Goal: Task Accomplishment & Management: Complete application form

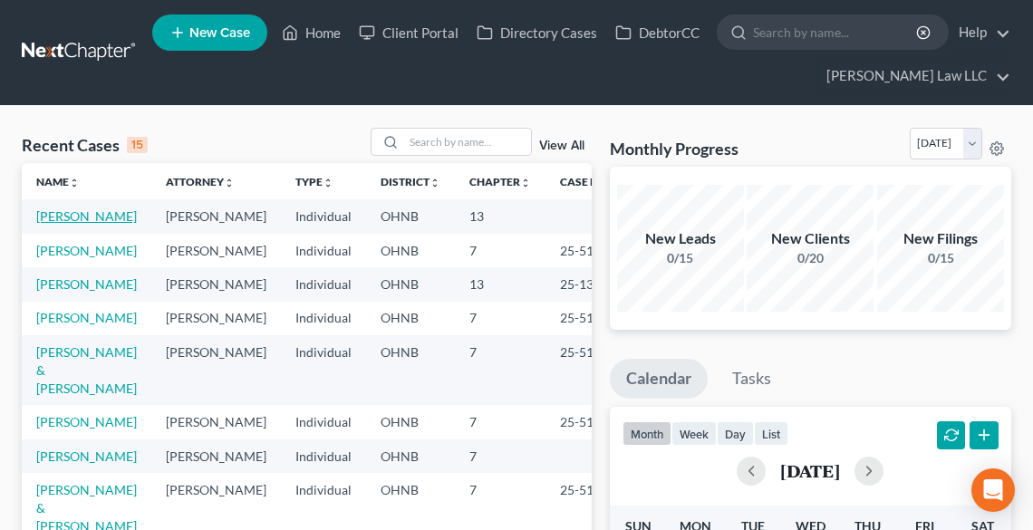
click at [57, 224] on link "[PERSON_NAME]" at bounding box center [86, 216] width 101 height 15
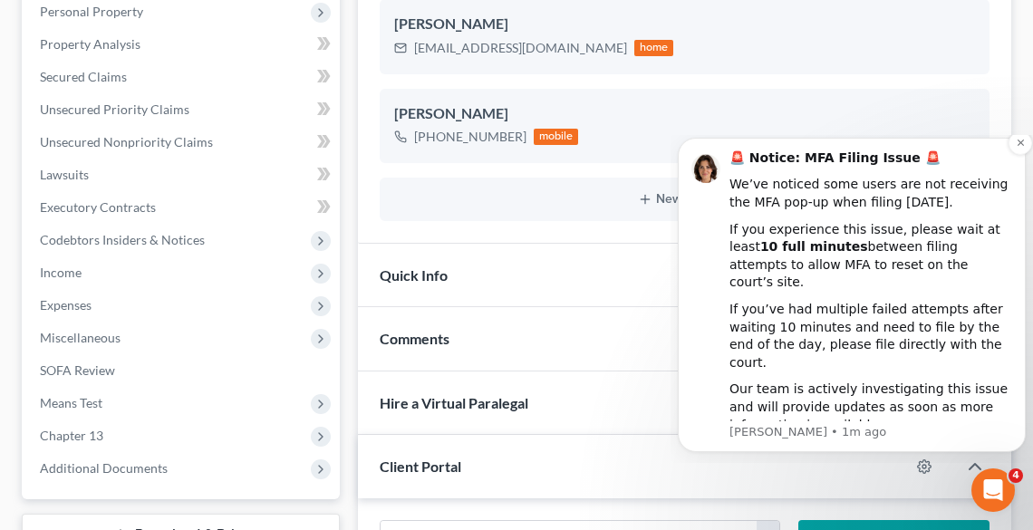
scroll to position [363, 0]
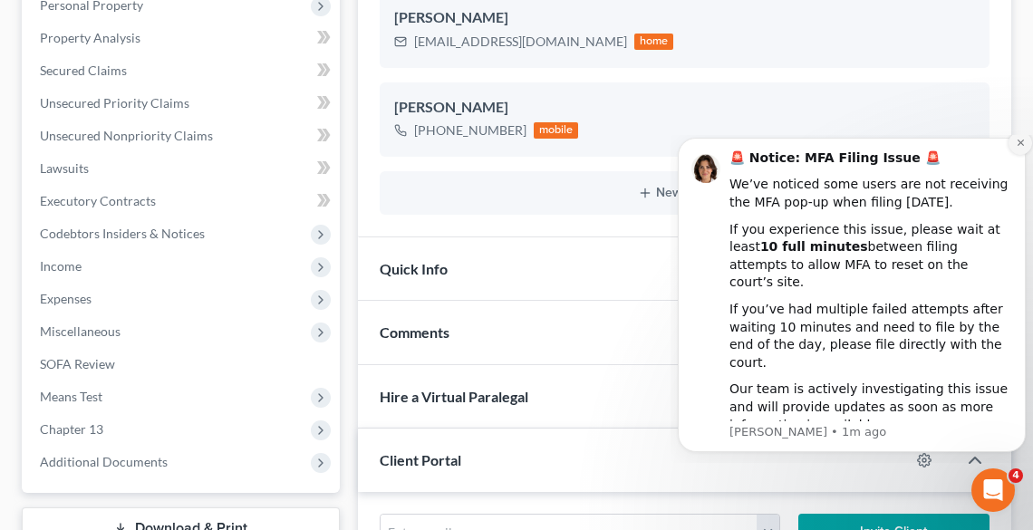
click at [1020, 148] on icon "Dismiss notification" at bounding box center [1021, 143] width 10 height 10
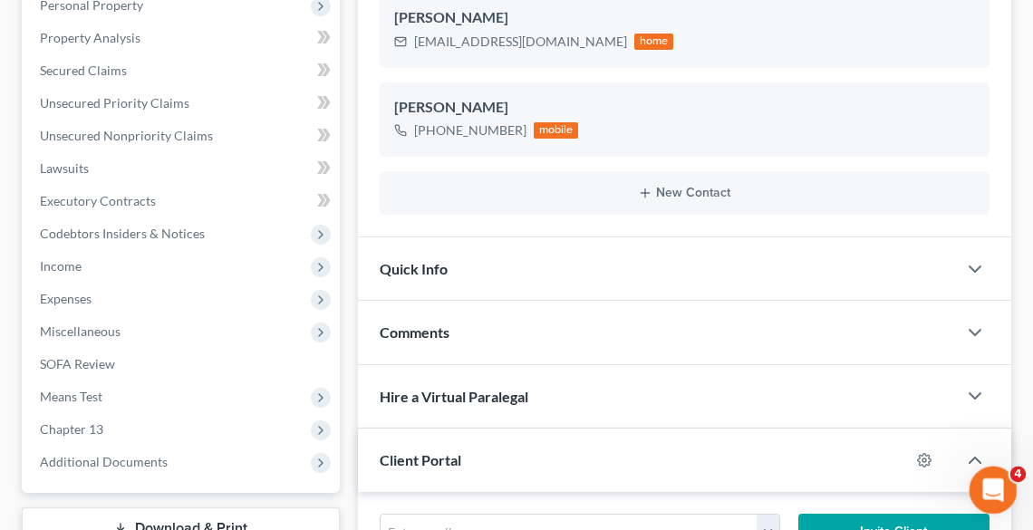
click at [1004, 497] on div "Open Intercom Messenger" at bounding box center [991, 488] width 60 height 60
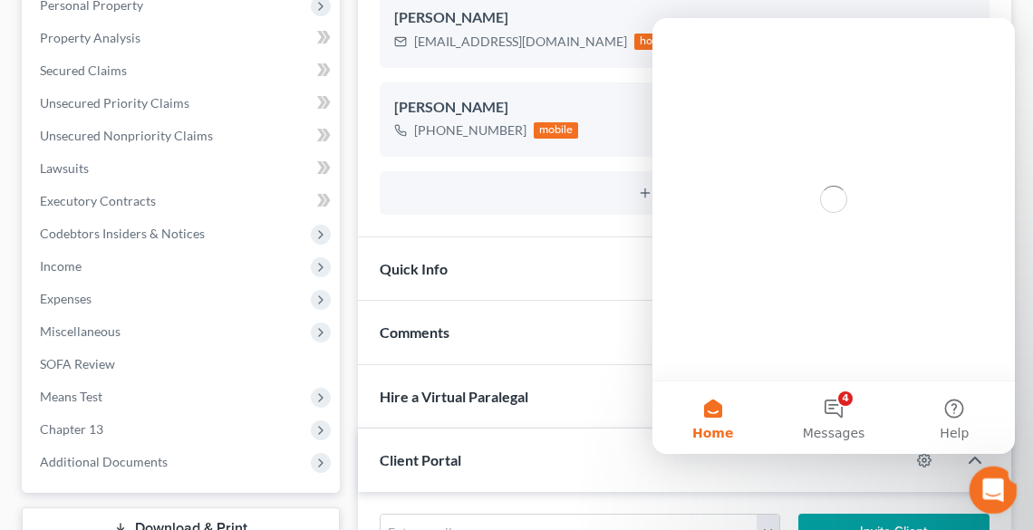
scroll to position [0, 0]
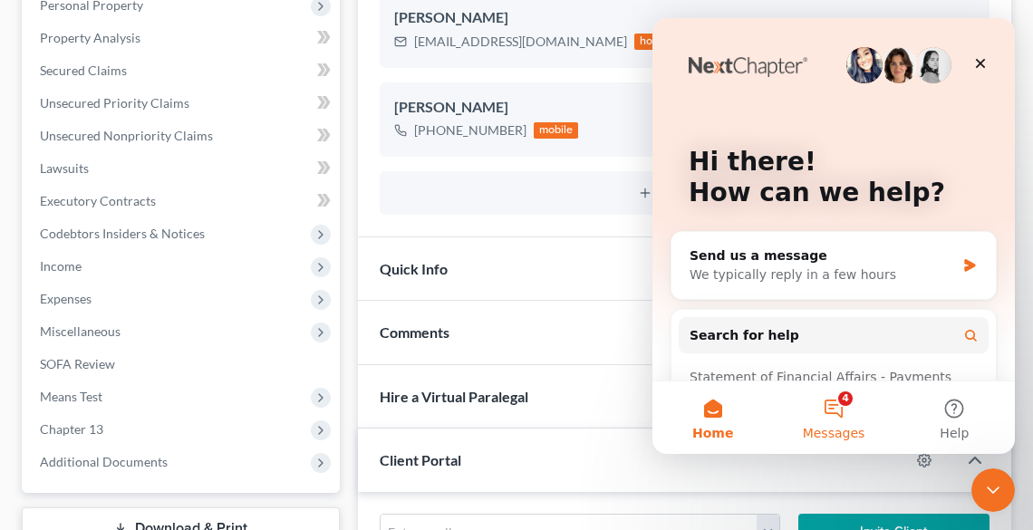
click at [854, 421] on button "4 Messages" at bounding box center [833, 418] width 121 height 73
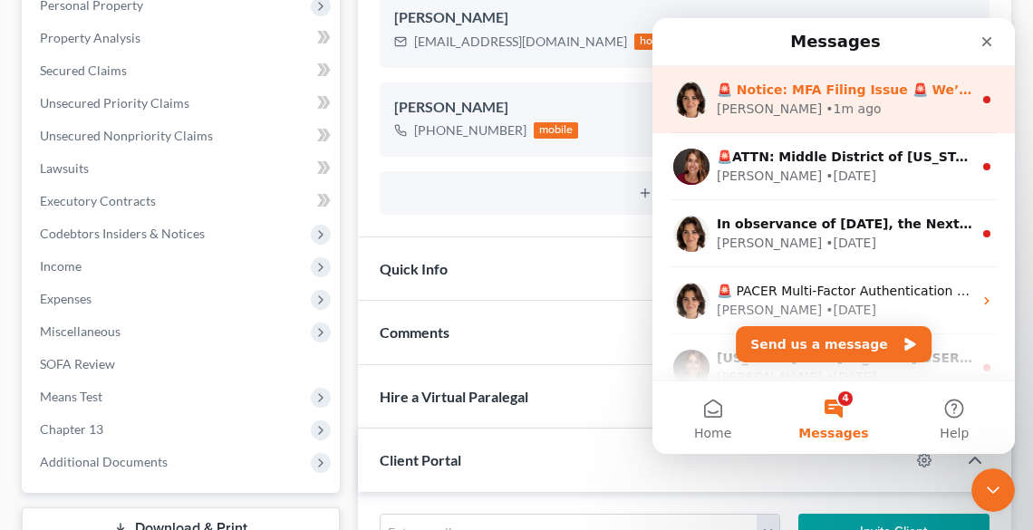
click at [826, 101] on div "• 1m ago" at bounding box center [853, 109] width 55 height 19
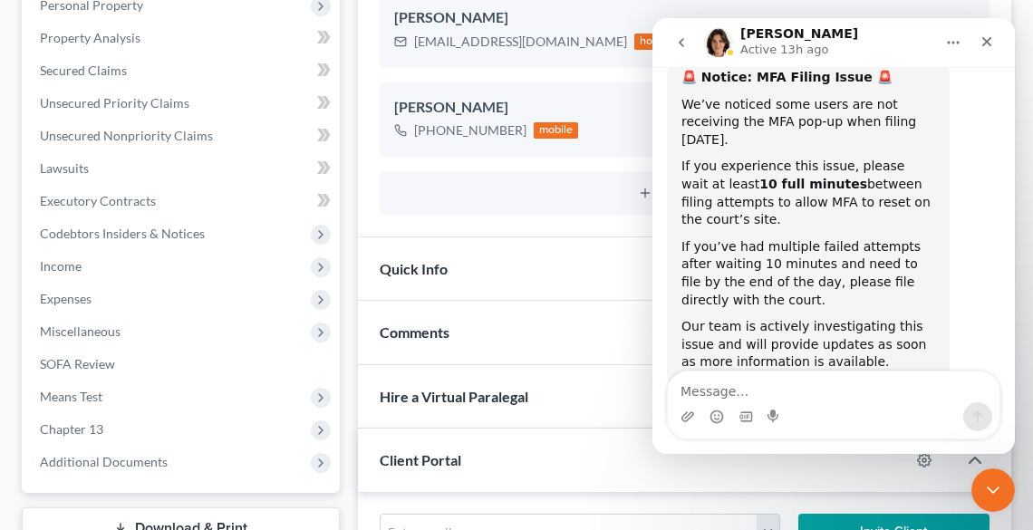
scroll to position [124, 0]
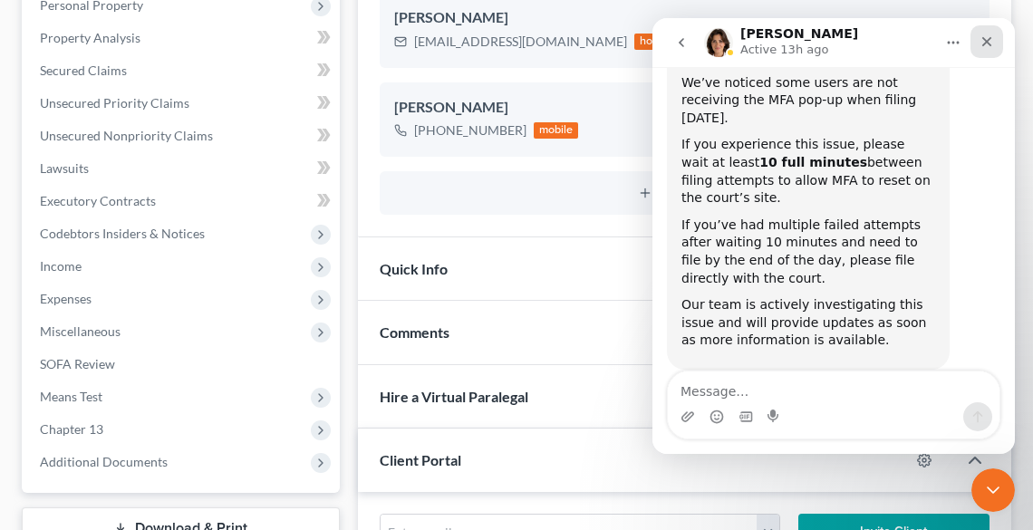
click at [981, 50] on div "Close" at bounding box center [987, 41] width 33 height 33
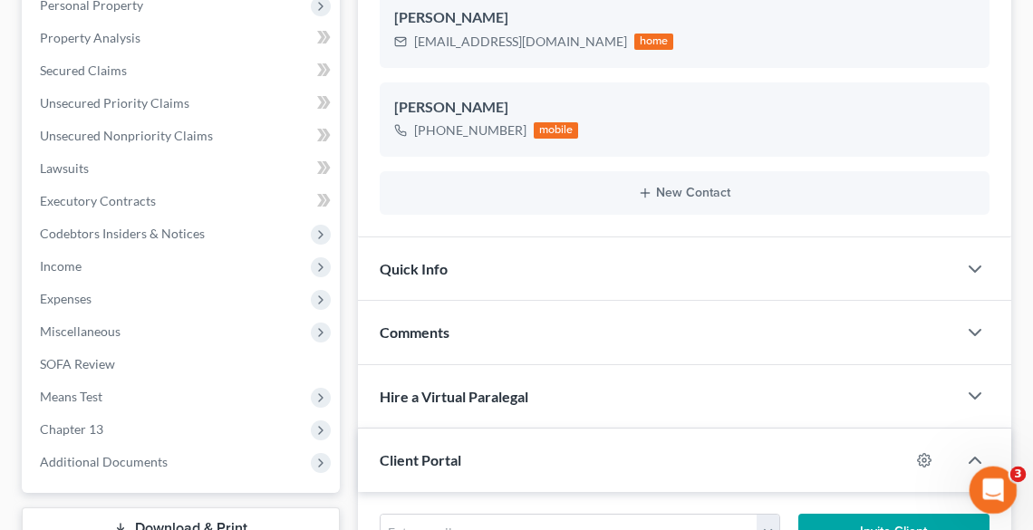
click at [987, 479] on icon "Open Intercom Messenger" at bounding box center [991, 488] width 30 height 30
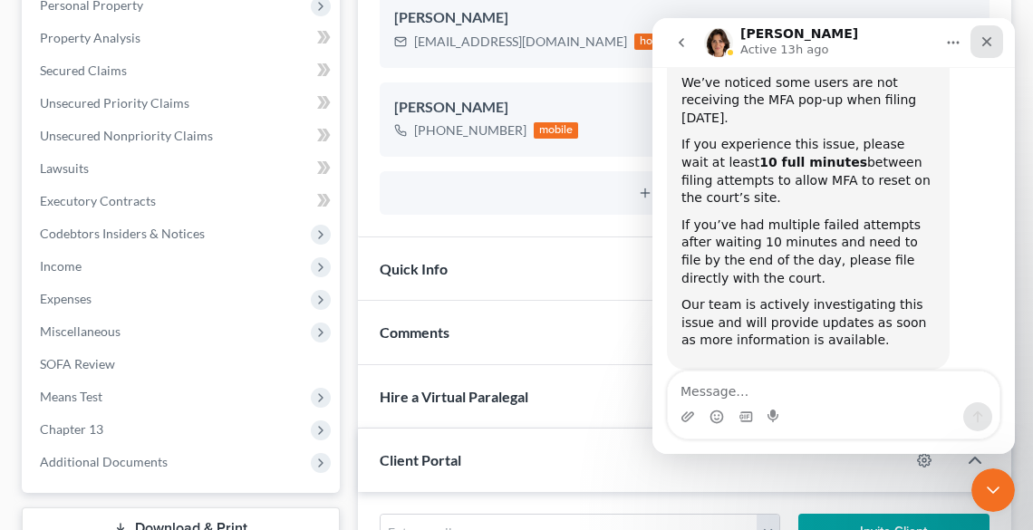
click at [987, 42] on icon "Close" at bounding box center [988, 42] width 10 height 10
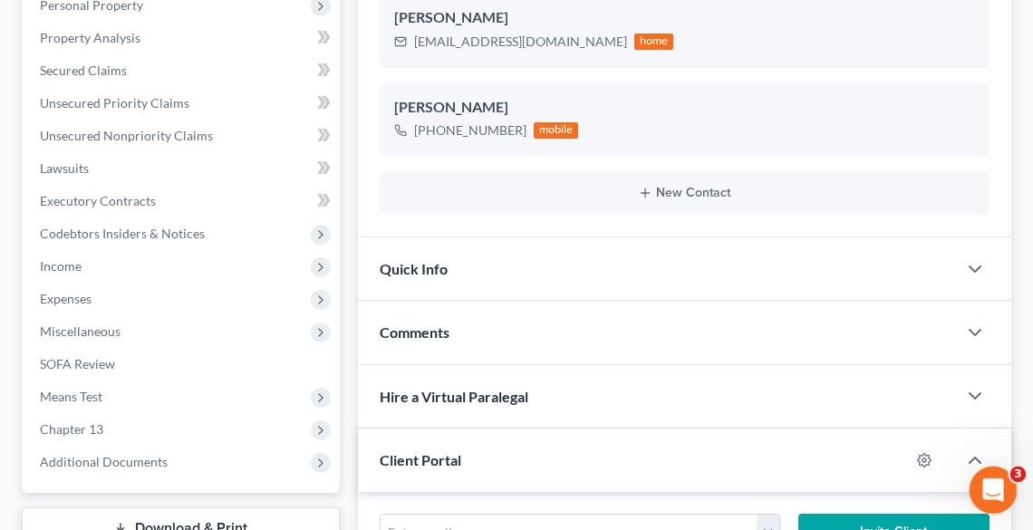
click at [991, 483] on icon "Open Intercom Messenger" at bounding box center [991, 488] width 30 height 30
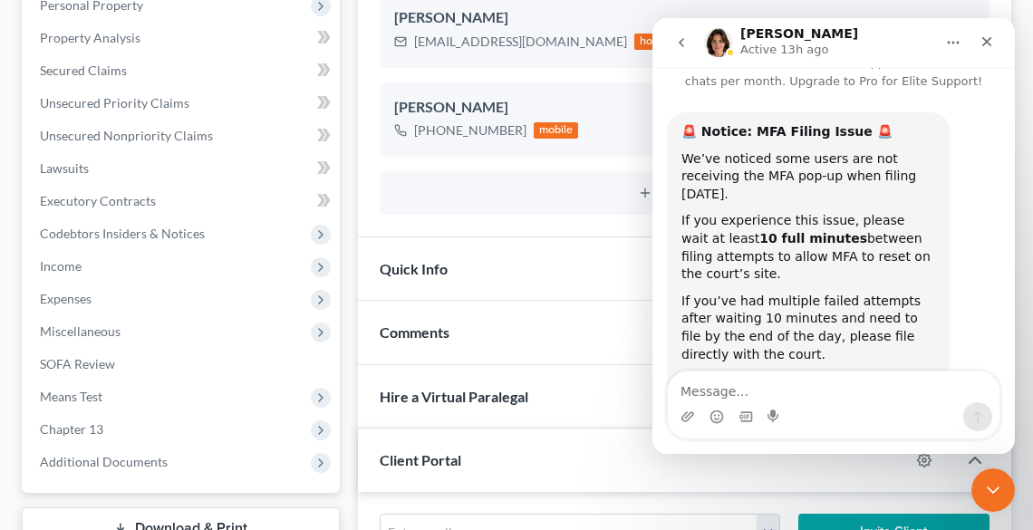
scroll to position [0, 0]
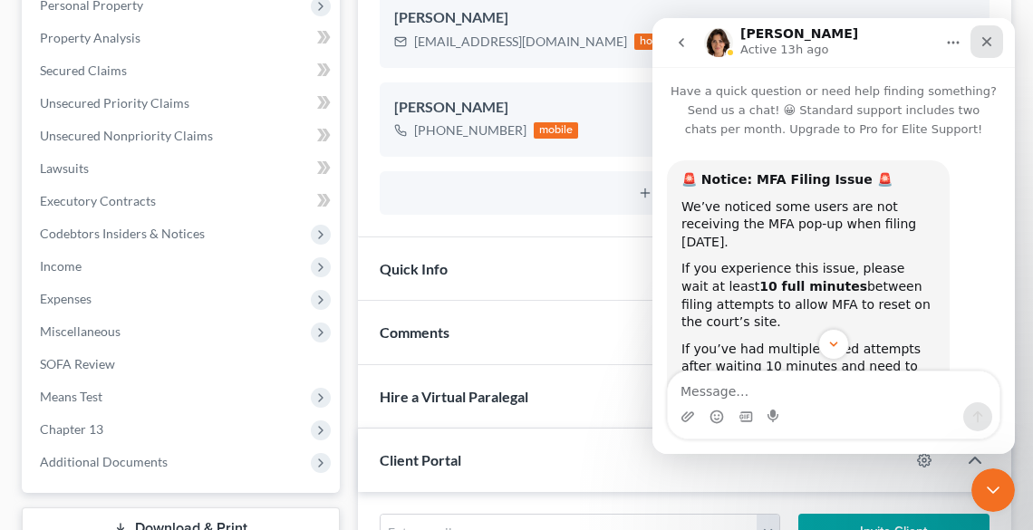
click at [991, 47] on icon "Close" at bounding box center [987, 41] width 15 height 15
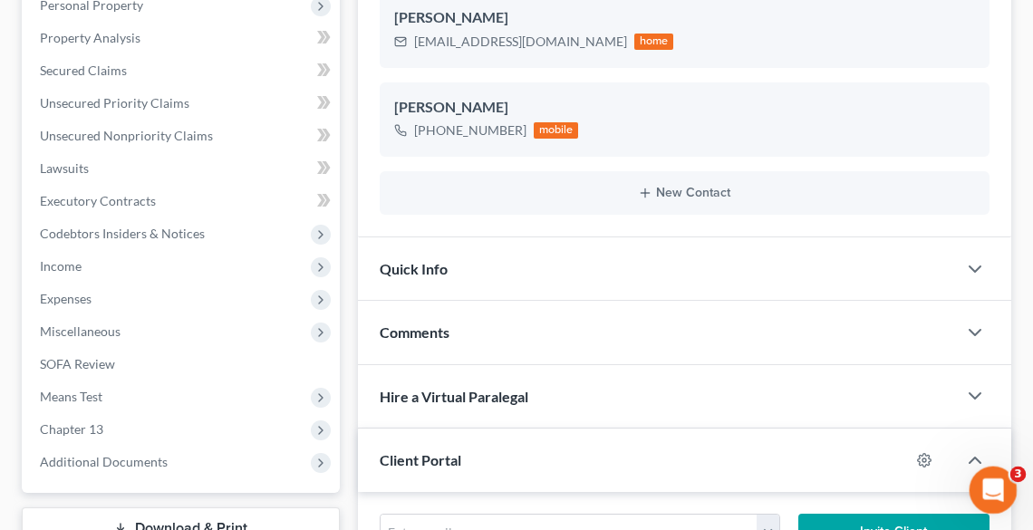
click at [992, 481] on icon "Open Intercom Messenger" at bounding box center [991, 488] width 30 height 30
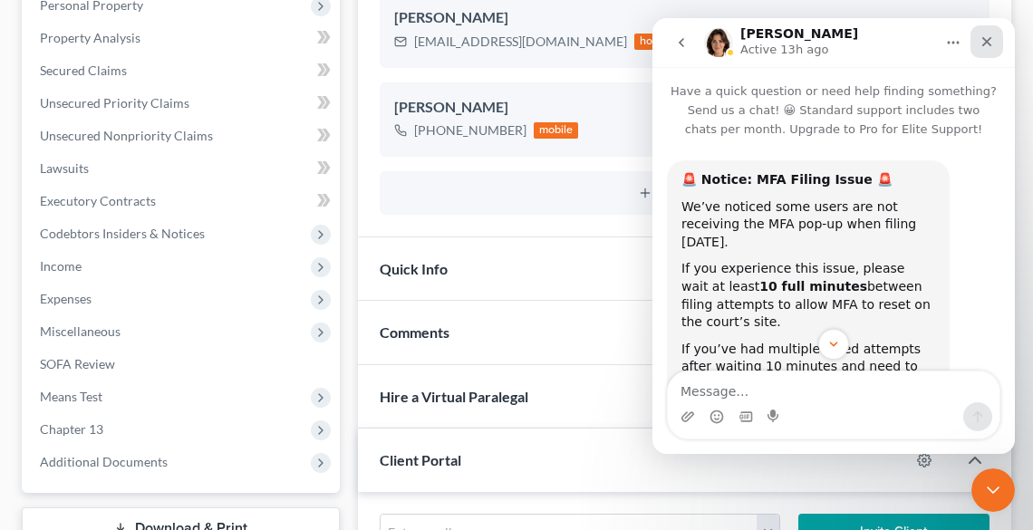
click at [980, 44] on icon "Close" at bounding box center [987, 41] width 15 height 15
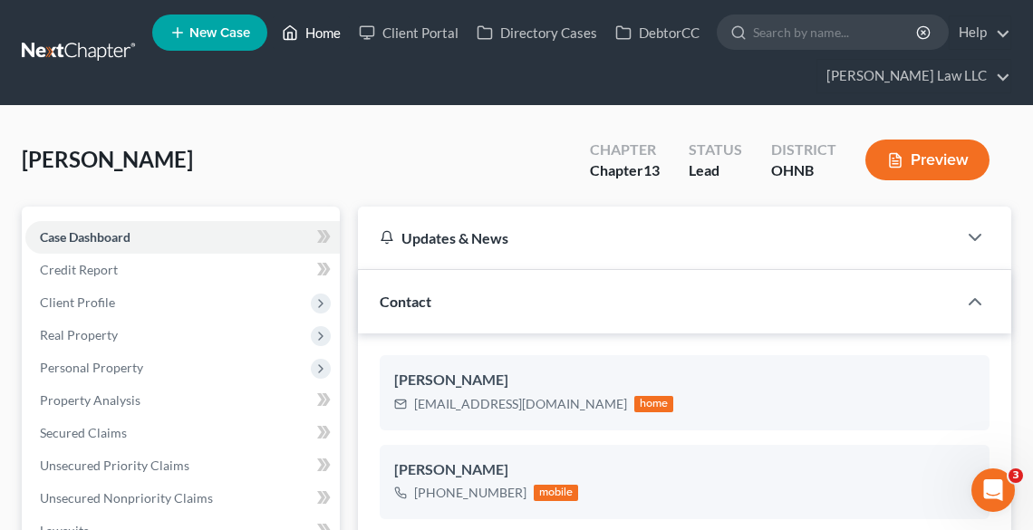
click at [318, 38] on link "Home" at bounding box center [311, 32] width 77 height 33
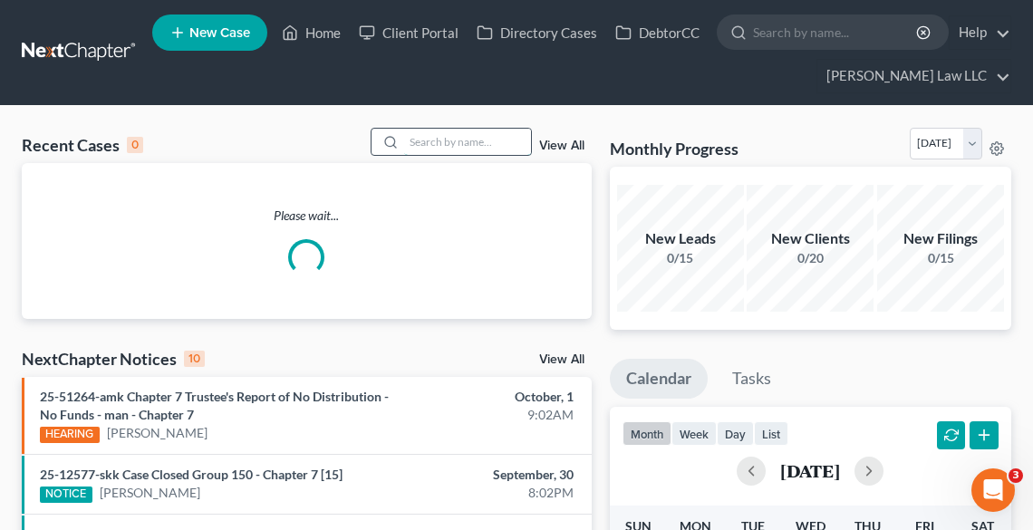
click at [451, 142] on input "search" at bounding box center [467, 142] width 127 height 26
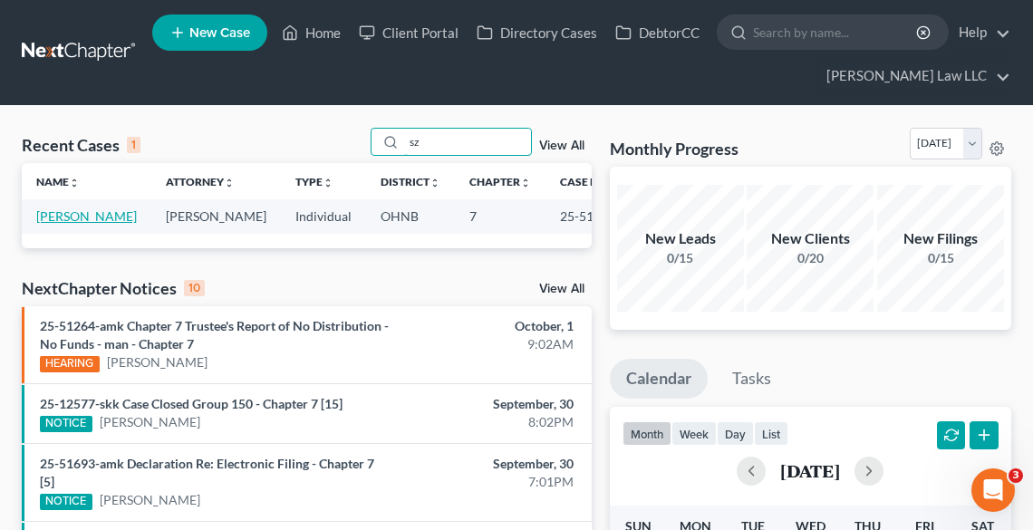
type input "sz"
click at [58, 219] on link "[PERSON_NAME]" at bounding box center [86, 216] width 101 height 15
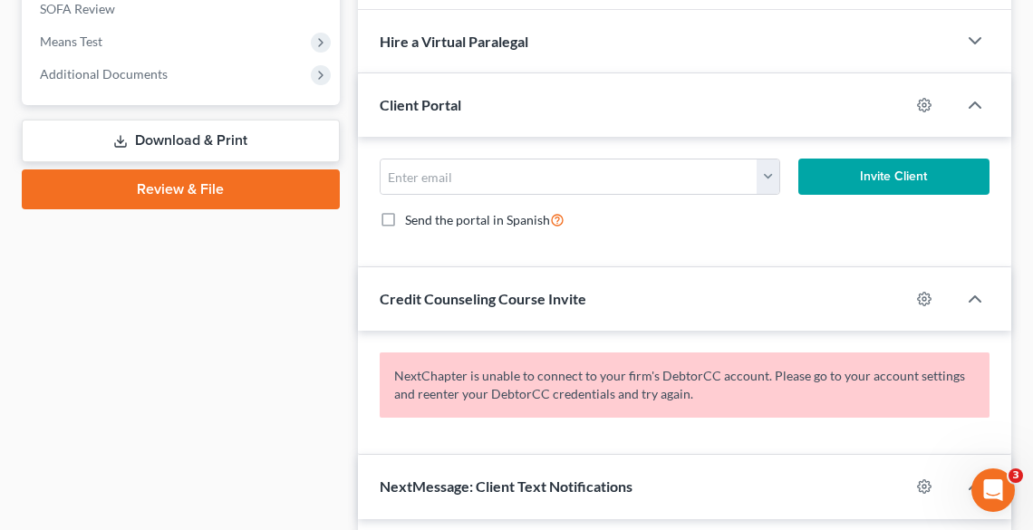
scroll to position [580, 0]
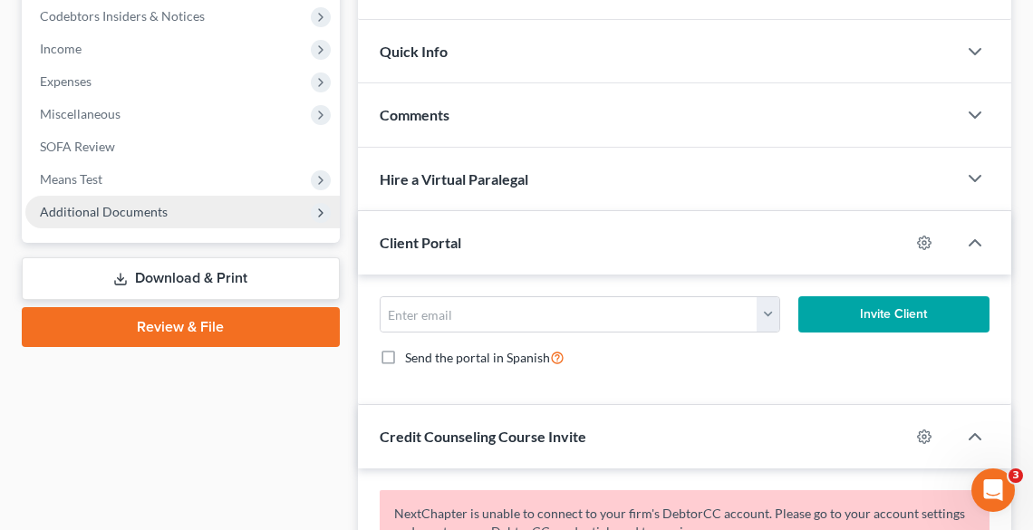
click at [164, 217] on span "Additional Documents" at bounding box center [182, 212] width 315 height 33
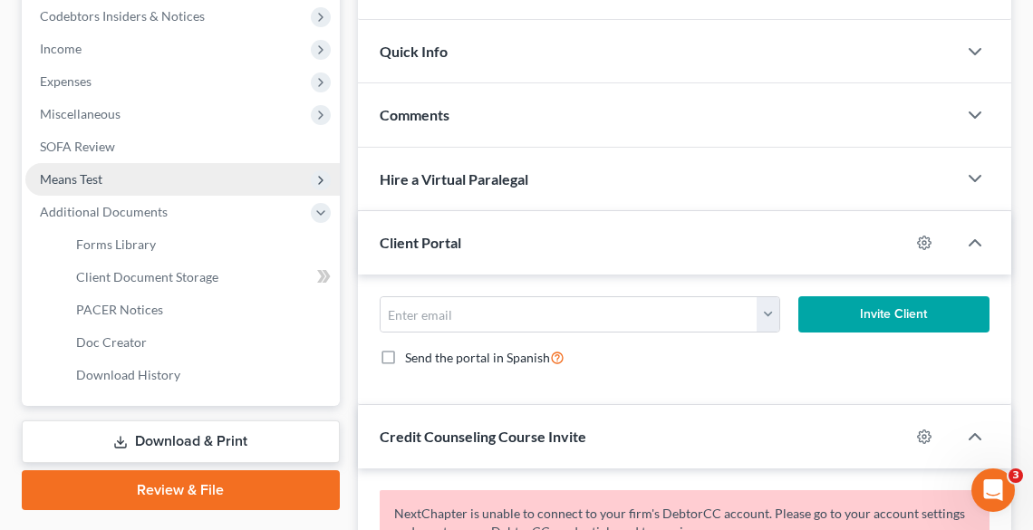
click at [120, 168] on span "Means Test" at bounding box center [182, 179] width 315 height 33
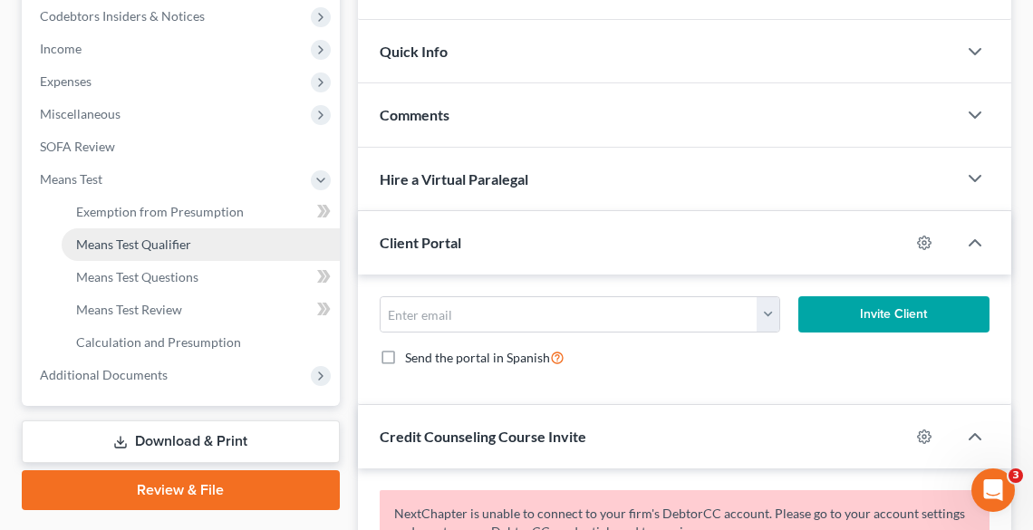
click at [164, 230] on link "Means Test Qualifier" at bounding box center [201, 244] width 278 height 33
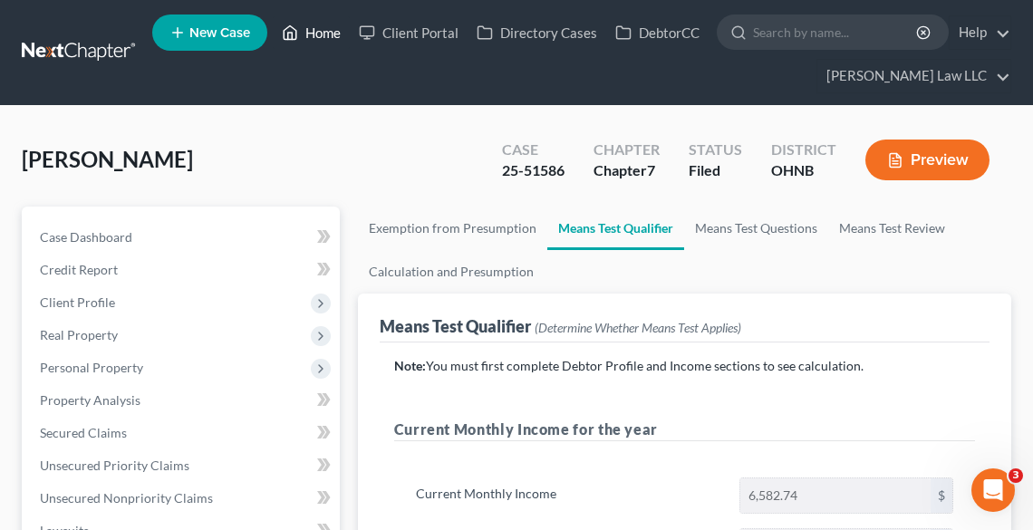
click at [310, 25] on link "Home" at bounding box center [311, 32] width 77 height 33
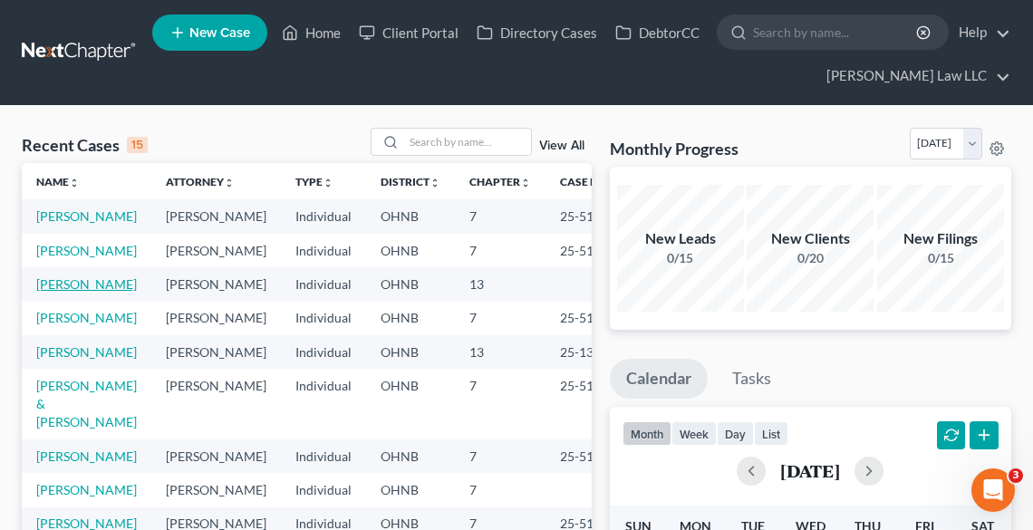
click at [56, 292] on link "[PERSON_NAME]" at bounding box center [86, 283] width 101 height 15
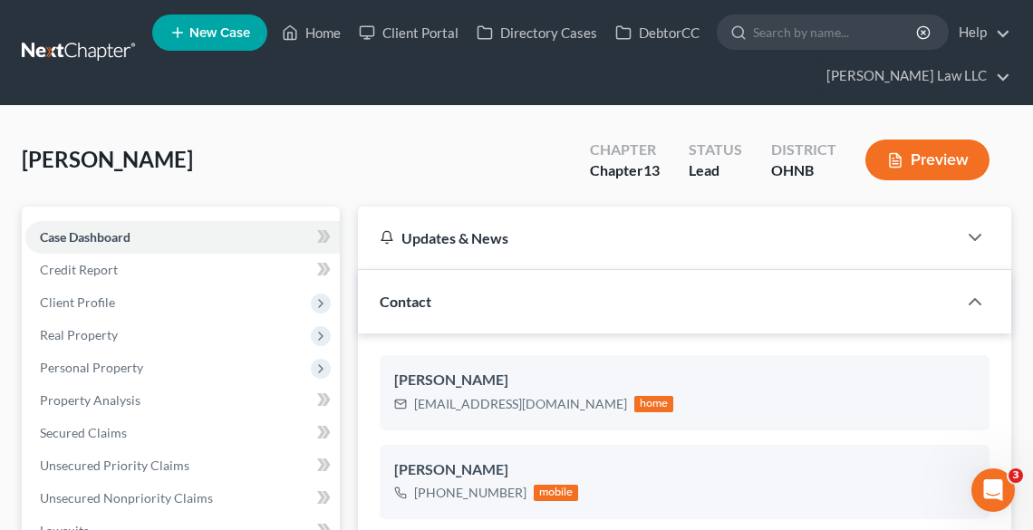
scroll to position [73, 0]
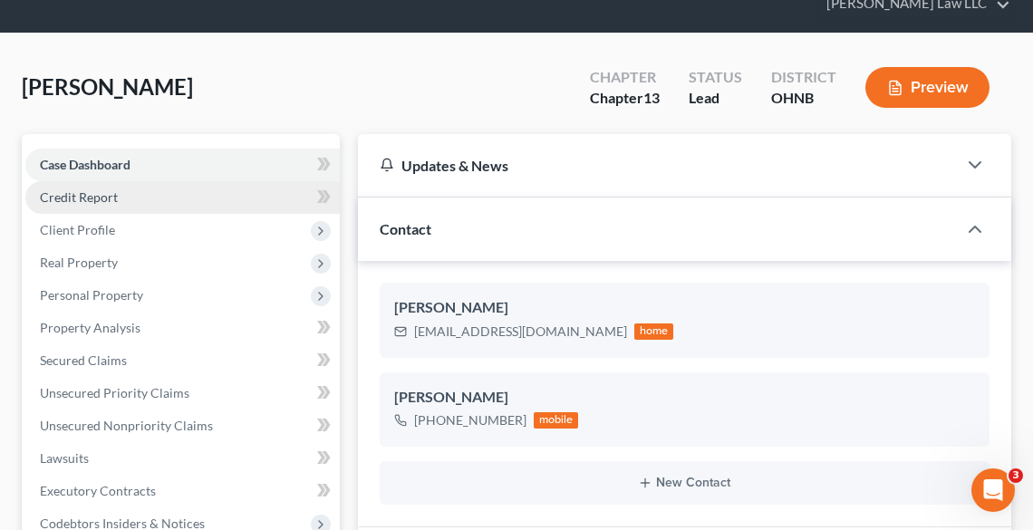
click at [78, 199] on span "Credit Report" at bounding box center [79, 196] width 78 height 15
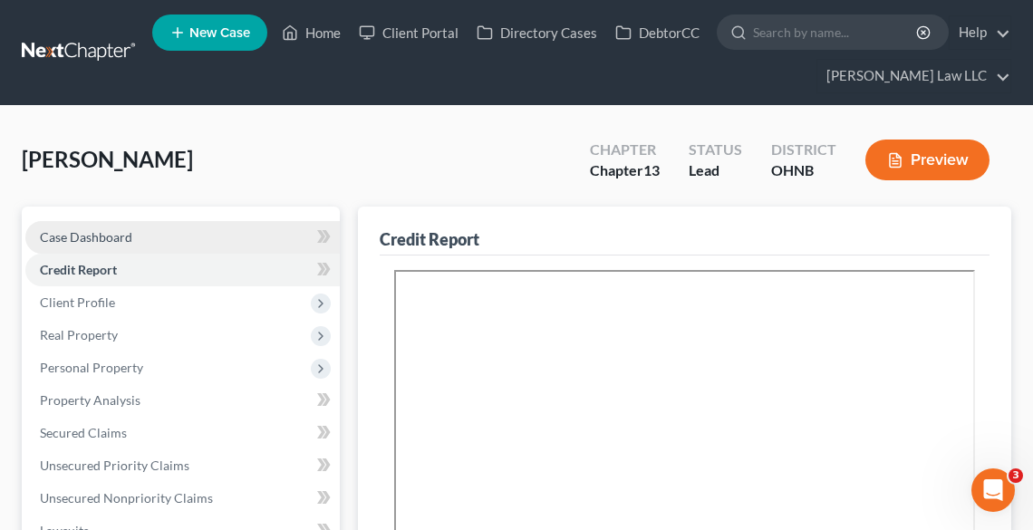
click at [109, 237] on span "Case Dashboard" at bounding box center [86, 236] width 92 height 15
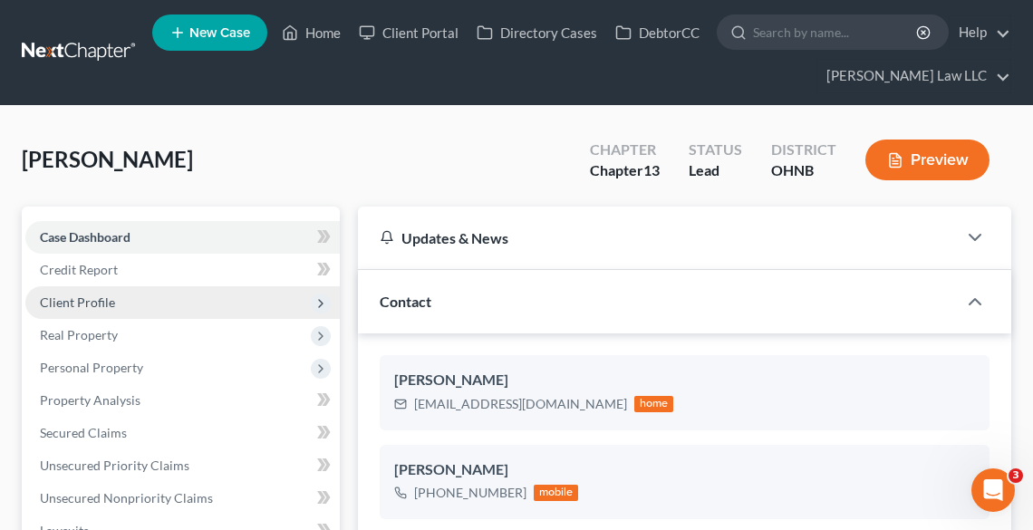
click at [89, 309] on span "Client Profile" at bounding box center [182, 302] width 315 height 33
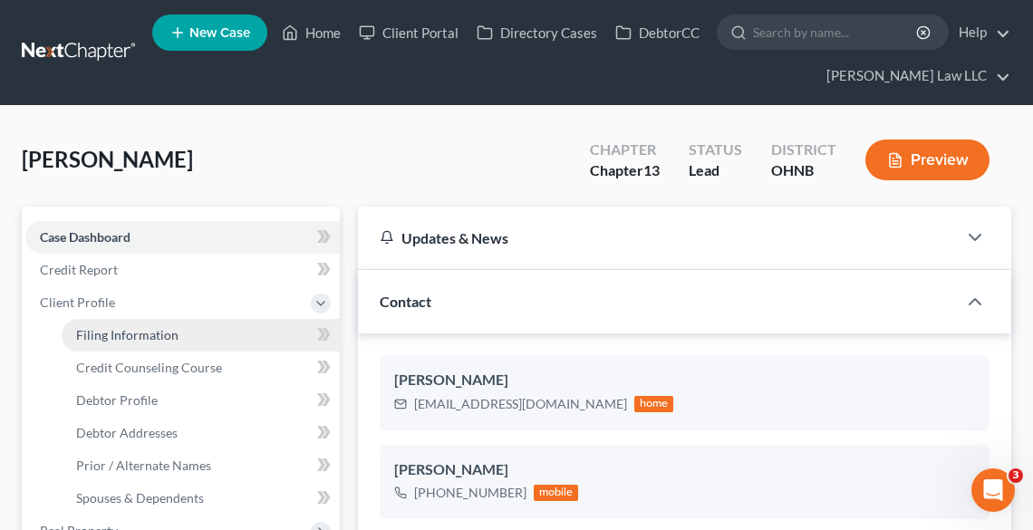
click at [113, 338] on span "Filing Information" at bounding box center [127, 334] width 102 height 15
select select "1"
select select "0"
select select "3"
select select "36"
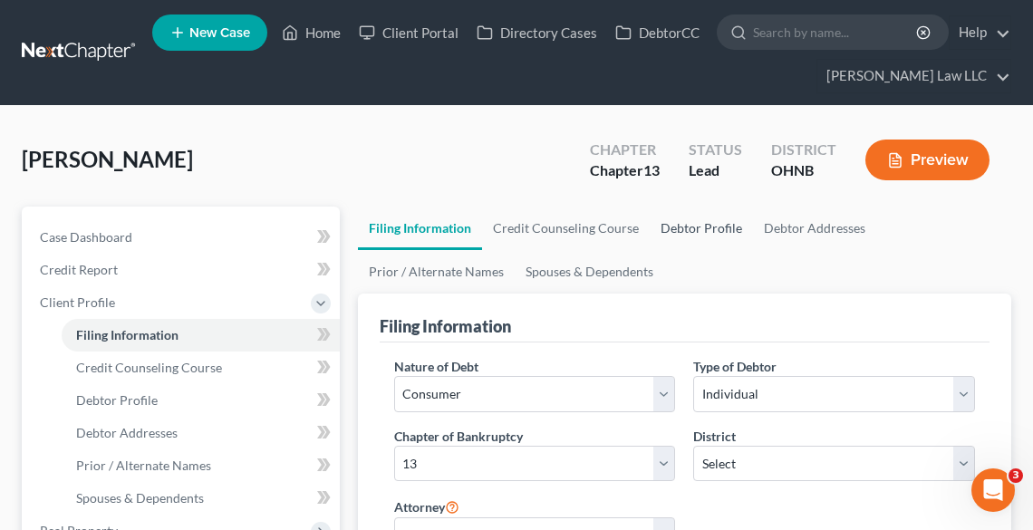
click at [689, 228] on link "Debtor Profile" at bounding box center [701, 229] width 103 height 44
select select "1"
select select "3"
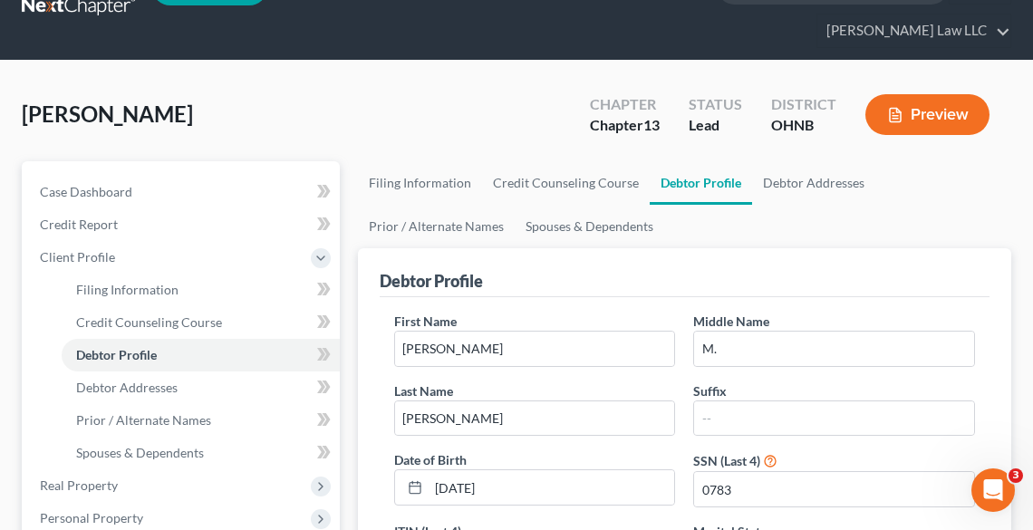
scroll to position [40, 0]
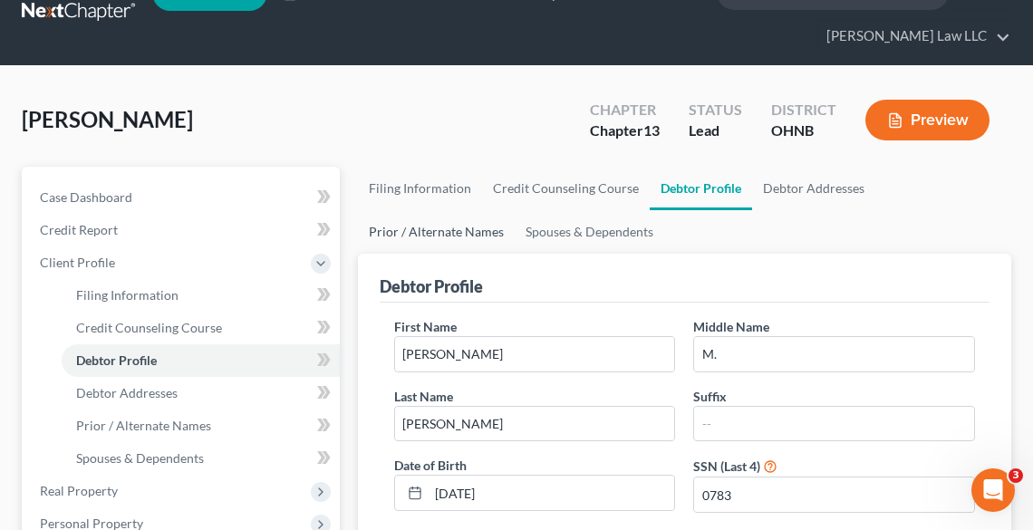
click at [408, 231] on link "Prior / Alternate Names" at bounding box center [436, 232] width 157 height 44
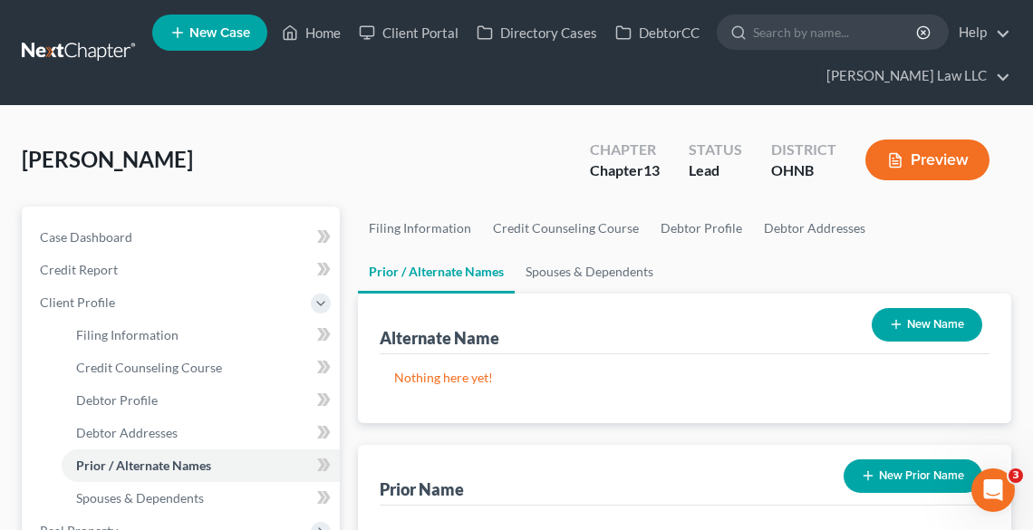
click at [931, 316] on button "New Name" at bounding box center [927, 325] width 111 height 34
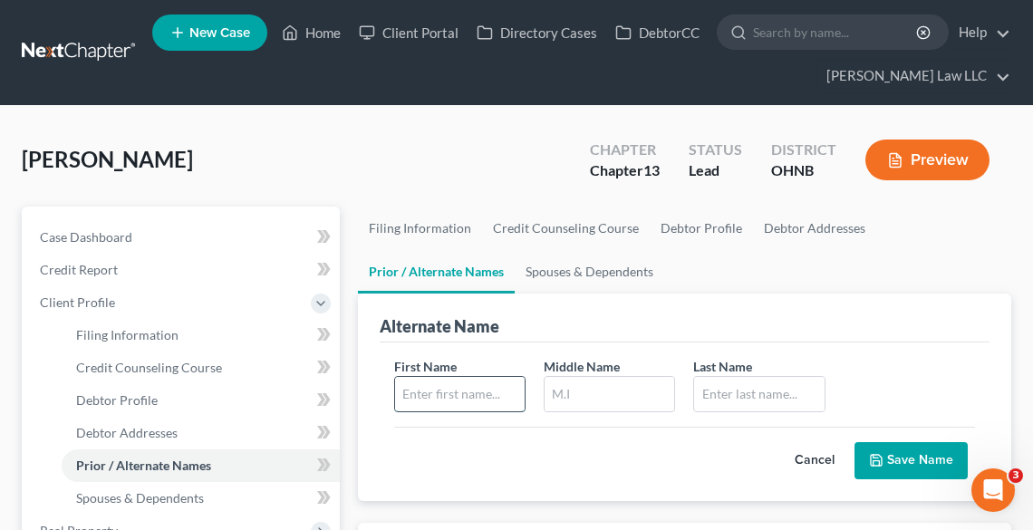
click at [494, 383] on input "text" at bounding box center [460, 394] width 130 height 34
type input "h"
type input "[PERSON_NAME]"
type input "M."
type input "[PERSON_NAME]"
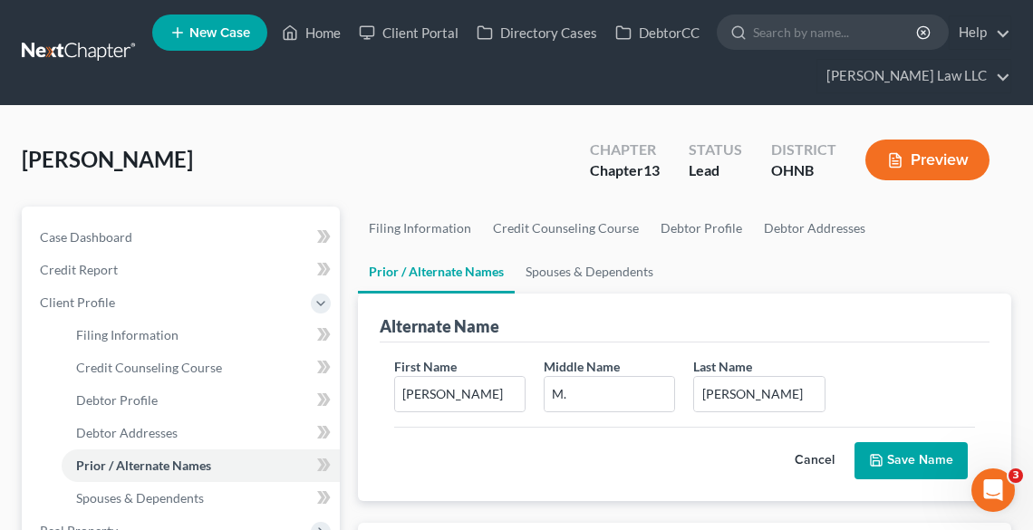
click at [880, 464] on polyline "submit" at bounding box center [877, 463] width 6 height 5
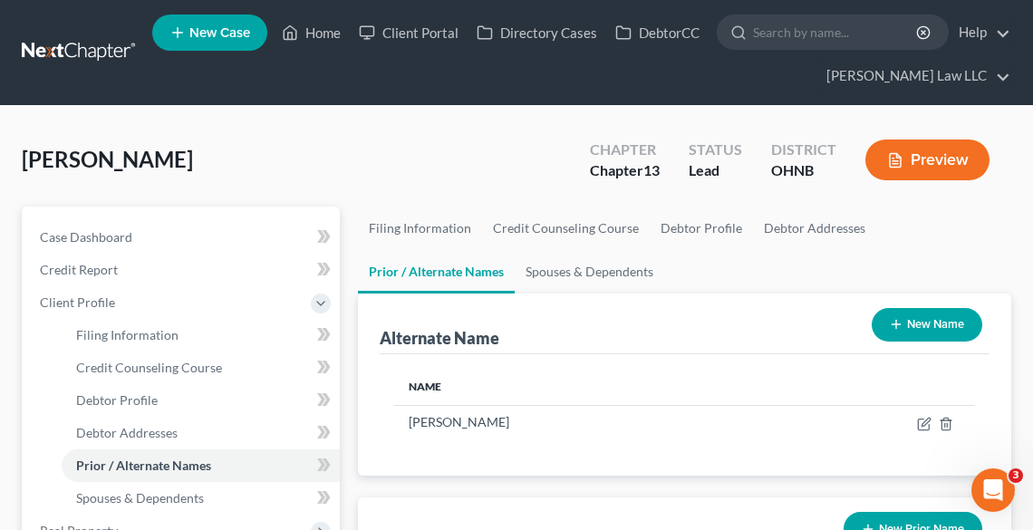
scroll to position [145, 0]
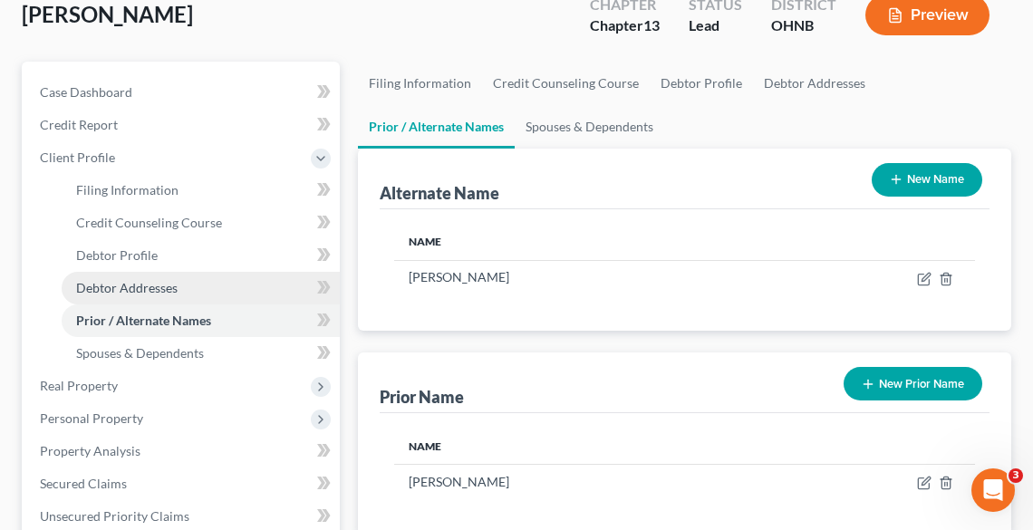
click at [120, 284] on span "Debtor Addresses" at bounding box center [127, 287] width 102 height 15
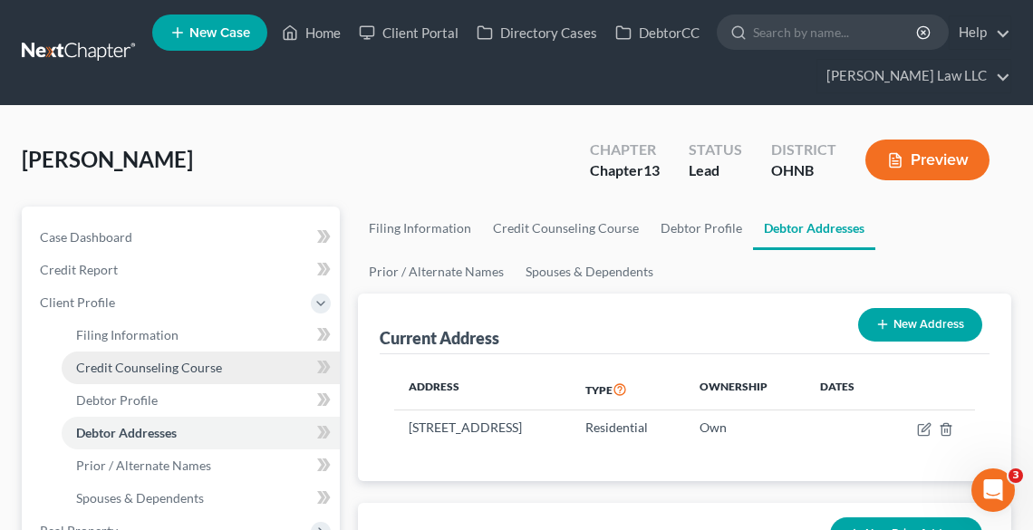
scroll to position [435, 0]
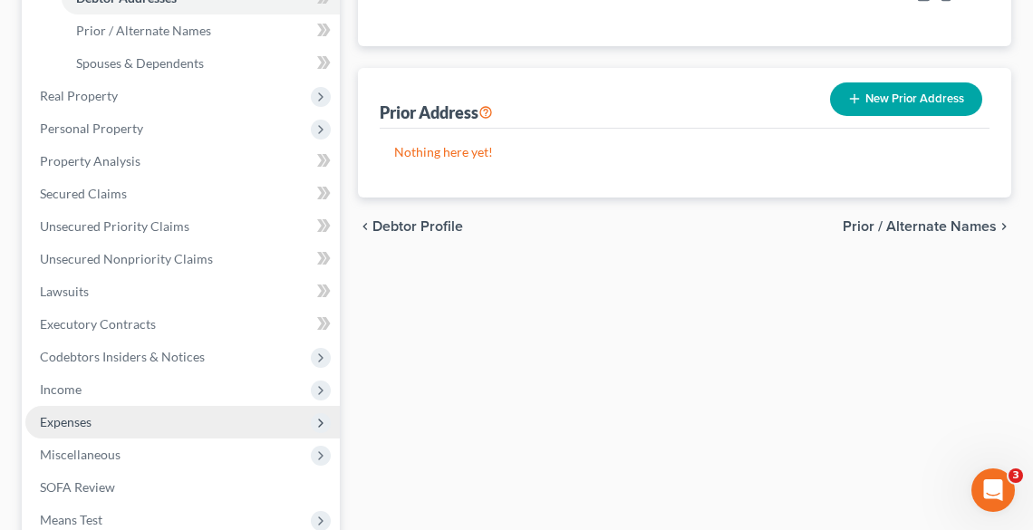
click at [109, 412] on span "Expenses" at bounding box center [182, 422] width 315 height 33
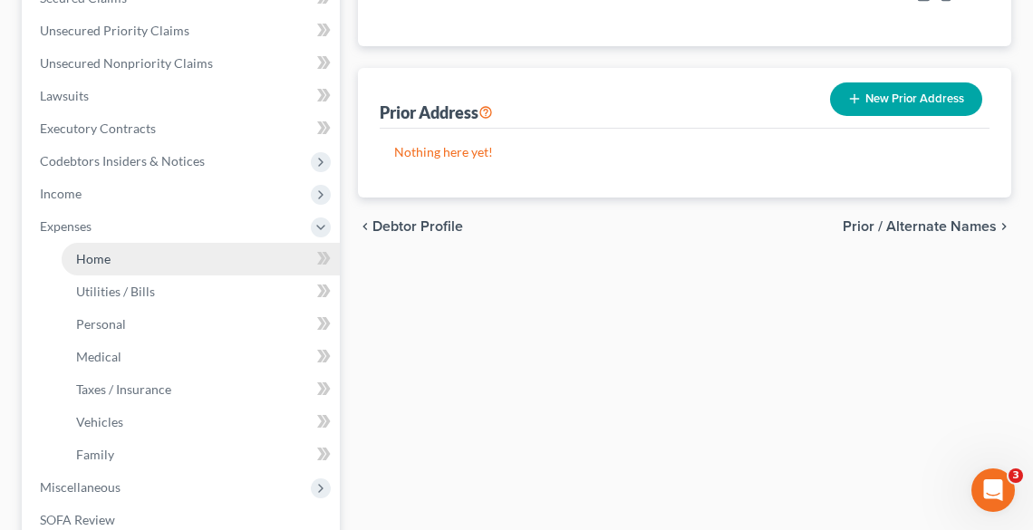
click at [120, 250] on link "Home" at bounding box center [201, 259] width 278 height 33
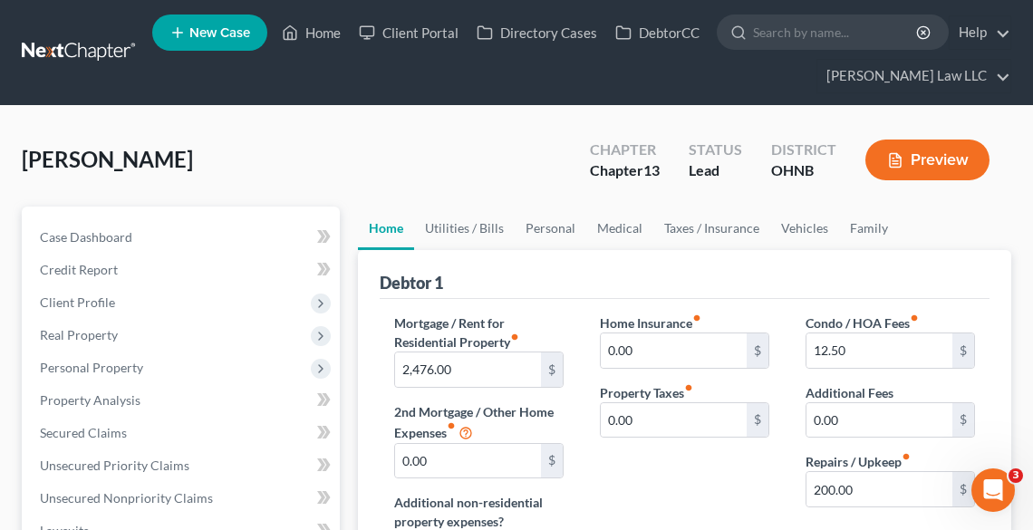
click at [918, 156] on button "Preview" at bounding box center [928, 160] width 124 height 41
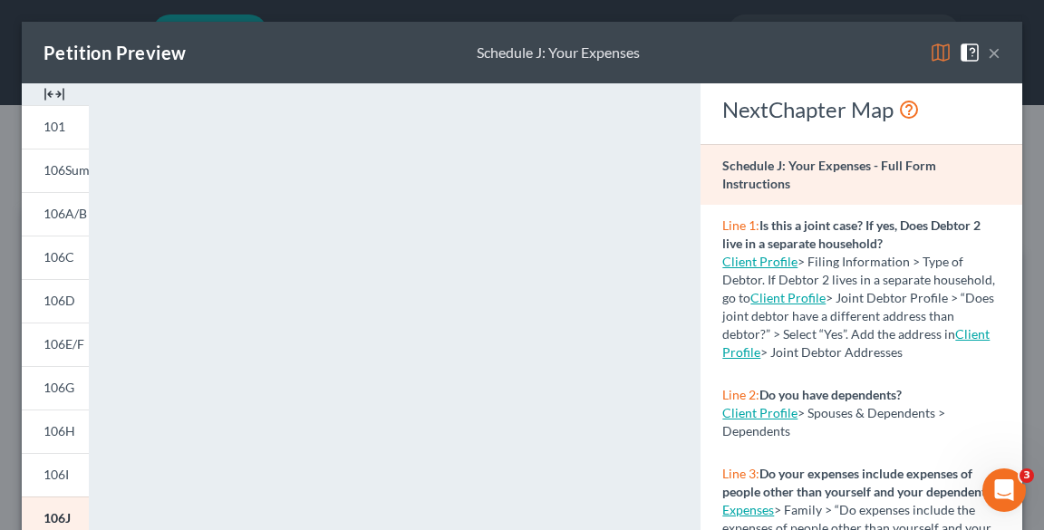
click at [988, 62] on button "×" at bounding box center [994, 53] width 13 height 22
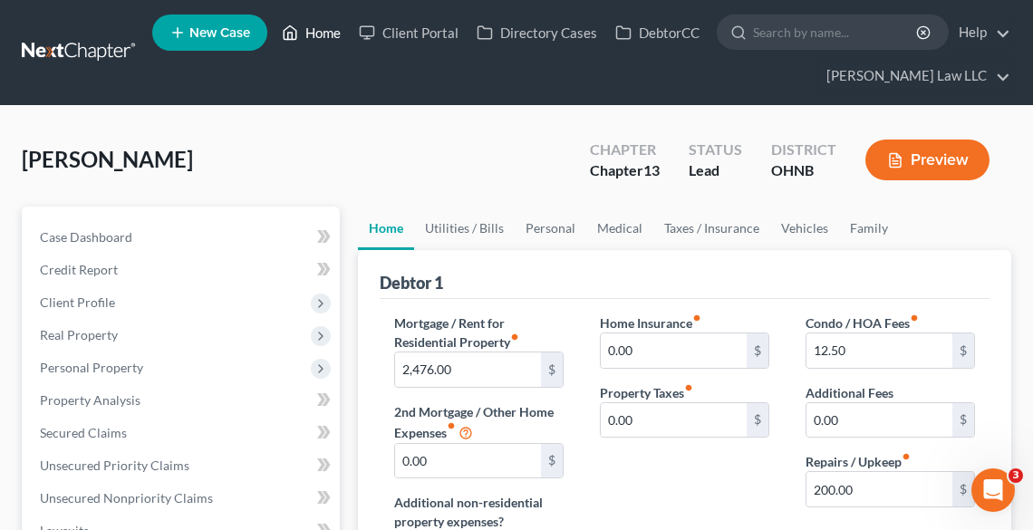
click at [314, 32] on link "Home" at bounding box center [311, 32] width 77 height 33
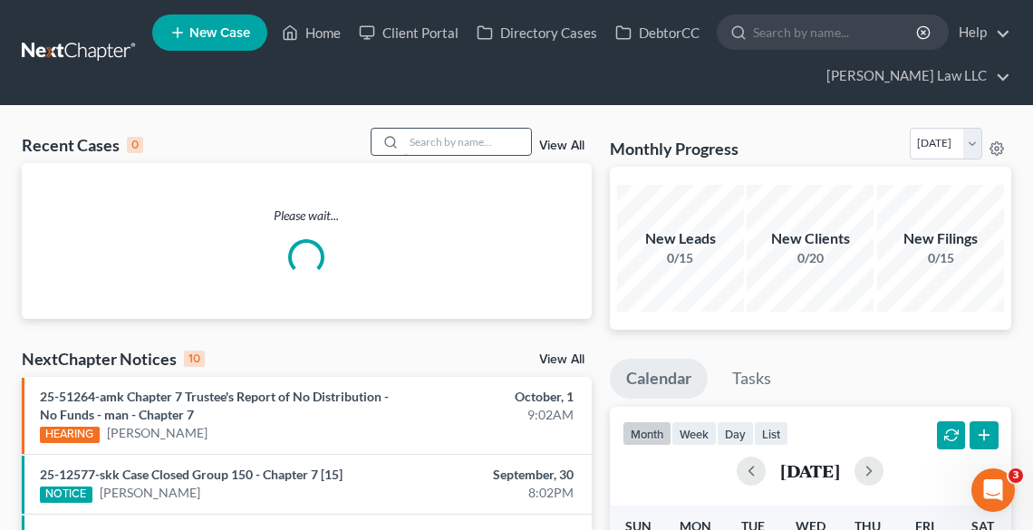
click at [492, 137] on input "search" at bounding box center [467, 142] width 127 height 26
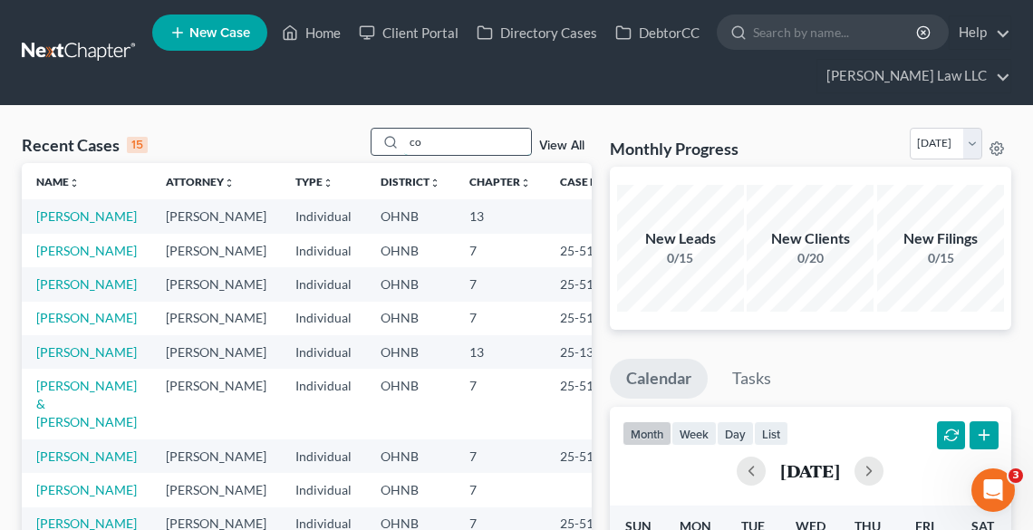
type input "c"
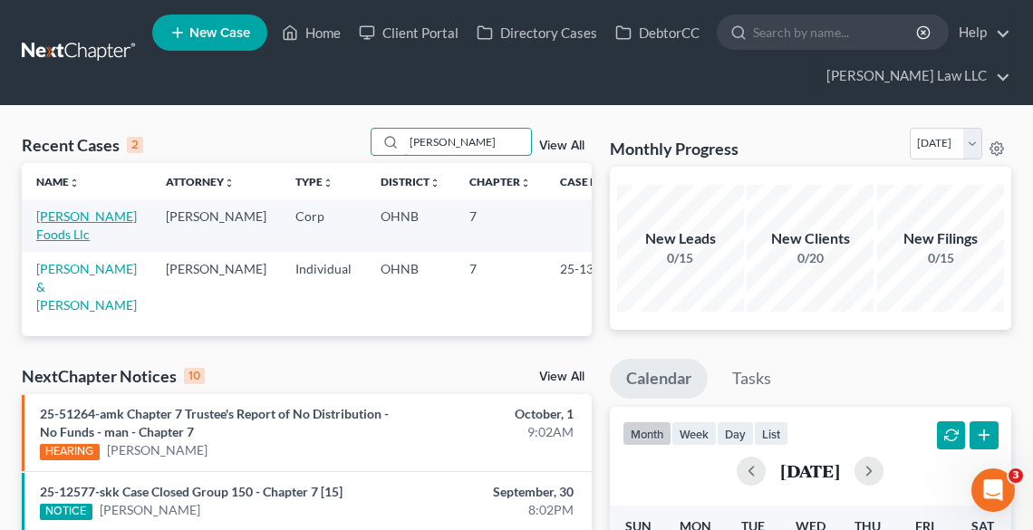
type input "[PERSON_NAME]"
click at [51, 214] on link "[PERSON_NAME] Foods Llc" at bounding box center [86, 226] width 101 height 34
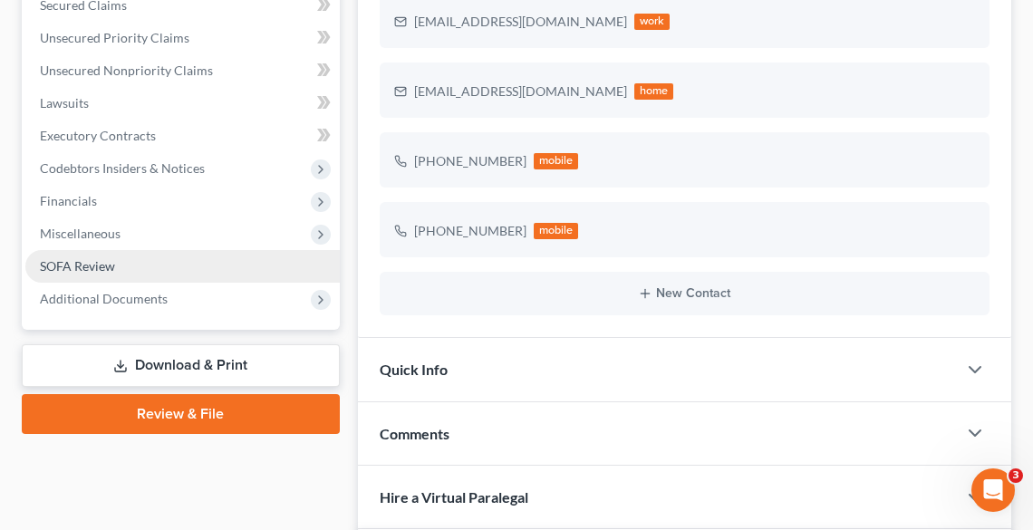
click at [82, 259] on span "SOFA Review" at bounding box center [77, 265] width 75 height 15
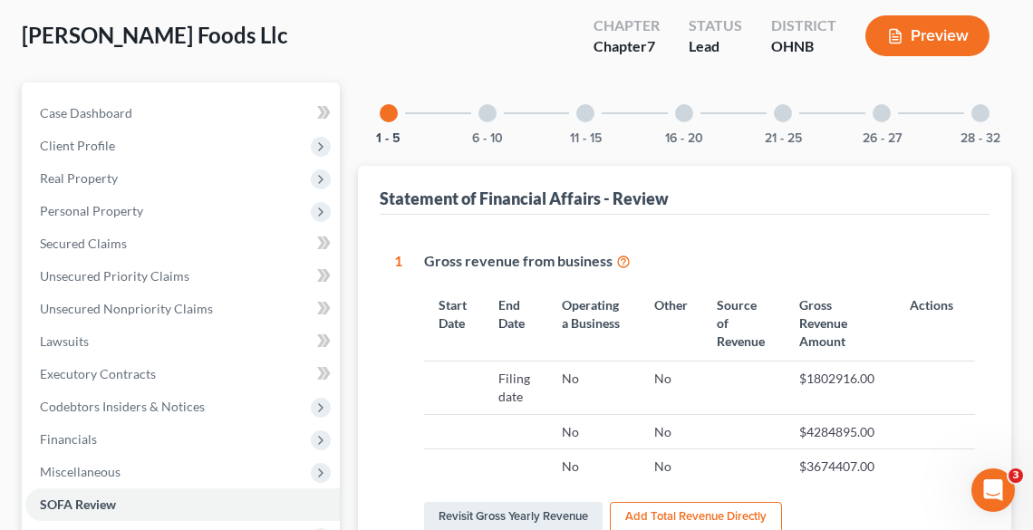
scroll to position [145, 0]
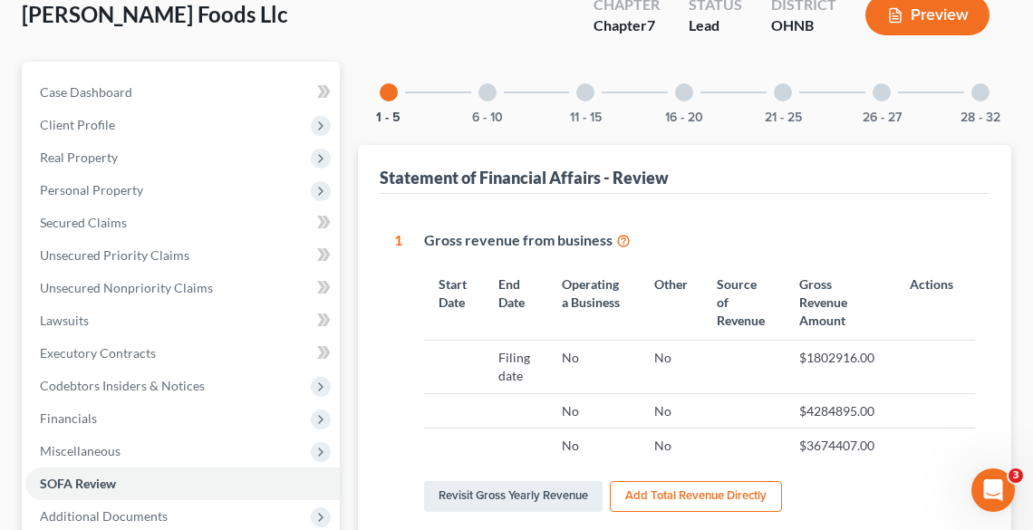
click at [485, 102] on div "6 - 10" at bounding box center [488, 93] width 62 height 62
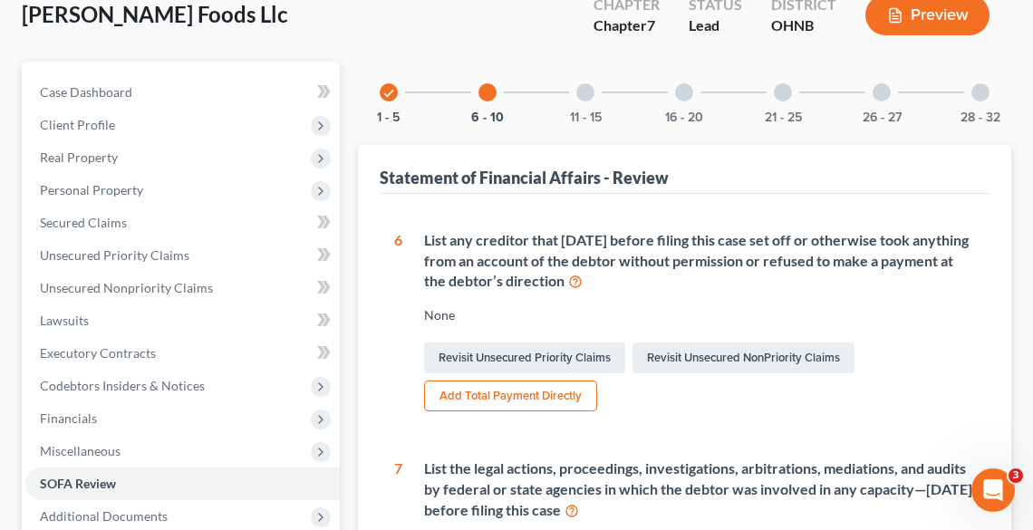
click at [583, 279] on icon at bounding box center [575, 280] width 15 height 17
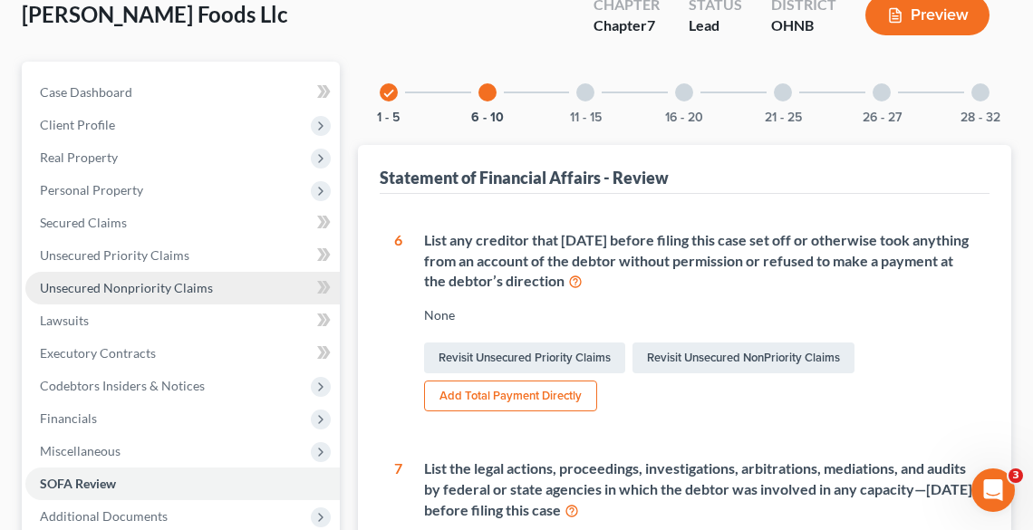
click at [87, 286] on span "Unsecured Nonpriority Claims" at bounding box center [126, 287] width 173 height 15
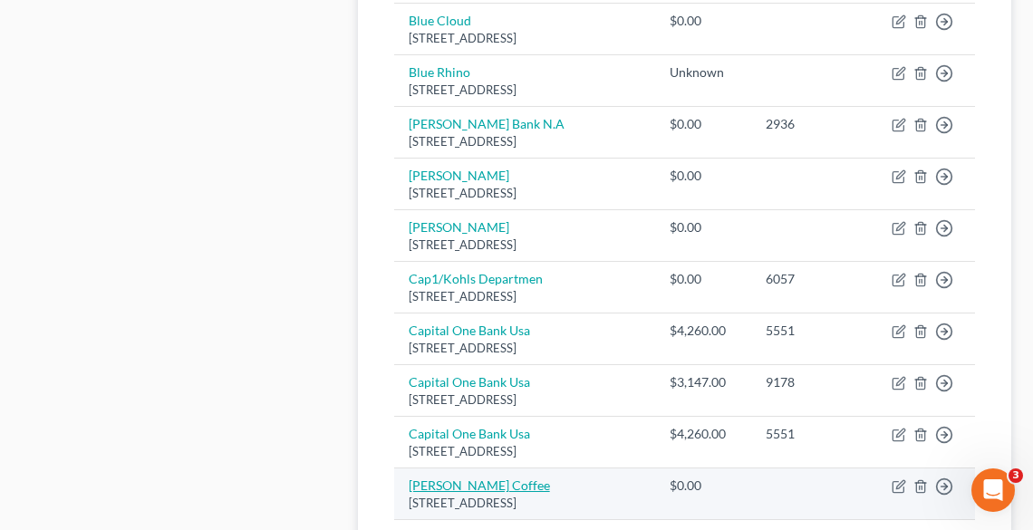
scroll to position [1643, 0]
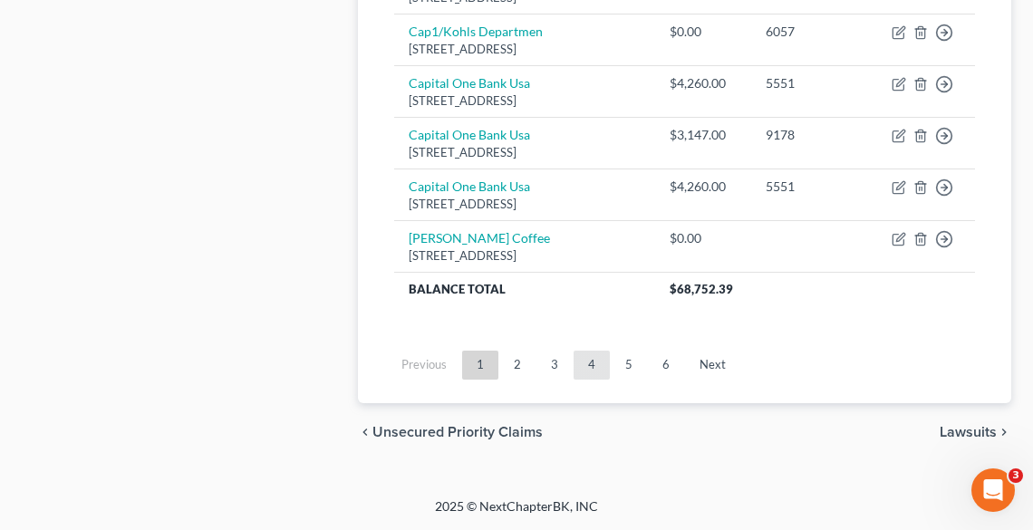
click at [593, 364] on link "4" at bounding box center [592, 365] width 36 height 29
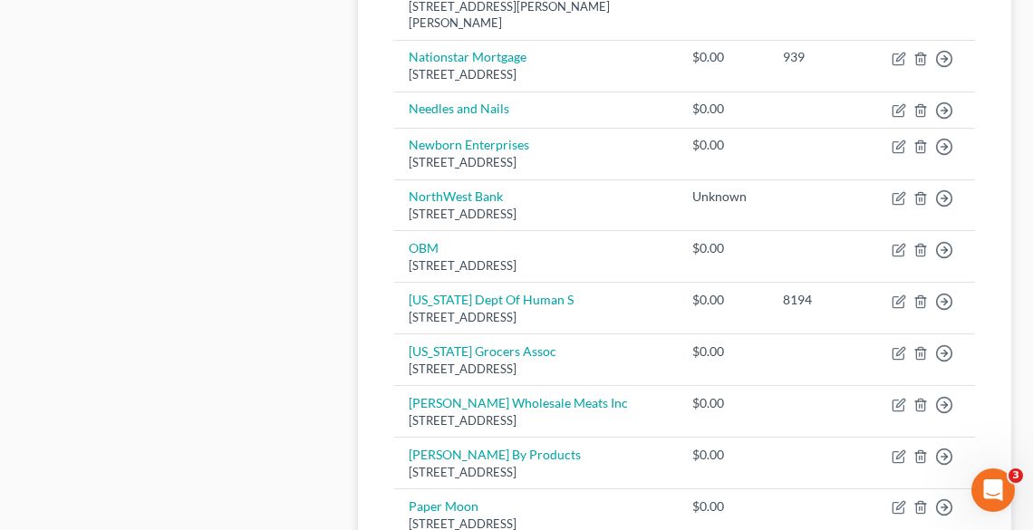
scroll to position [1062, 0]
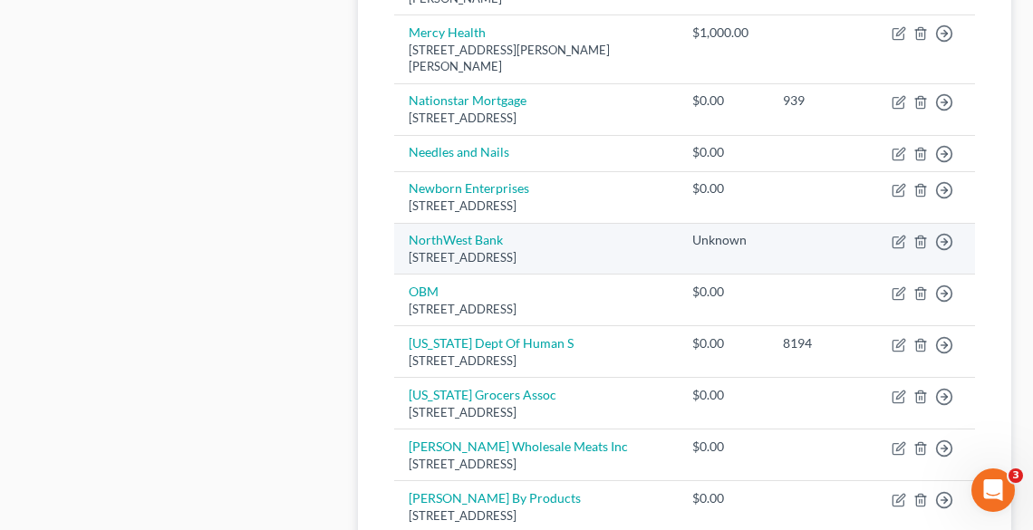
drag, startPoint x: 412, startPoint y: 225, endPoint x: 449, endPoint y: 232, distance: 37.9
click at [449, 249] on div "[STREET_ADDRESS]" at bounding box center [537, 257] width 256 height 17
copy div "[STREET_ADDRESS]"
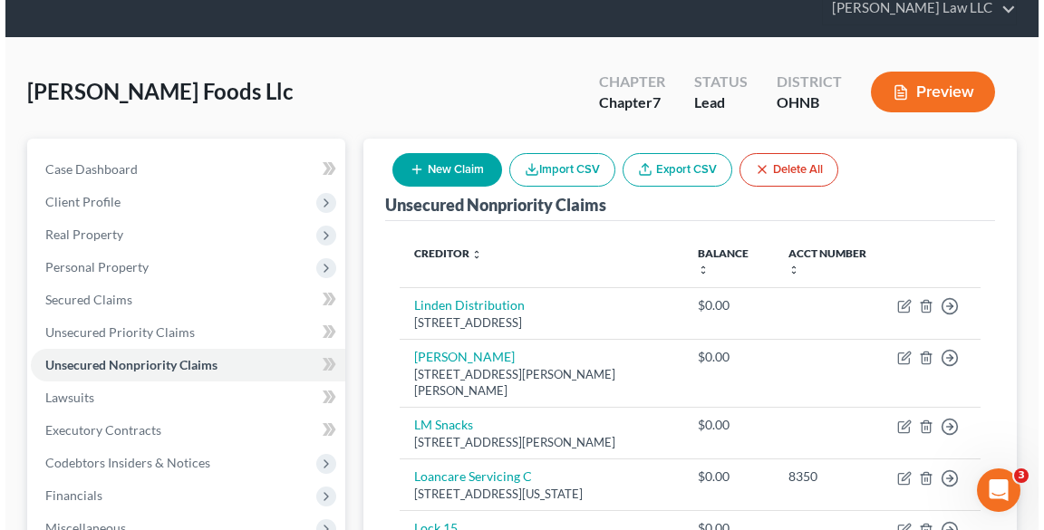
scroll to position [0, 0]
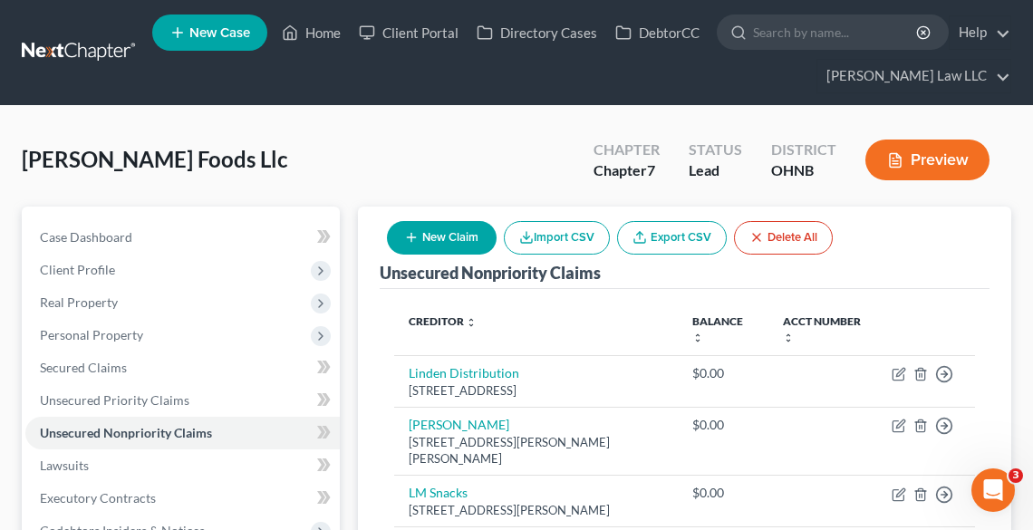
click at [446, 231] on button "New Claim" at bounding box center [442, 238] width 110 height 34
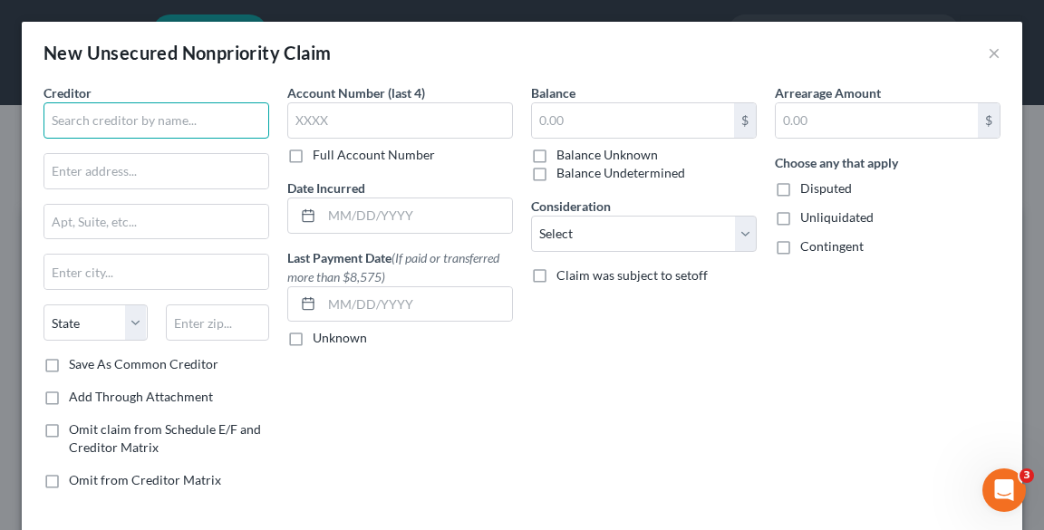
click at [185, 121] on input "text" at bounding box center [157, 120] width 226 height 36
type input "North West Bank"
paste input "[STREET_ADDRESS]"
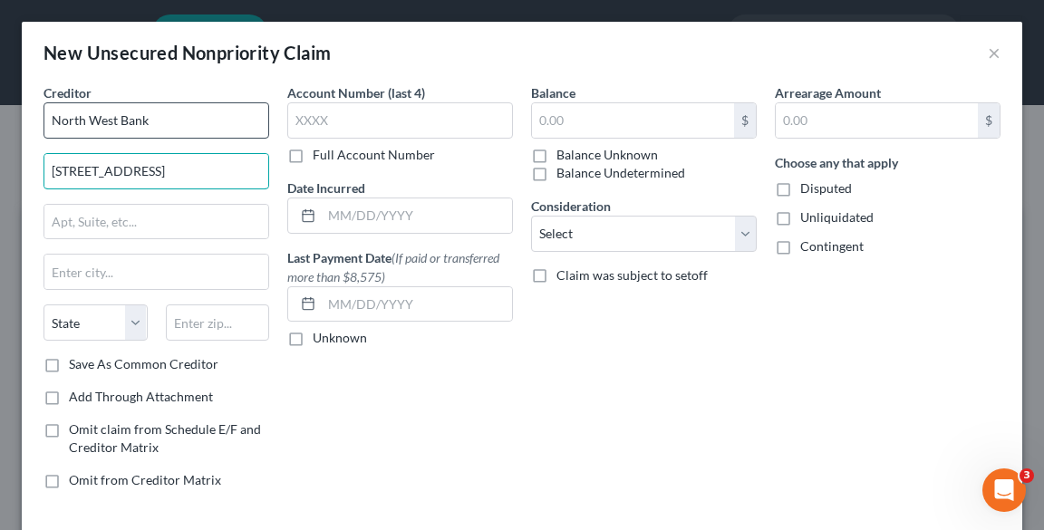
scroll to position [0, 82]
drag, startPoint x: 189, startPoint y: 169, endPoint x: 264, endPoint y: 166, distance: 75.3
click at [264, 166] on input "[STREET_ADDRESS]" at bounding box center [156, 171] width 224 height 34
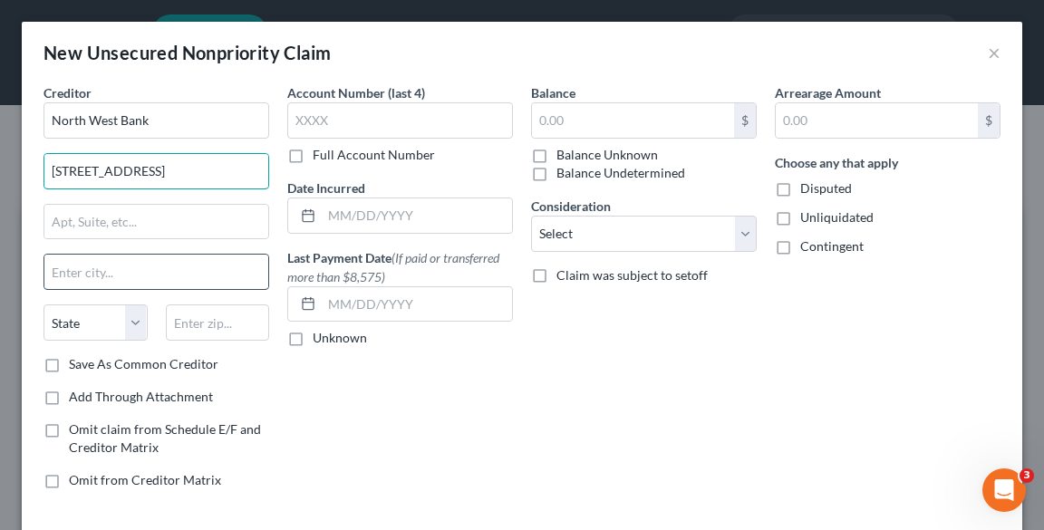
scroll to position [0, 11]
type input "[STREET_ADDRESS]"
click at [223, 319] on input "text" at bounding box center [218, 323] width 104 height 36
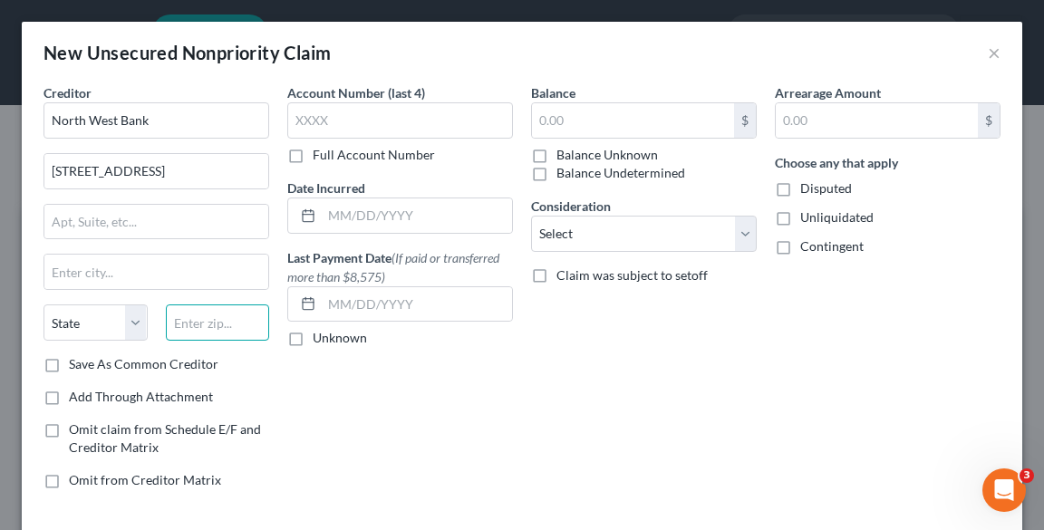
paste input "16365-2411"
type input "16365-2411"
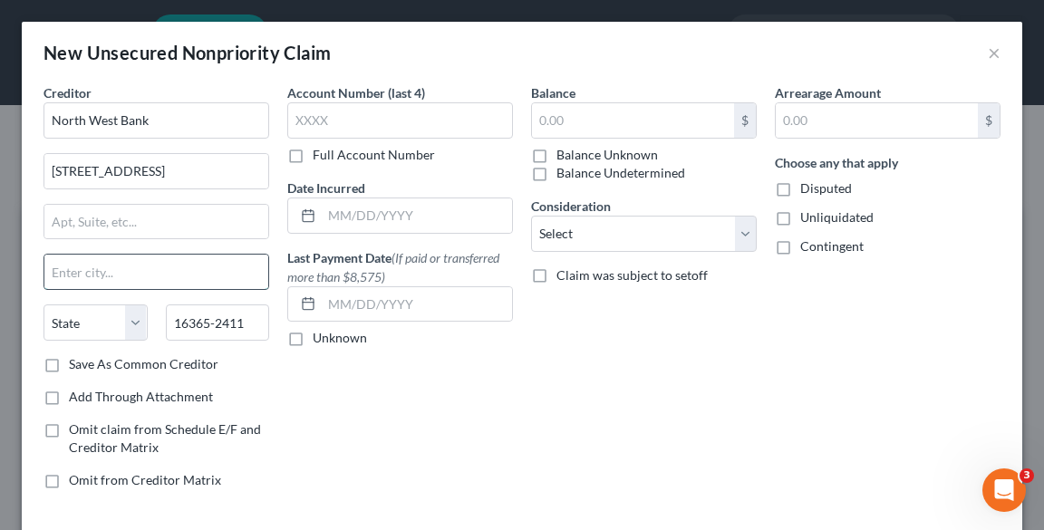
click at [109, 285] on input "text" at bounding box center [156, 272] width 224 height 34
type input "[PERSON_NAME]"
select select "39"
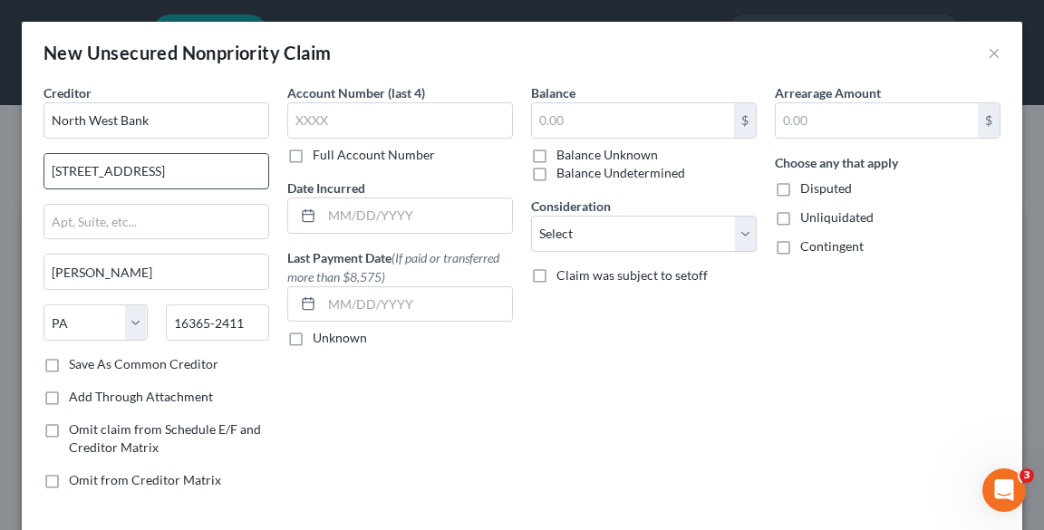
click at [210, 170] on input "[STREET_ADDRESS]" at bounding box center [156, 171] width 224 height 34
type input "[STREET_ADDRESS]"
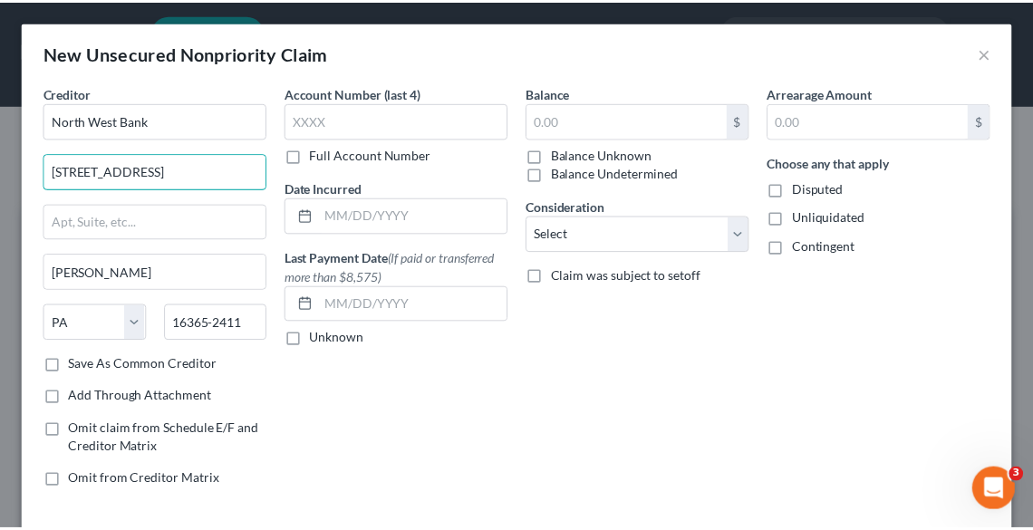
scroll to position [86, 0]
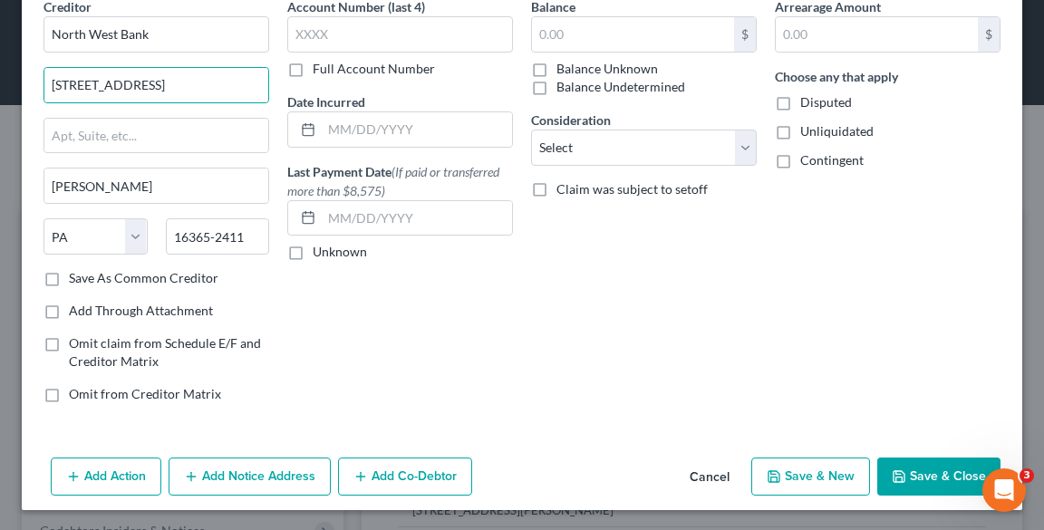
click at [935, 485] on button "Save & Close" at bounding box center [939, 477] width 123 height 38
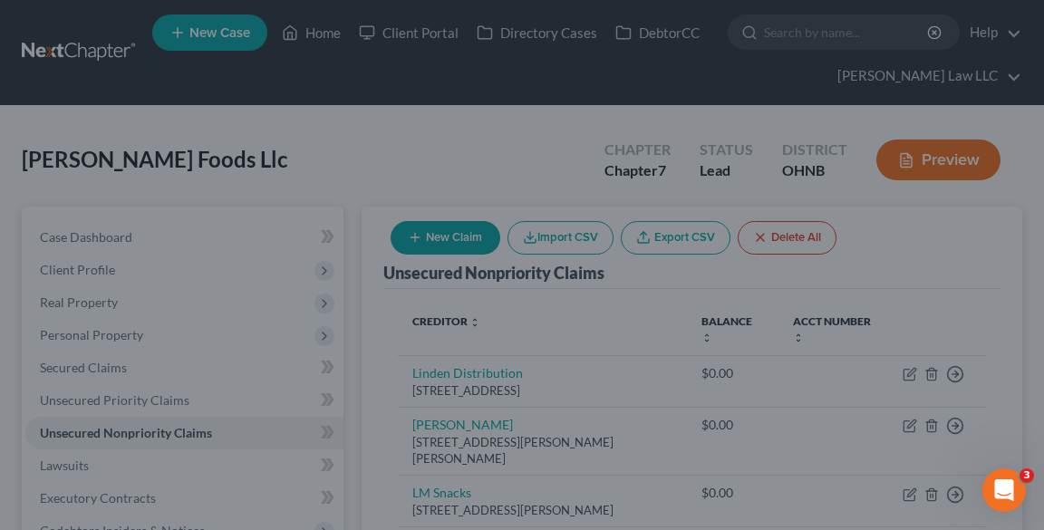
type input "0.00"
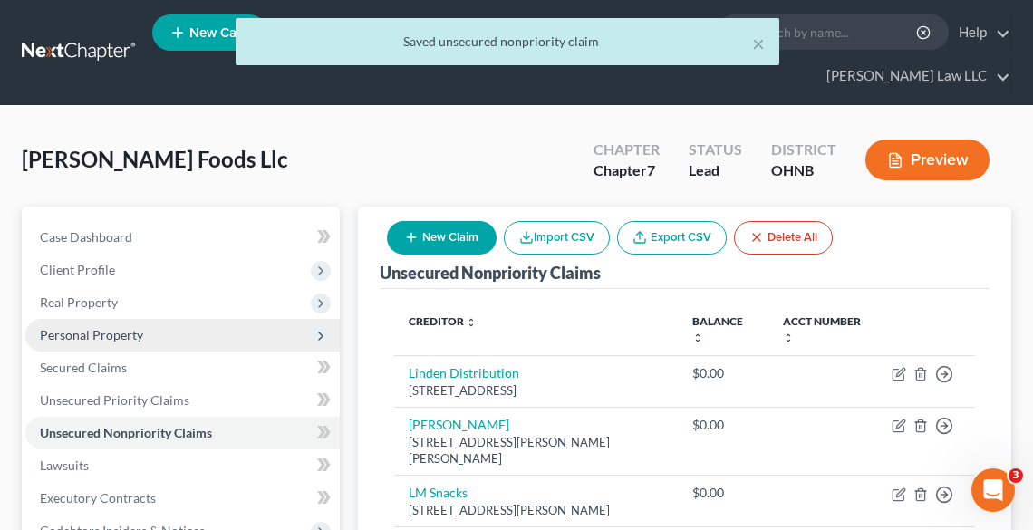
click at [90, 335] on span "Personal Property" at bounding box center [91, 334] width 103 height 15
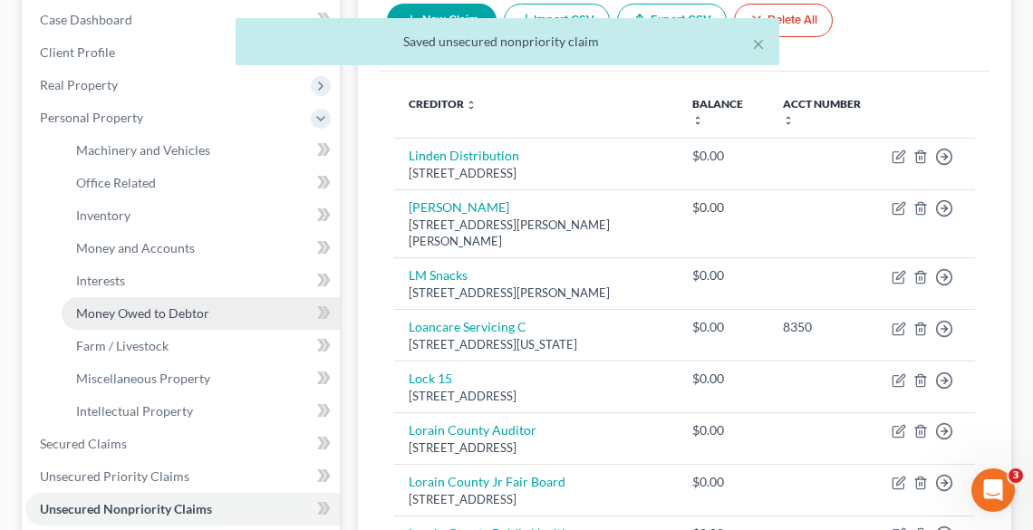
click at [92, 315] on span "Money Owed to Debtor" at bounding box center [142, 312] width 133 height 15
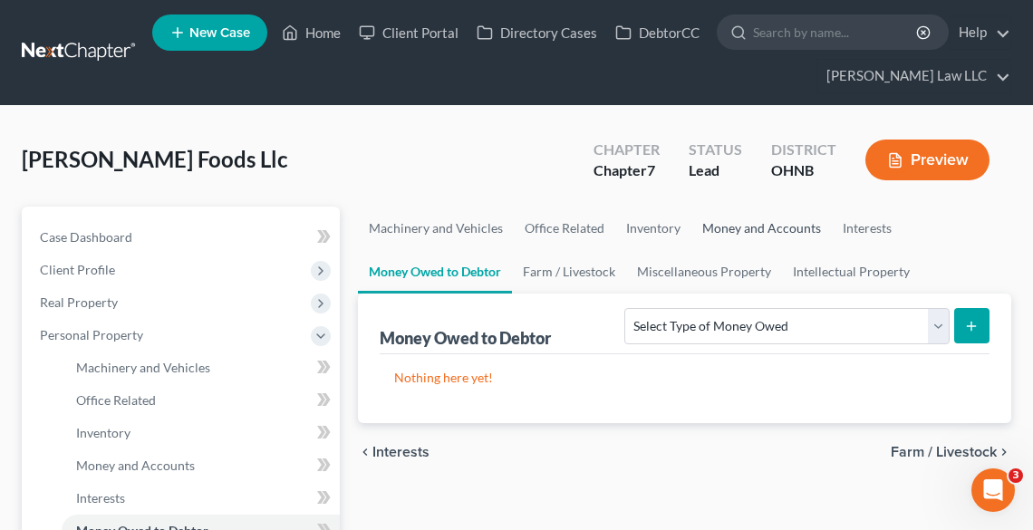
click at [746, 225] on link "Money and Accounts" at bounding box center [762, 229] width 141 height 44
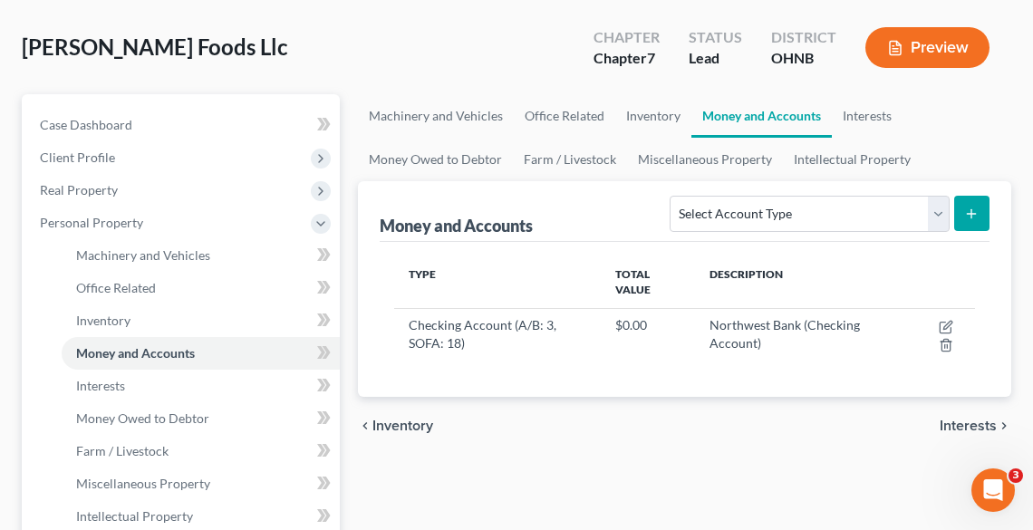
scroll to position [145, 0]
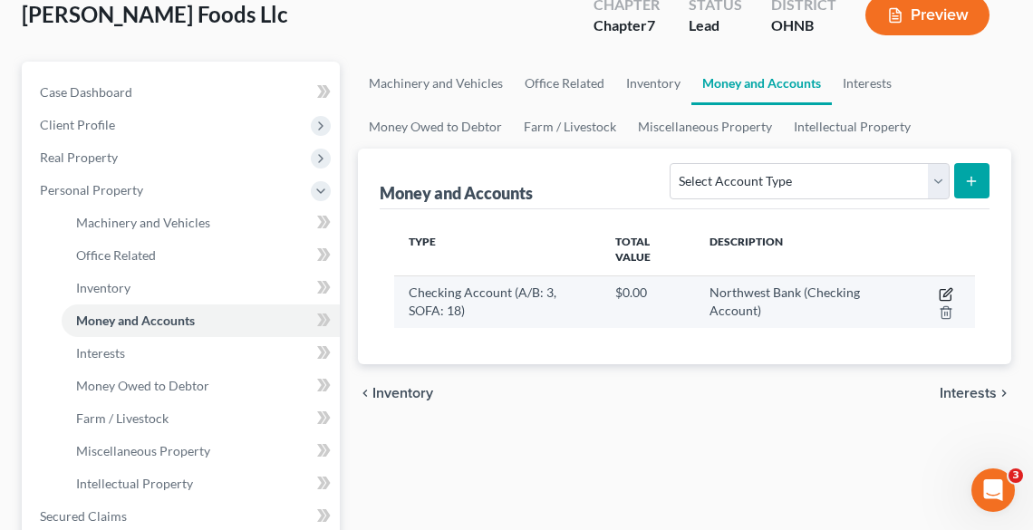
click at [939, 289] on icon "button" at bounding box center [946, 294] width 15 height 15
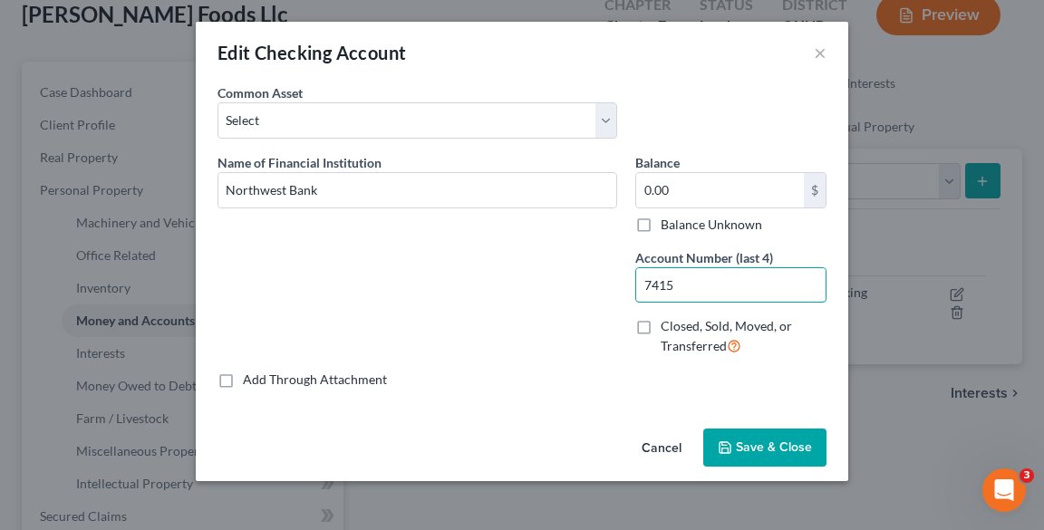
drag, startPoint x: 676, startPoint y: 283, endPoint x: 622, endPoint y: 293, distance: 55.3
click at [622, 293] on div "Name of Financial Institution * Northwest Bank Balance 0.00 $ Balance Unknown B…" at bounding box center [522, 262] width 627 height 218
click at [771, 435] on button "Save & Close" at bounding box center [764, 448] width 123 height 38
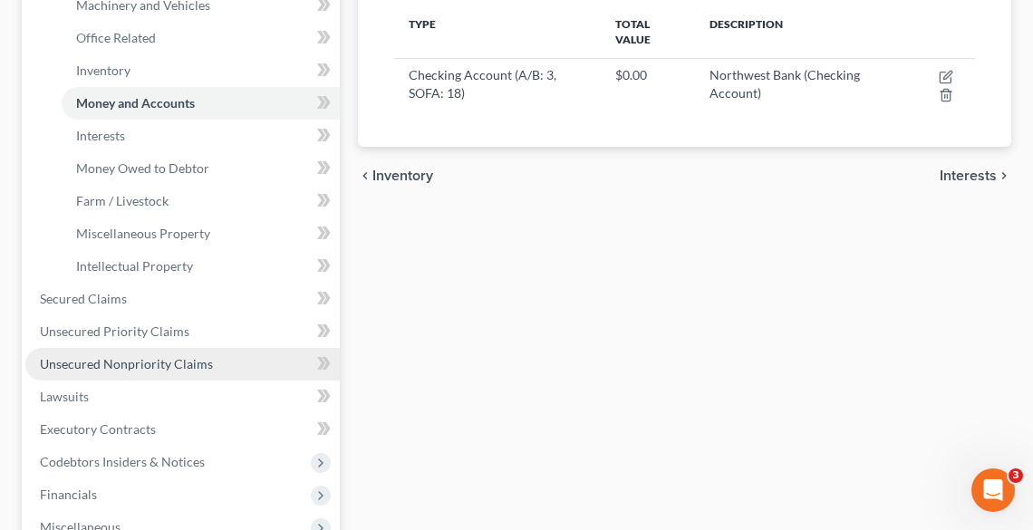
click at [100, 363] on span "Unsecured Nonpriority Claims" at bounding box center [126, 363] width 173 height 15
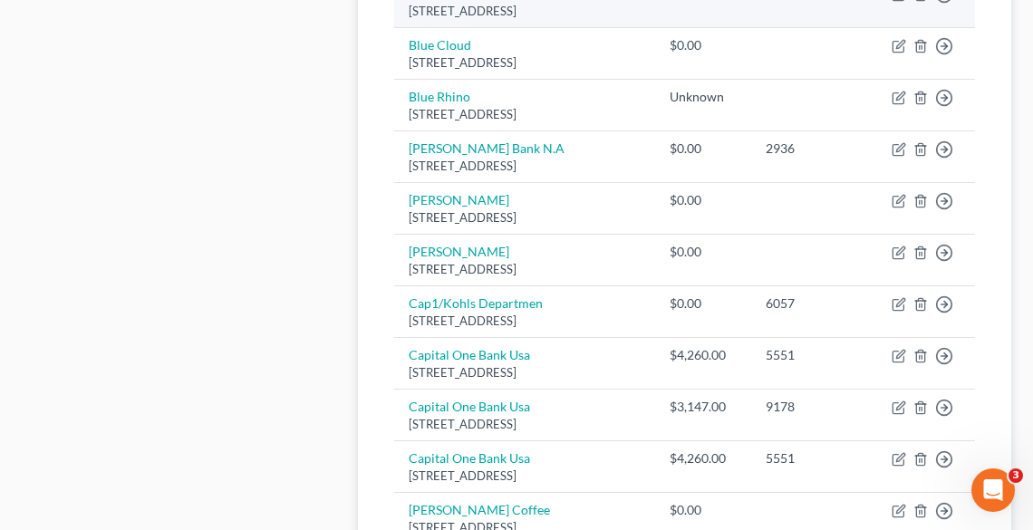
scroll to position [1643, 0]
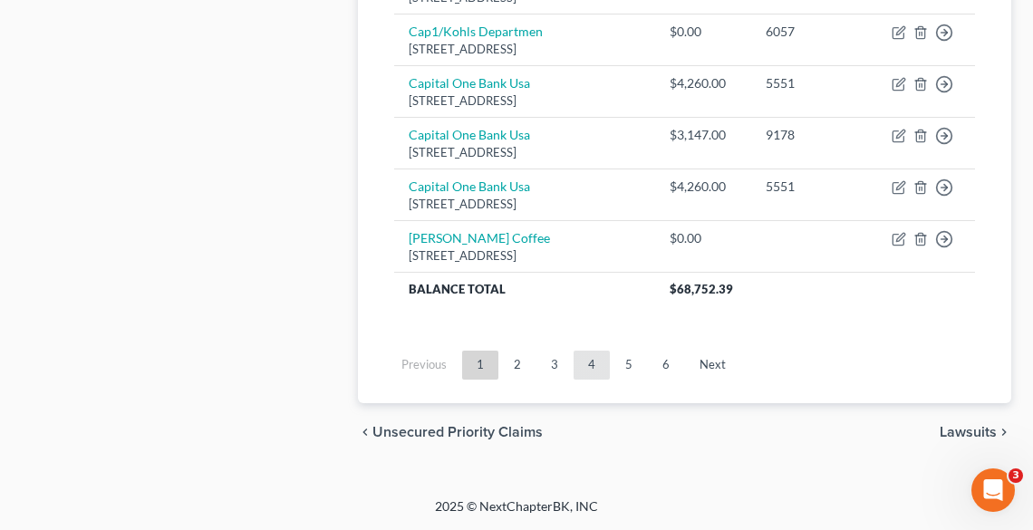
click at [586, 366] on link "4" at bounding box center [592, 365] width 36 height 29
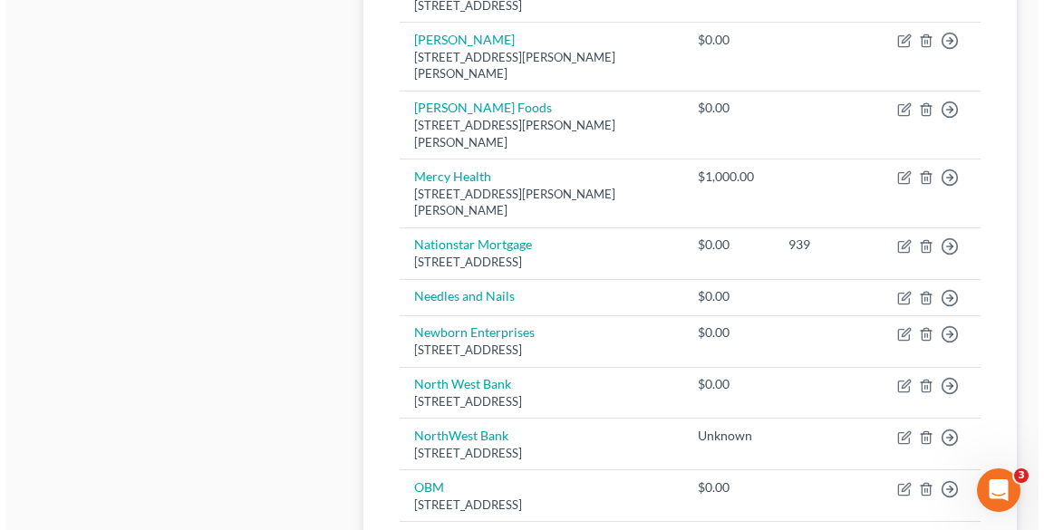
scroll to position [917, 0]
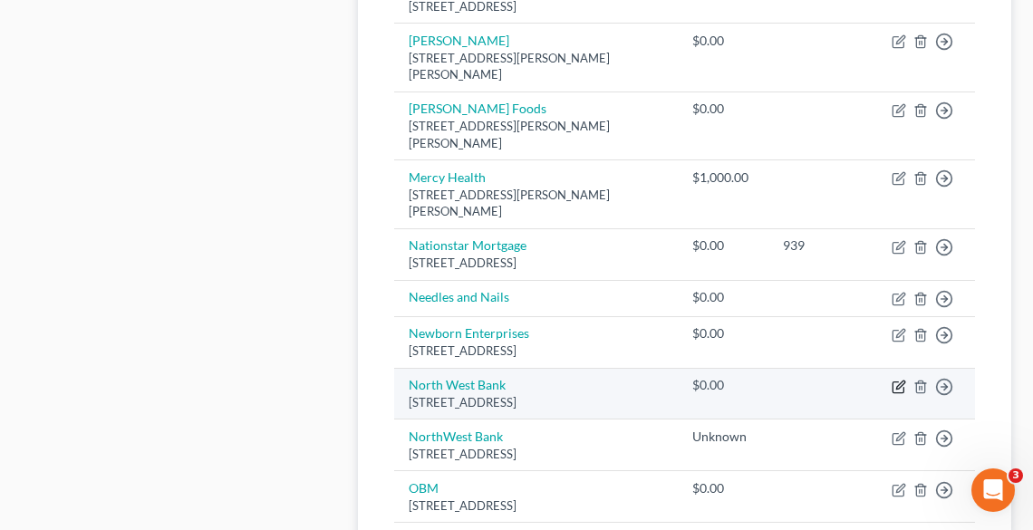
click at [898, 380] on icon "button" at bounding box center [899, 387] width 15 height 15
select select "39"
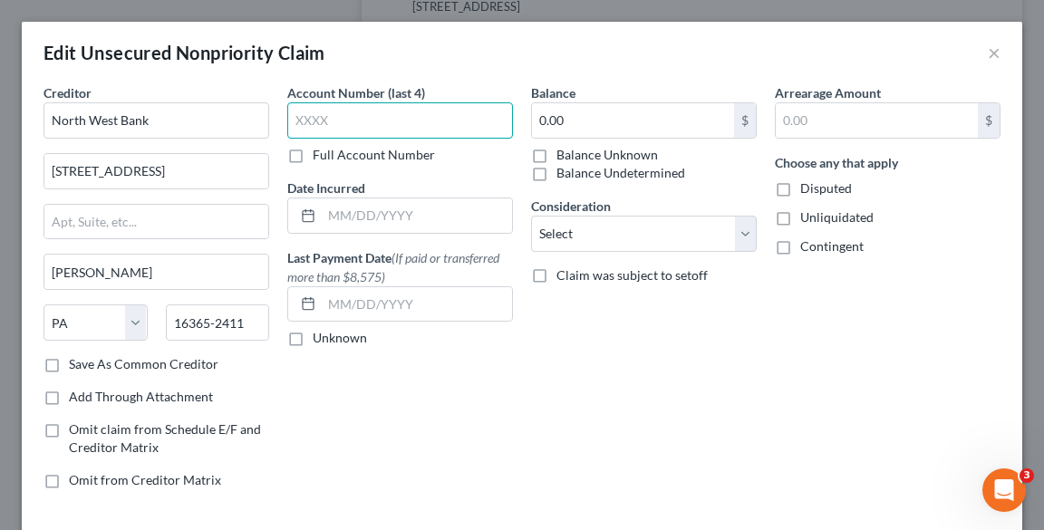
click at [398, 123] on input "text" at bounding box center [400, 120] width 226 height 36
paste input "7415"
type input "7415"
click at [557, 164] on label "Balance Undetermined" at bounding box center [621, 173] width 129 height 18
click at [564, 164] on input "Balance Undetermined" at bounding box center [570, 170] width 12 height 12
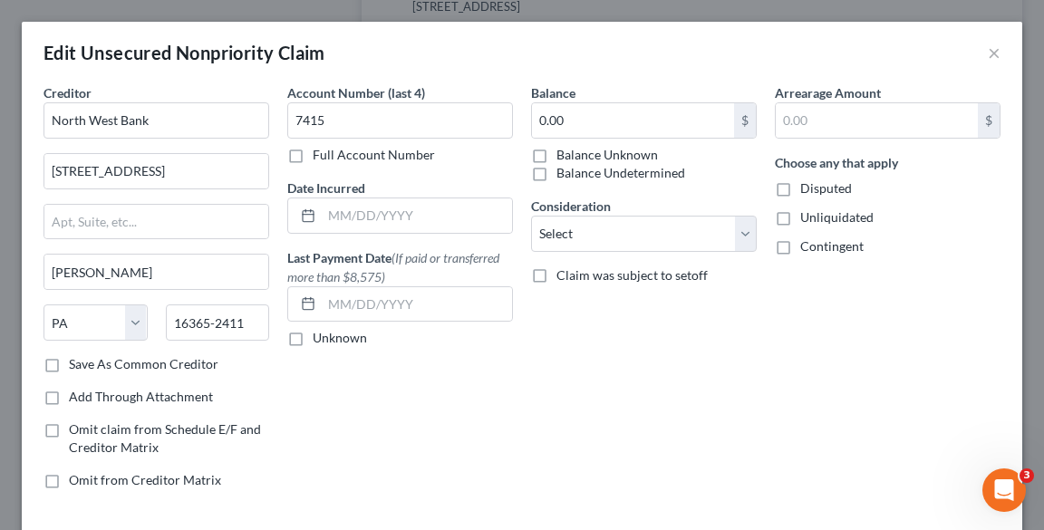
checkbox input "true"
click at [558, 152] on label "Balance Unknown" at bounding box center [608, 155] width 102 height 18
click at [564, 152] on input "Balance Unknown" at bounding box center [570, 152] width 12 height 12
checkbox input "true"
checkbox input "false"
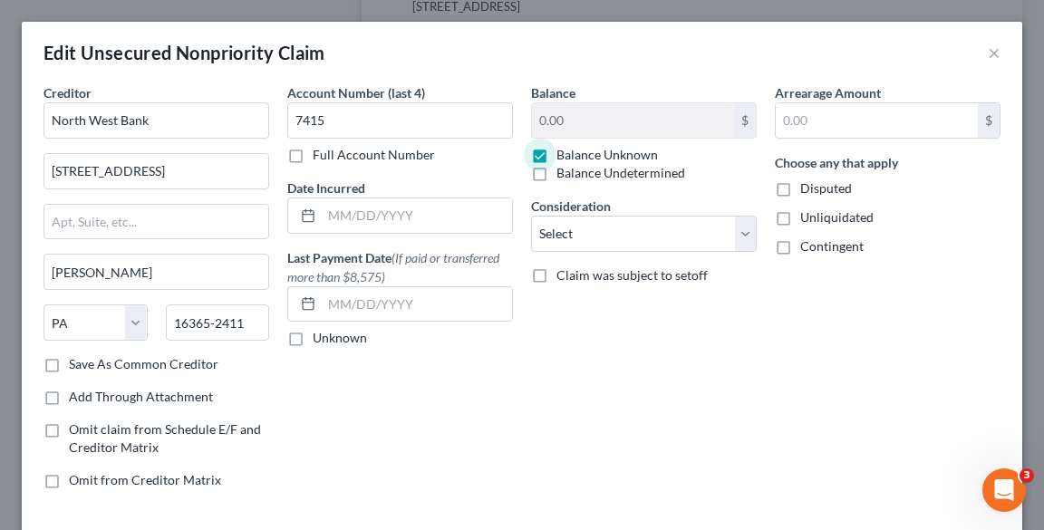
click at [574, 270] on span "Claim was subject to setoff" at bounding box center [632, 274] width 151 height 15
click at [574, 270] on input "Claim was subject to setoff" at bounding box center [570, 273] width 12 height 12
checkbox input "true"
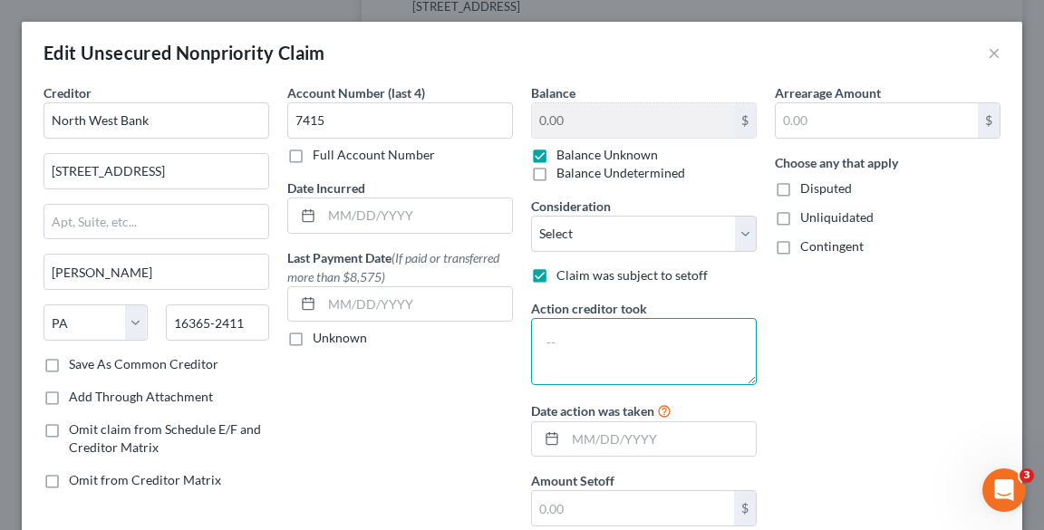
click at [627, 345] on textarea at bounding box center [644, 351] width 226 height 67
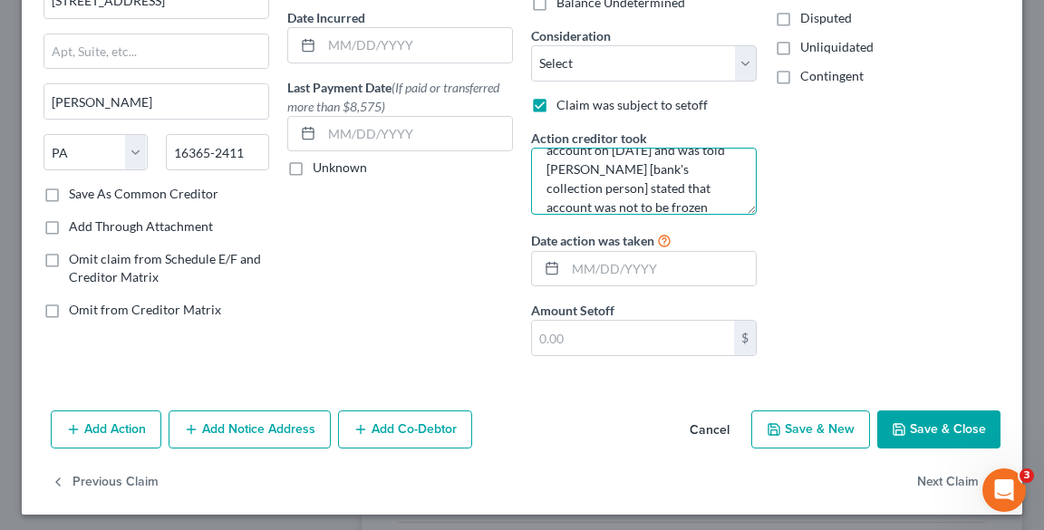
scroll to position [175, 0]
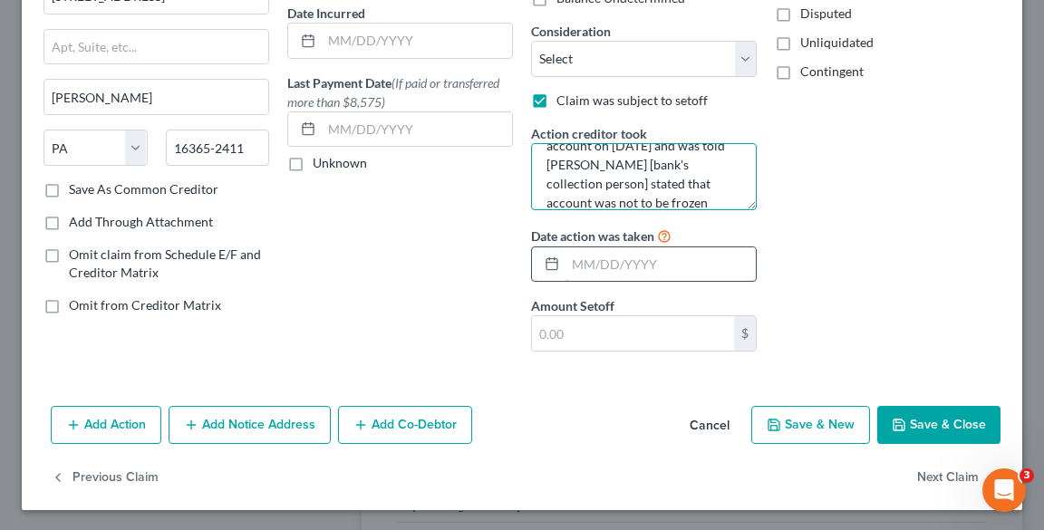
type textarea "Debtor asked Bank to freeze account on [DATE] and was told [PERSON_NAME] [bank'…"
click at [667, 263] on input "text" at bounding box center [661, 264] width 190 height 34
type input "08/"
click at [702, 197] on textarea "Debtor asked Bank to freeze account on [DATE] and was told [PERSON_NAME] [bank'…" at bounding box center [644, 176] width 226 height 67
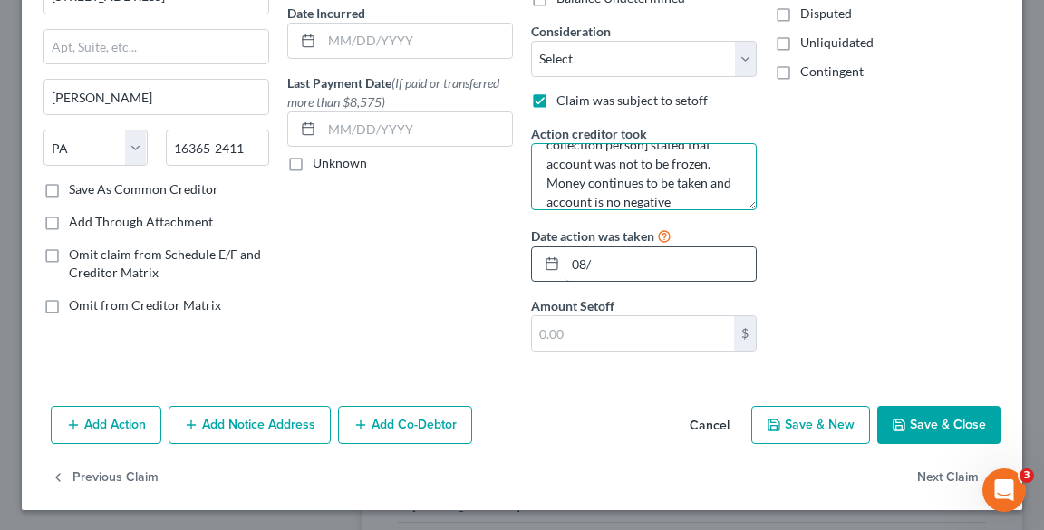
type textarea "Debtor asked Bank to freeze account on [DATE] and was told [PERSON_NAME] [bank'…"
click at [606, 267] on input "08/" at bounding box center [661, 264] width 190 height 34
type input "[DATE]"
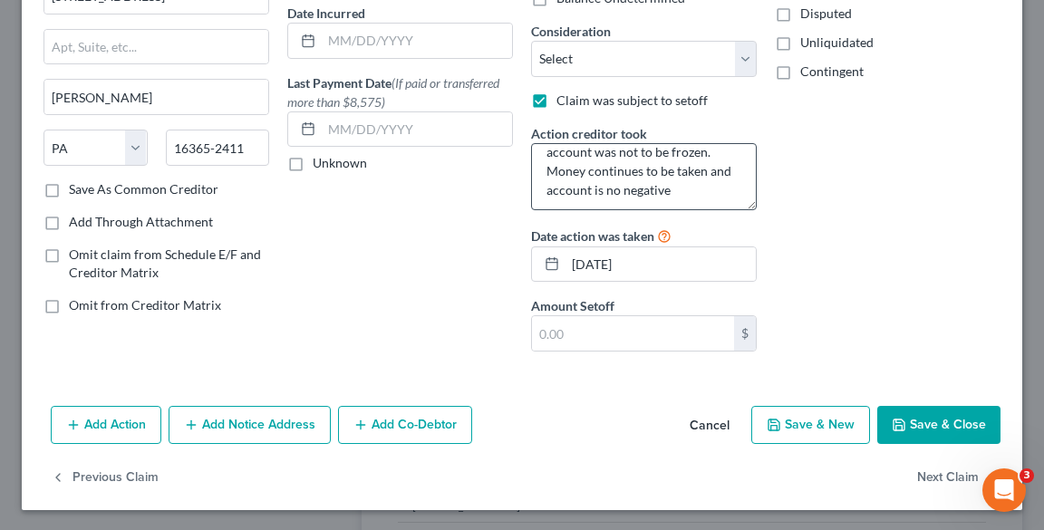
scroll to position [94, 0]
click at [702, 185] on textarea "Debtor asked Bank to freeze account on [DATE] and was told [PERSON_NAME] [bank'…" at bounding box center [644, 176] width 226 height 67
click at [634, 181] on textarea "Debtor asked Bank to freeze account on [DATE] and was told [PERSON_NAME] [bank'…" at bounding box center [644, 176] width 226 height 67
click at [707, 186] on textarea "Debtor asked Bank to freeze account on [DATE] and was told [PERSON_NAME] [bank'…" at bounding box center [644, 176] width 226 height 67
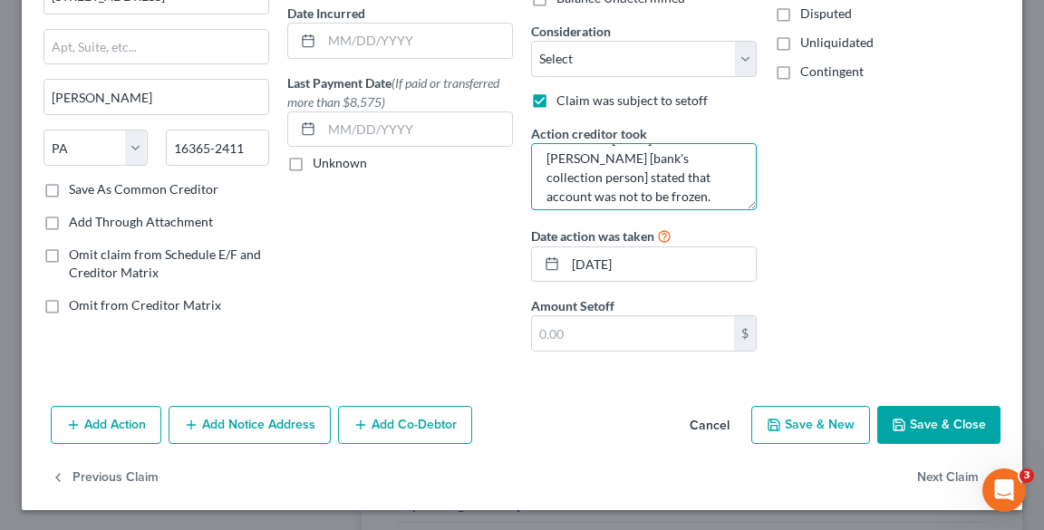
scroll to position [0, 0]
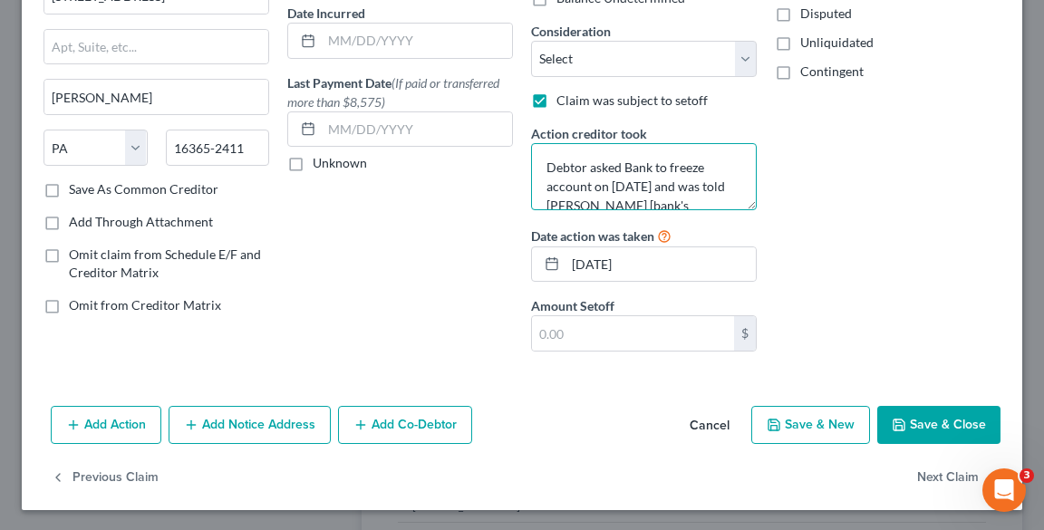
click at [657, 144] on textarea "Debtor asked Bank to freeze account on [DATE] and was told [PERSON_NAME] [bank'…" at bounding box center [644, 176] width 226 height 67
click at [707, 188] on textarea "Debtor asked Bank to freeze account on [DATE] and was told [PERSON_NAME] [bank'…" at bounding box center [644, 176] width 226 height 67
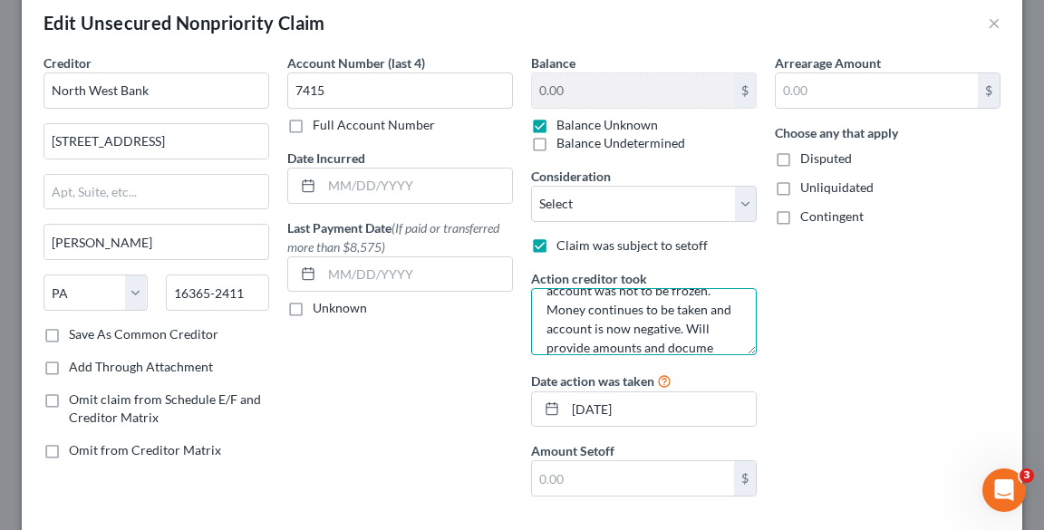
scroll to position [117, 0]
type textarea "Debtor asked Bank to freeze account on [DATE] and was told [PERSON_NAME] [bank'…"
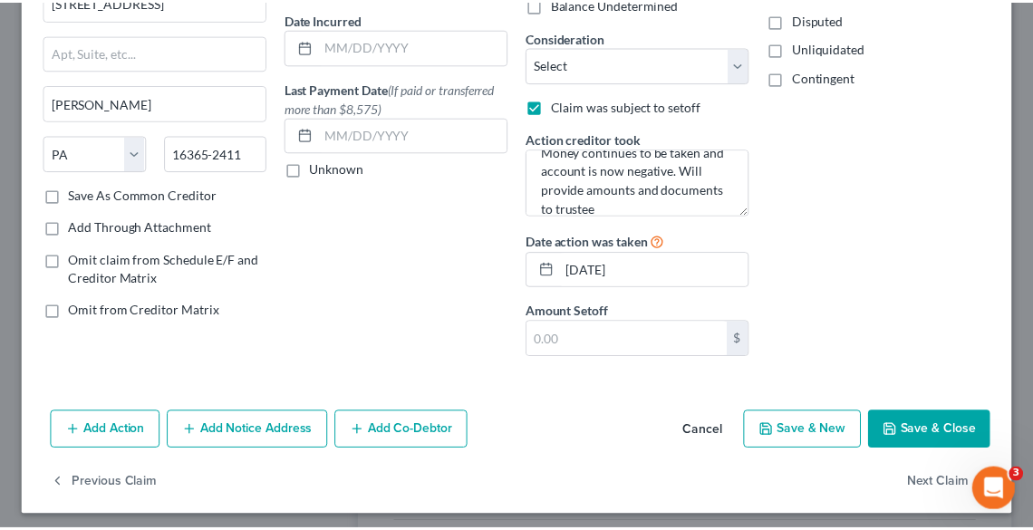
scroll to position [175, 0]
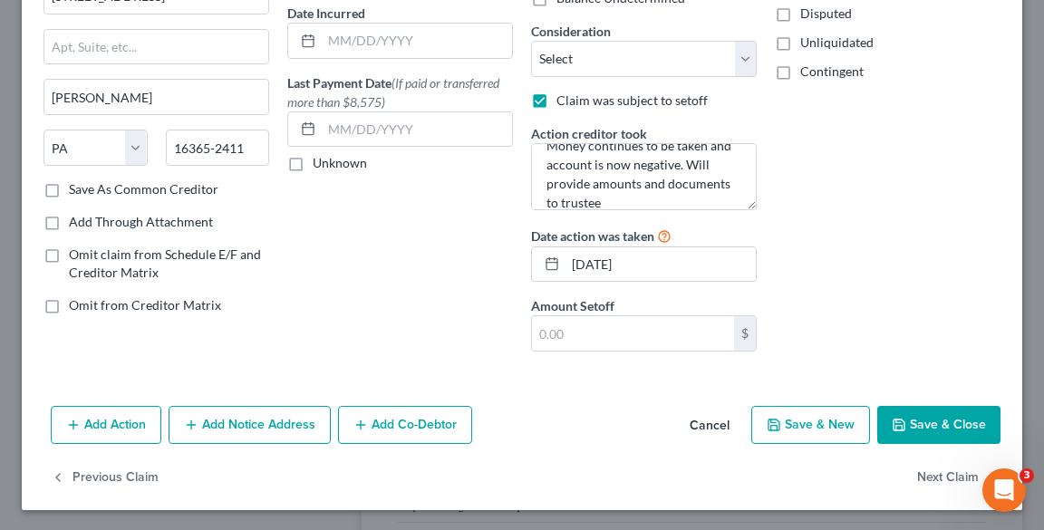
click at [937, 424] on button "Save & Close" at bounding box center [939, 425] width 123 height 38
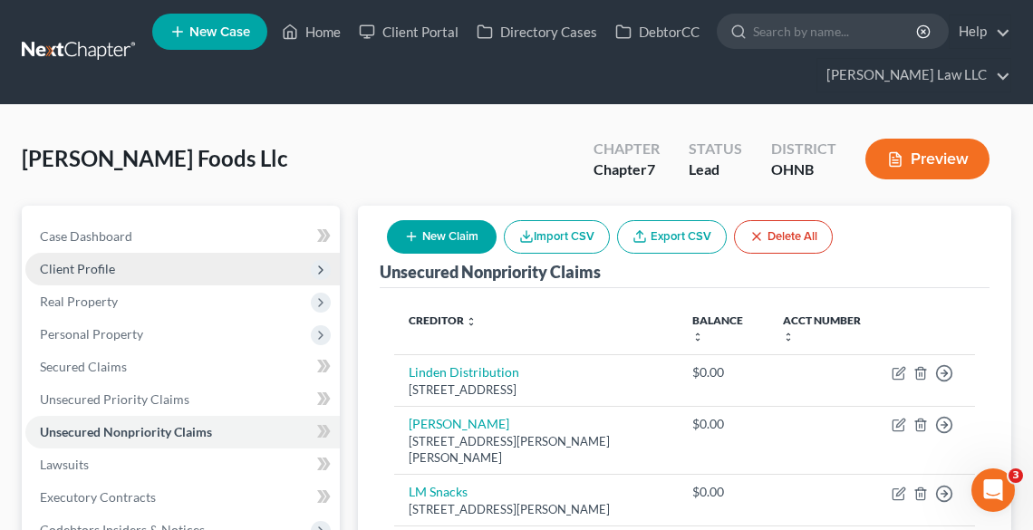
scroll to position [0, 0]
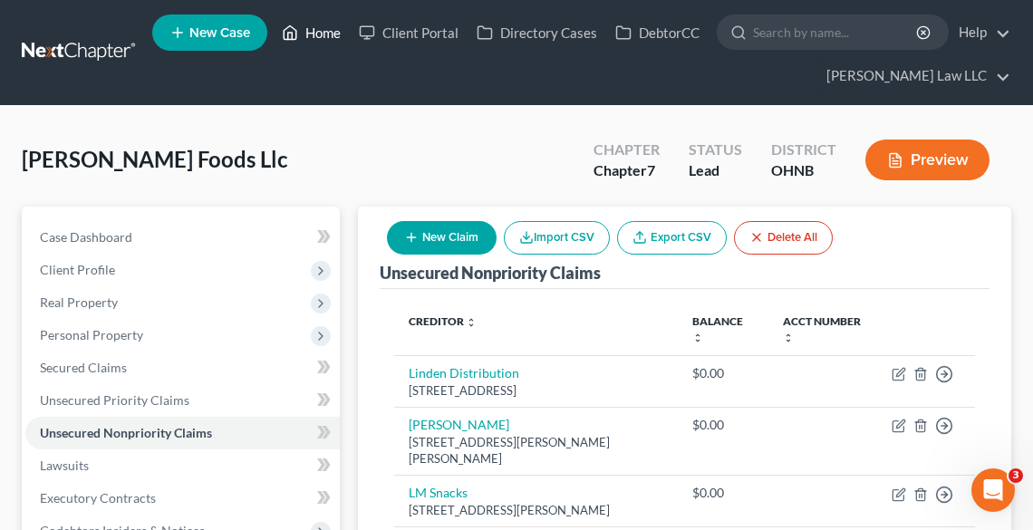
click at [332, 27] on link "Home" at bounding box center [311, 32] width 77 height 33
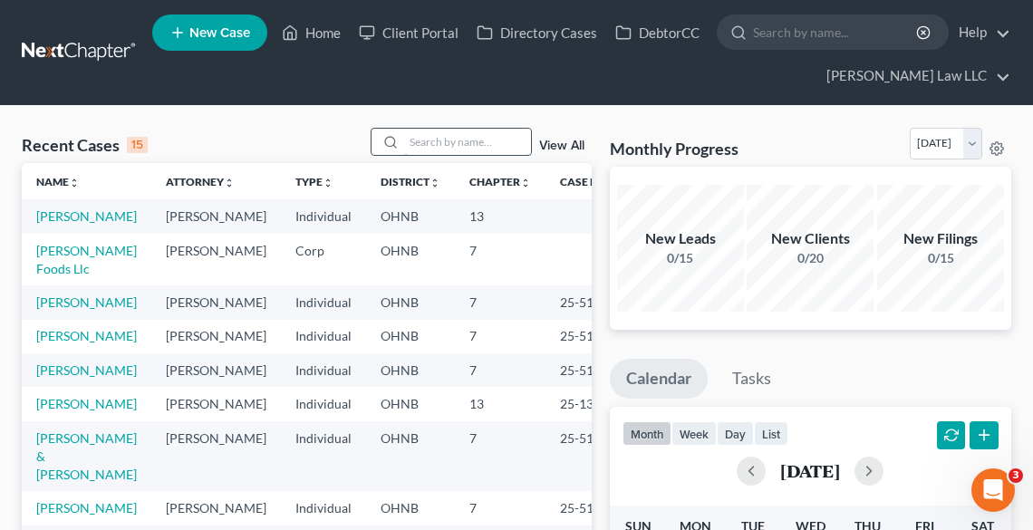
click at [413, 143] on input "search" at bounding box center [467, 142] width 127 height 26
type input "[PERSON_NAME]"
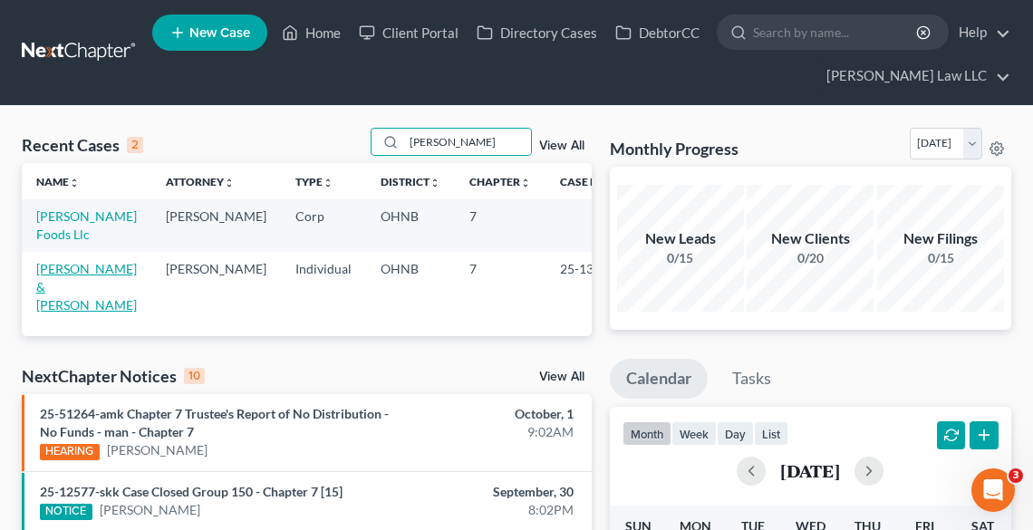
click at [58, 266] on link "[PERSON_NAME] & [PERSON_NAME]" at bounding box center [86, 287] width 101 height 52
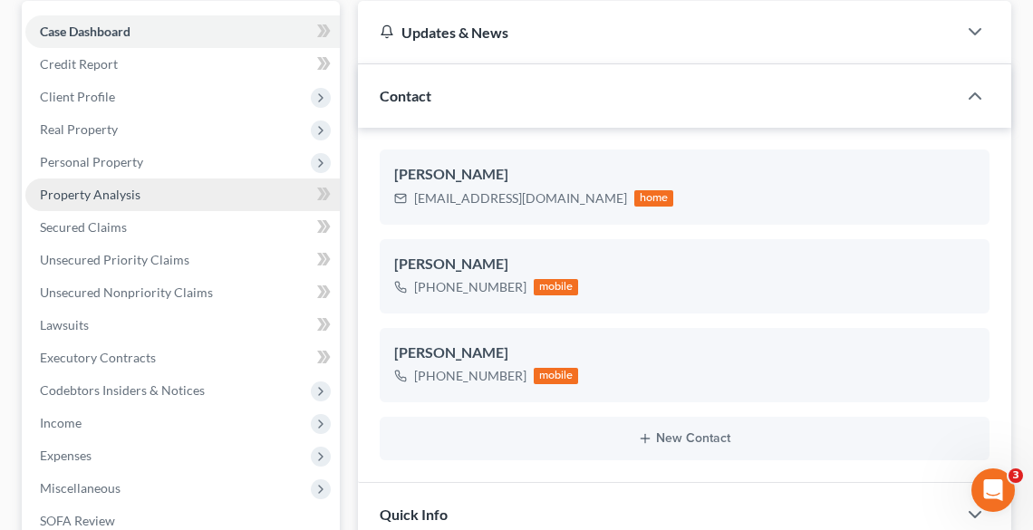
scroll to position [218, 0]
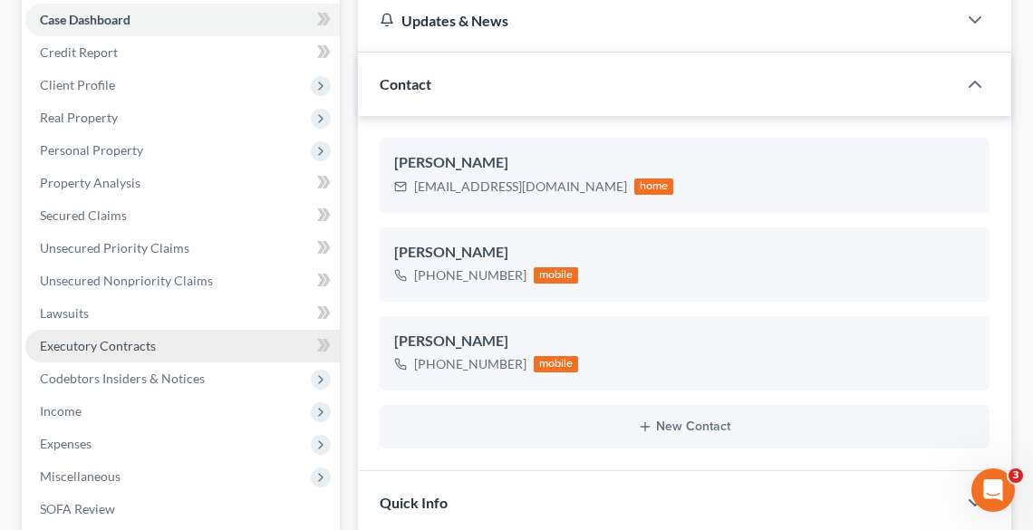
click at [82, 348] on span "Executory Contracts" at bounding box center [98, 345] width 116 height 15
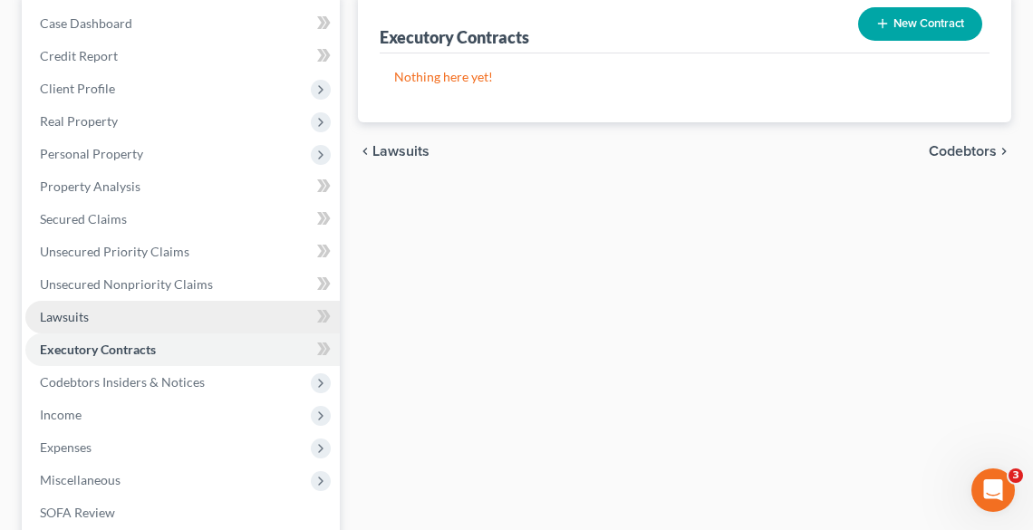
scroll to position [218, 0]
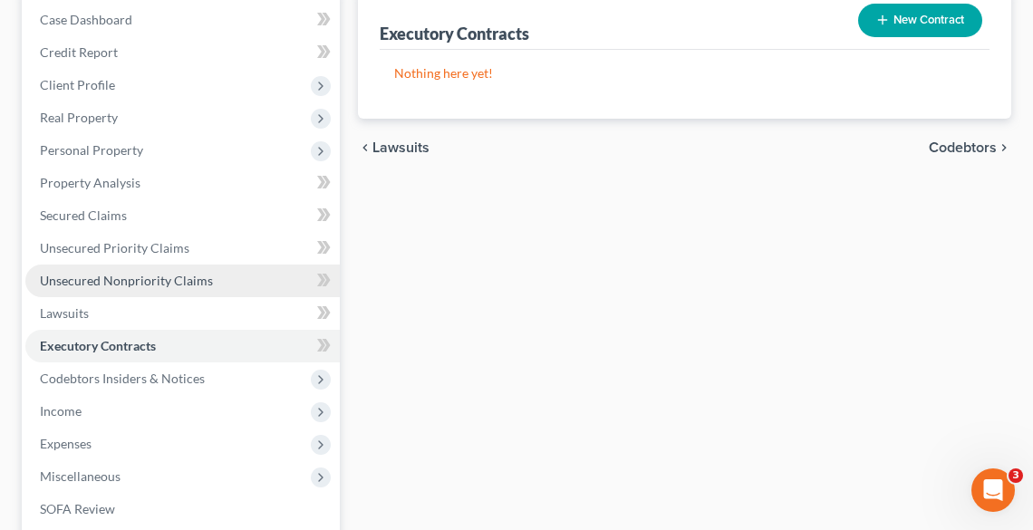
click at [62, 273] on span "Unsecured Nonpriority Claims" at bounding box center [126, 280] width 173 height 15
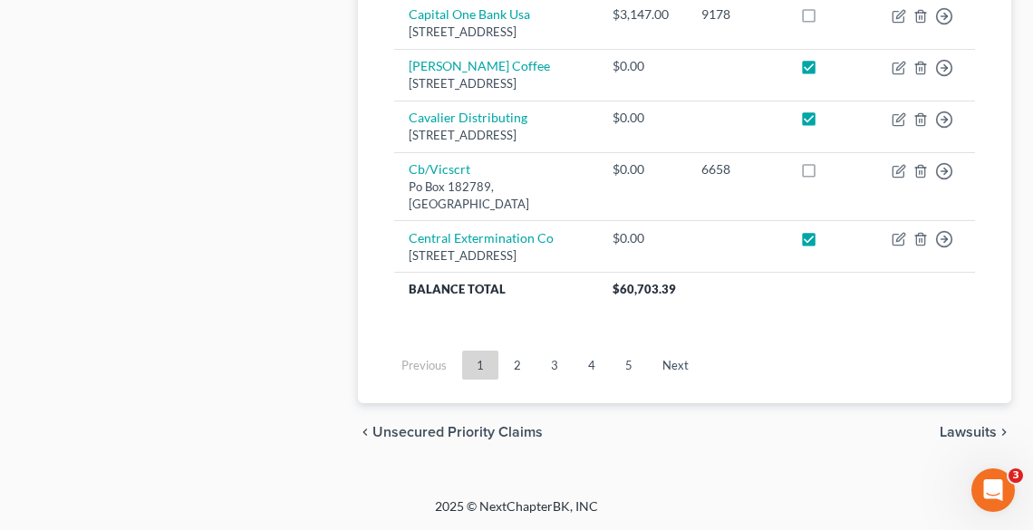
scroll to position [2136, 0]
click at [514, 364] on link "2" at bounding box center [517, 365] width 36 height 29
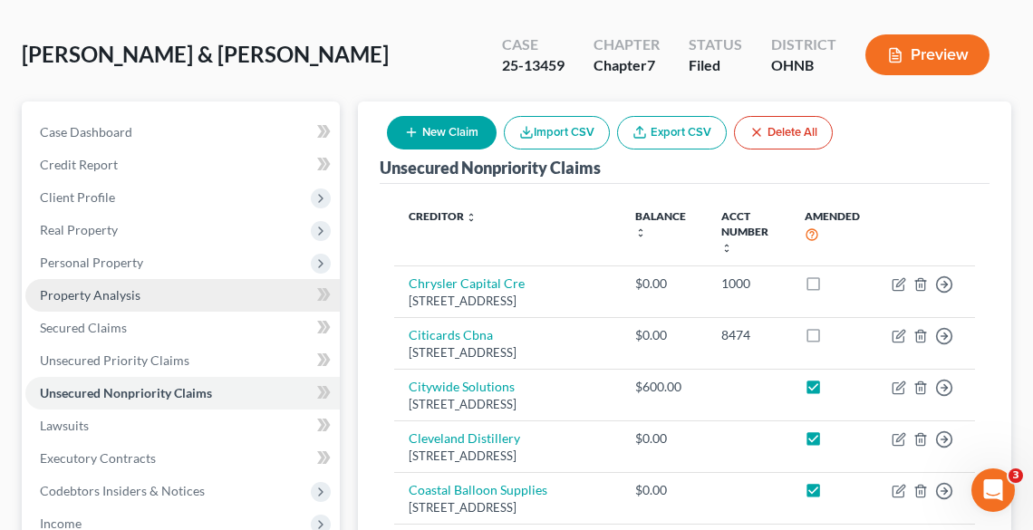
scroll to position [0, 0]
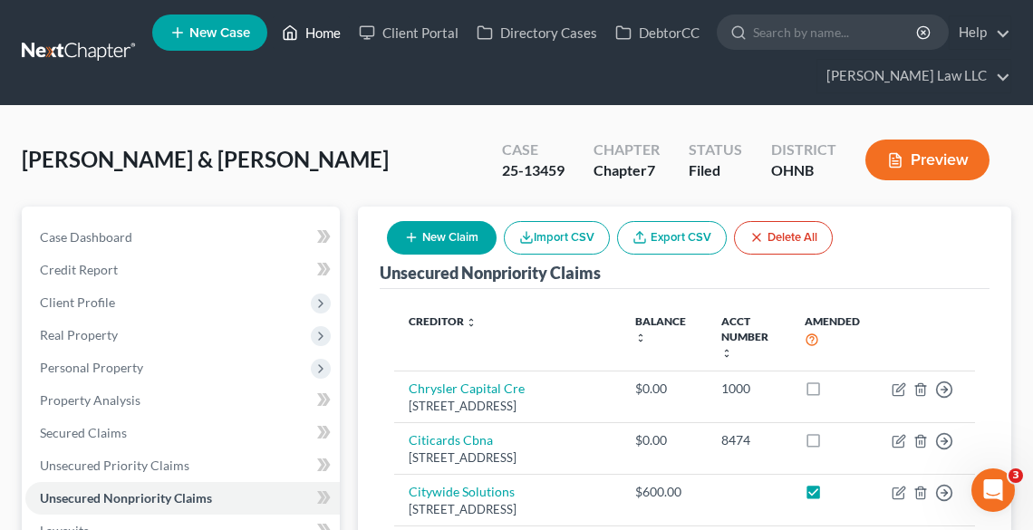
click at [315, 24] on link "Home" at bounding box center [311, 32] width 77 height 33
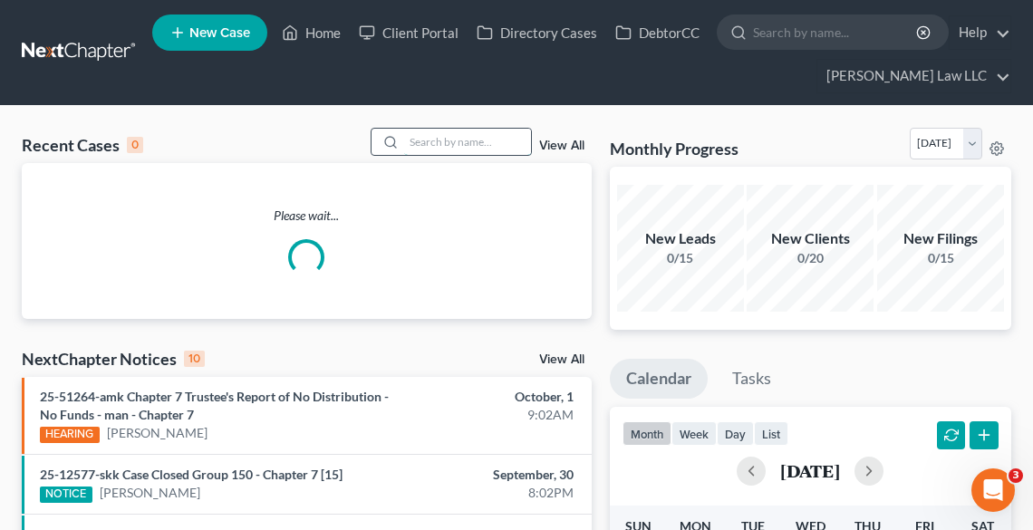
click at [444, 140] on input "search" at bounding box center [467, 142] width 127 height 26
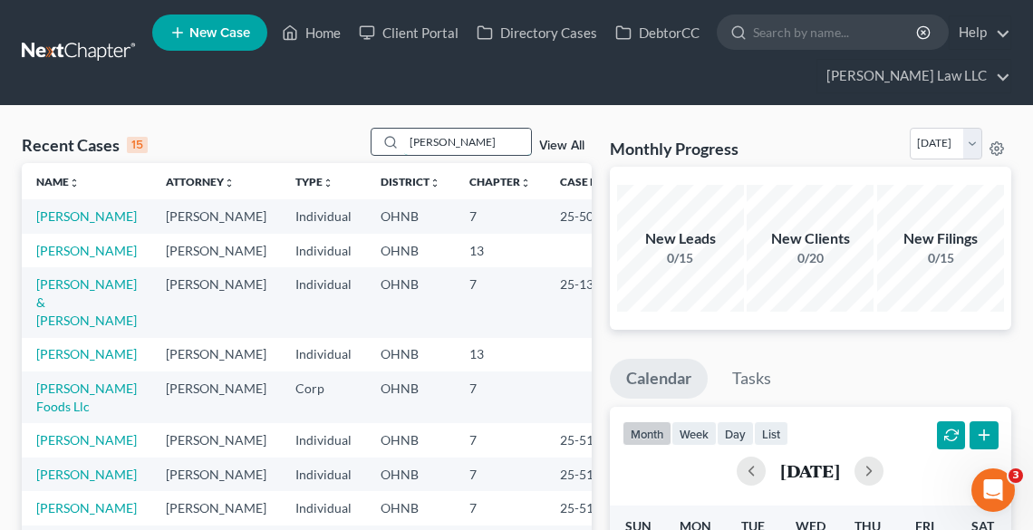
type input "[PERSON_NAME]"
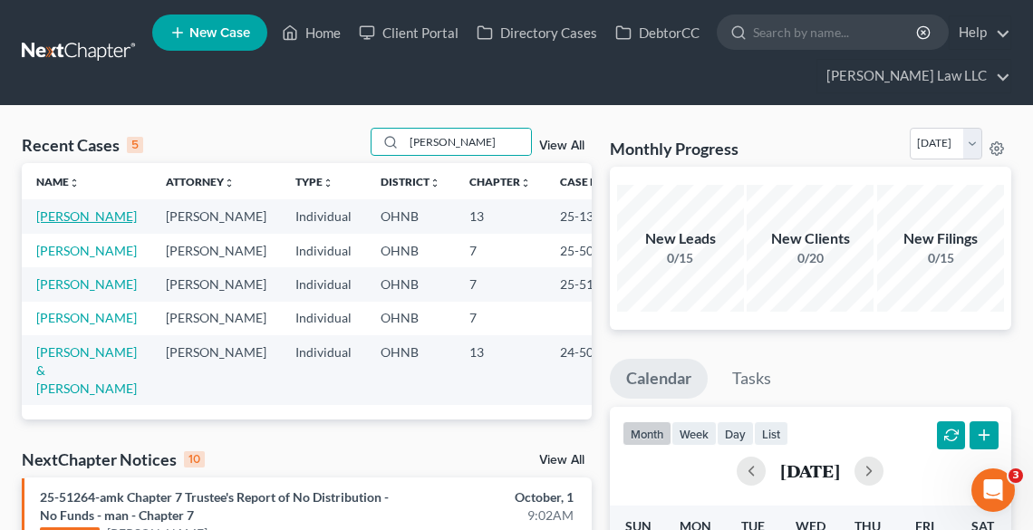
click at [73, 214] on link "[PERSON_NAME]" at bounding box center [86, 216] width 101 height 15
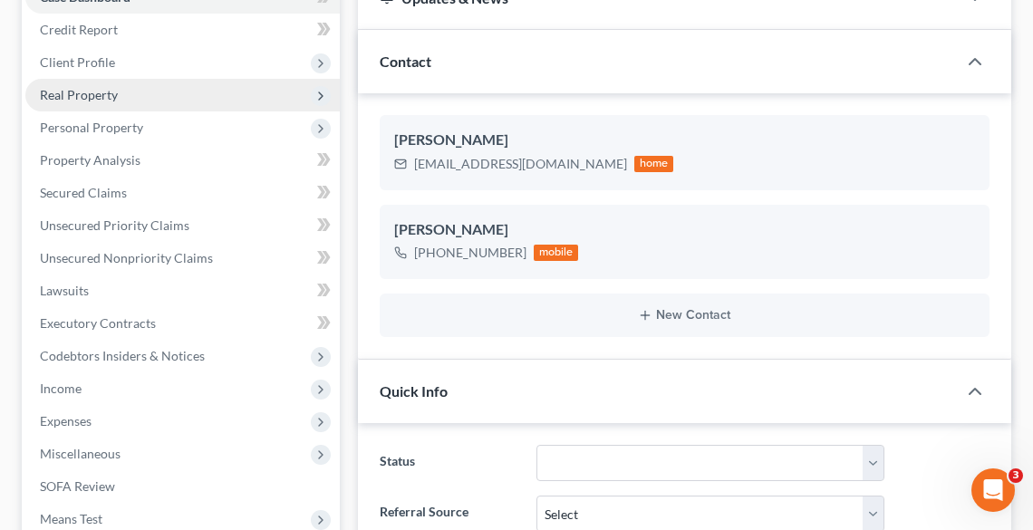
scroll to position [363, 0]
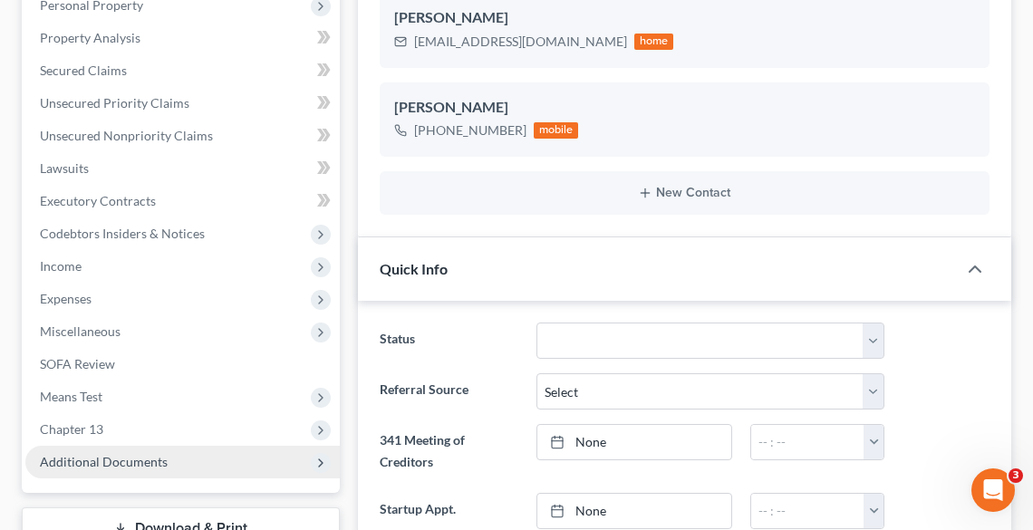
click at [121, 465] on span "Additional Documents" at bounding box center [104, 461] width 128 height 15
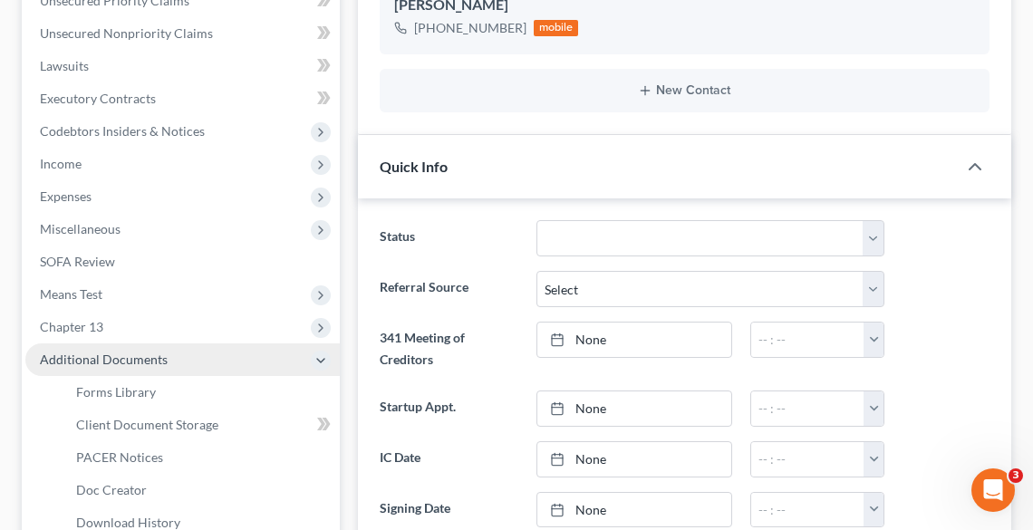
scroll to position [653, 0]
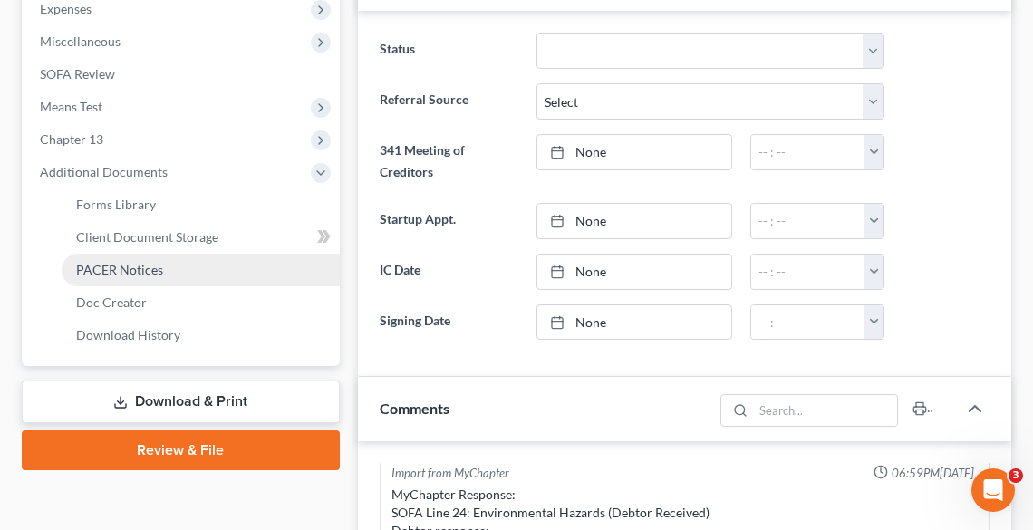
click at [110, 267] on span "PACER Notices" at bounding box center [119, 269] width 87 height 15
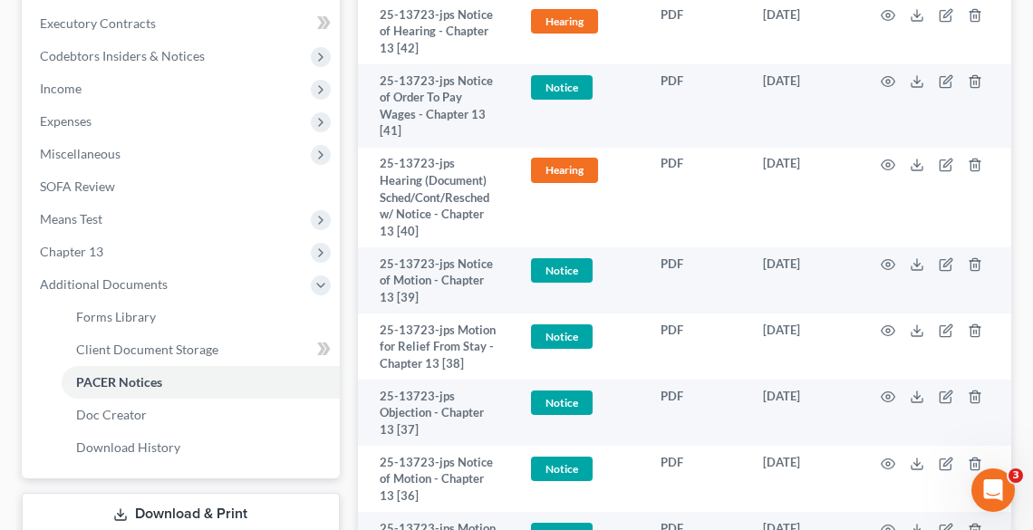
scroll to position [798, 0]
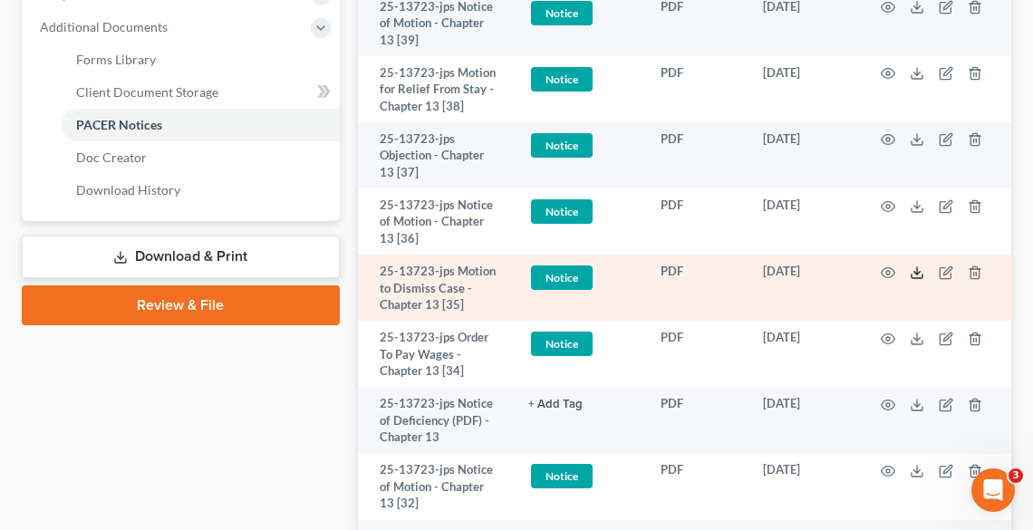
click at [918, 272] on icon at bounding box center [917, 273] width 15 height 15
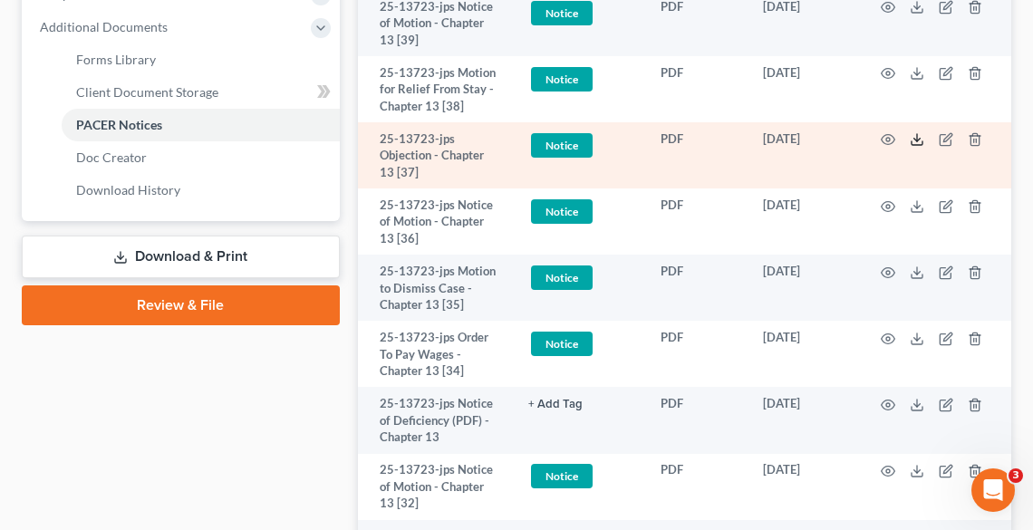
click at [915, 139] on polyline at bounding box center [918, 140] width 6 height 3
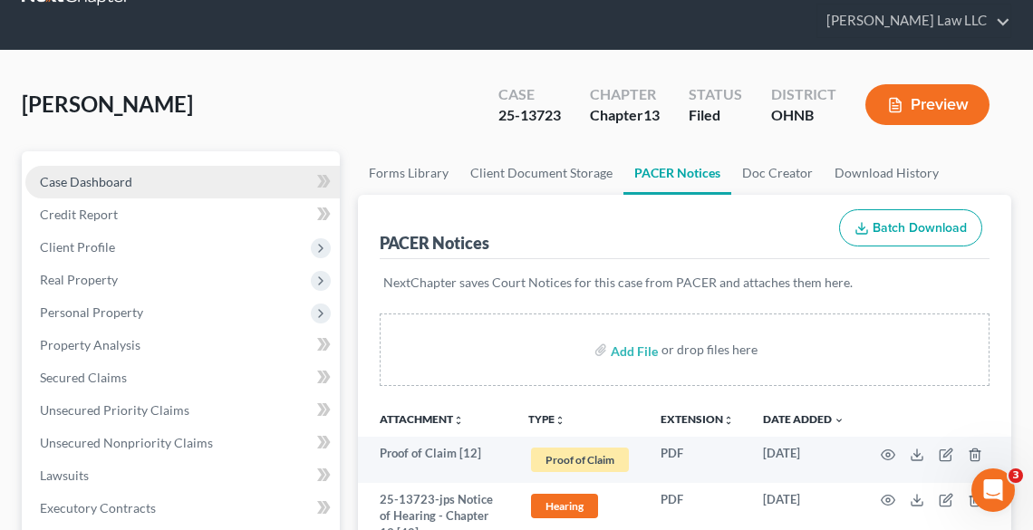
scroll to position [0, 0]
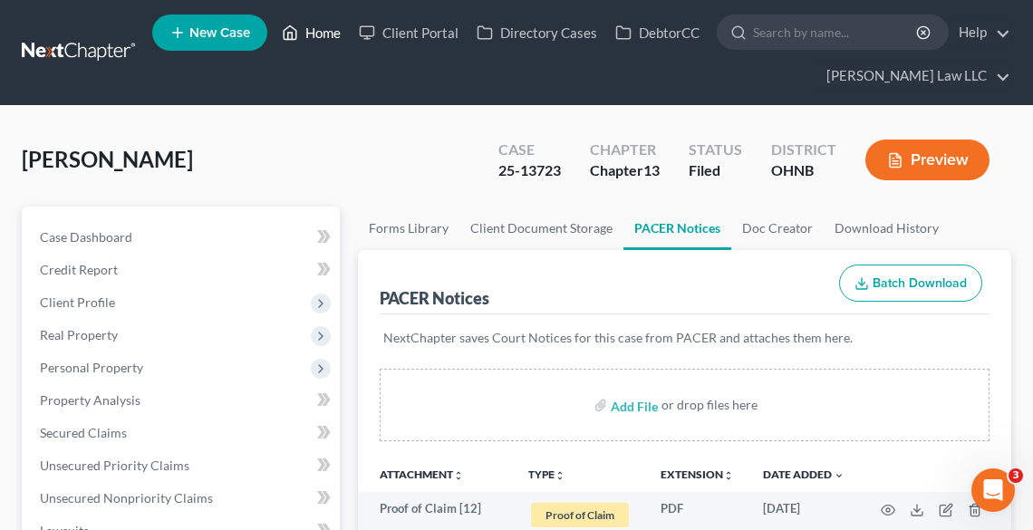
click at [327, 34] on link "Home" at bounding box center [311, 32] width 77 height 33
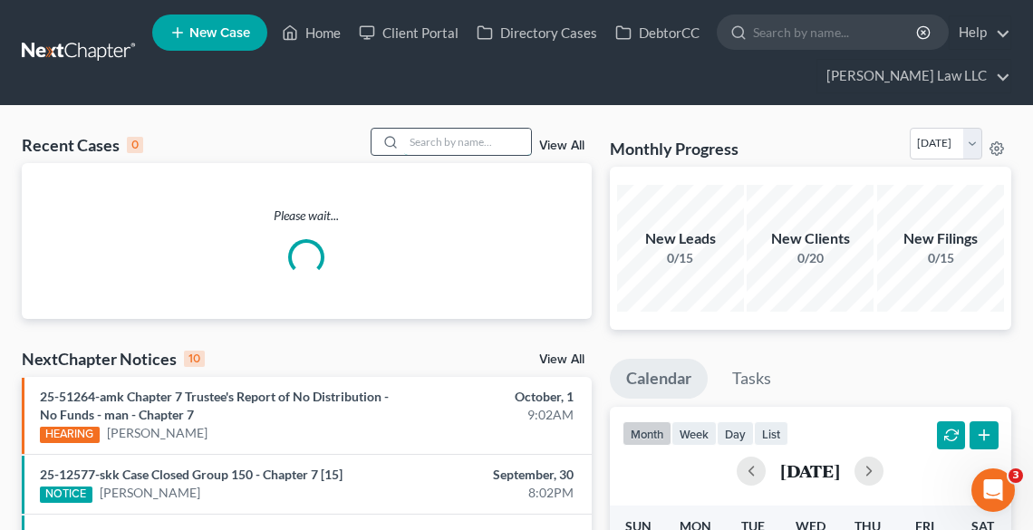
click at [464, 146] on input "search" at bounding box center [467, 142] width 127 height 26
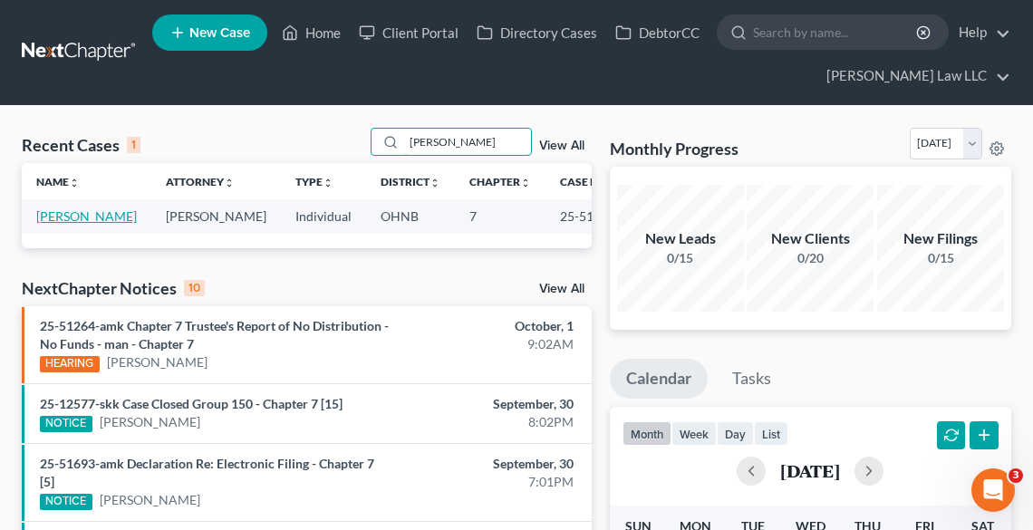
type input "[PERSON_NAME]"
click at [54, 224] on link "[PERSON_NAME]" at bounding box center [86, 216] width 101 height 15
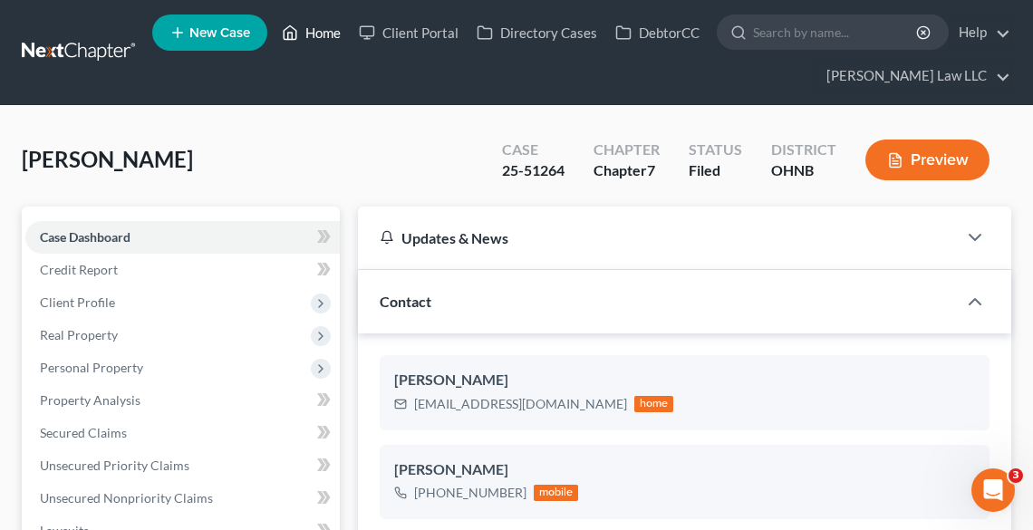
click at [308, 30] on link "Home" at bounding box center [311, 32] width 77 height 33
click at [314, 34] on link "Home" at bounding box center [311, 32] width 77 height 33
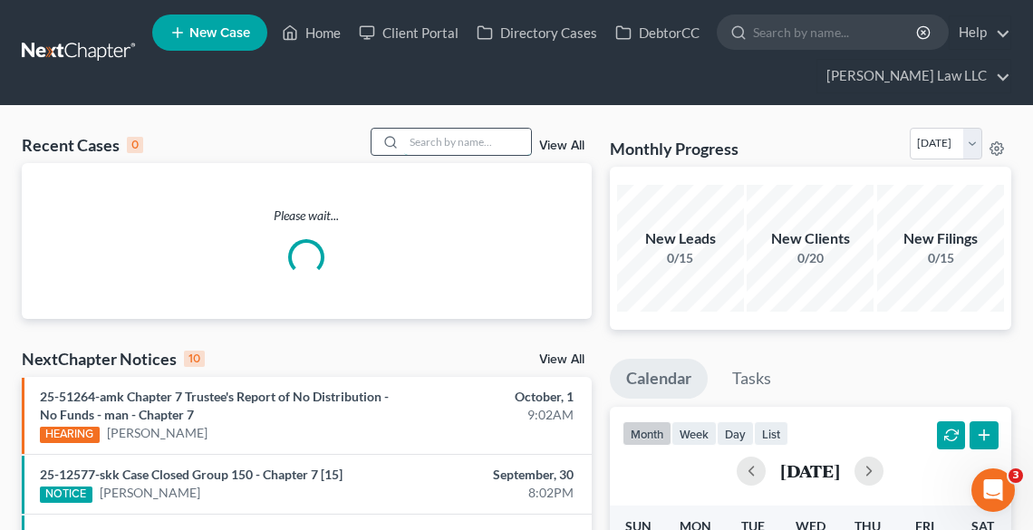
click at [424, 141] on input "search" at bounding box center [467, 142] width 127 height 26
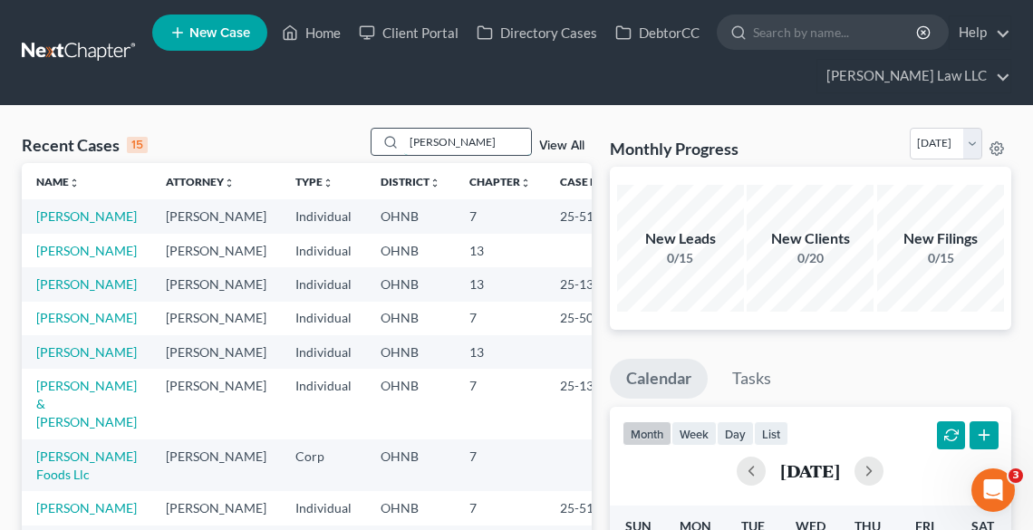
type input "[PERSON_NAME]"
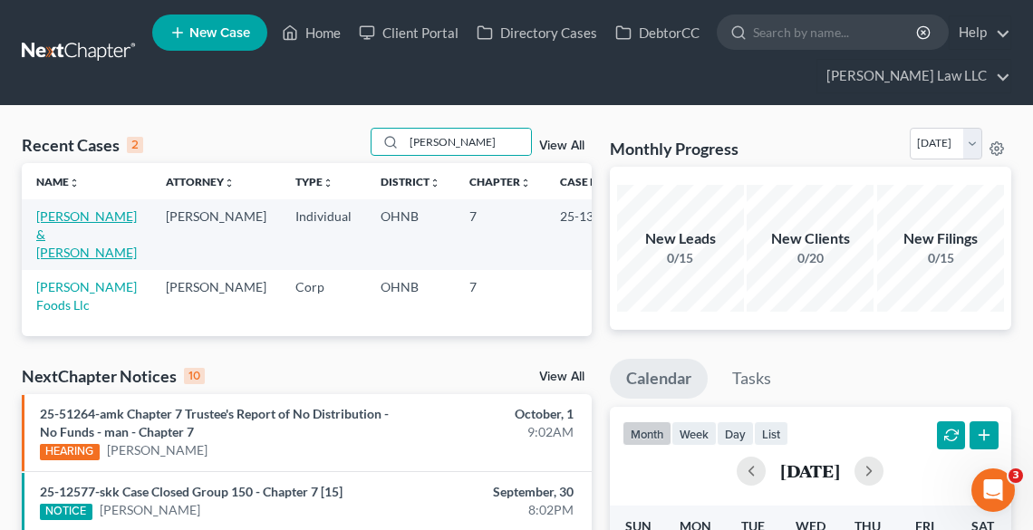
click at [49, 239] on link "[PERSON_NAME] & [PERSON_NAME]" at bounding box center [86, 235] width 101 height 52
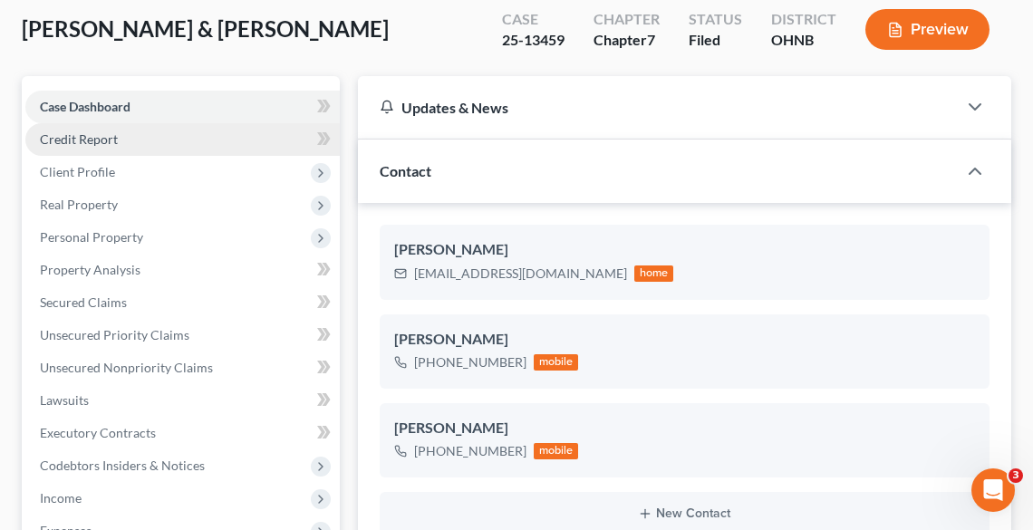
scroll to position [363, 0]
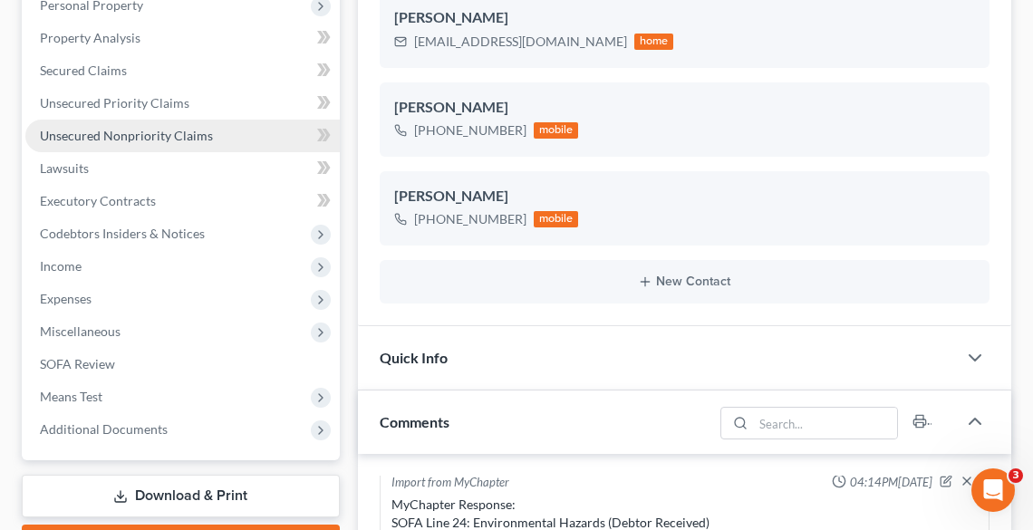
click at [91, 133] on span "Unsecured Nonpriority Claims" at bounding box center [126, 135] width 173 height 15
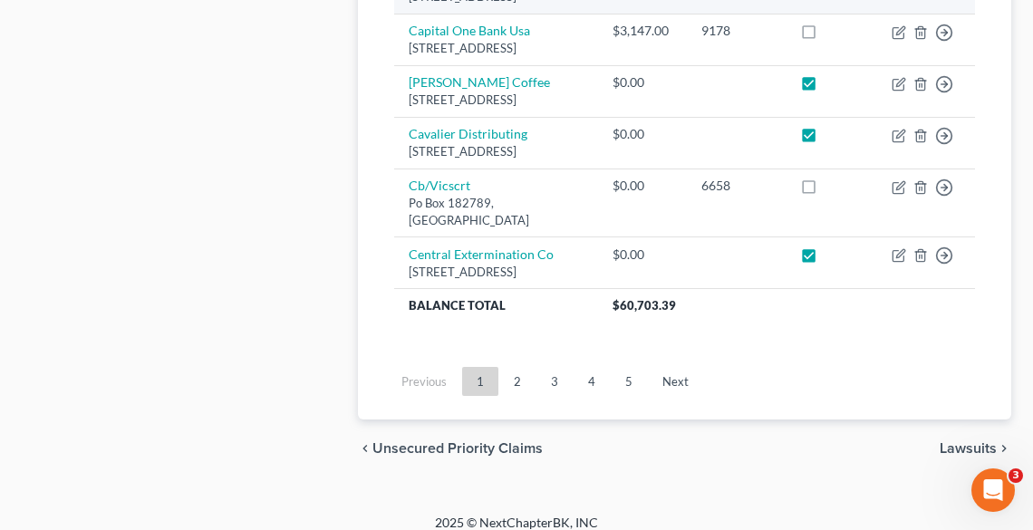
scroll to position [2136, 0]
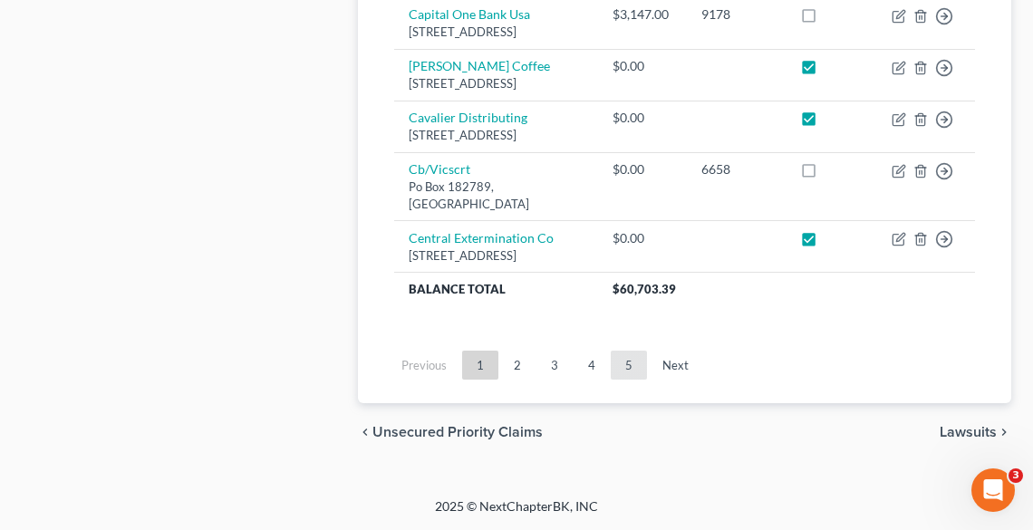
click at [628, 363] on link "5" at bounding box center [629, 365] width 36 height 29
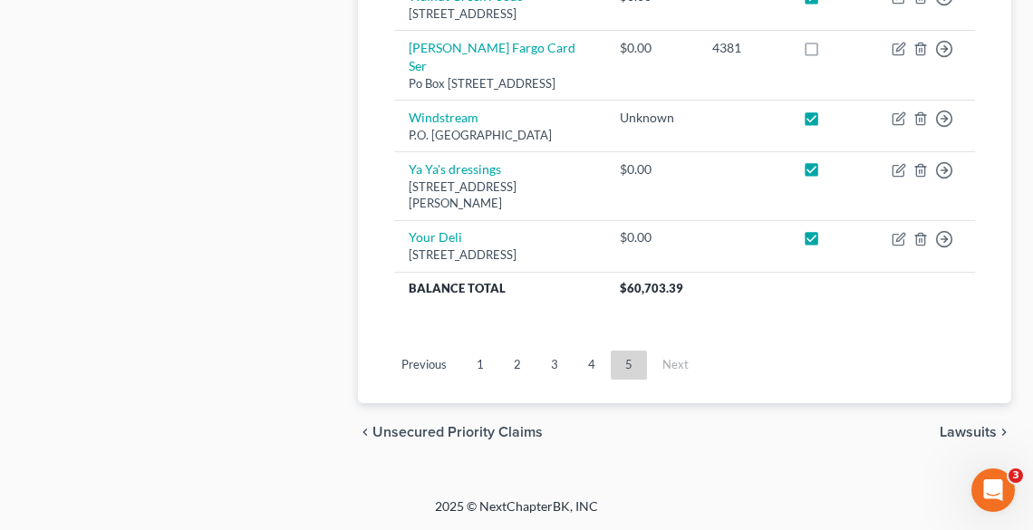
scroll to position [1550, 0]
click at [555, 380] on link "3" at bounding box center [555, 365] width 36 height 29
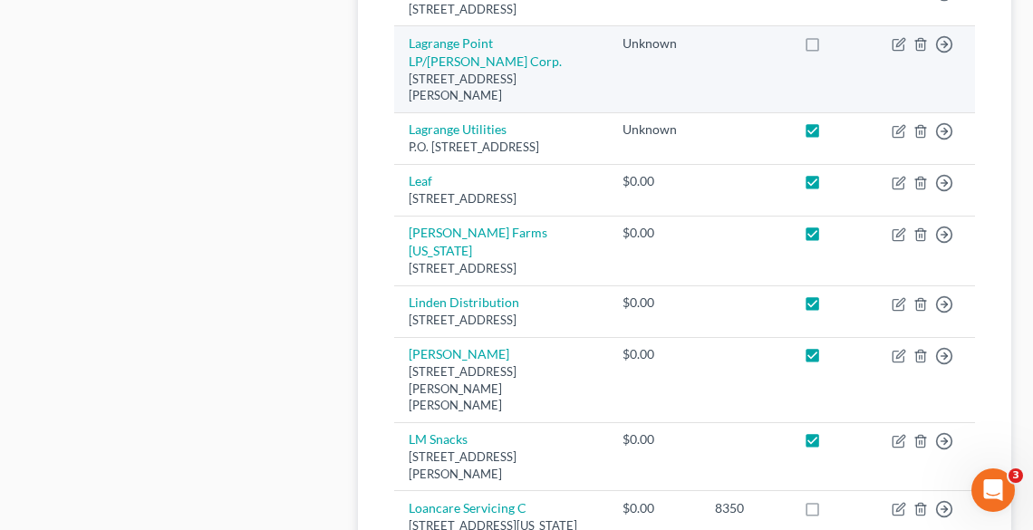
drag, startPoint x: 409, startPoint y: 215, endPoint x: 470, endPoint y: 225, distance: 62.4
click at [470, 104] on div "[STREET_ADDRESS][PERSON_NAME]" at bounding box center [502, 88] width 186 height 34
copy div "[STREET_ADDRESS][PERSON_NAME]"
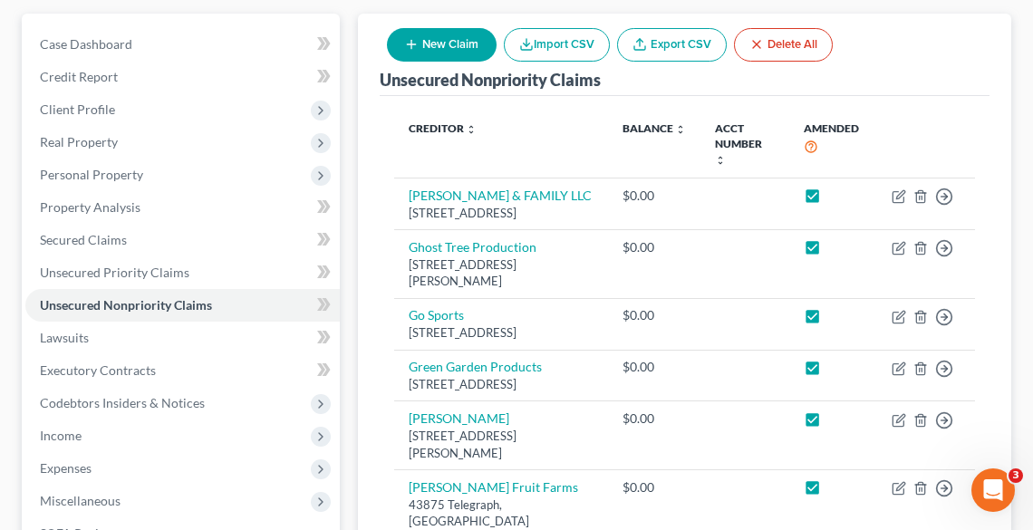
scroll to position [0, 0]
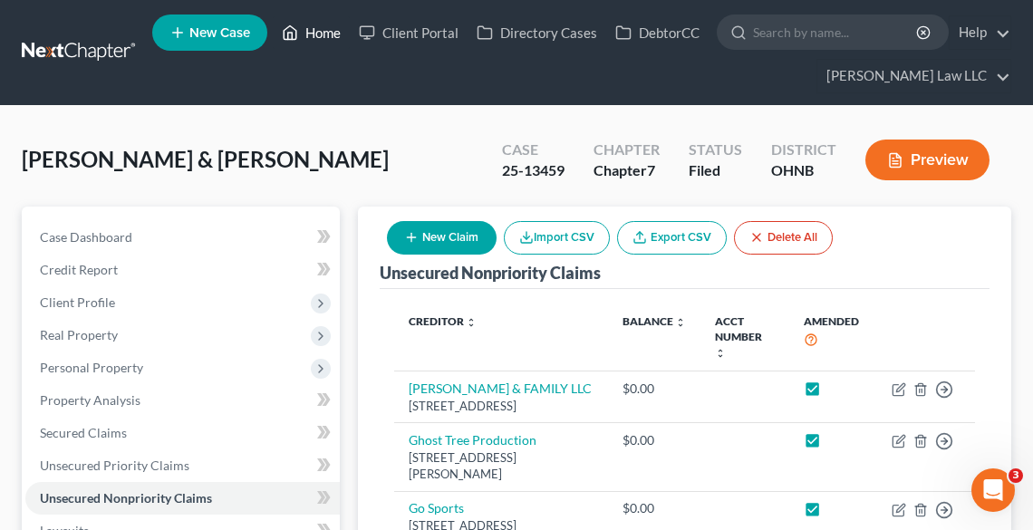
click at [322, 22] on link "Home" at bounding box center [311, 32] width 77 height 33
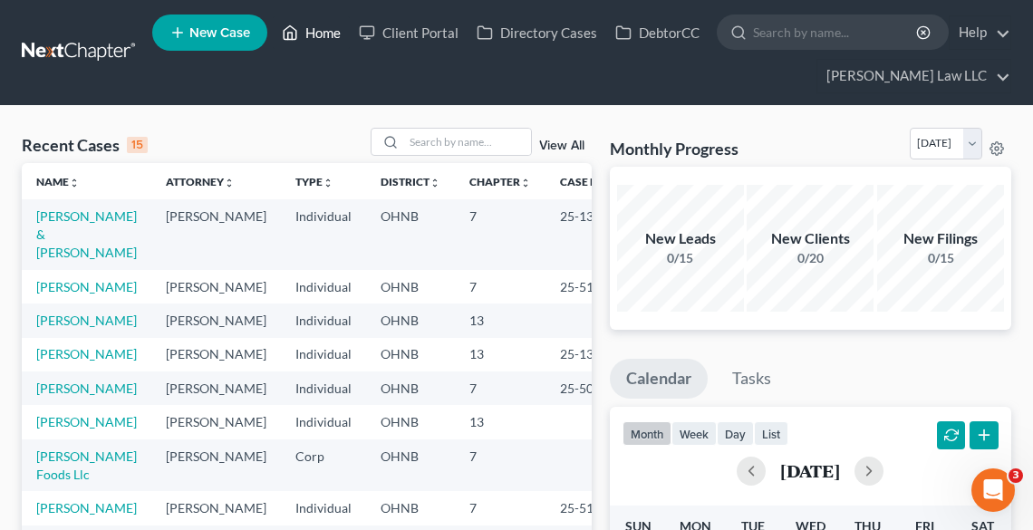
scroll to position [145, 0]
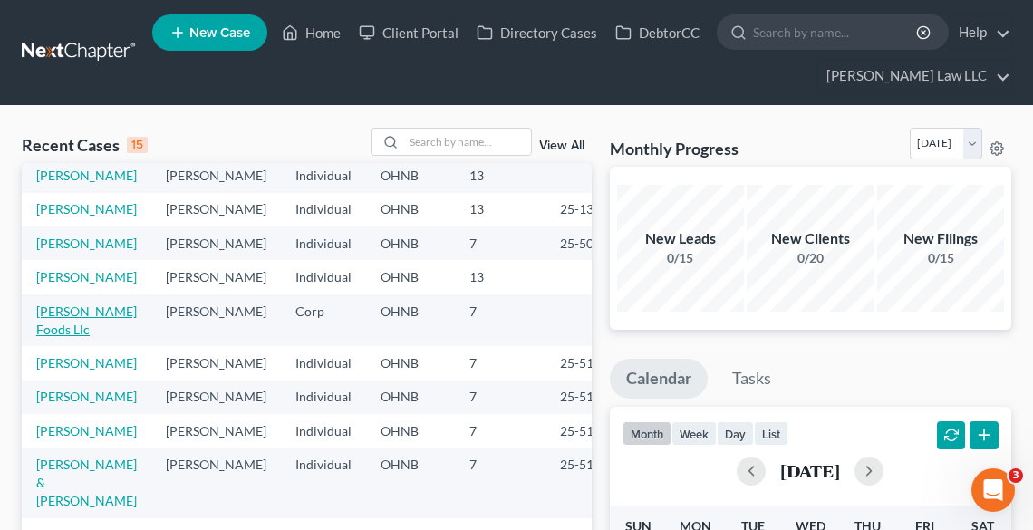
click at [47, 337] on link "[PERSON_NAME] Foods Llc" at bounding box center [86, 321] width 101 height 34
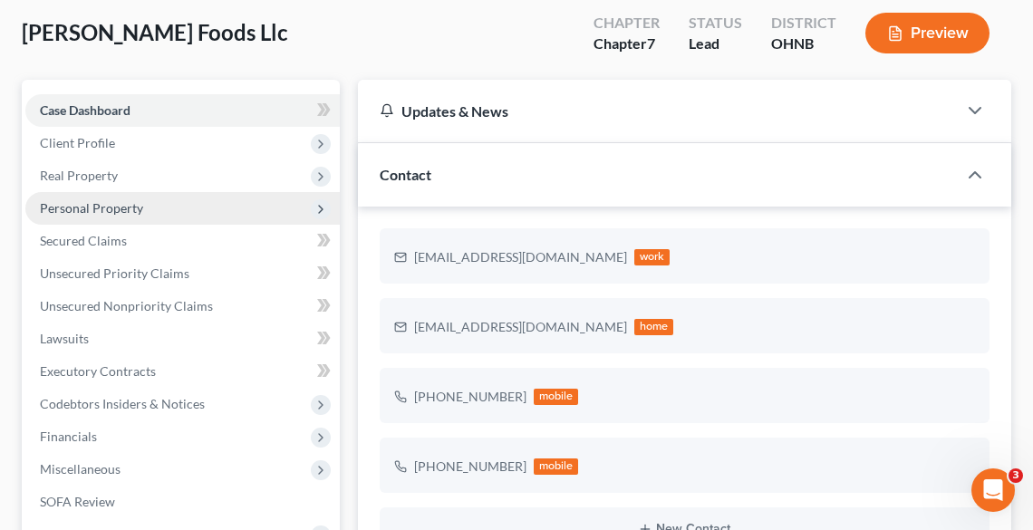
scroll to position [363, 0]
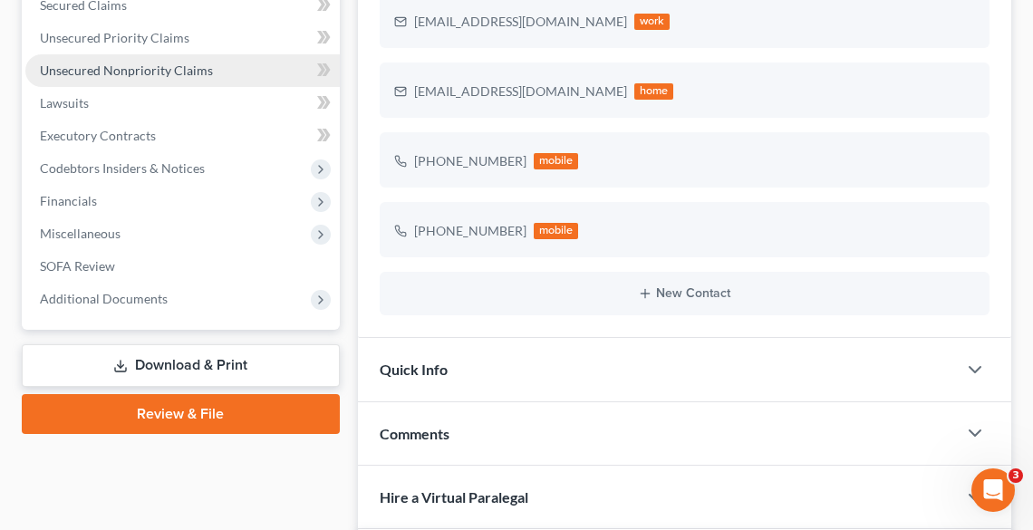
click at [125, 69] on span "Unsecured Nonpriority Claims" at bounding box center [126, 70] width 173 height 15
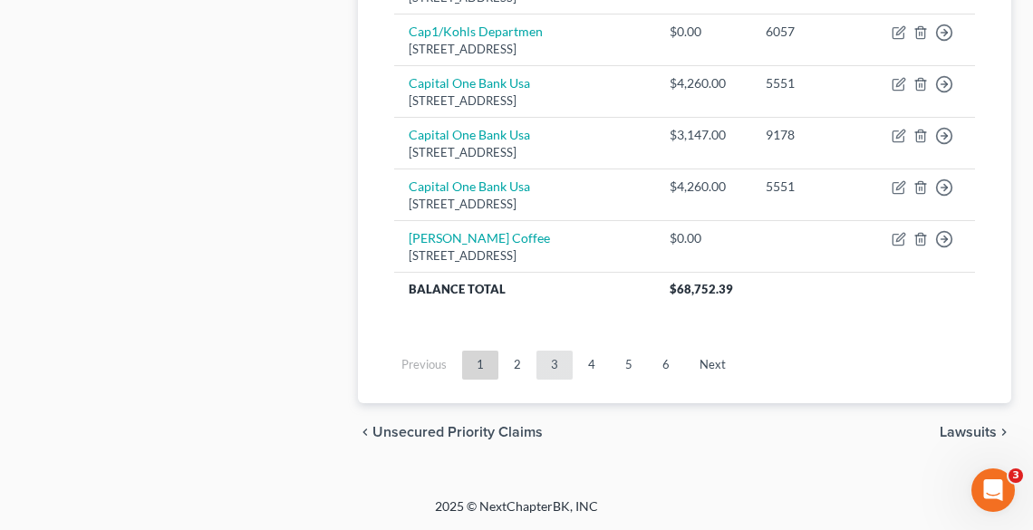
click at [551, 365] on link "3" at bounding box center [555, 365] width 36 height 29
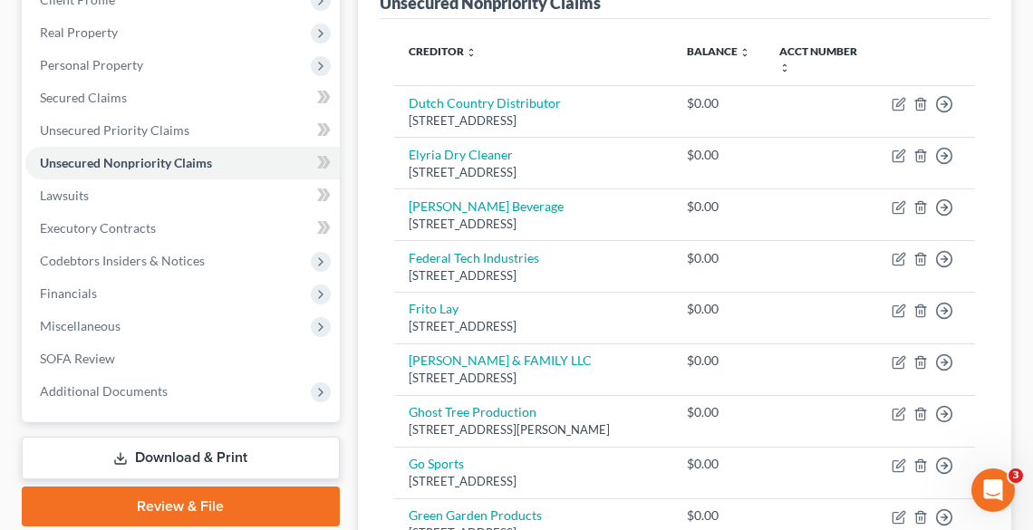
scroll to position [47, 0]
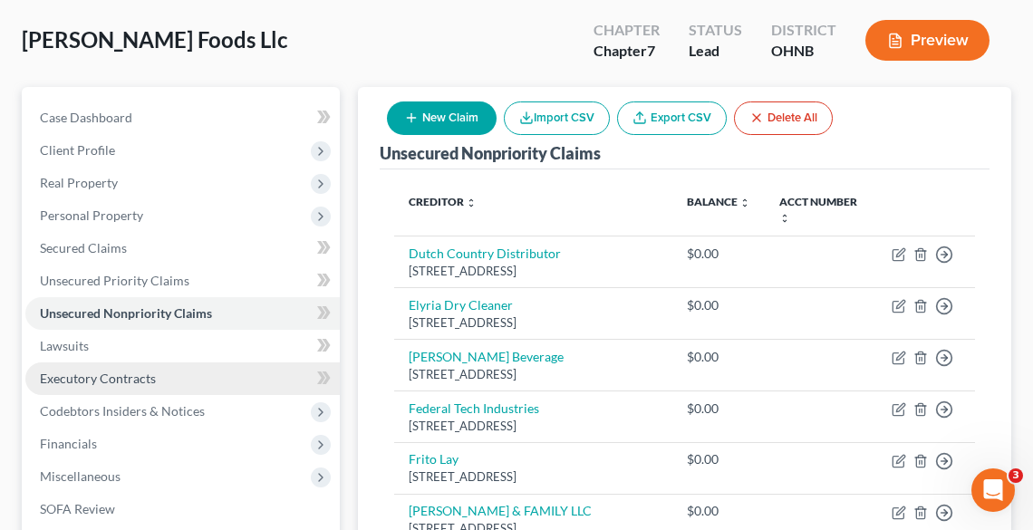
click at [156, 372] on link "Executory Contracts" at bounding box center [182, 379] width 315 height 33
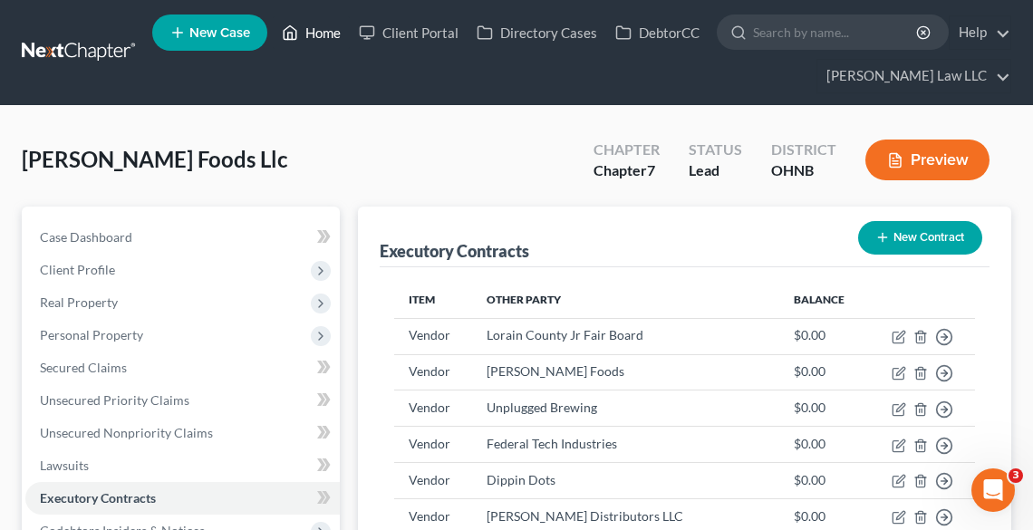
click at [335, 33] on link "Home" at bounding box center [311, 32] width 77 height 33
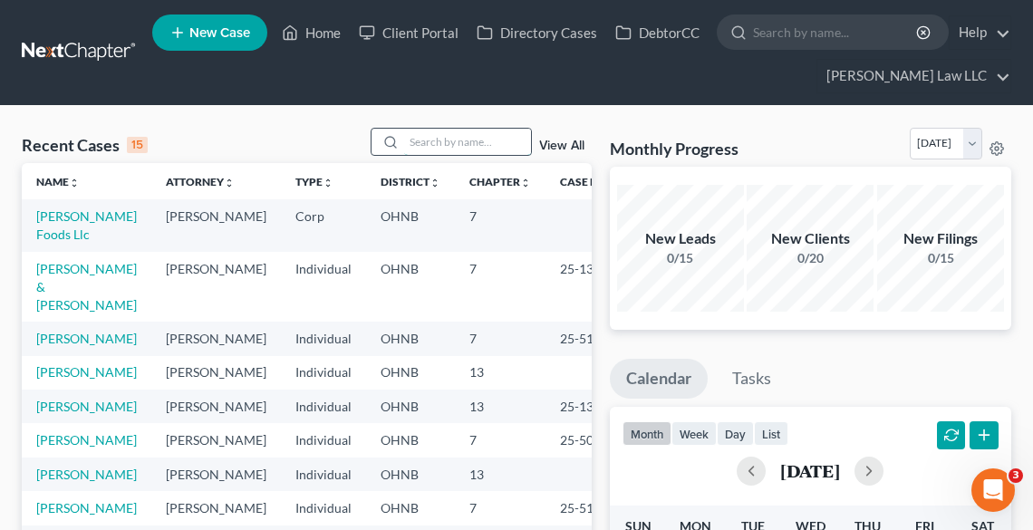
click at [441, 141] on input "search" at bounding box center [467, 142] width 127 height 26
type input "[PERSON_NAME]"
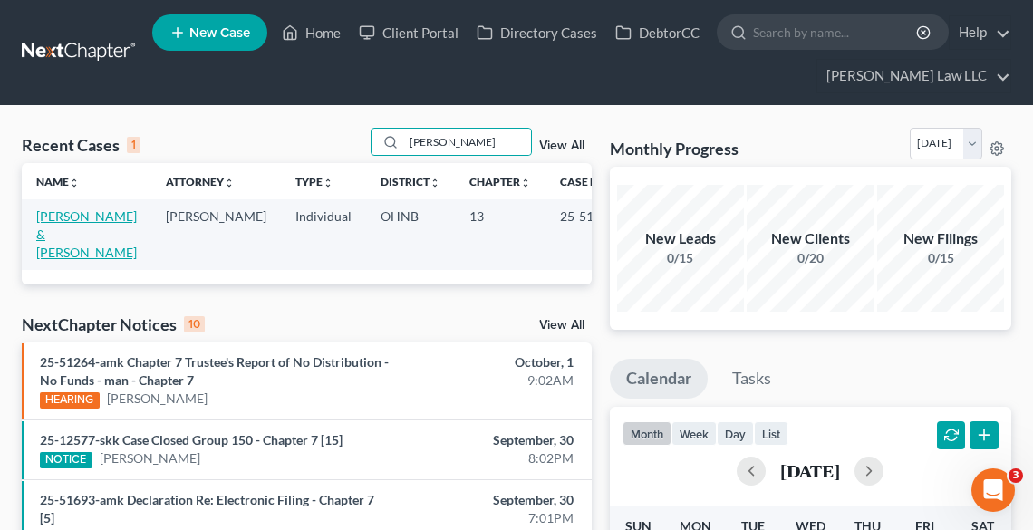
click at [71, 219] on link "[PERSON_NAME] & [PERSON_NAME]" at bounding box center [86, 235] width 101 height 52
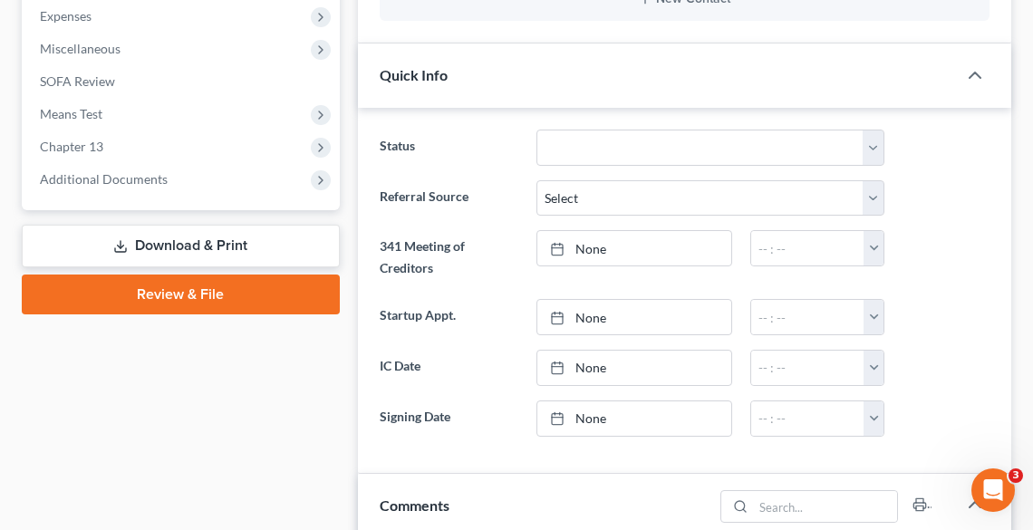
scroll to position [653, 0]
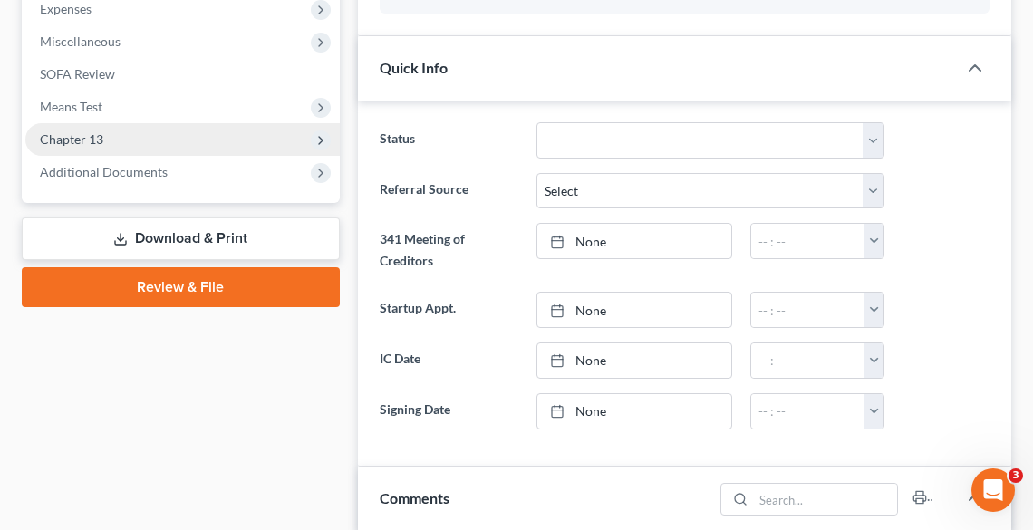
click at [76, 134] on span "Chapter 13" at bounding box center [71, 138] width 63 height 15
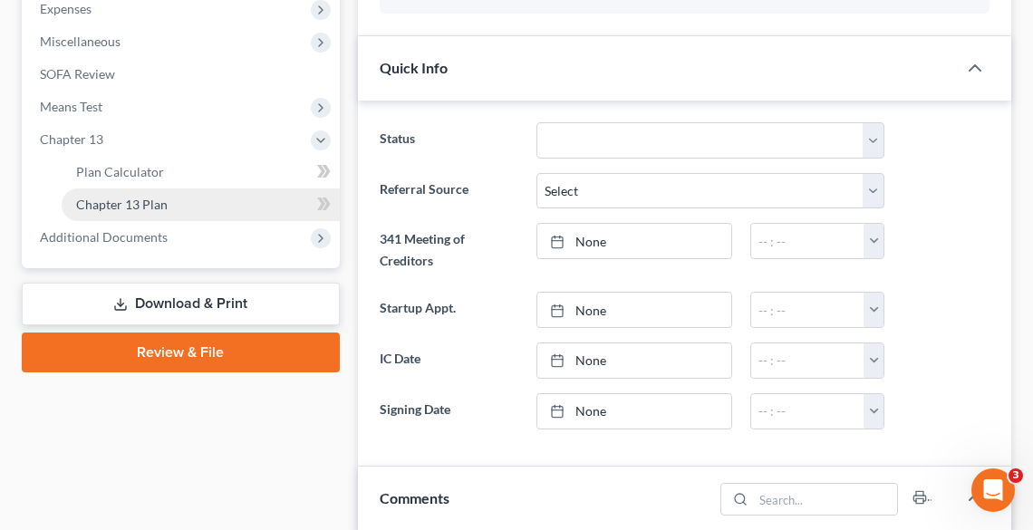
click at [155, 204] on span "Chapter 13 Plan" at bounding box center [122, 204] width 92 height 15
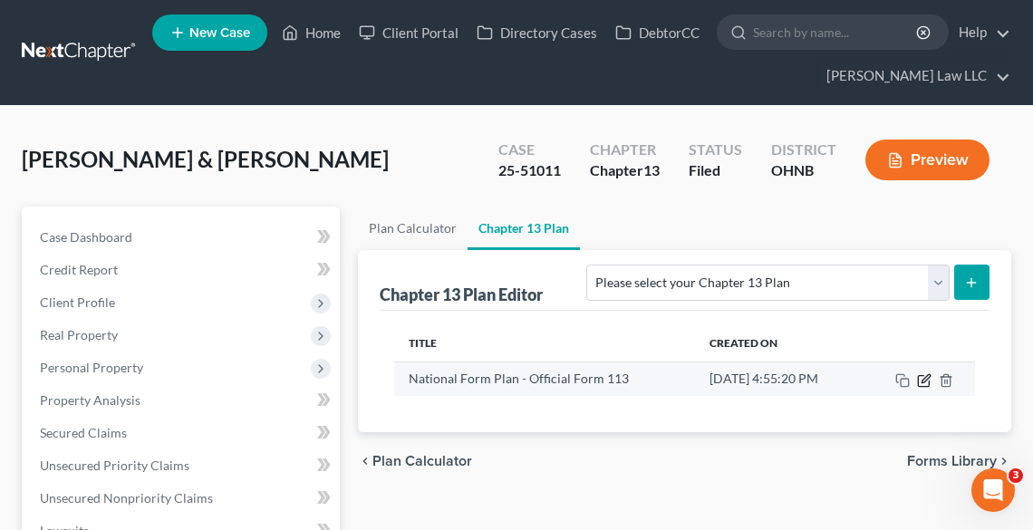
click at [922, 379] on icon "button" at bounding box center [926, 378] width 8 height 8
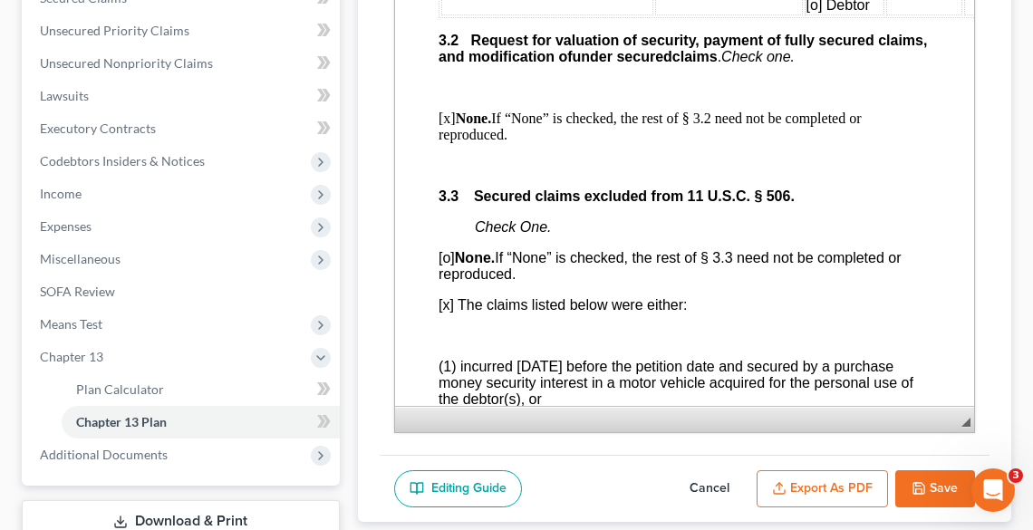
scroll to position [2901, 0]
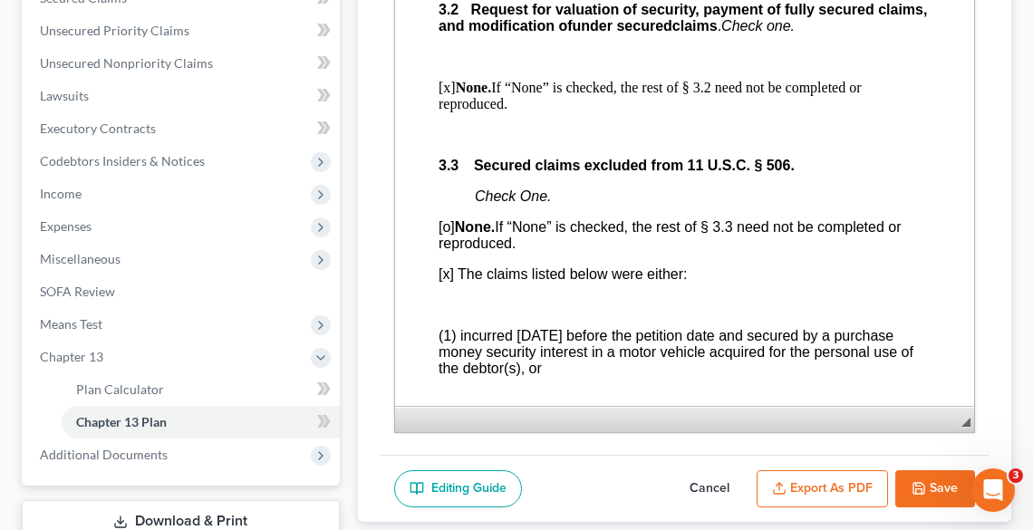
click at [921, 482] on icon "button" at bounding box center [919, 488] width 15 height 15
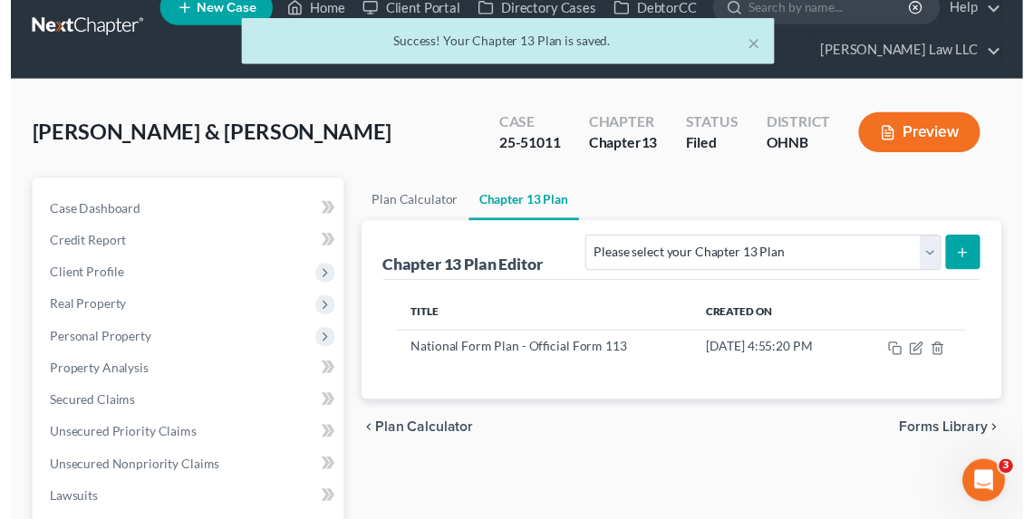
scroll to position [0, 0]
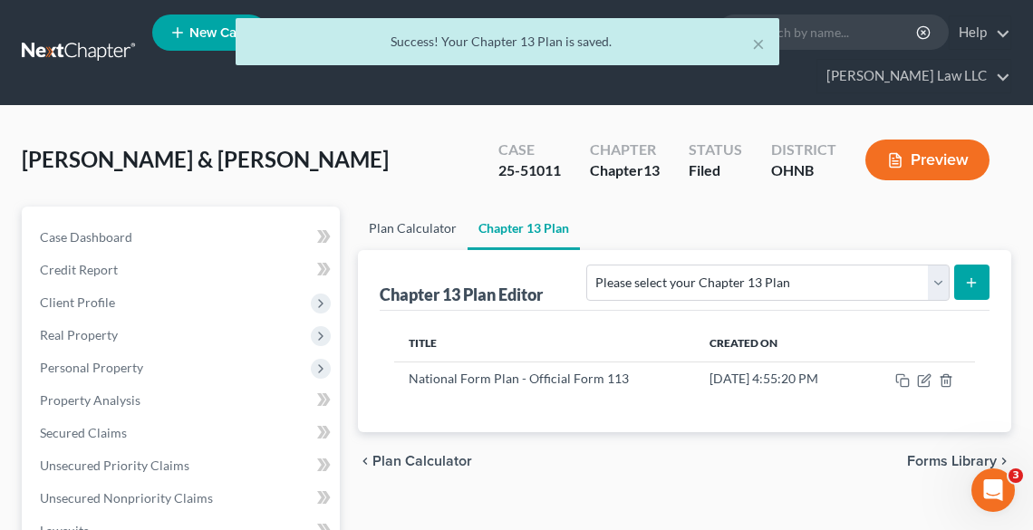
click at [413, 223] on link "Plan Calculator" at bounding box center [413, 229] width 110 height 44
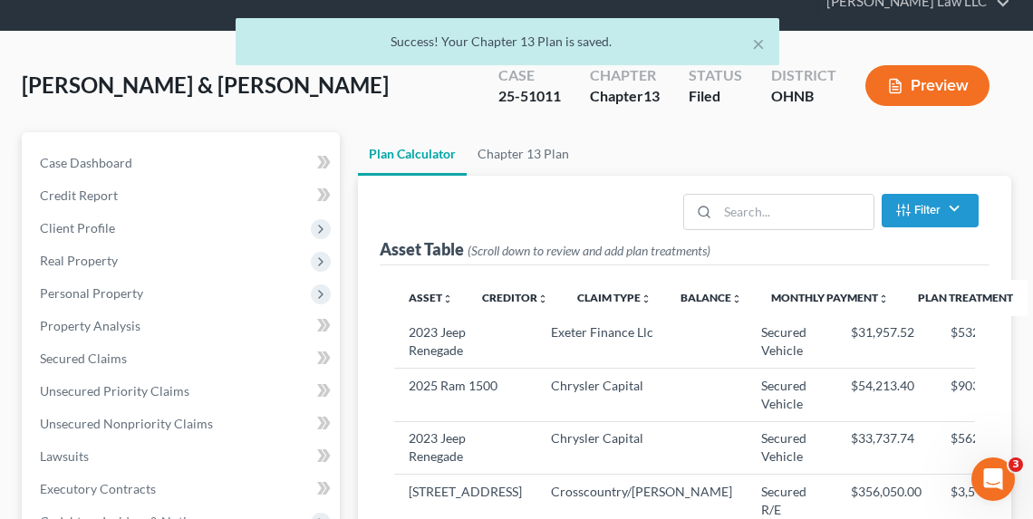
scroll to position [145, 0]
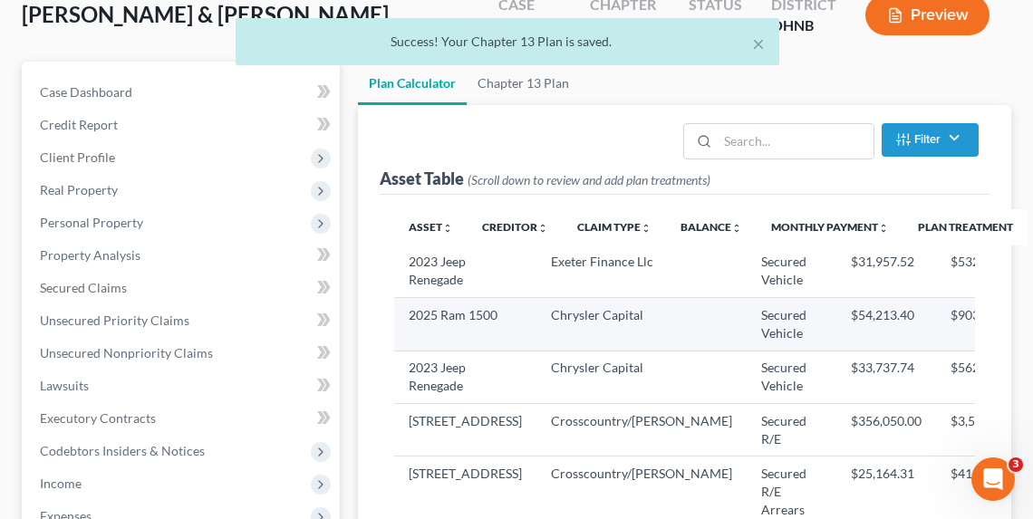
select select "59"
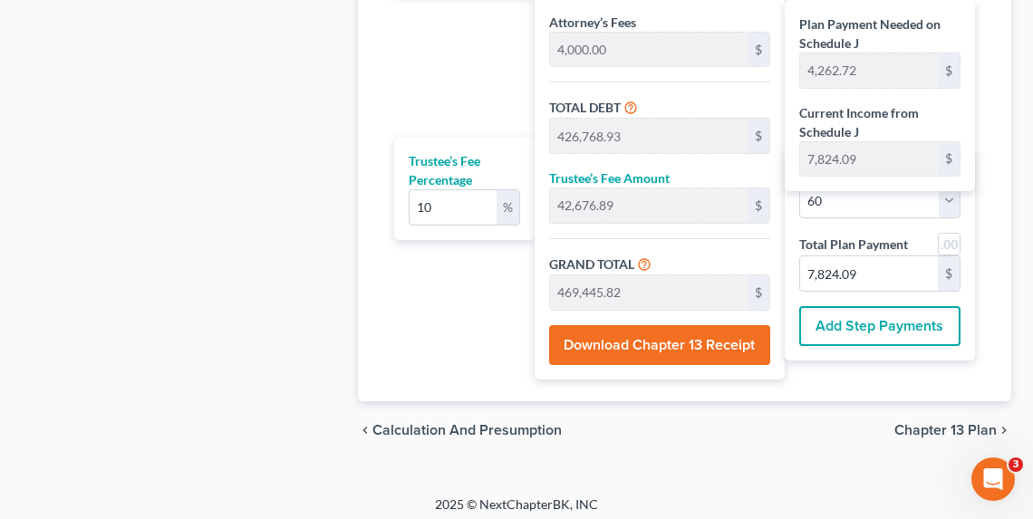
scroll to position [1424, 0]
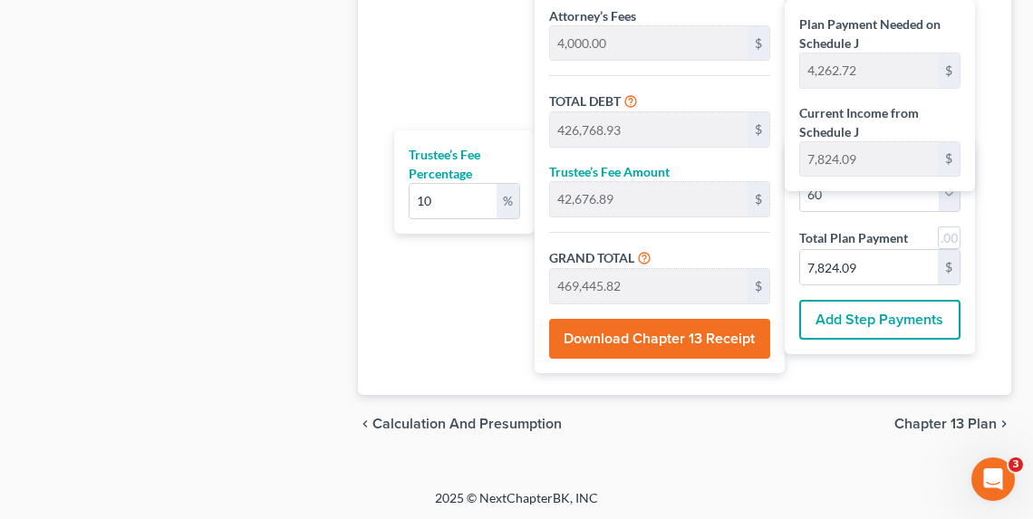
click at [932, 417] on span "Chapter 13 Plan" at bounding box center [946, 424] width 102 height 15
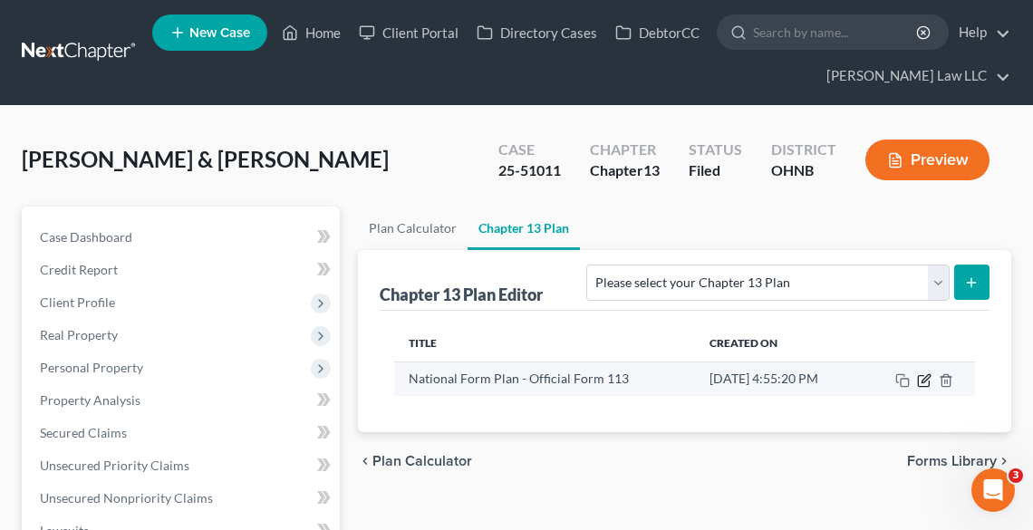
click at [923, 379] on icon "button" at bounding box center [926, 378] width 8 height 8
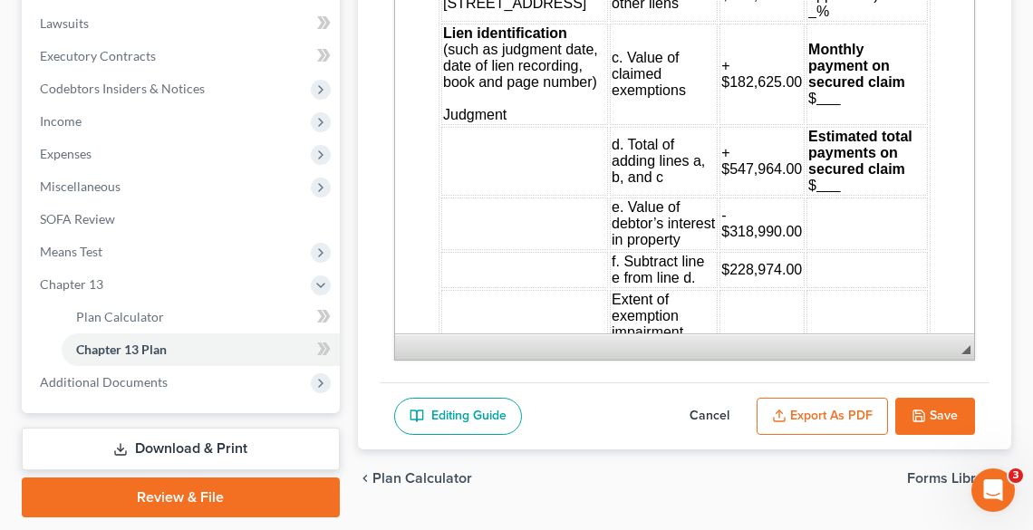
scroll to position [4569, 0]
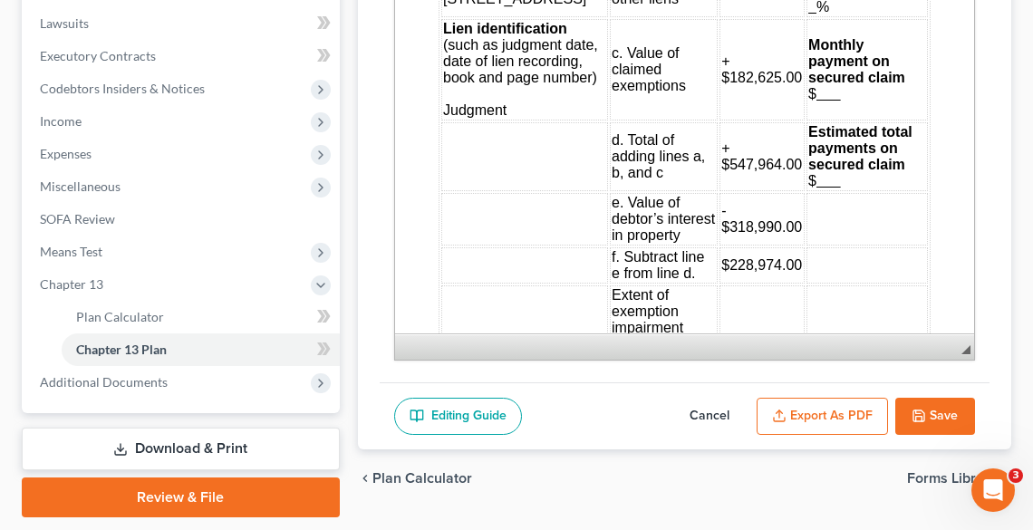
click at [852, 409] on button "Export as PDF" at bounding box center [822, 417] width 131 height 38
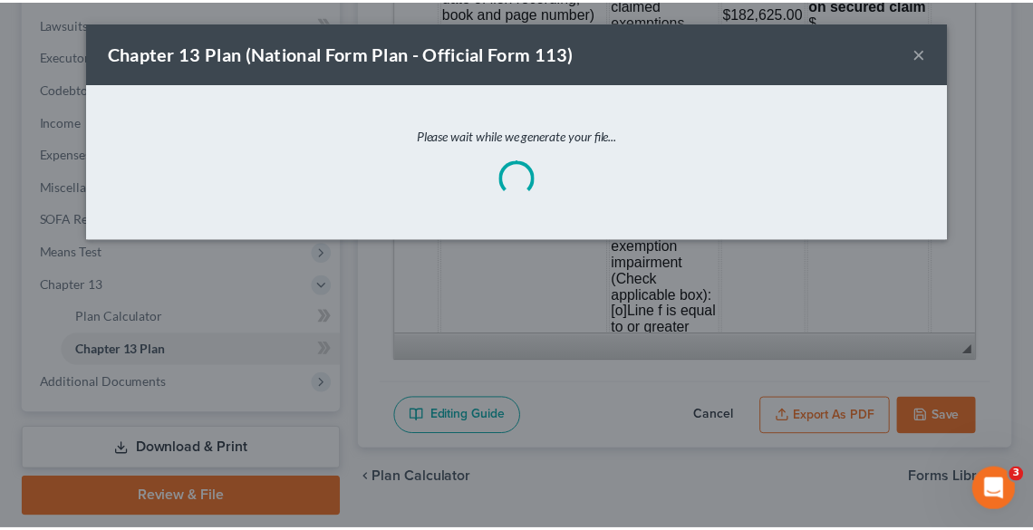
scroll to position [4552, 0]
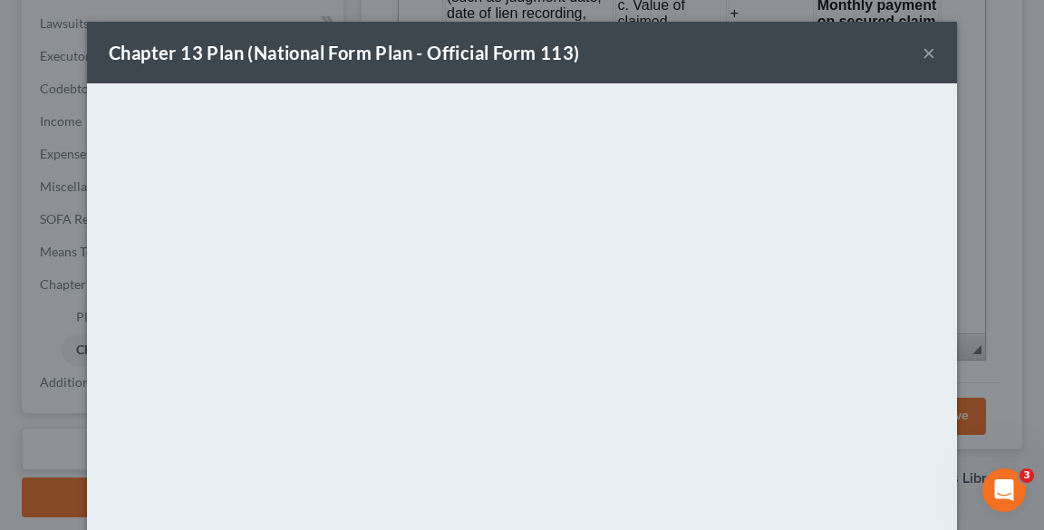
click at [929, 53] on button "×" at bounding box center [929, 53] width 13 height 22
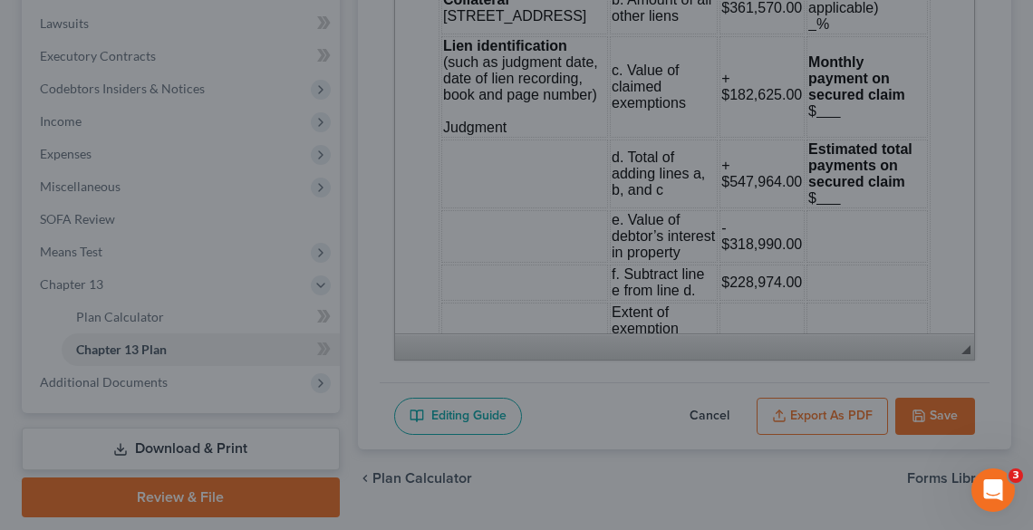
scroll to position [4569, 0]
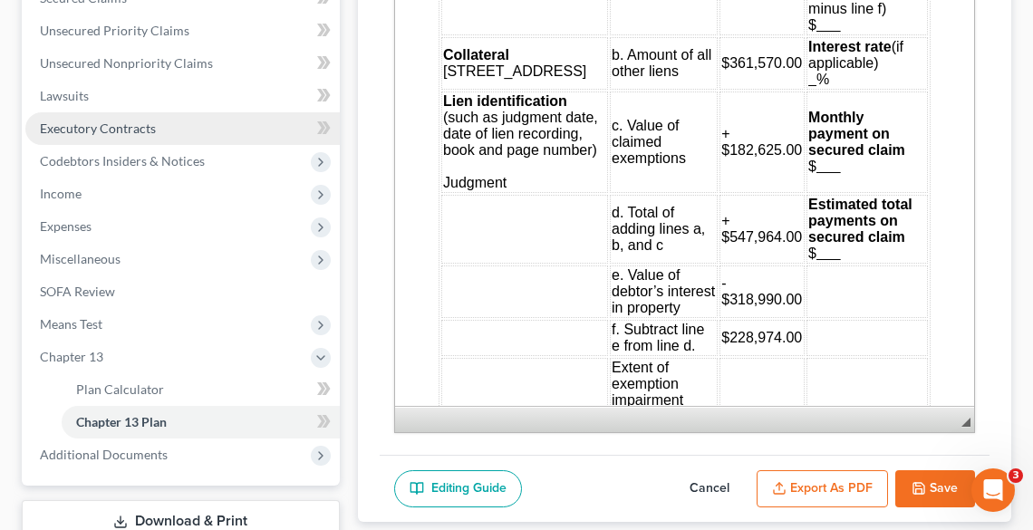
click at [105, 127] on span "Executory Contracts" at bounding box center [98, 128] width 116 height 15
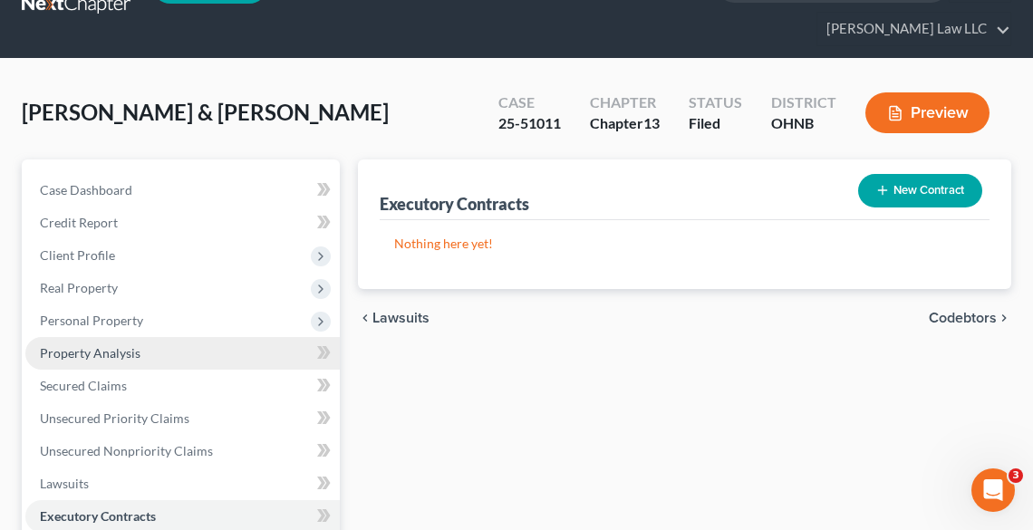
scroll to position [73, 0]
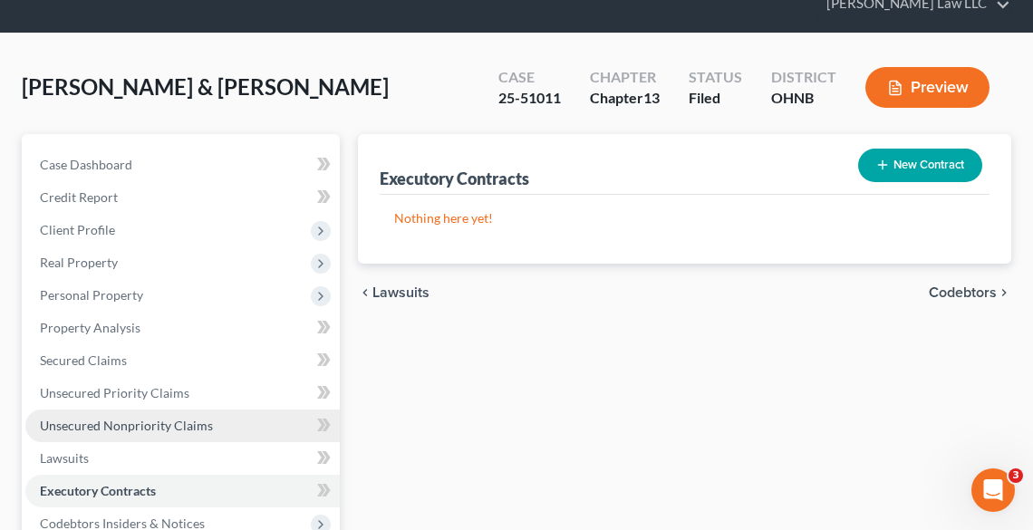
click at [120, 424] on span "Unsecured Nonpriority Claims" at bounding box center [126, 425] width 173 height 15
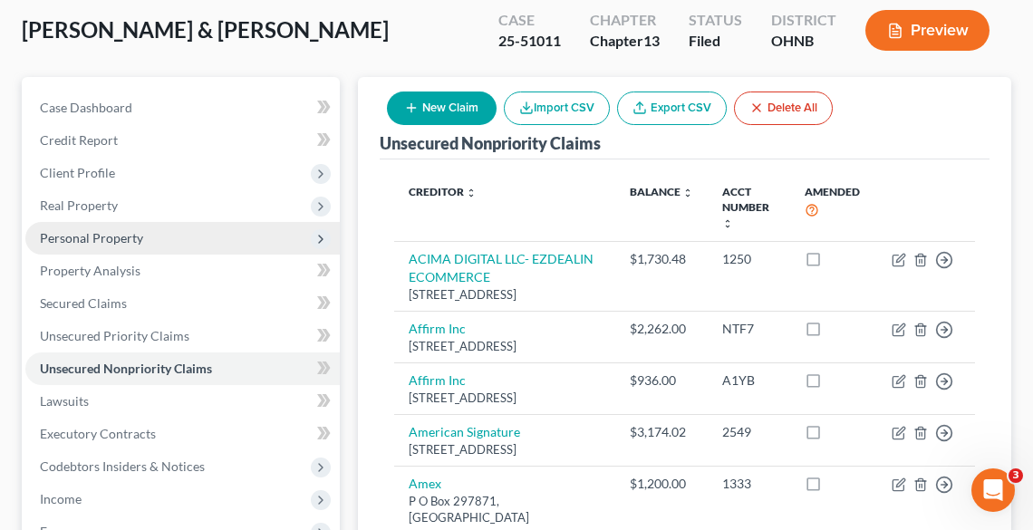
scroll to position [145, 0]
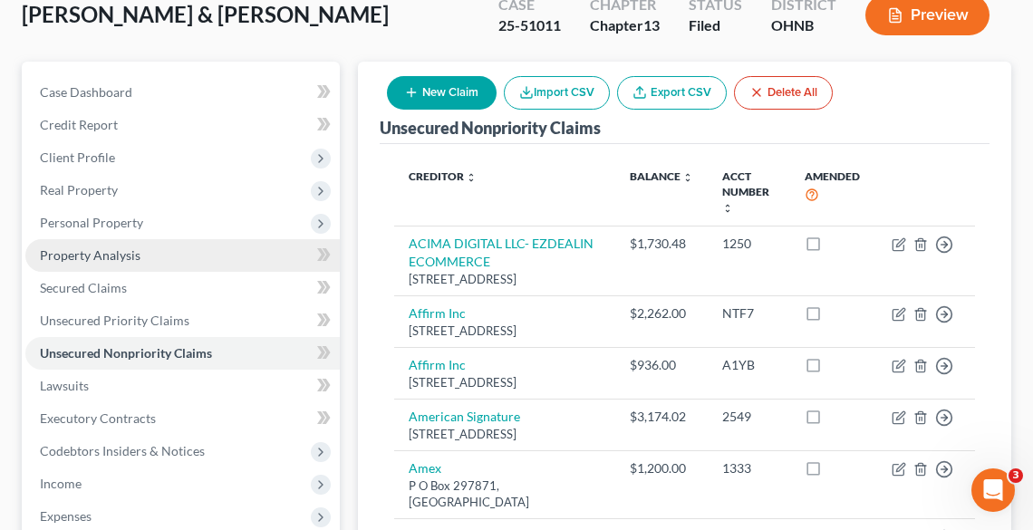
click at [104, 251] on span "Property Analysis" at bounding box center [90, 254] width 101 height 15
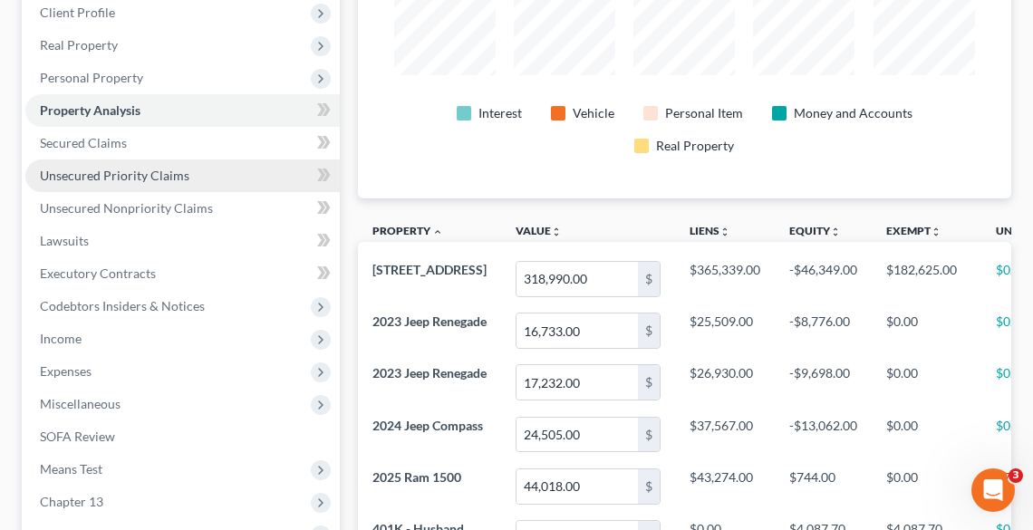
click at [103, 174] on span "Unsecured Priority Claims" at bounding box center [115, 175] width 150 height 15
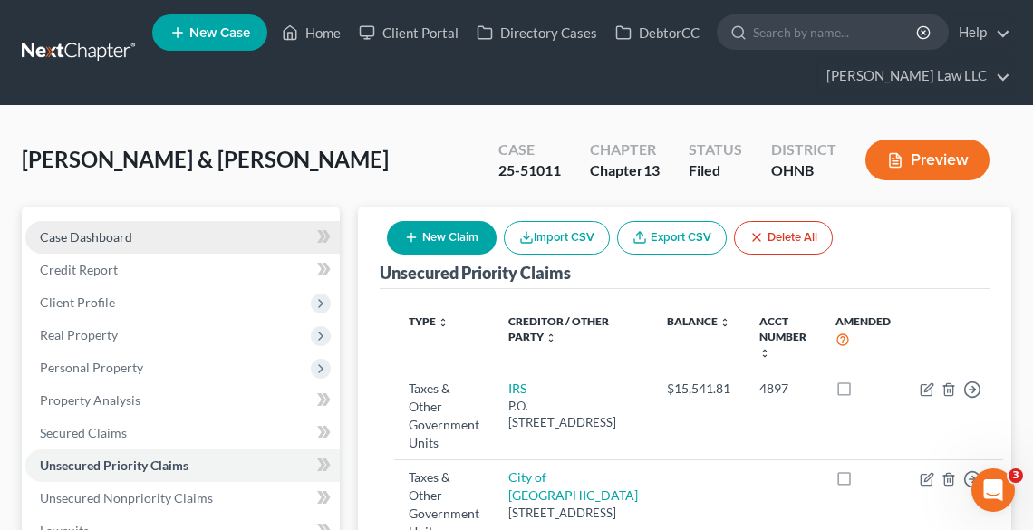
click at [125, 234] on span "Case Dashboard" at bounding box center [86, 236] width 92 height 15
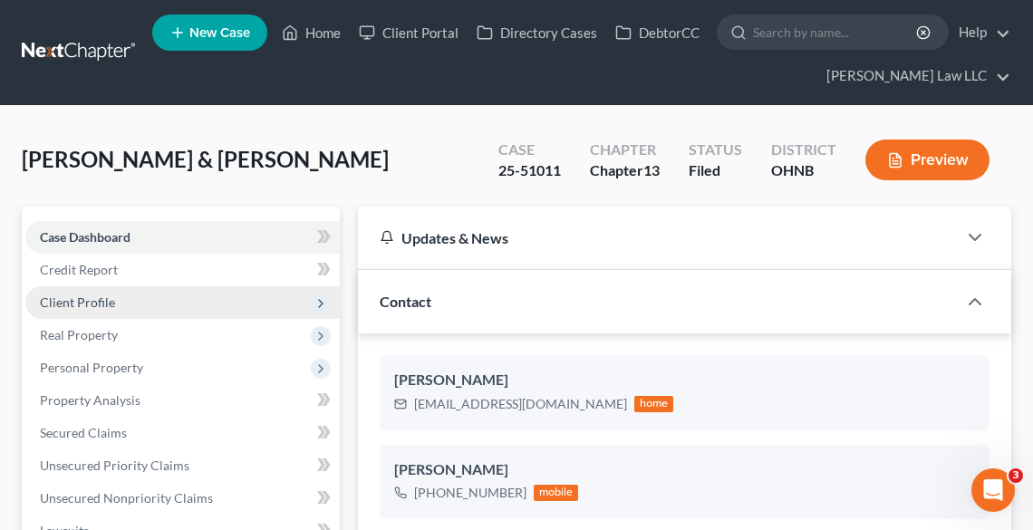
click at [121, 308] on span "Client Profile" at bounding box center [182, 302] width 315 height 33
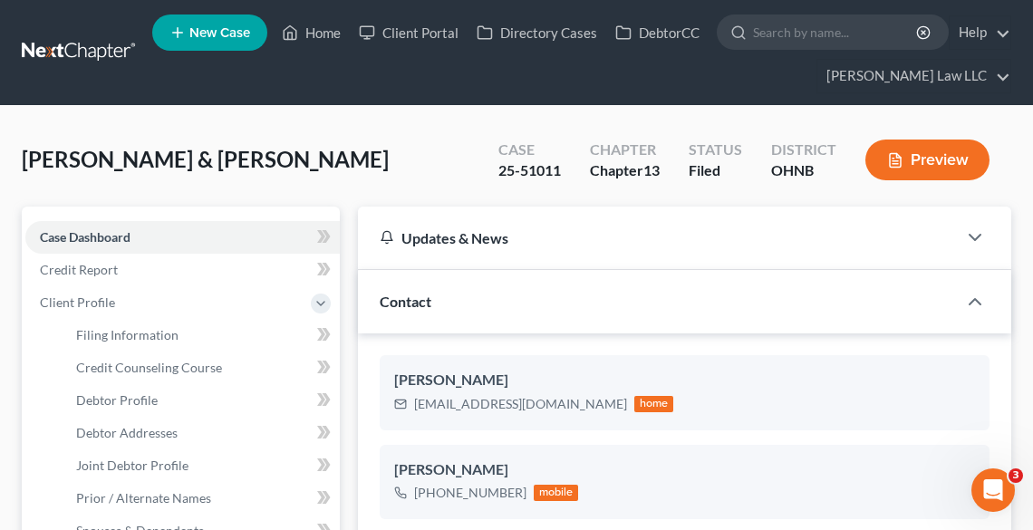
scroll to position [936, 0]
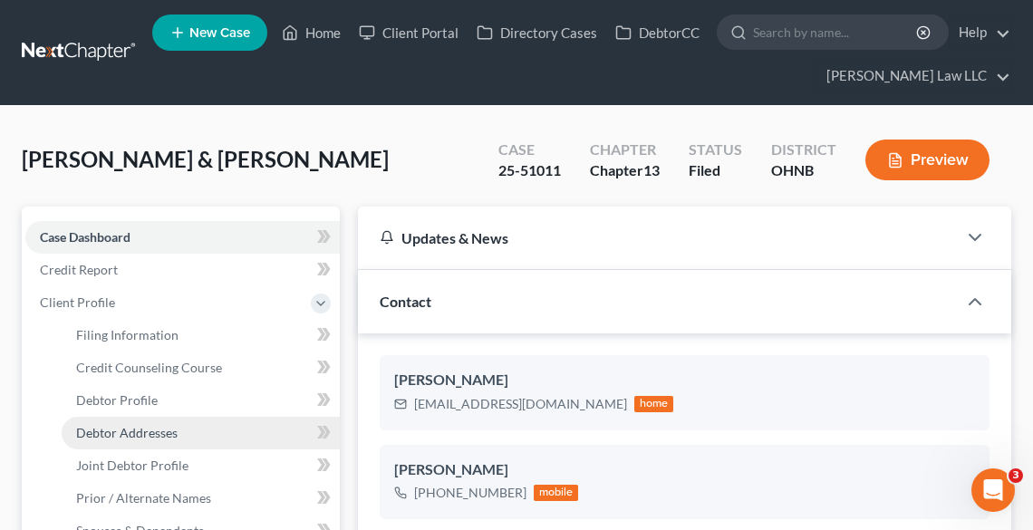
click at [167, 432] on span "Debtor Addresses" at bounding box center [127, 432] width 102 height 15
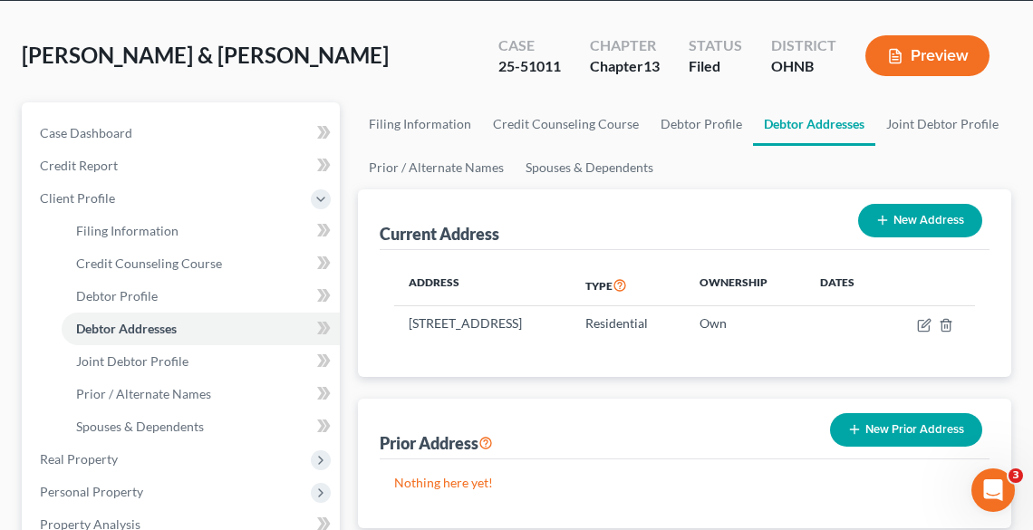
scroll to position [145, 0]
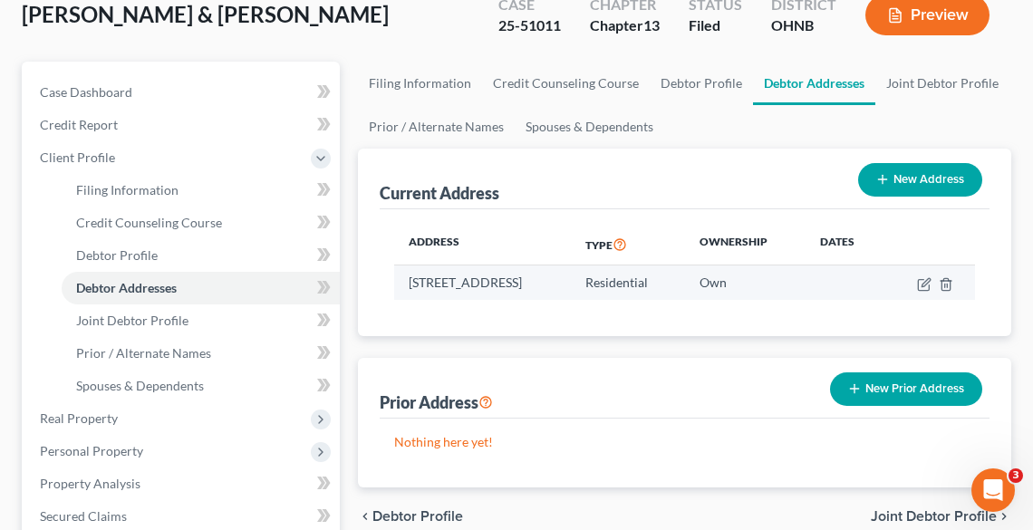
drag, startPoint x: 406, startPoint y: 283, endPoint x: 636, endPoint y: 279, distance: 230.3
click at [572, 277] on td "[STREET_ADDRESS]" at bounding box center [483, 283] width 178 height 34
copy td "[STREET_ADDRESS]"
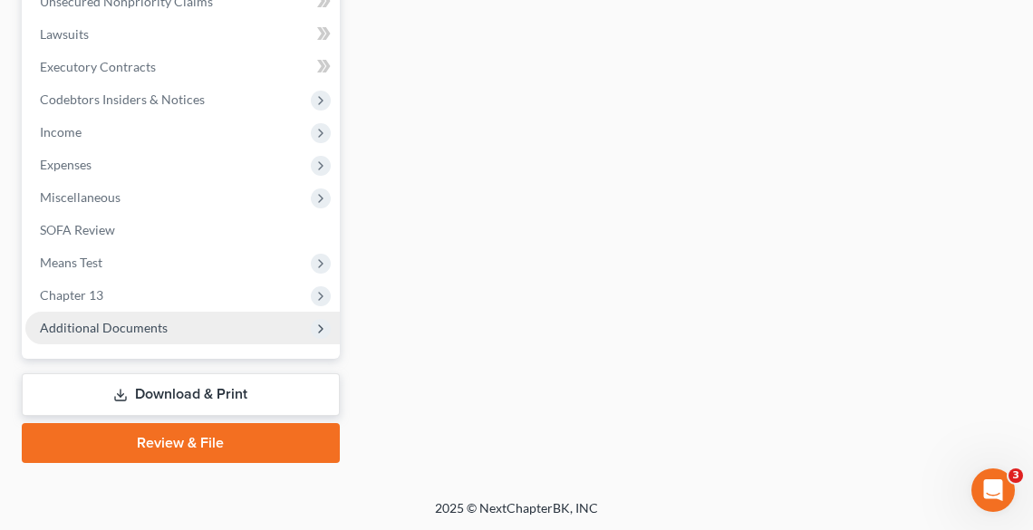
click at [83, 326] on span "Additional Documents" at bounding box center [104, 327] width 128 height 15
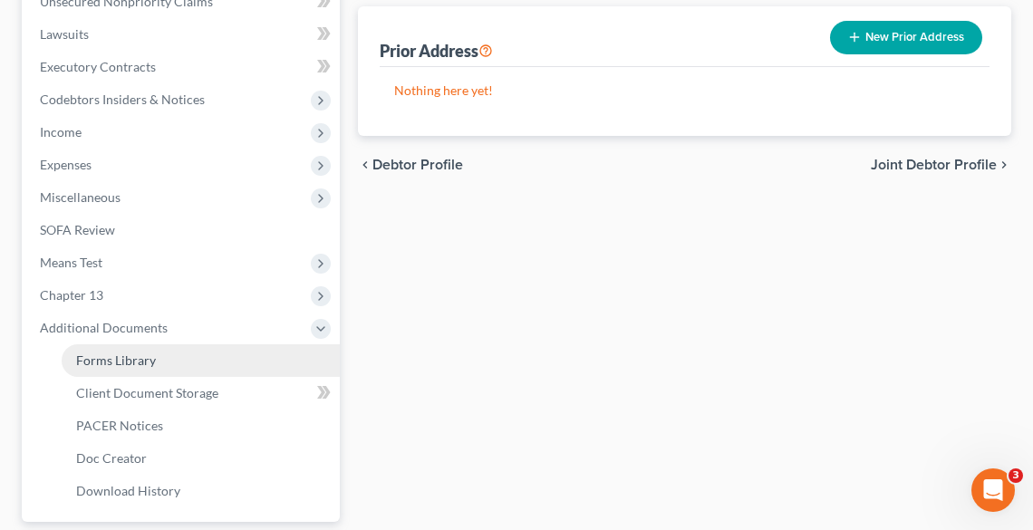
scroll to position [642, 0]
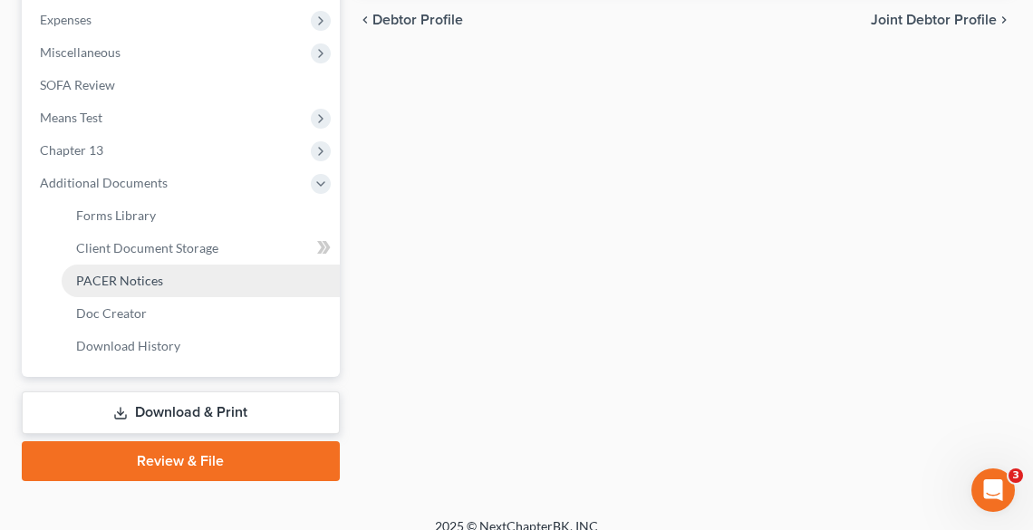
click at [109, 275] on span "PACER Notices" at bounding box center [119, 280] width 87 height 15
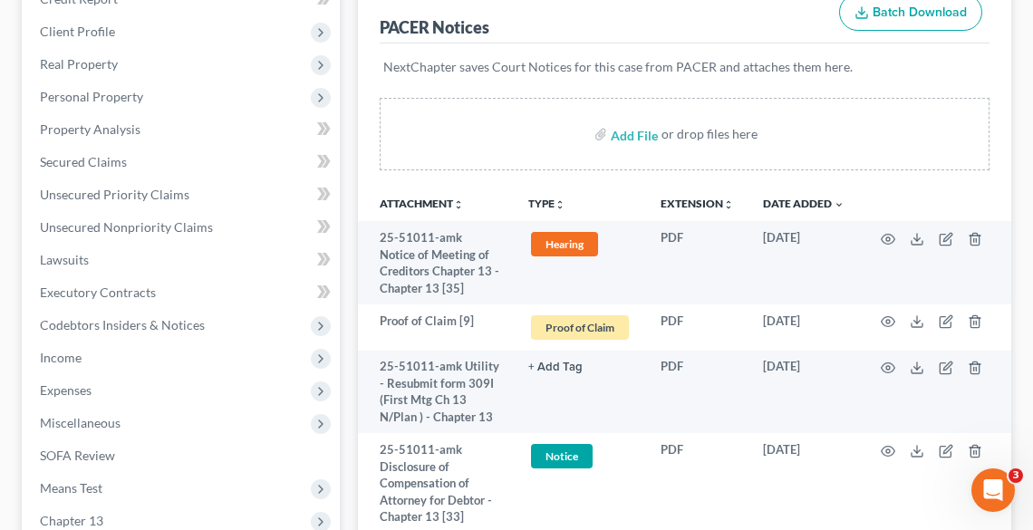
scroll to position [290, 0]
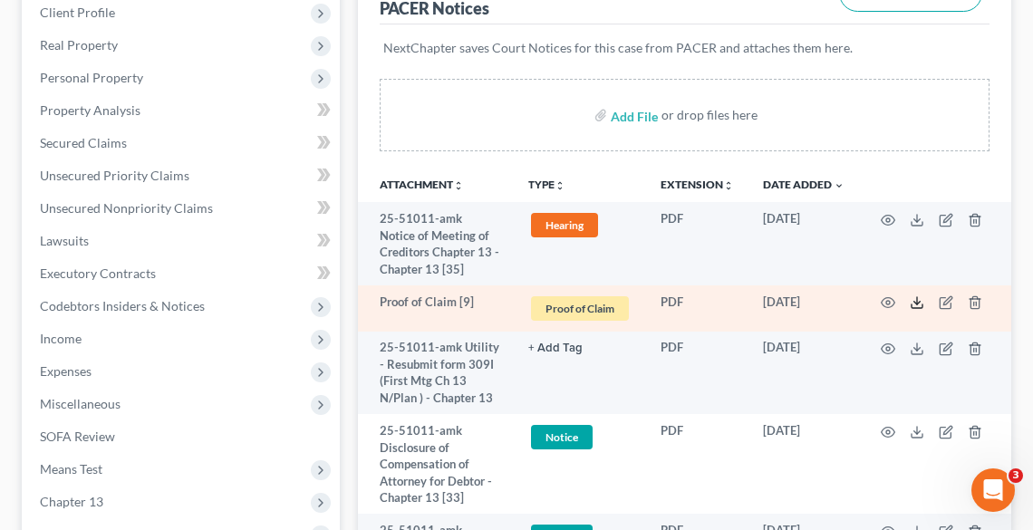
click at [915, 302] on polyline at bounding box center [918, 303] width 6 height 3
click at [944, 304] on icon "button" at bounding box center [948, 301] width 8 height 8
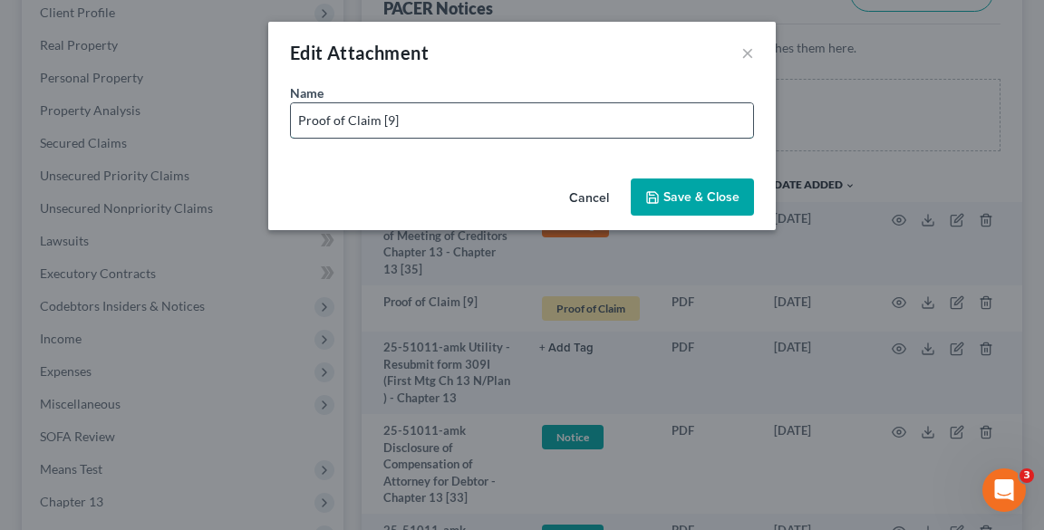
click at [489, 116] on input "Proof of Claim [9]" at bounding box center [522, 120] width 462 height 34
paste input "Exeter Finance LLC"
type input "Proof of Claim [9] Exeter Finance LLC"
click at [680, 198] on span "Save & Close" at bounding box center [702, 196] width 76 height 15
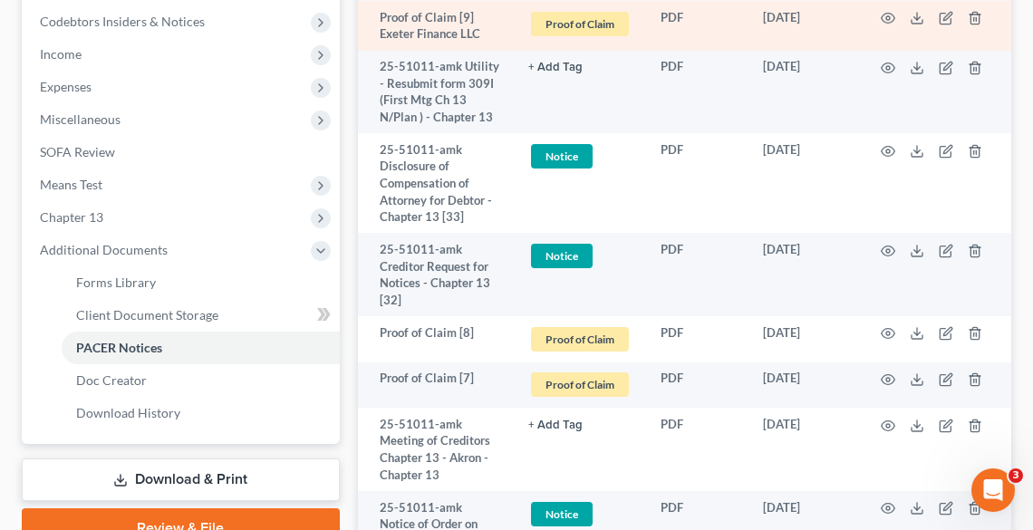
scroll to position [580, 0]
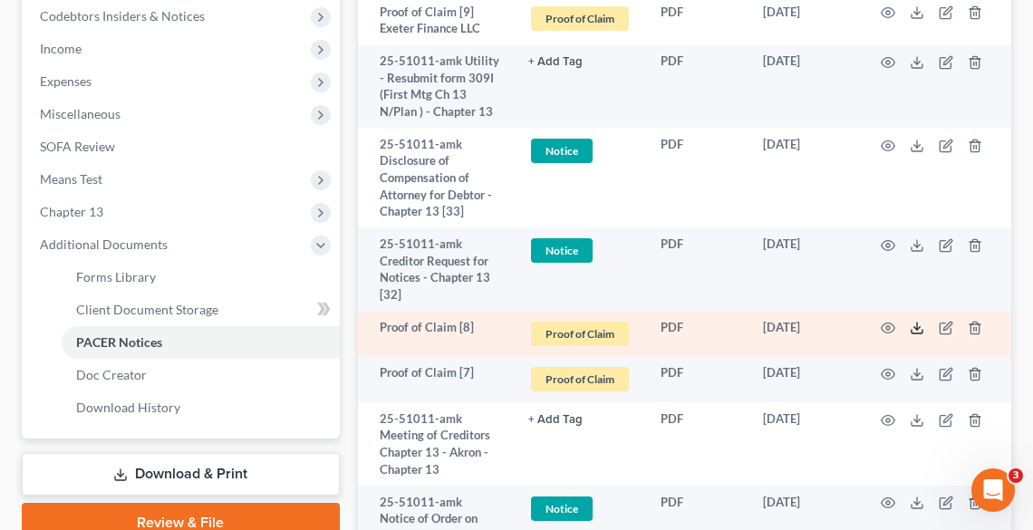
click at [921, 330] on icon at bounding box center [917, 328] width 15 height 15
click at [948, 330] on icon "button" at bounding box center [946, 328] width 15 height 15
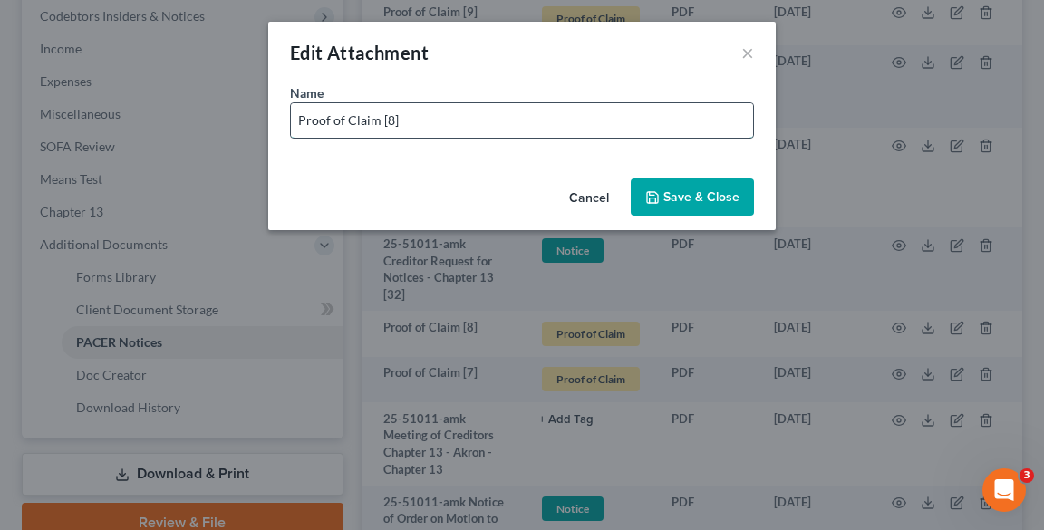
click at [556, 112] on input "Proof of Claim [8]" at bounding box center [522, 120] width 462 height 34
paste input "Santander Consumer USA Inc. d/b/a Chrysler Capital"
type input "Proof of Claim [8] Santander Consumer USA Inc. d/b/a Chrysler Capital"
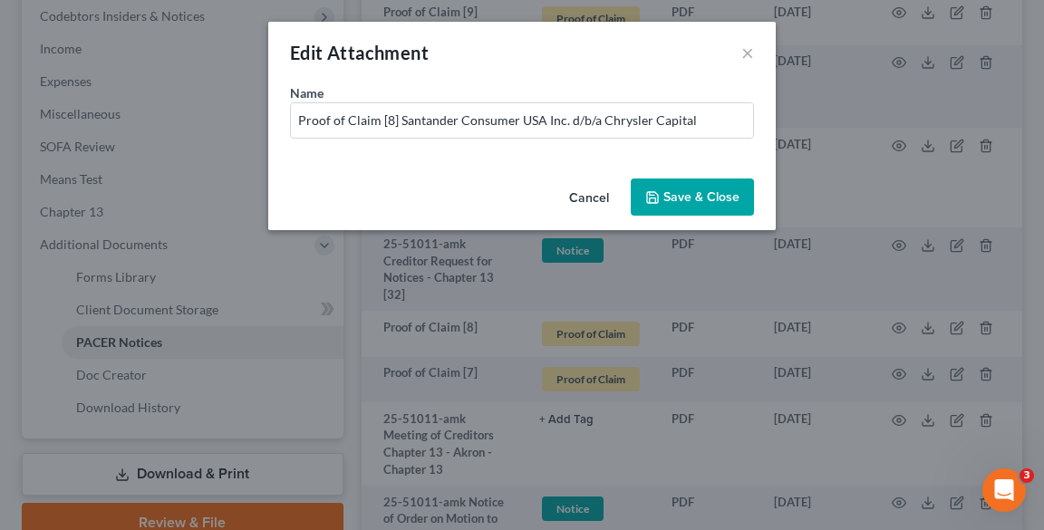
click at [666, 199] on span "Save & Close" at bounding box center [702, 196] width 76 height 15
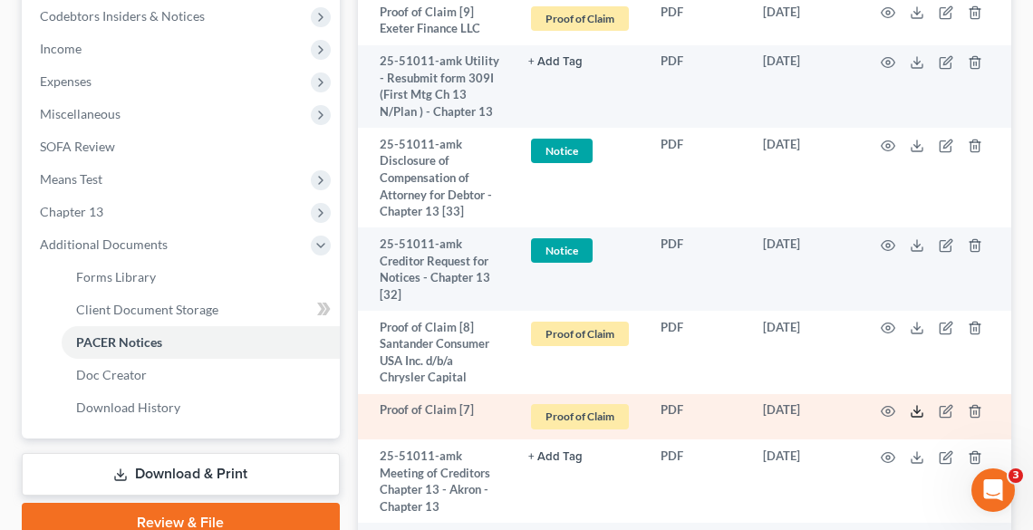
click at [921, 411] on icon at bounding box center [917, 411] width 15 height 15
click at [950, 412] on icon "button" at bounding box center [945, 412] width 11 height 11
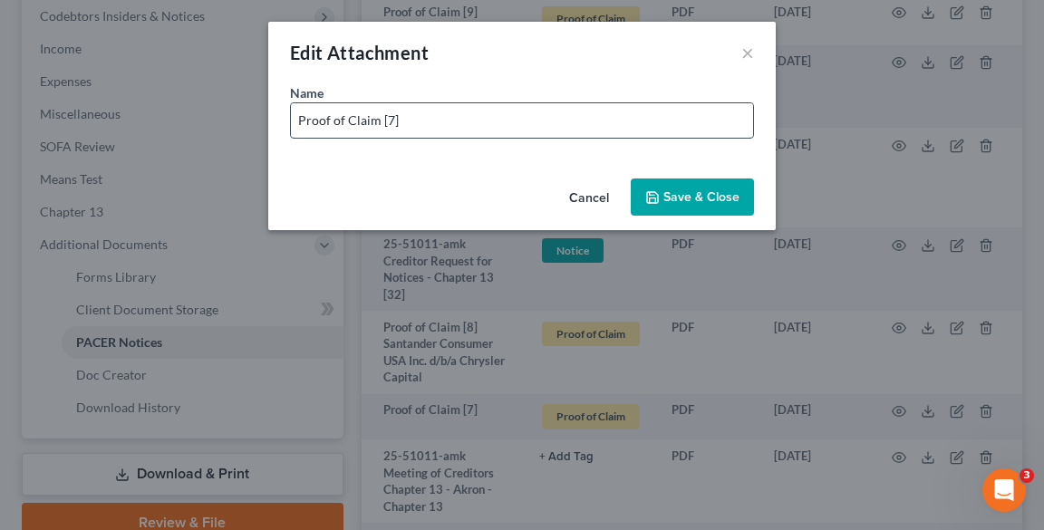
click at [522, 125] on input "Proof of Claim [7]" at bounding box center [522, 120] width 462 height 34
paste input "Santander Consumer USA Inc. d/b/a Chrysler Capital"
type input "Proof of Claim [7] Santander Consumer USA Inc. d/b/a Chrysler Capital"
click at [669, 196] on span "Save & Close" at bounding box center [702, 196] width 76 height 15
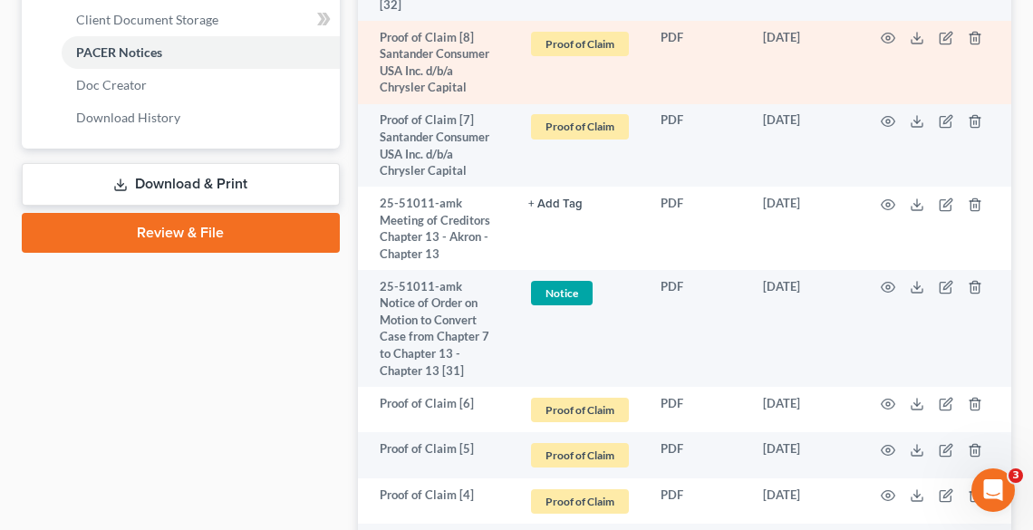
scroll to position [943, 0]
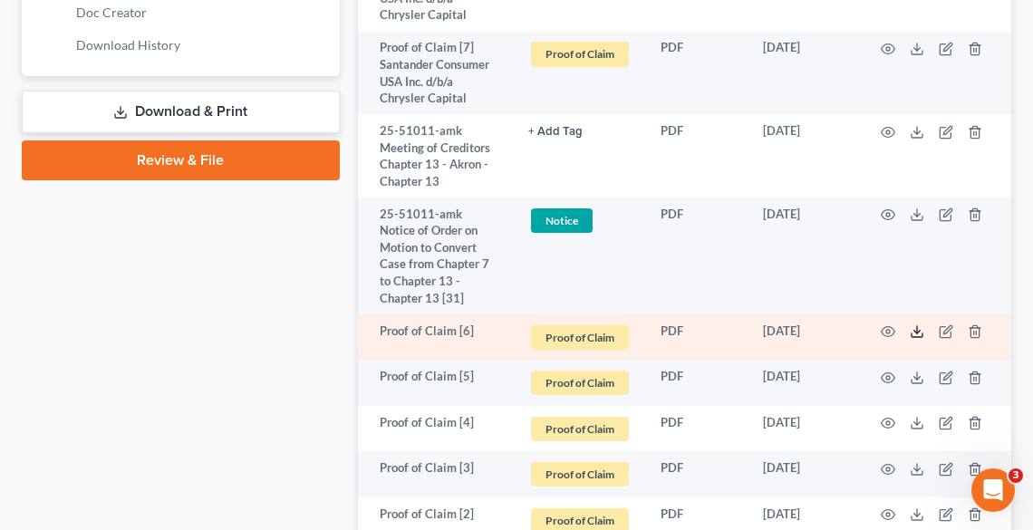
click at [920, 325] on icon at bounding box center [917, 332] width 15 height 15
click at [946, 325] on icon "button" at bounding box center [946, 332] width 15 height 15
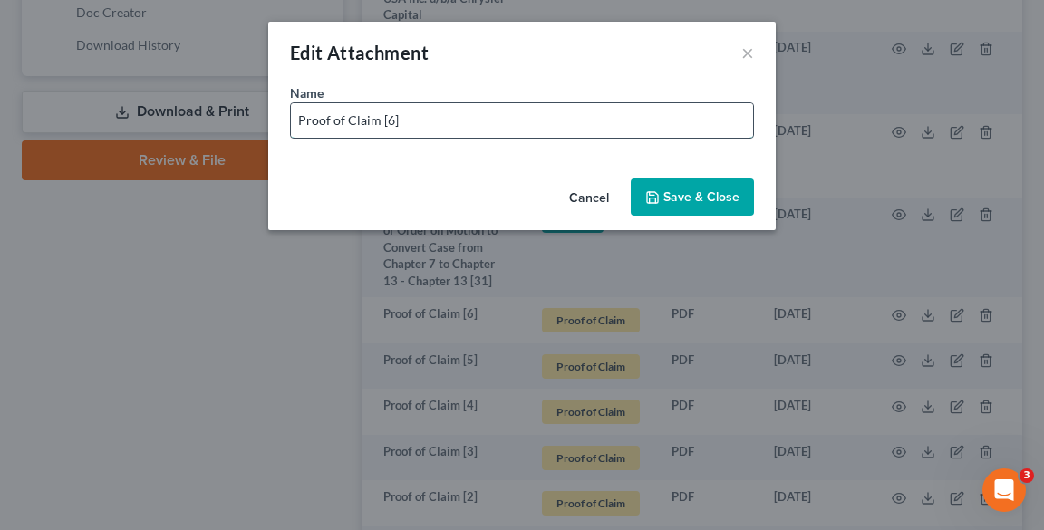
click at [567, 115] on input "Proof of Claim [6]" at bounding box center [522, 120] width 462 height 34
paste input "[GEOGRAPHIC_DATA]"
type input "Proof of Claim [6] [GEOGRAPHIC_DATA]"
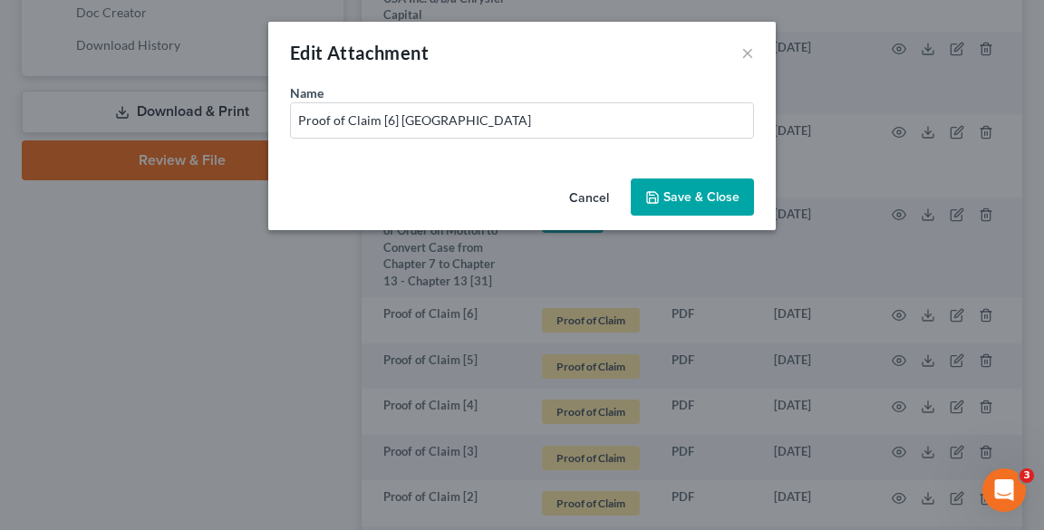
click at [671, 199] on span "Save & Close" at bounding box center [702, 196] width 76 height 15
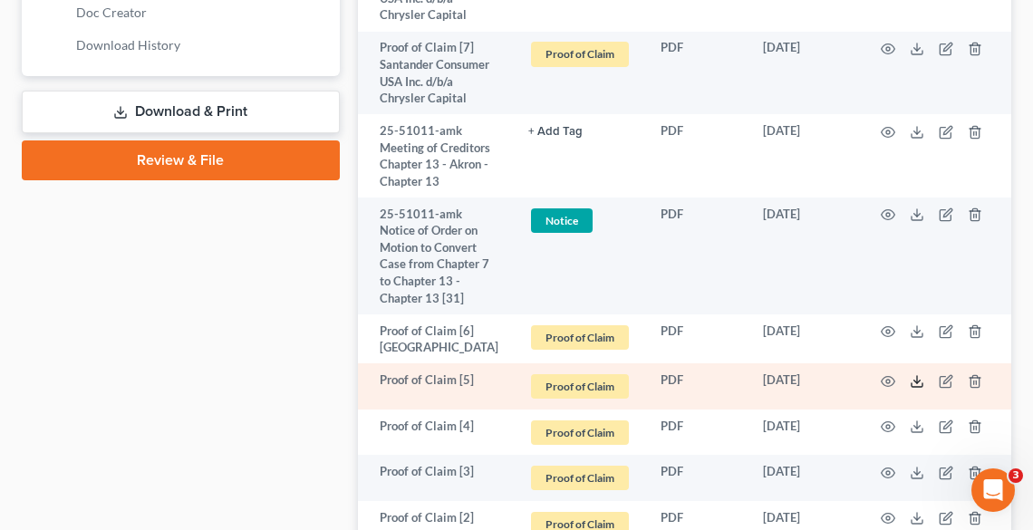
click at [920, 384] on icon at bounding box center [917, 381] width 15 height 15
click at [946, 380] on icon "button" at bounding box center [946, 381] width 15 height 15
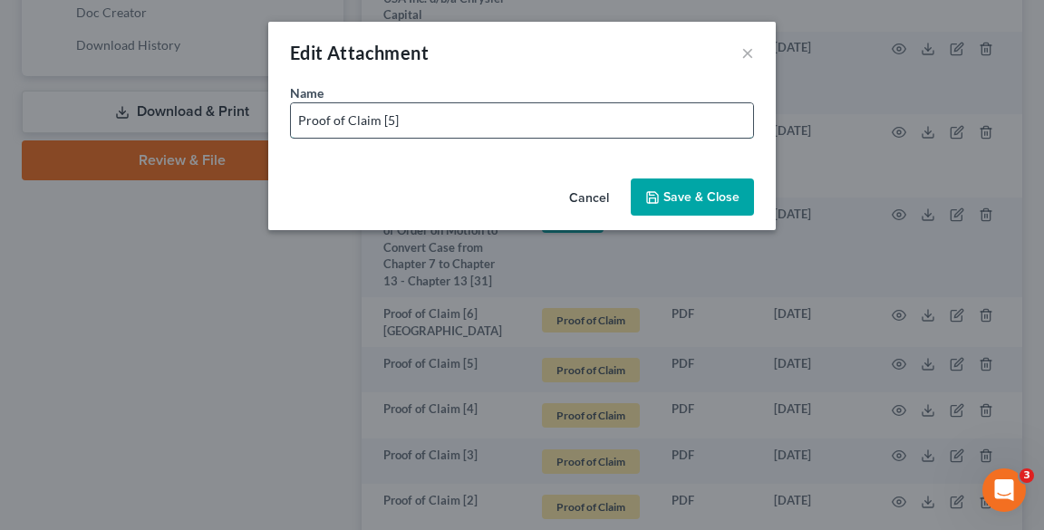
click at [464, 117] on input "Proof of Claim [5]" at bounding box center [522, 120] width 462 height 34
paste input "[MEDICAL_DATA] Partners"
type input "Proof of Claim [5] [MEDICAL_DATA] Partners"
click at [681, 196] on span "Save & Close" at bounding box center [702, 196] width 76 height 15
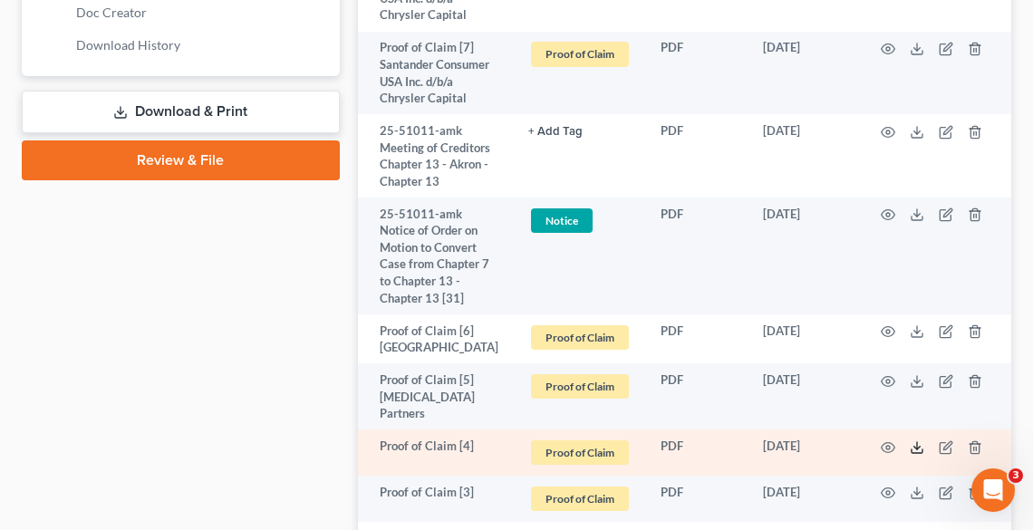
click at [916, 441] on icon at bounding box center [917, 448] width 15 height 15
click at [946, 441] on icon "button" at bounding box center [948, 445] width 8 height 8
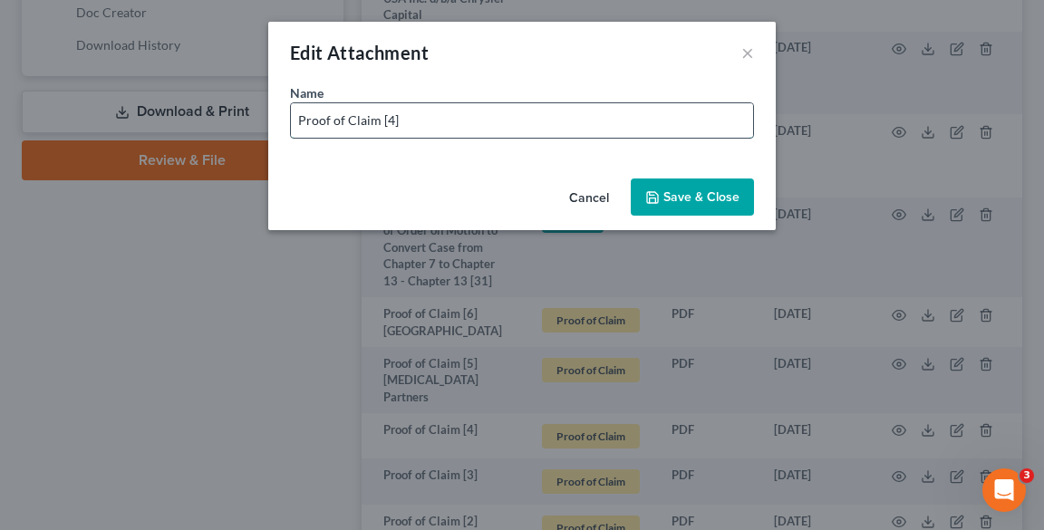
click at [522, 127] on input "Proof of Claim [4]" at bounding box center [522, 120] width 462 height 34
type input "Proof of Claim [4] SW"
click at [707, 196] on span "Save & Close" at bounding box center [702, 196] width 76 height 15
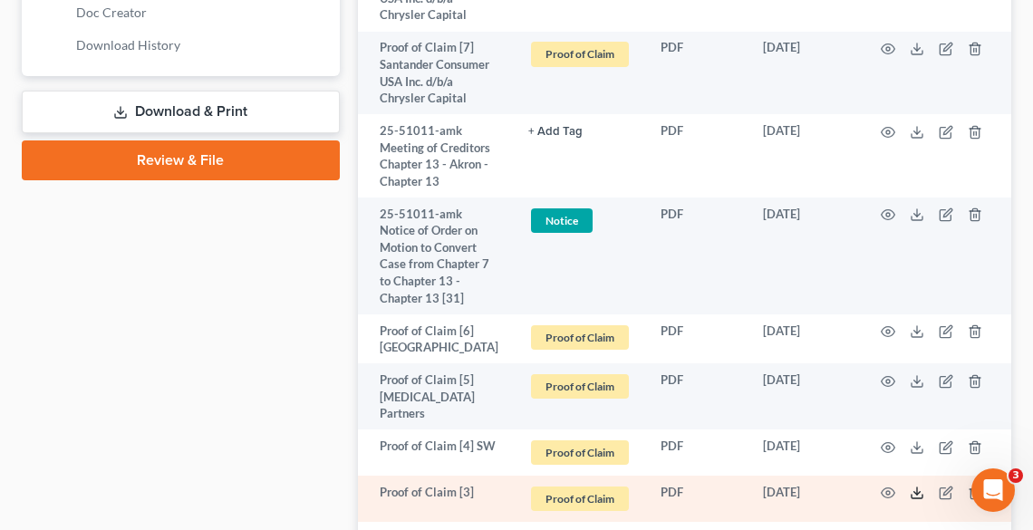
click at [916, 486] on icon at bounding box center [917, 493] width 15 height 15
click at [943, 486] on icon "button" at bounding box center [946, 493] width 15 height 15
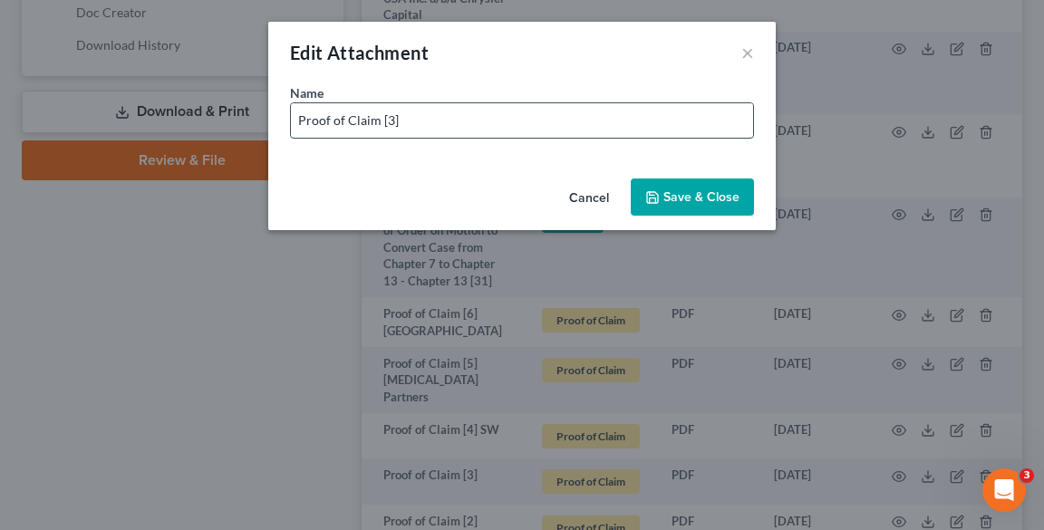
drag, startPoint x: 454, startPoint y: 119, endPoint x: 475, endPoint y: 110, distance: 22.7
click at [454, 119] on input "Proof of Claim [3]" at bounding box center [522, 120] width 462 height 34
type input "Proof of Claim [3]VERIZON"
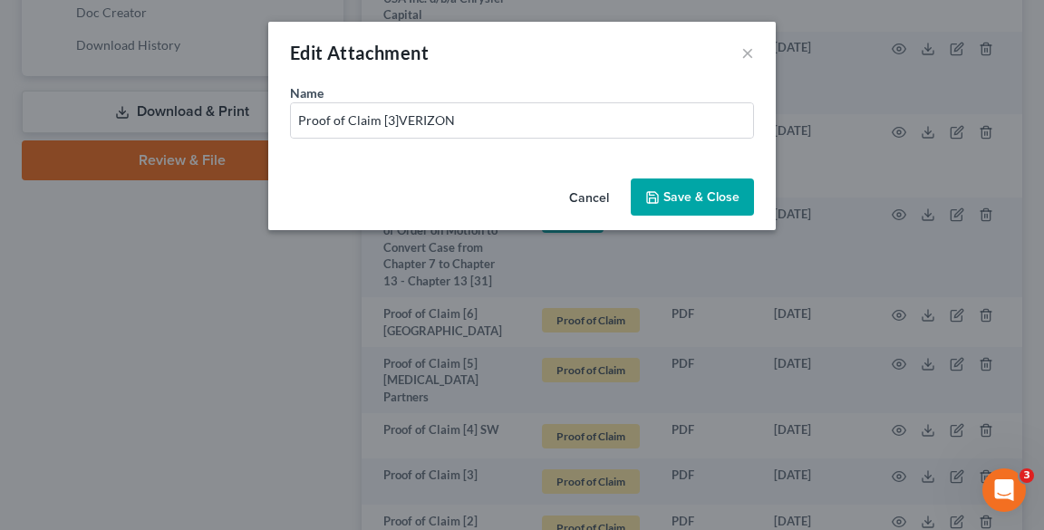
click at [712, 198] on span "Save & Close" at bounding box center [702, 196] width 76 height 15
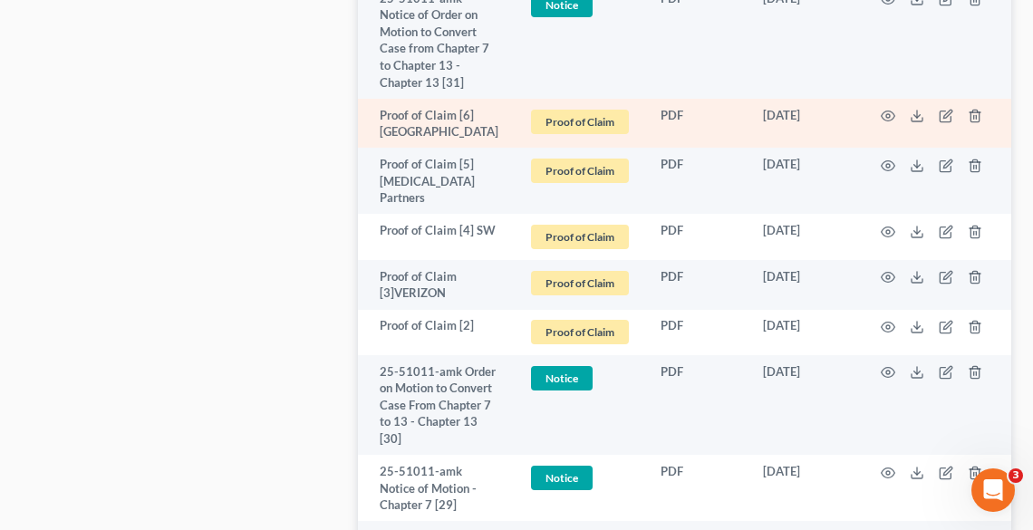
scroll to position [1160, 0]
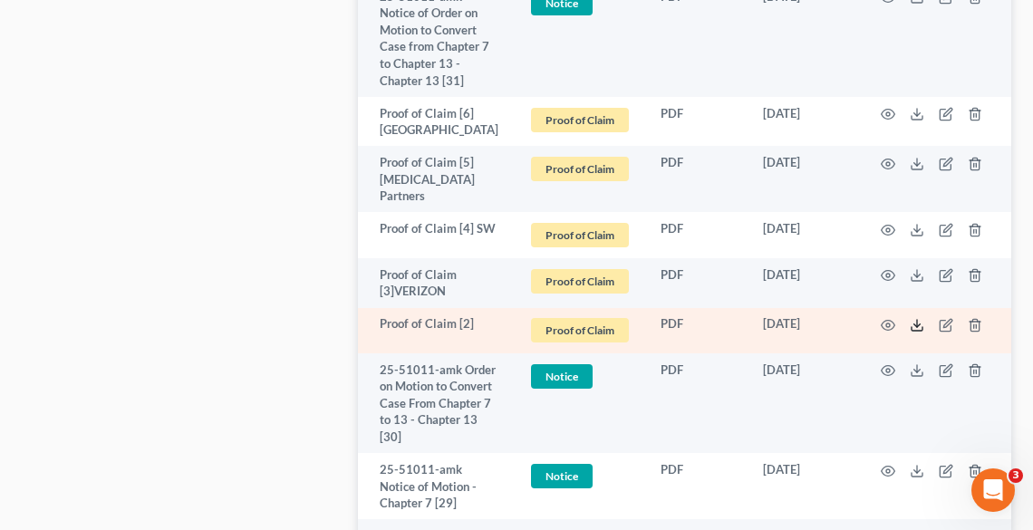
click at [921, 318] on icon at bounding box center [917, 325] width 15 height 15
click at [940, 321] on icon "button" at bounding box center [945, 326] width 11 height 11
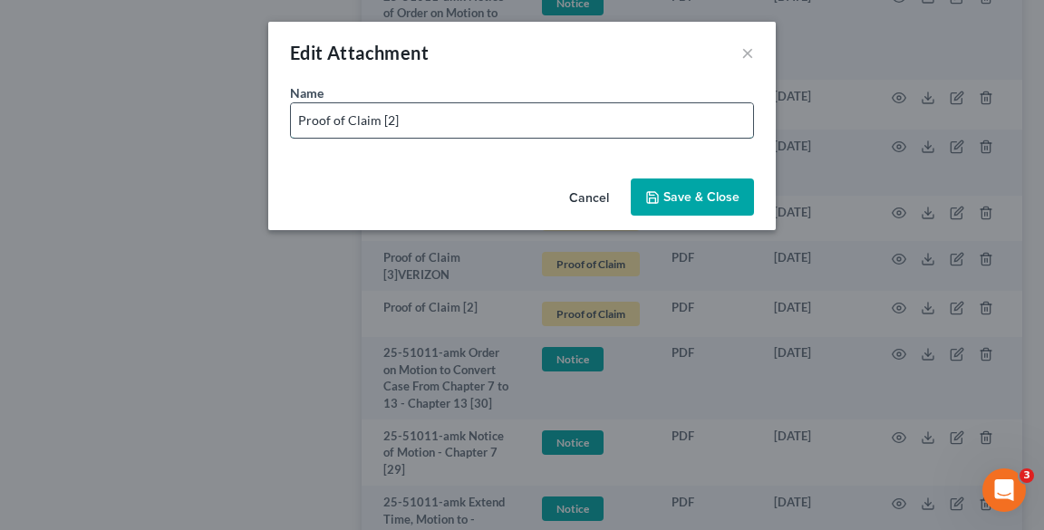
click at [497, 108] on input "Proof of Claim [2]" at bounding box center [522, 120] width 462 height 34
type input "Proof of Claim [2] AFFIRM"
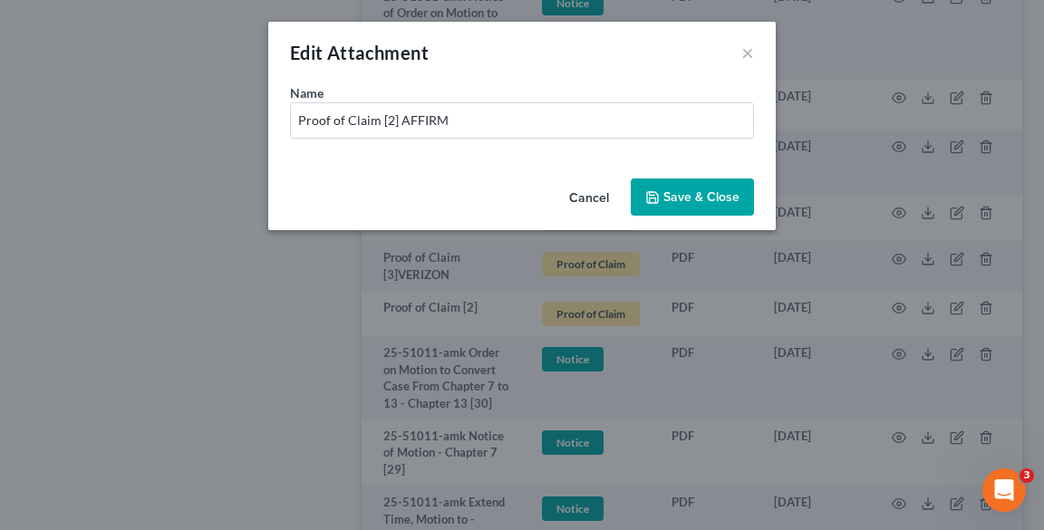
click at [736, 196] on span "Save & Close" at bounding box center [702, 196] width 76 height 15
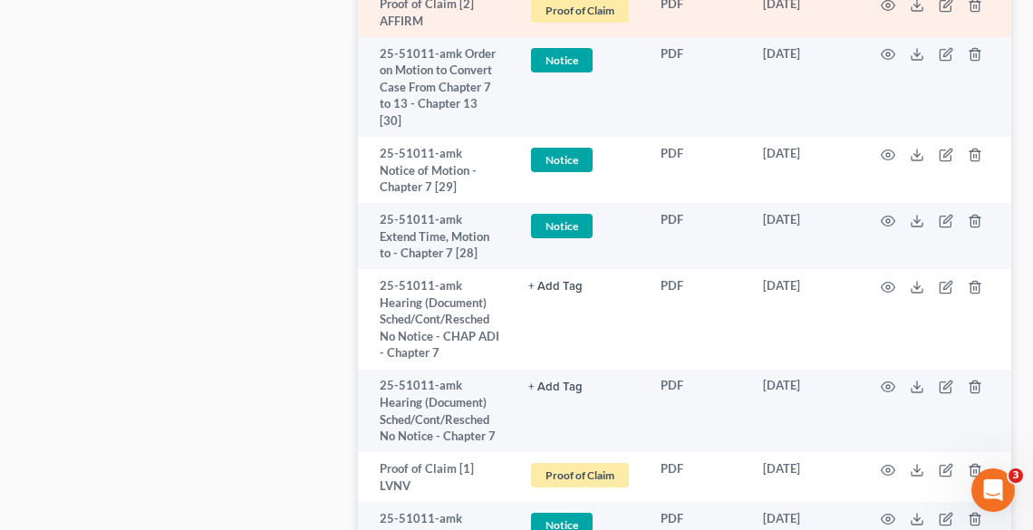
scroll to position [1523, 0]
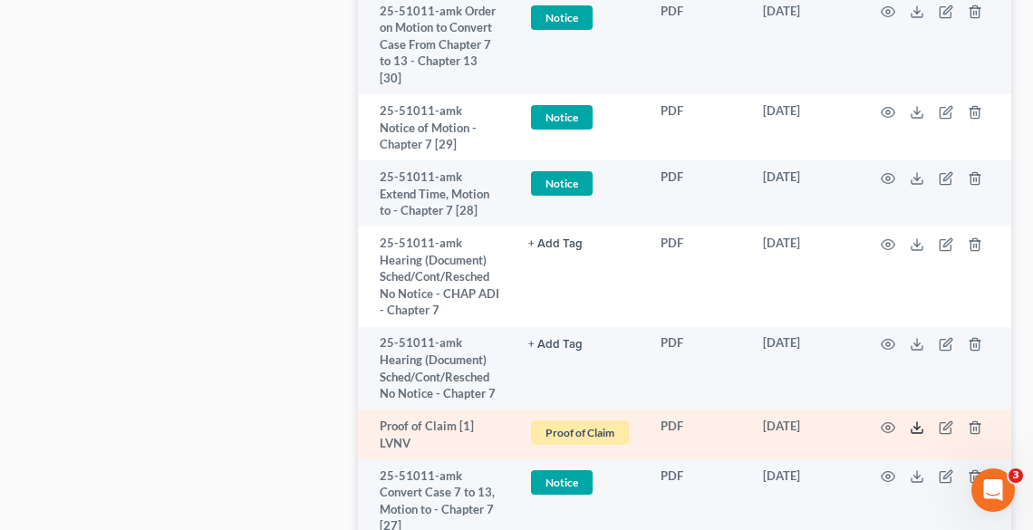
click at [916, 421] on icon at bounding box center [917, 428] width 15 height 15
click at [954, 410] on td at bounding box center [935, 435] width 152 height 50
click at [946, 422] on icon "button" at bounding box center [948, 426] width 8 height 8
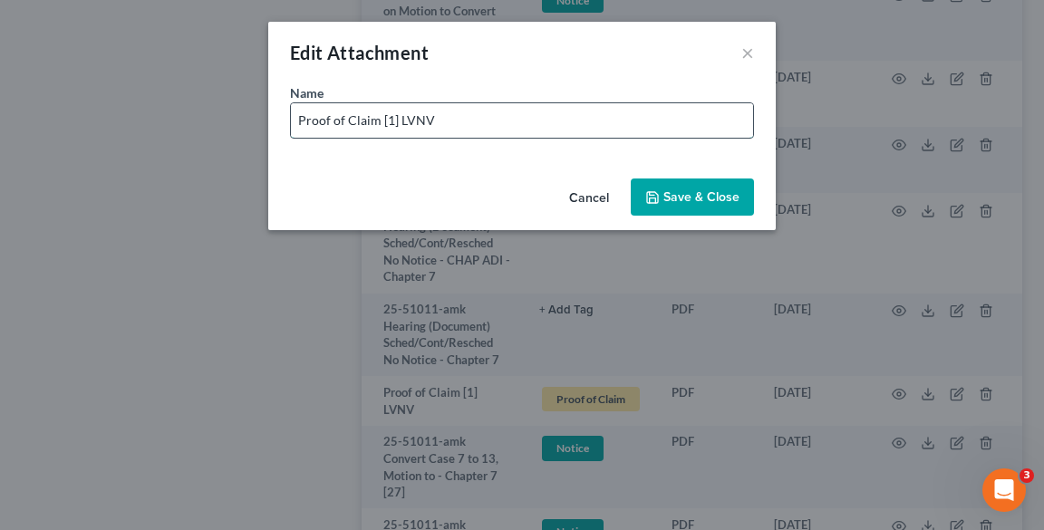
click at [544, 114] on input "Proof of Claim [1] LVNV" at bounding box center [522, 120] width 462 height 34
type input "Proof of Claim [1] LVNV"
click at [711, 195] on span "Save & Close" at bounding box center [702, 196] width 76 height 15
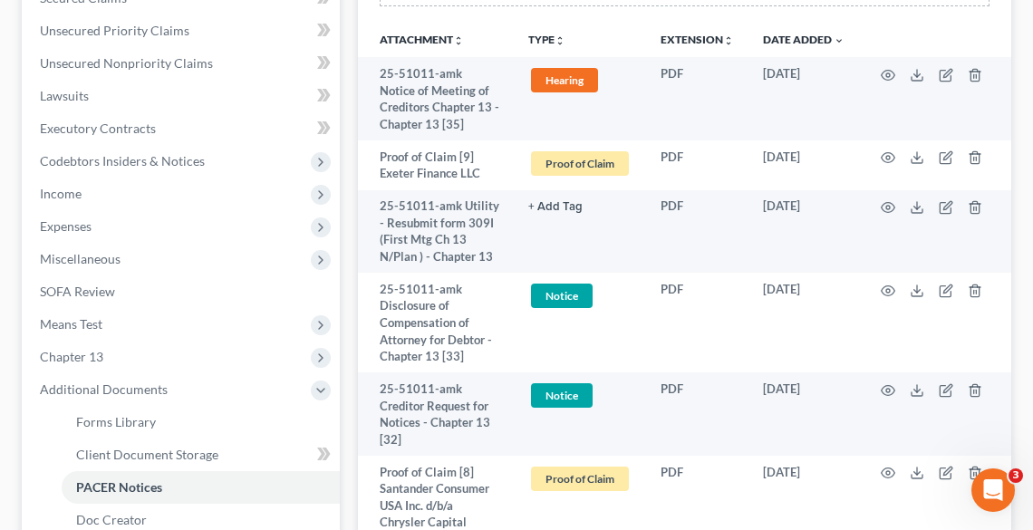
scroll to position [435, 0]
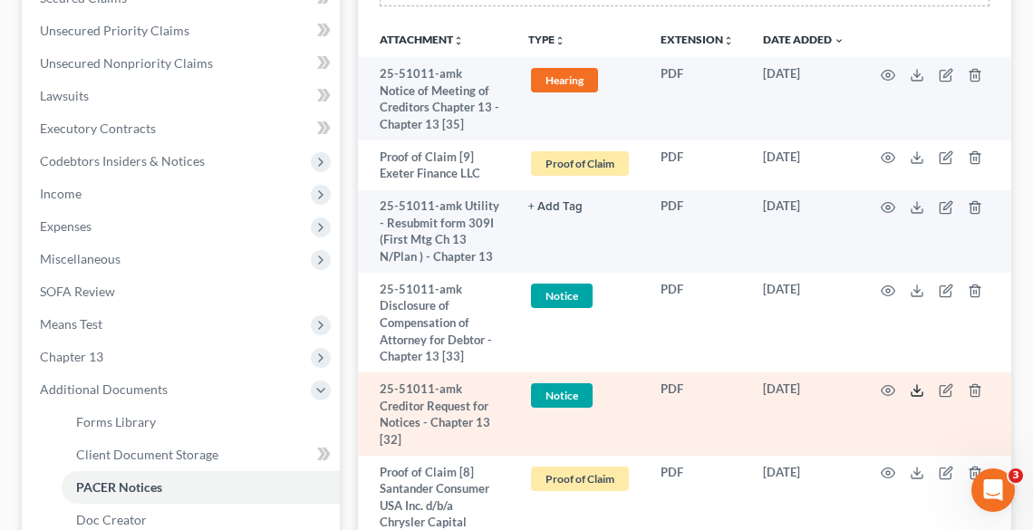
click at [918, 386] on icon at bounding box center [917, 390] width 15 height 15
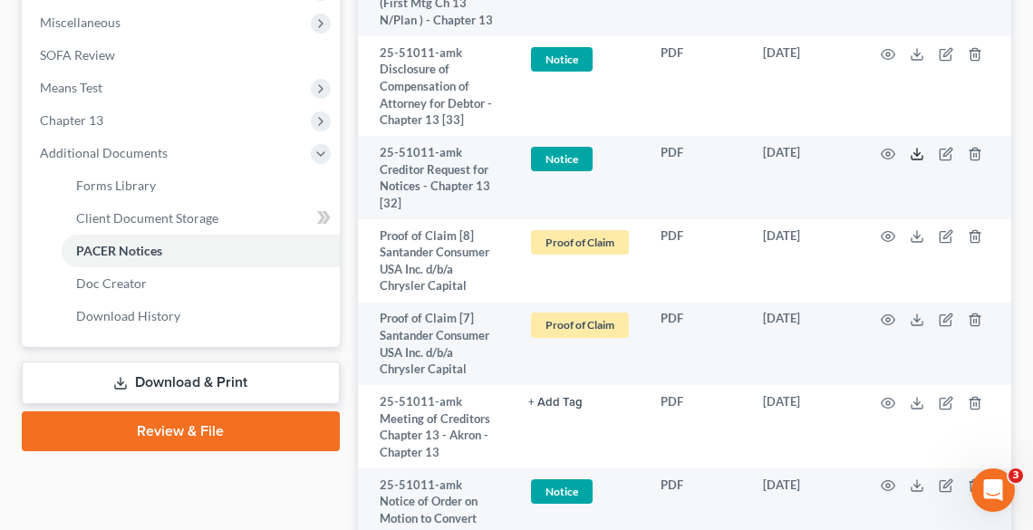
scroll to position [943, 0]
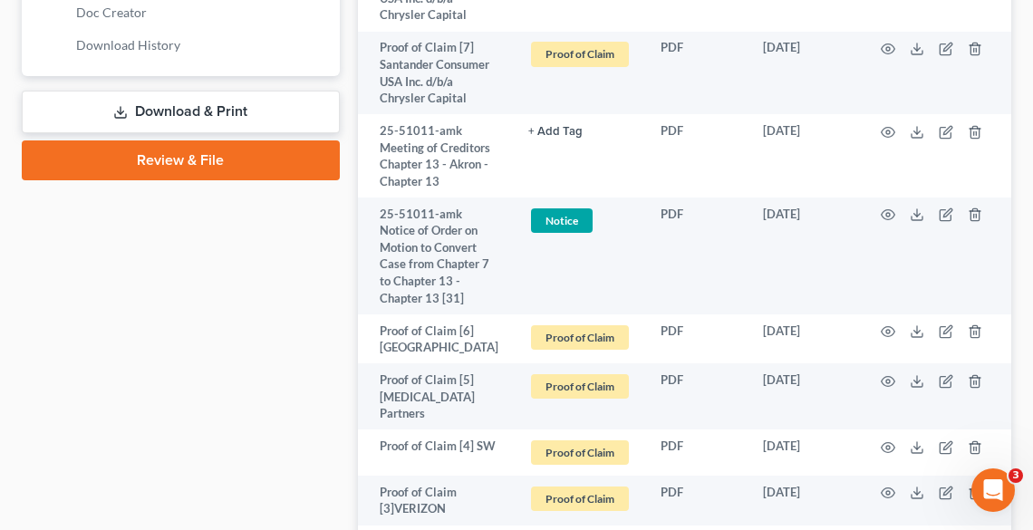
click at [187, 104] on link "Download & Print" at bounding box center [181, 112] width 318 height 43
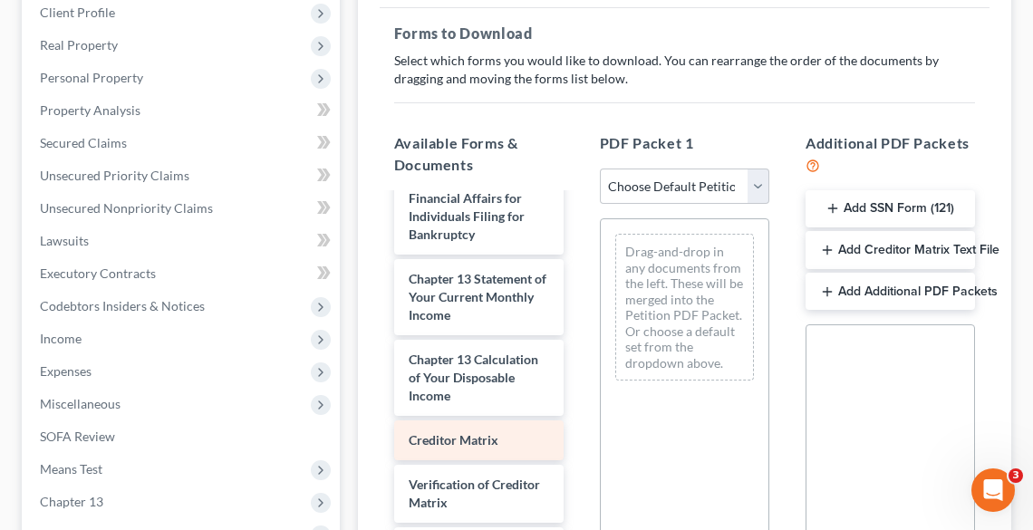
scroll to position [1044, 0]
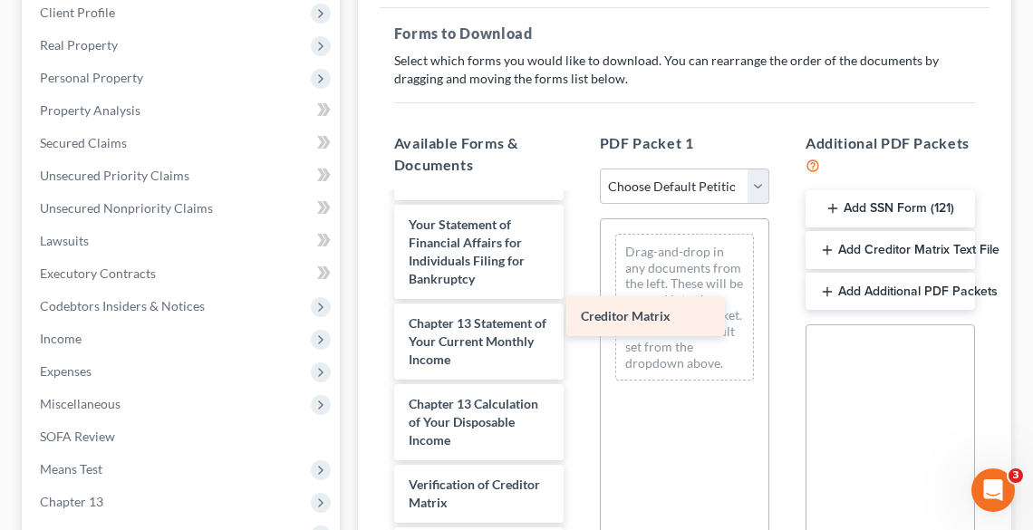
drag, startPoint x: 490, startPoint y: 447, endPoint x: 684, endPoint y: 319, distance: 231.6
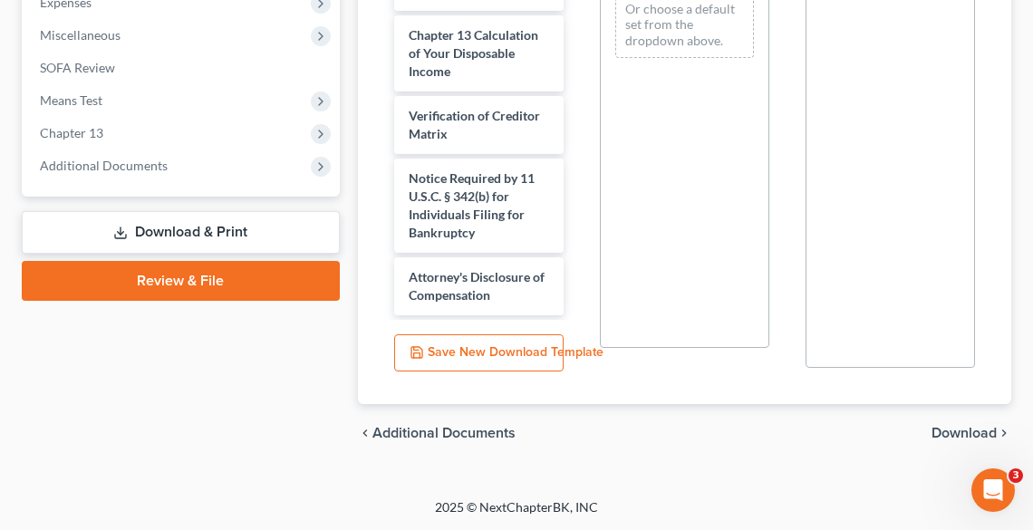
click at [944, 432] on span "Download" at bounding box center [964, 433] width 65 height 15
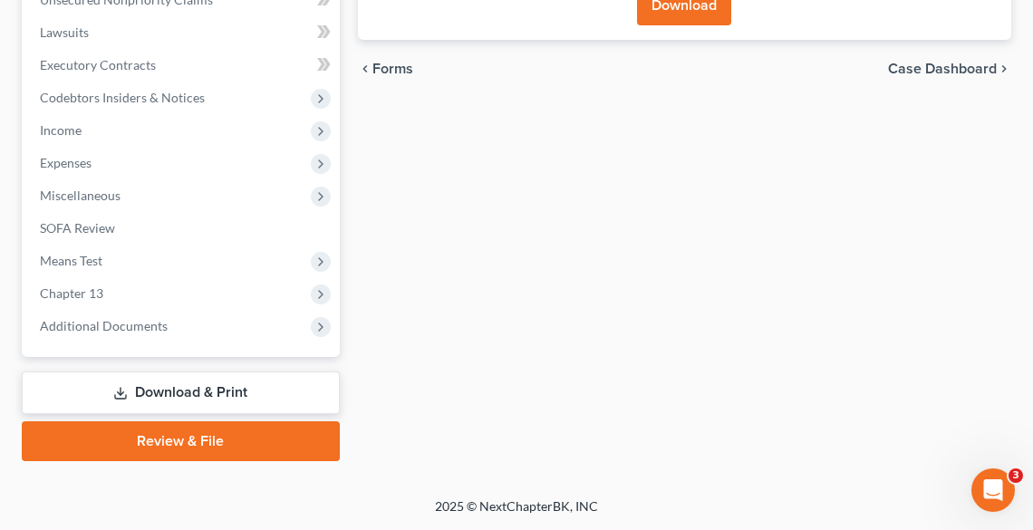
scroll to position [497, 0]
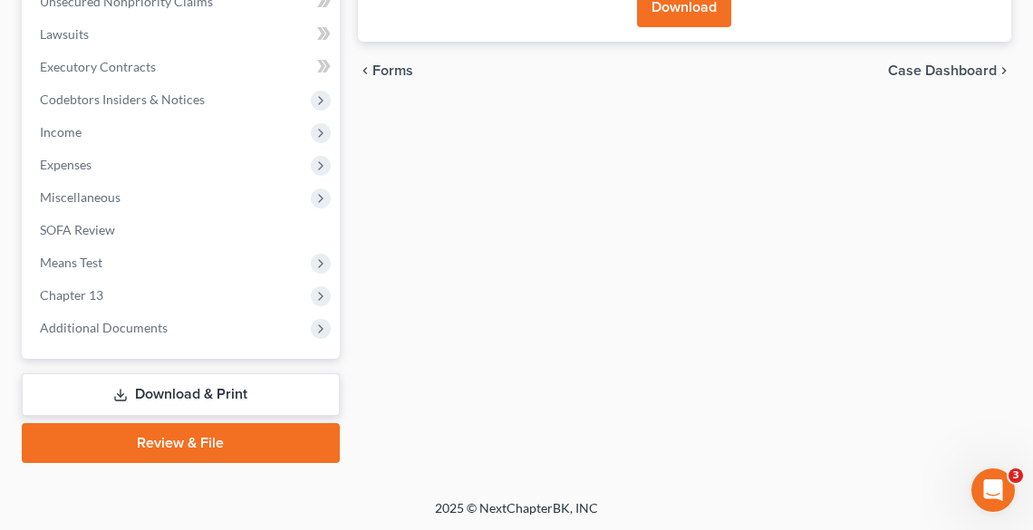
click at [671, 10] on button "Download" at bounding box center [684, 7] width 94 height 40
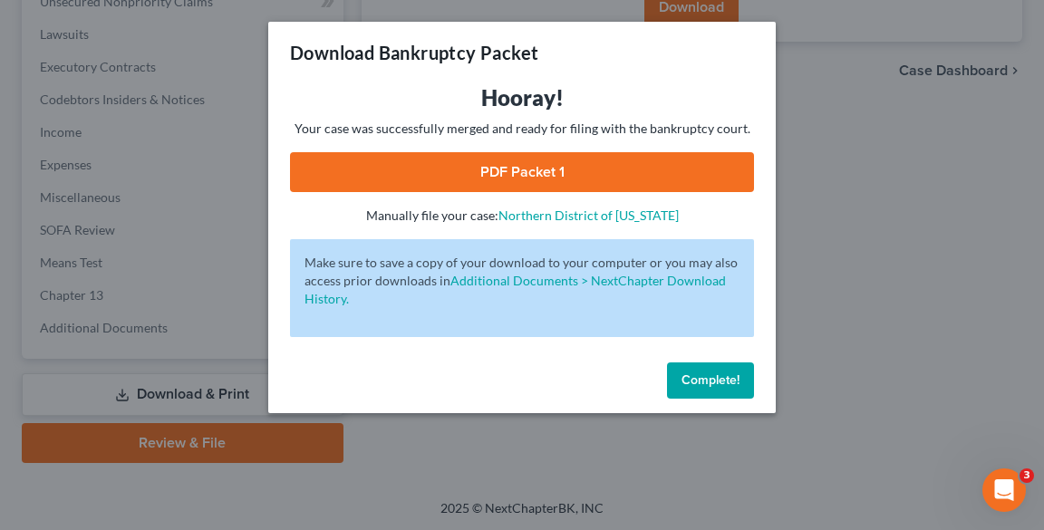
click at [480, 170] on link "PDF Packet 1" at bounding box center [522, 172] width 464 height 40
click at [716, 392] on button "Complete!" at bounding box center [710, 381] width 87 height 36
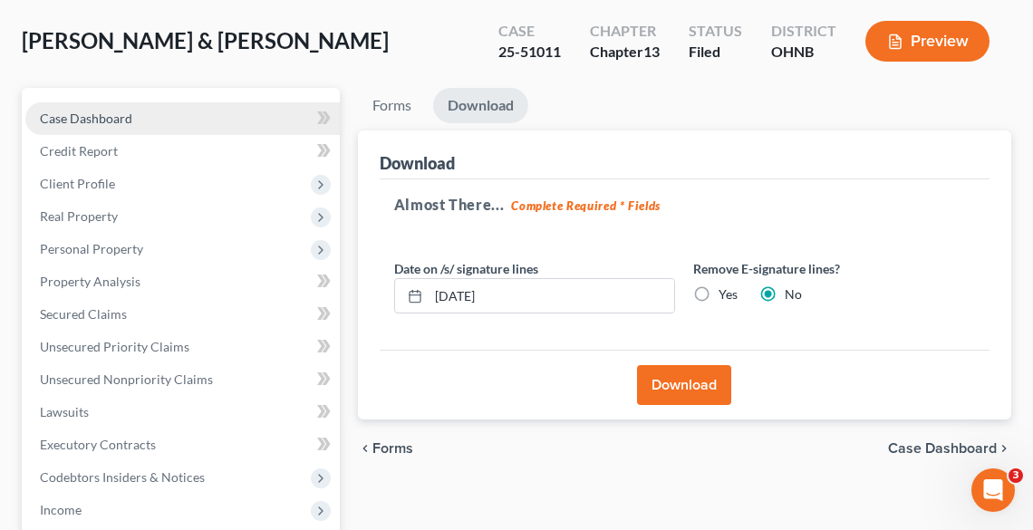
scroll to position [0, 0]
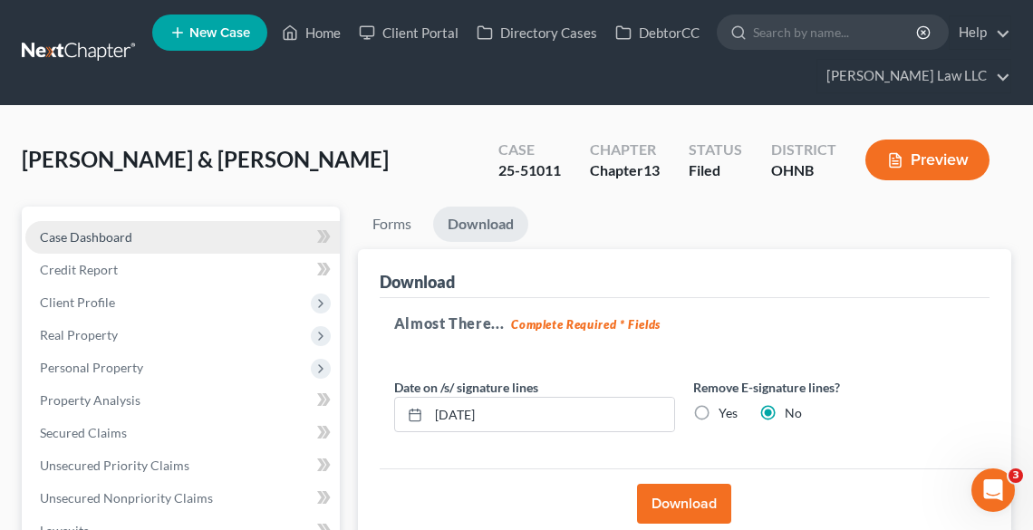
click at [152, 236] on link "Case Dashboard" at bounding box center [182, 237] width 315 height 33
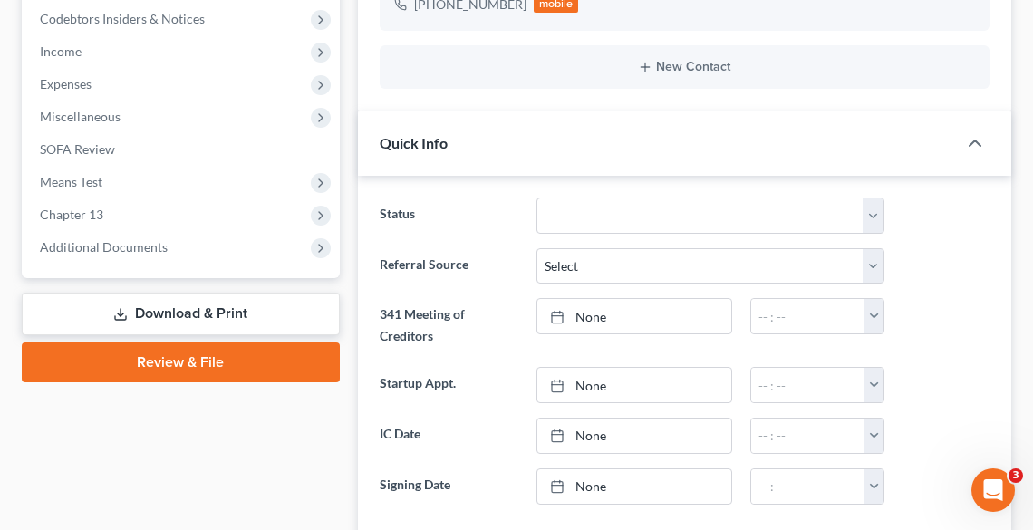
scroll to position [580, 0]
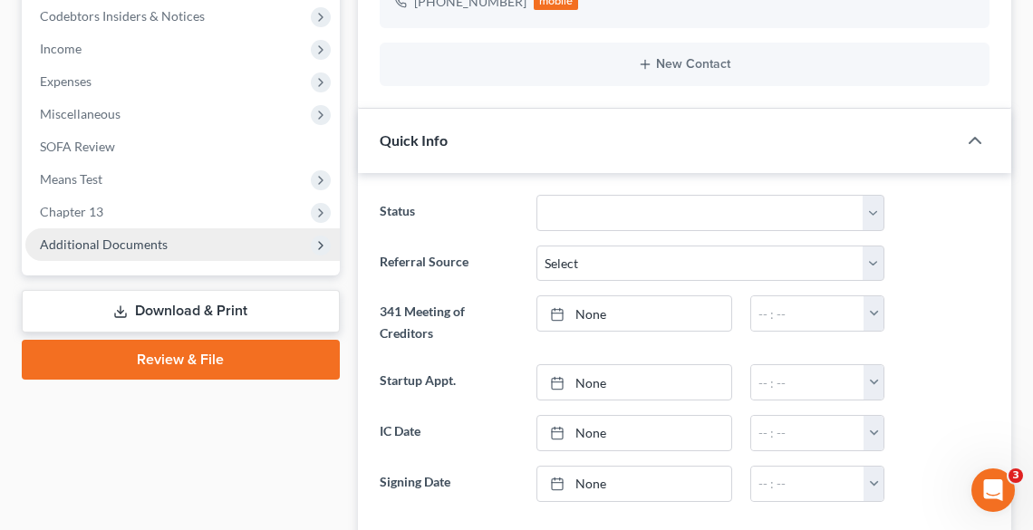
click at [135, 233] on span "Additional Documents" at bounding box center [182, 244] width 315 height 33
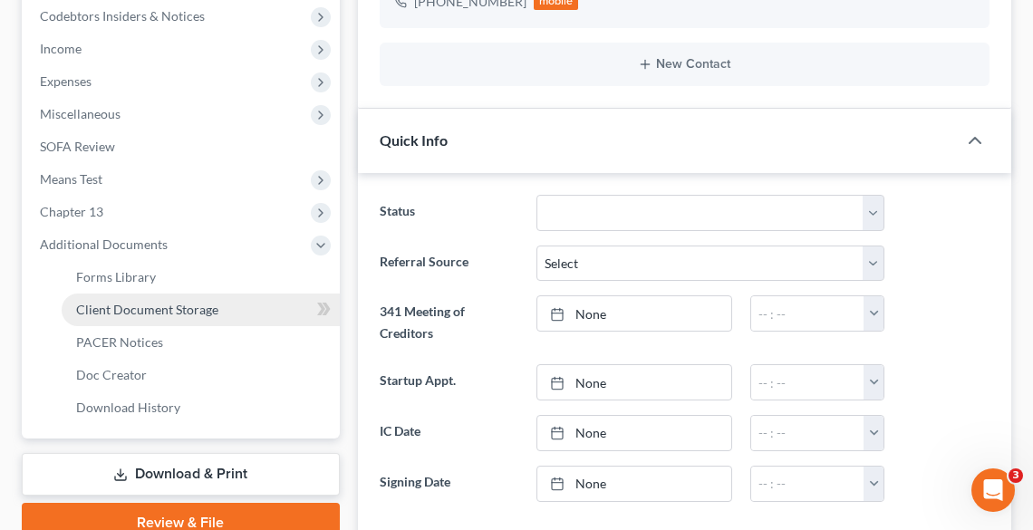
click at [166, 312] on span "Client Document Storage" at bounding box center [147, 309] width 142 height 15
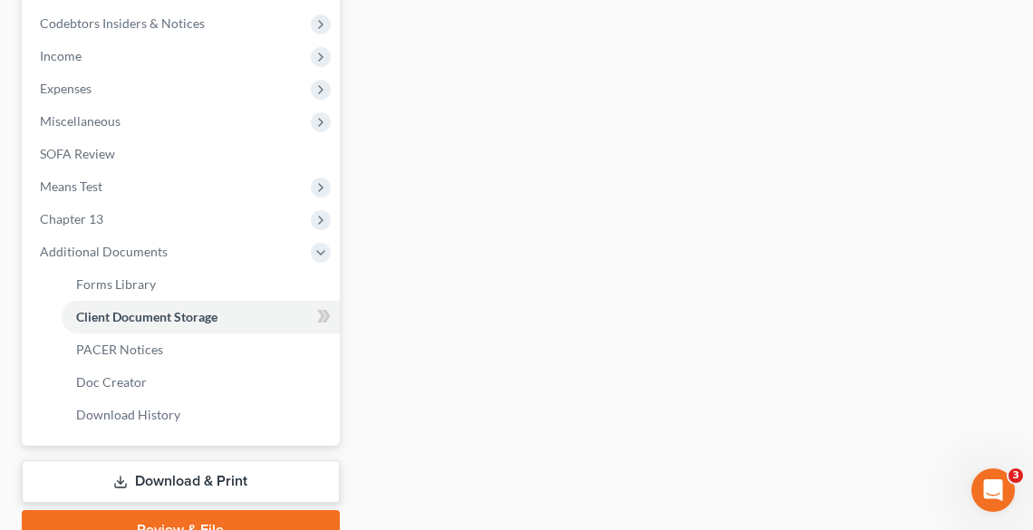
select select "5"
select select "20"
select select "16"
select select "20"
select select "18"
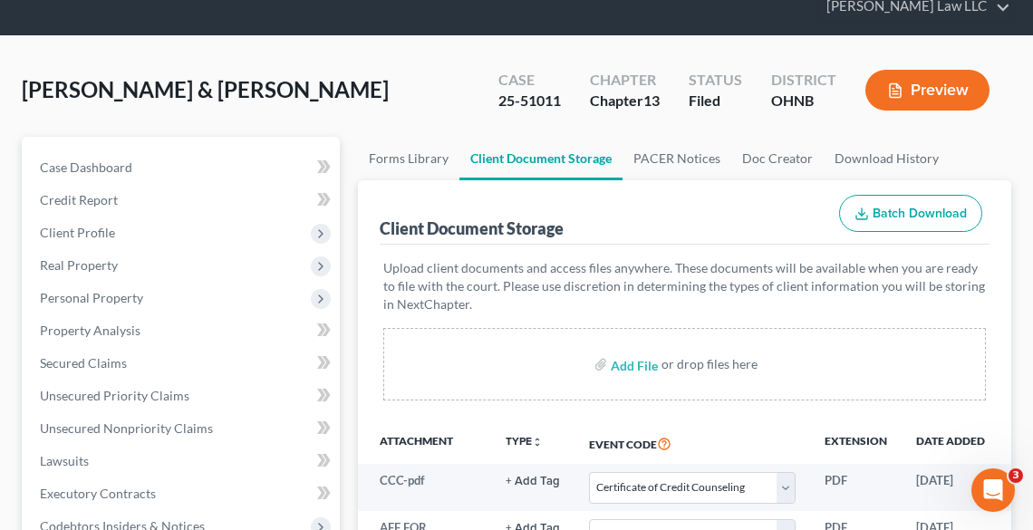
scroll to position [290, 0]
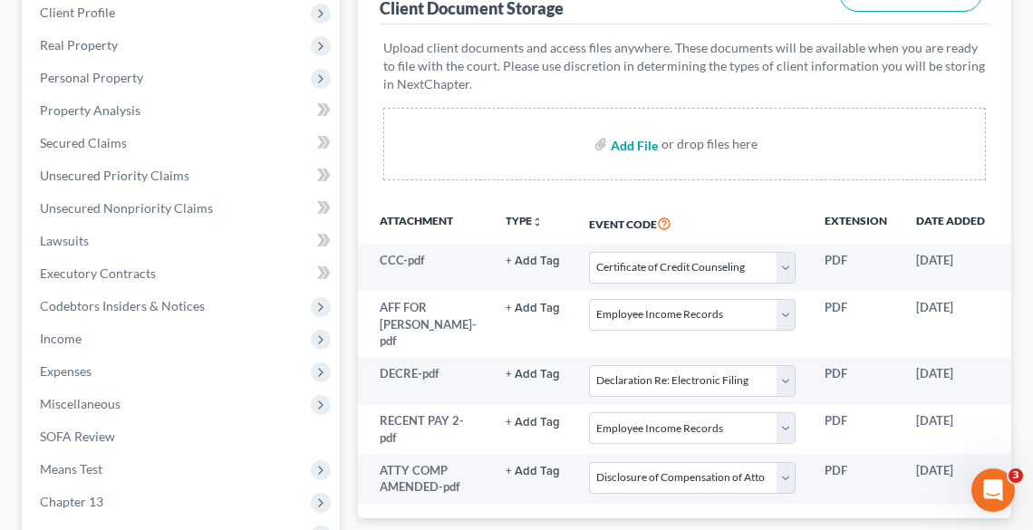
click at [627, 140] on input "file" at bounding box center [633, 144] width 44 height 33
type input "C:\fakepath\CH 13 PLAN.pdf"
select select "5"
select select "20"
select select "16"
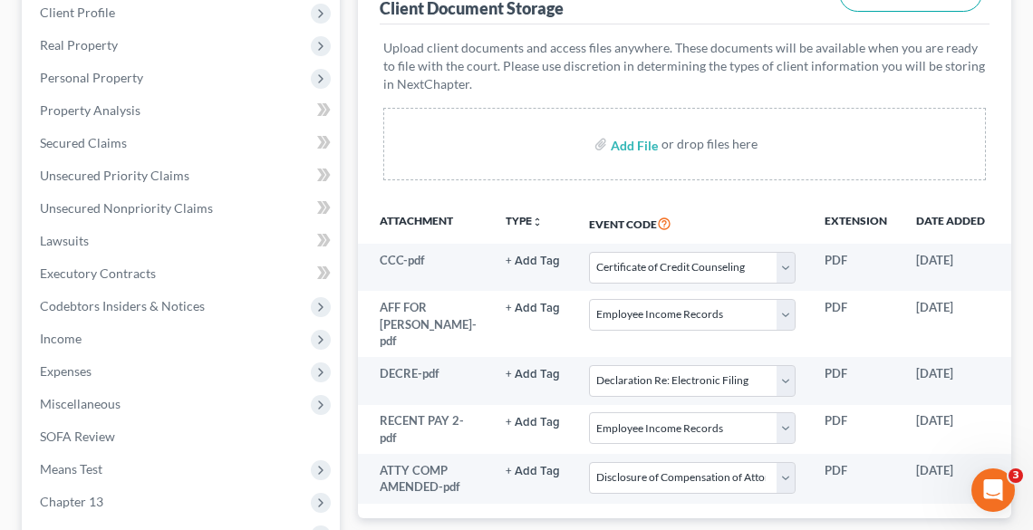
select select "20"
select select "18"
click at [589, 141] on div "Add File or drop files here" at bounding box center [684, 144] width 603 height 73
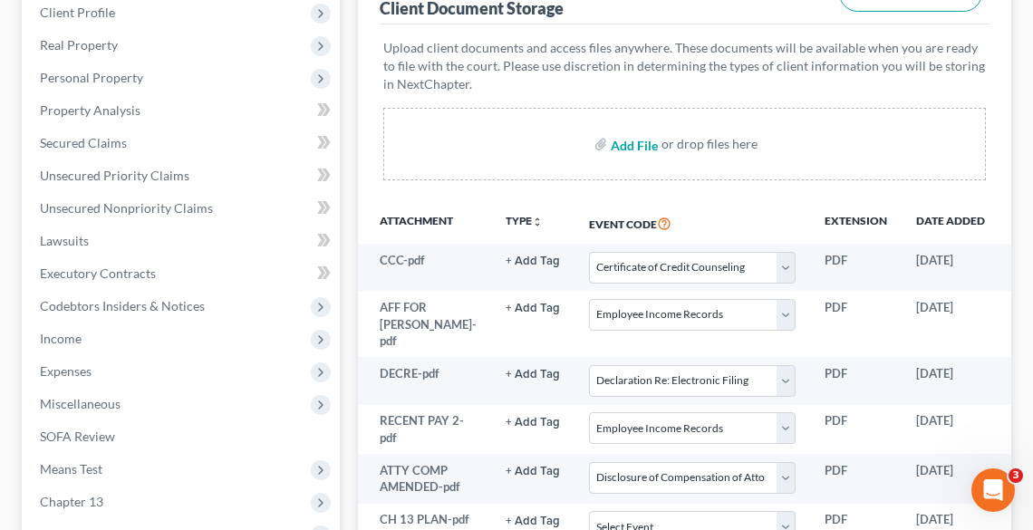
click at [618, 141] on input "file" at bounding box center [633, 144] width 44 height 33
type input "C:\fakepath\RR SIGNED.pdf"
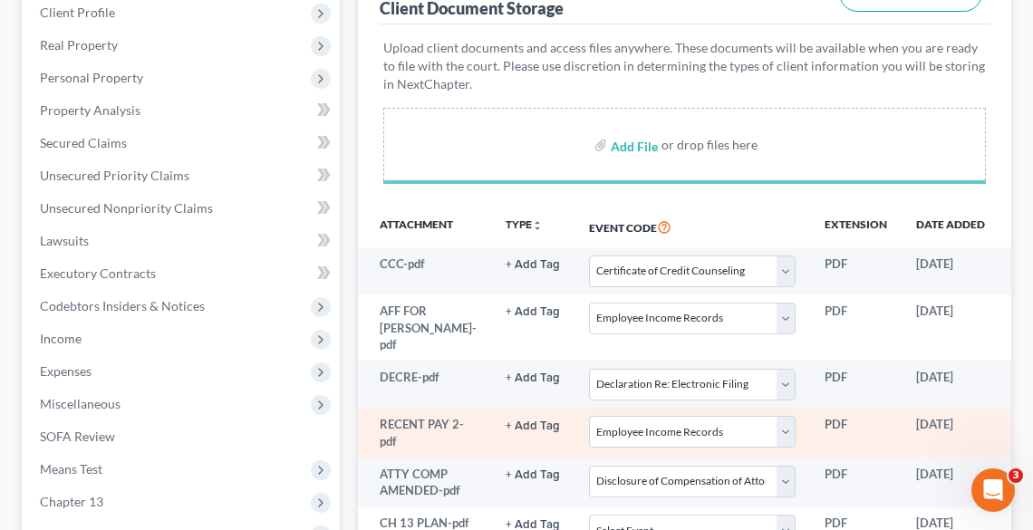
select select "5"
select select "20"
select select "16"
select select "20"
select select "18"
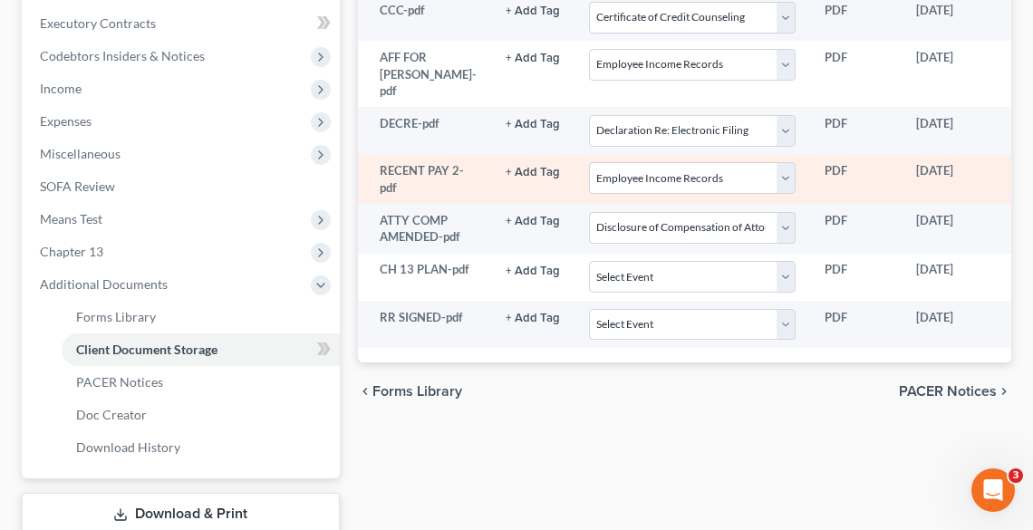
scroll to position [580, 0]
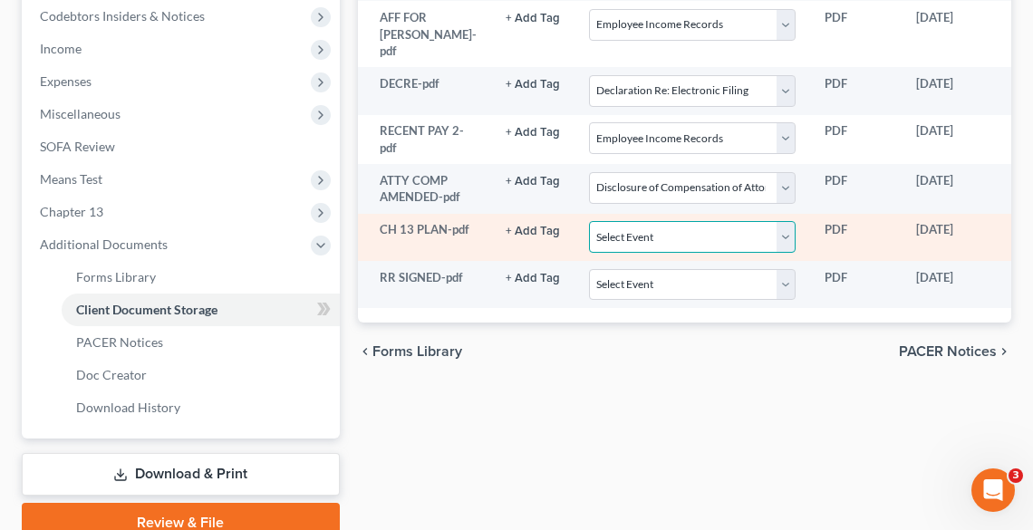
click at [668, 234] on select "Select Event 20 Largest Unsecured Creditors Amended List of Creditors (Fee) Ame…" at bounding box center [692, 237] width 207 height 32
select select "11"
click at [589, 221] on select "Select Event 20 Largest Unsecured Creditors Amended List of Creditors (Fee) Ame…" at bounding box center [692, 237] width 207 height 32
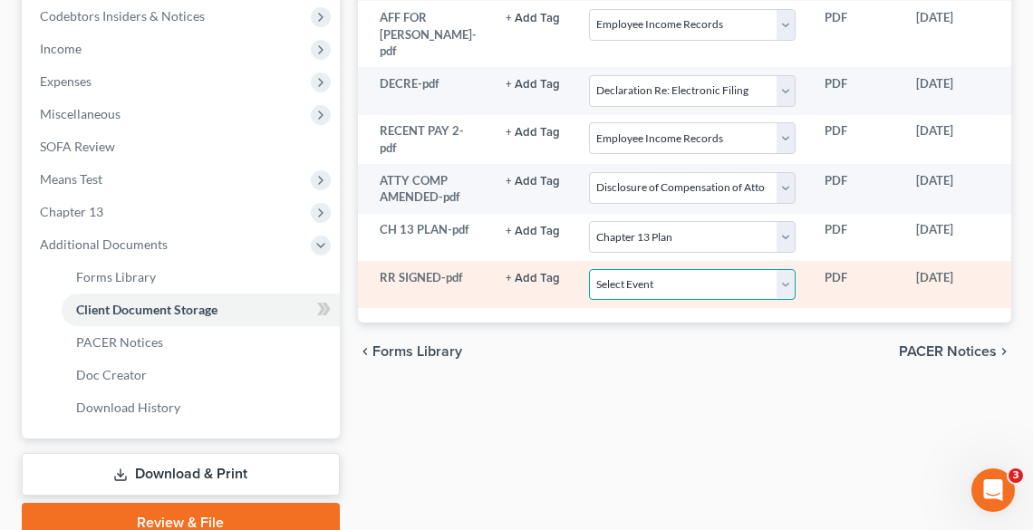
click at [665, 285] on select "Select Event 20 Largest Unsecured Creditors Amended List of Creditors (Fee) Ame…" at bounding box center [692, 285] width 207 height 32
select select "26"
click at [589, 269] on select "Select Event 20 Largest Unsecured Creditors Amended List of Creditors (Fee) Ame…" at bounding box center [692, 285] width 207 height 32
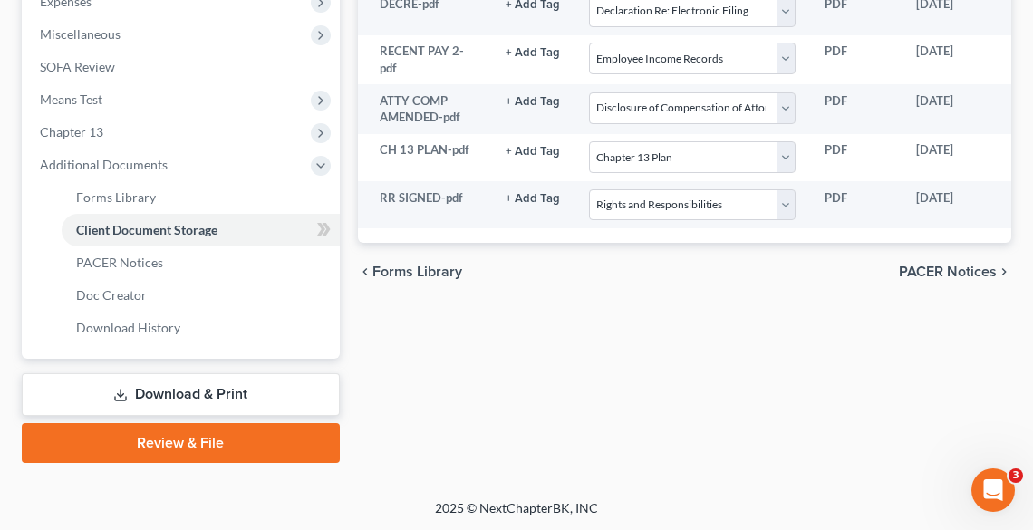
click at [249, 434] on link "Review & File" at bounding box center [181, 443] width 318 height 40
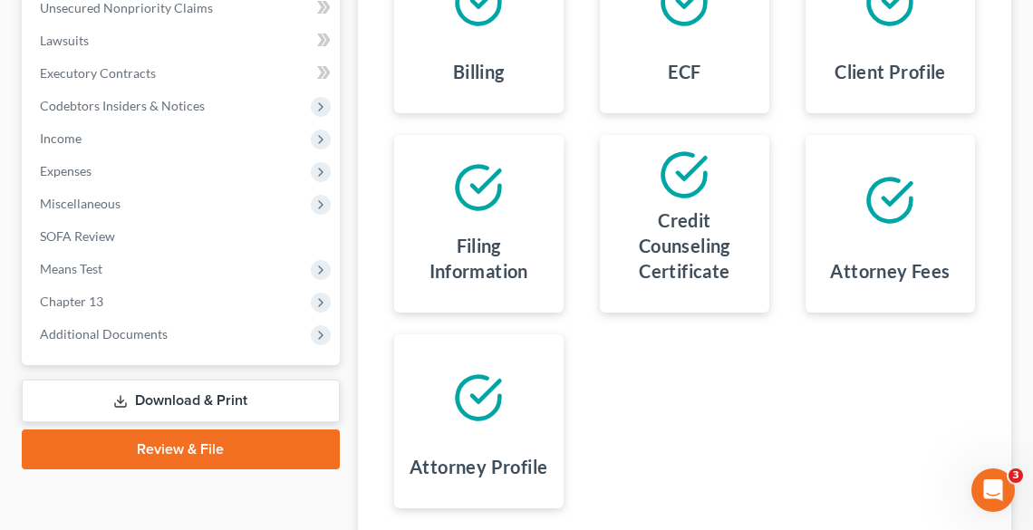
scroll to position [637, 0]
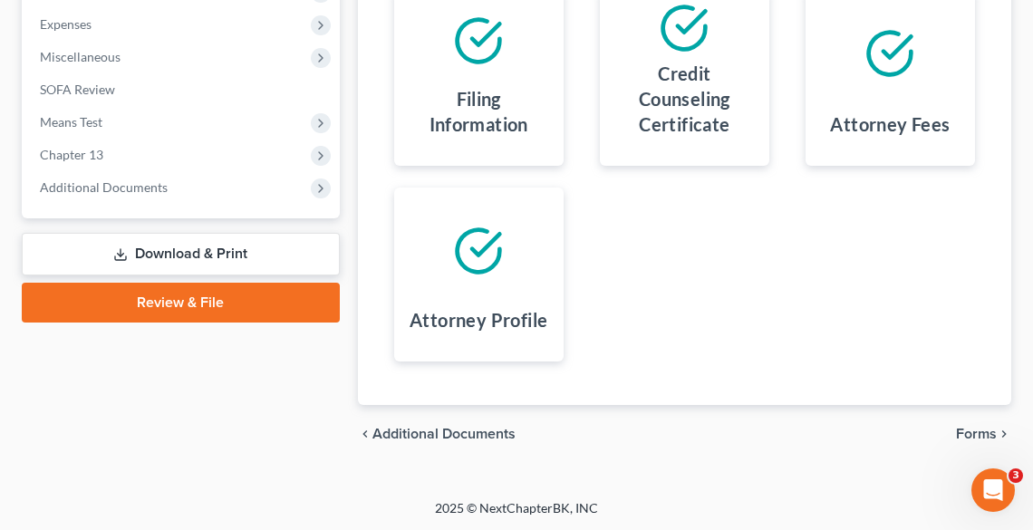
click at [975, 427] on span "Forms" at bounding box center [976, 434] width 41 height 15
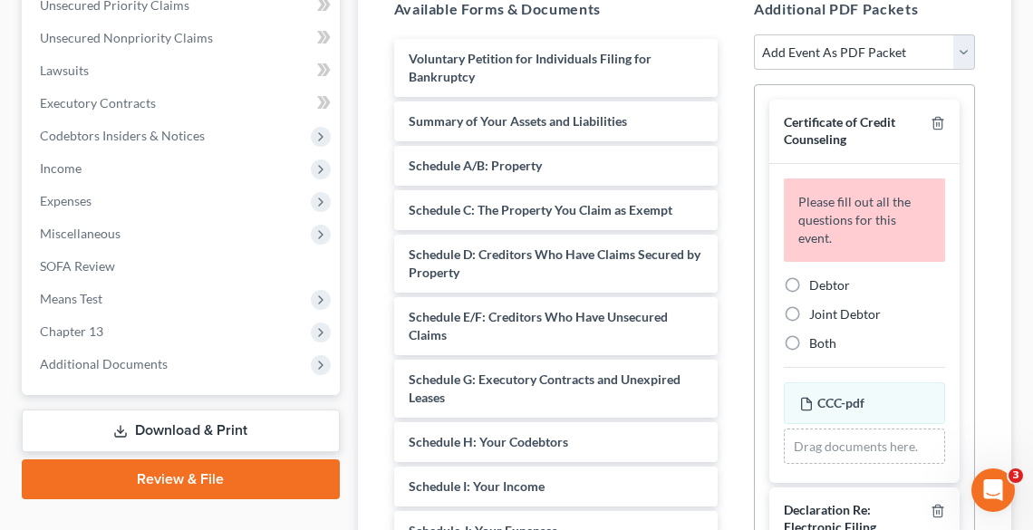
scroll to position [420, 0]
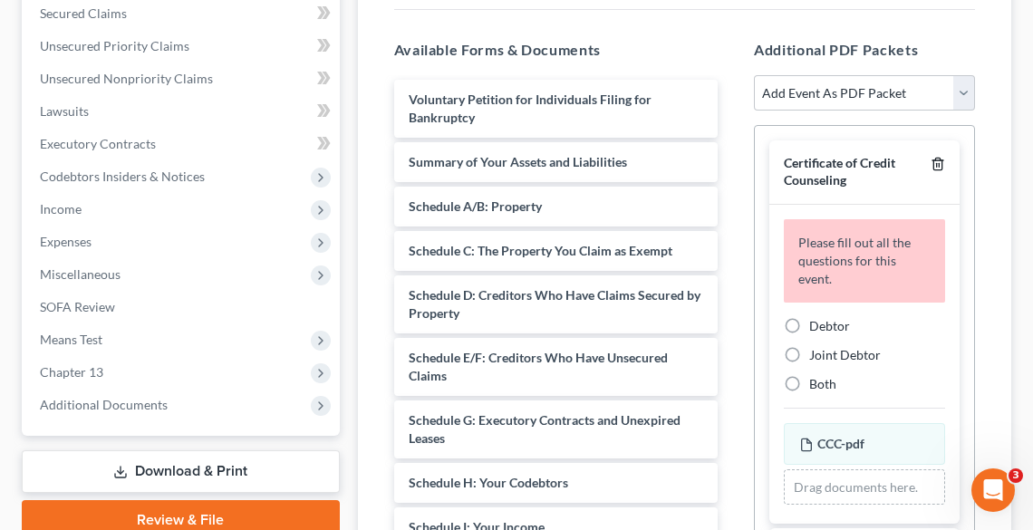
click at [937, 164] on line "button" at bounding box center [937, 166] width 0 height 4
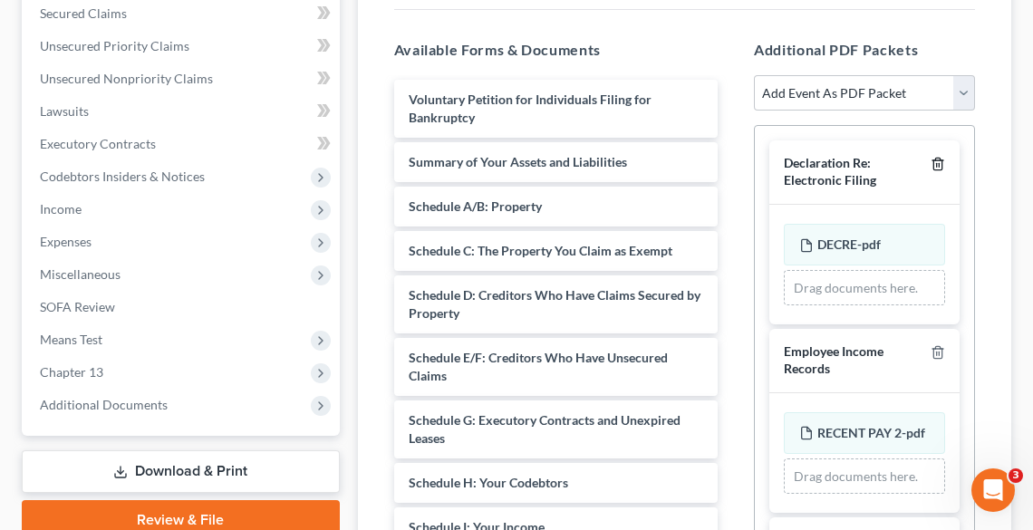
click at [937, 164] on line "button" at bounding box center [937, 166] width 0 height 4
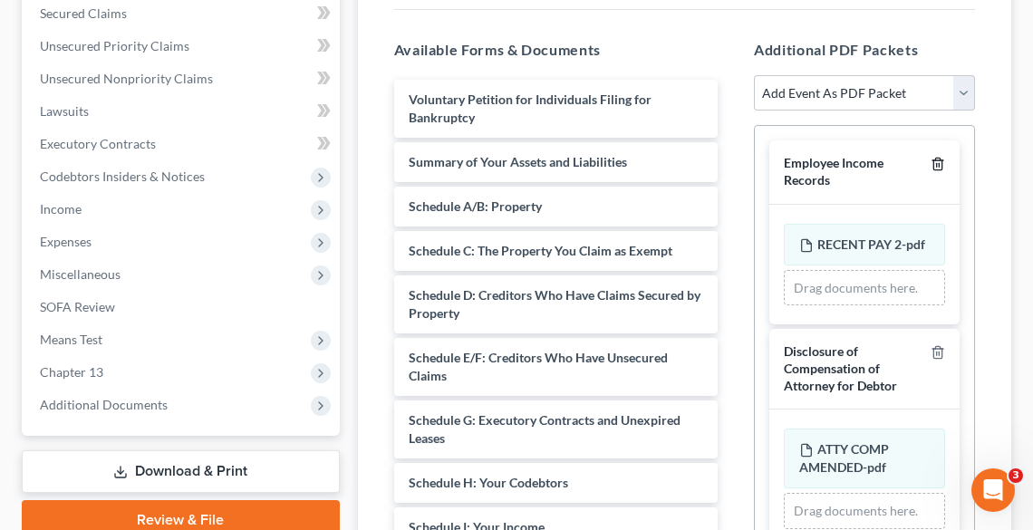
click at [937, 164] on line "button" at bounding box center [937, 166] width 0 height 4
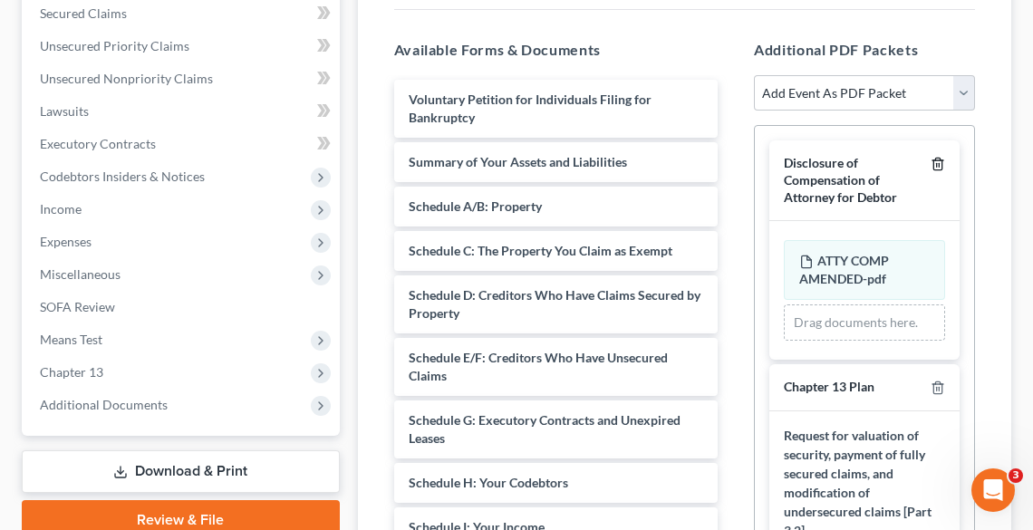
click at [937, 164] on line "button" at bounding box center [937, 166] width 0 height 4
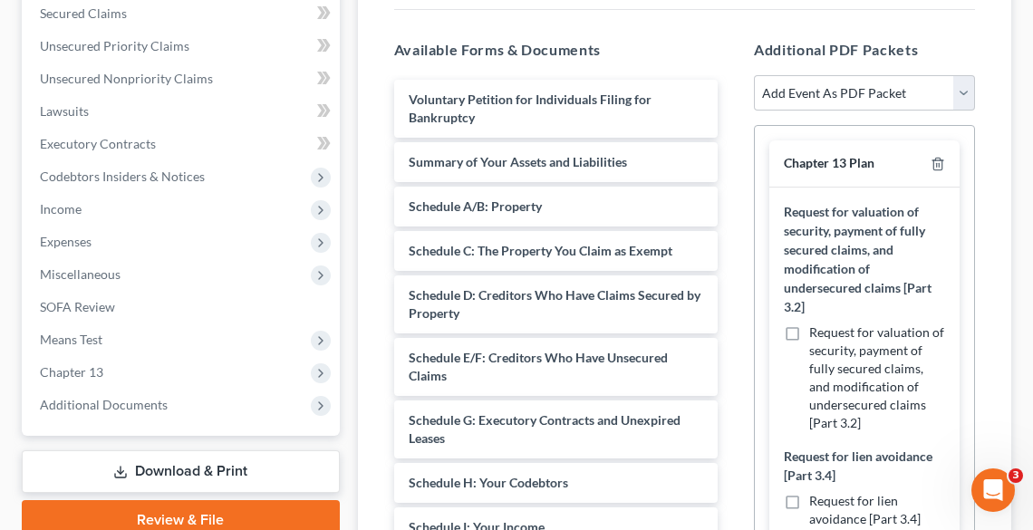
scroll to position [73, 0]
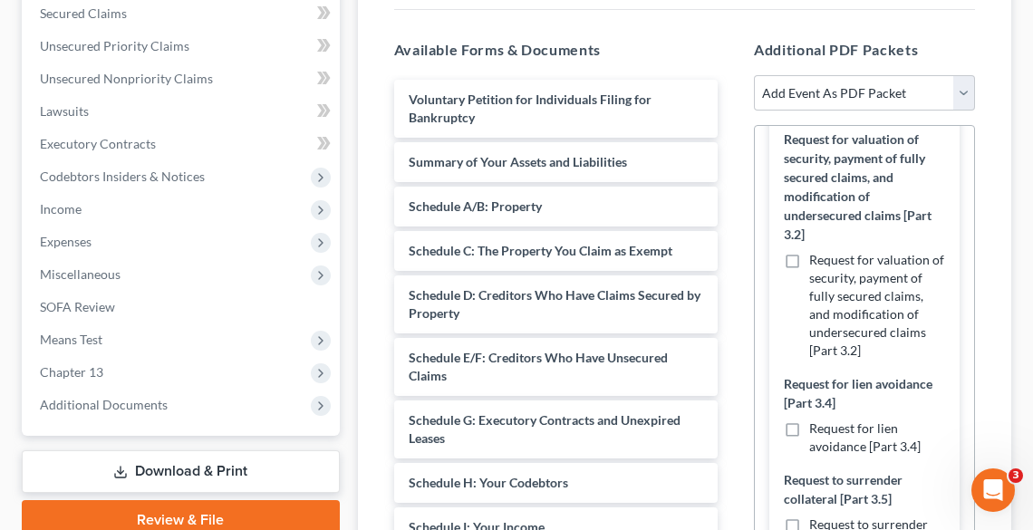
click at [810, 432] on label "Request for lien avoidance [Part 3.4]" at bounding box center [878, 438] width 136 height 36
click at [817, 432] on input "Request for lien avoidance [Part 3.4]" at bounding box center [823, 426] width 12 height 12
checkbox input "true"
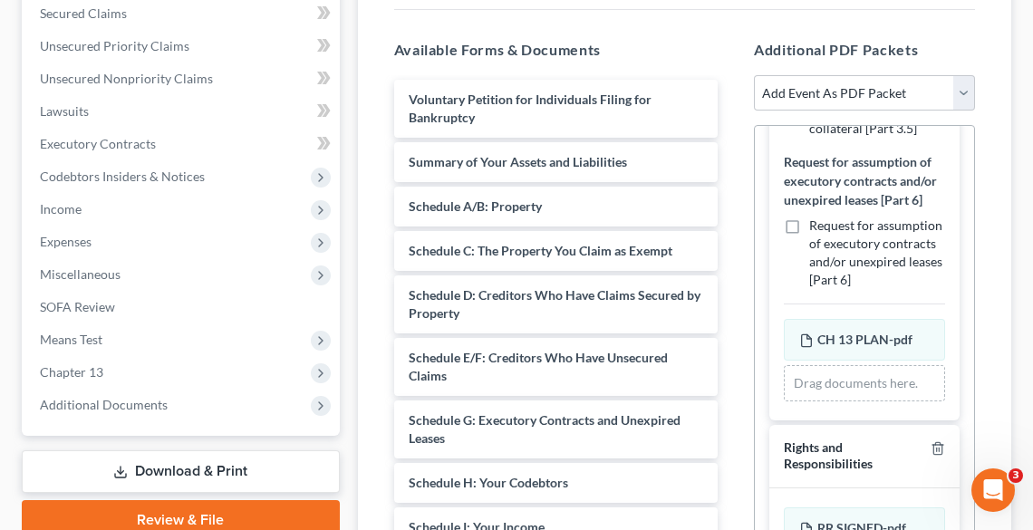
scroll to position [674, 0]
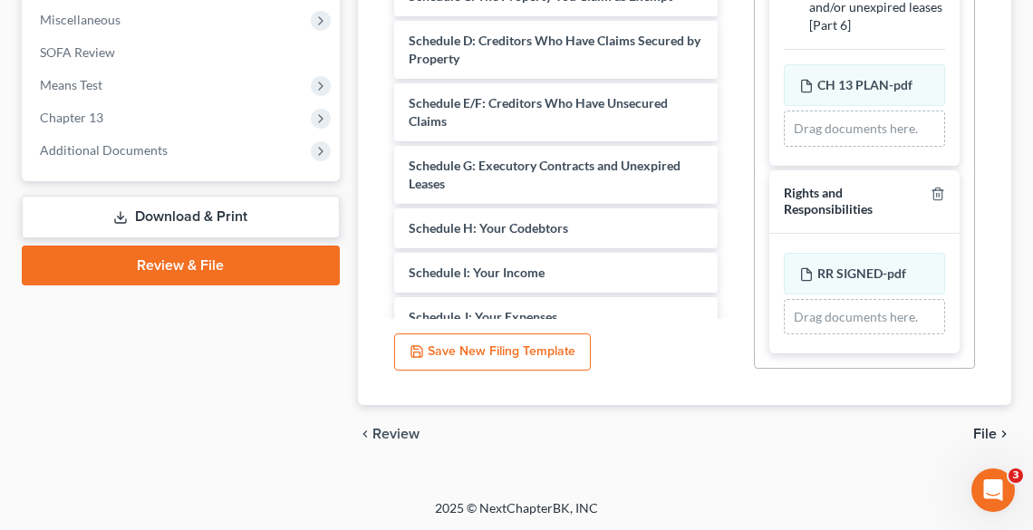
click at [984, 428] on span "File" at bounding box center [986, 434] width 24 height 15
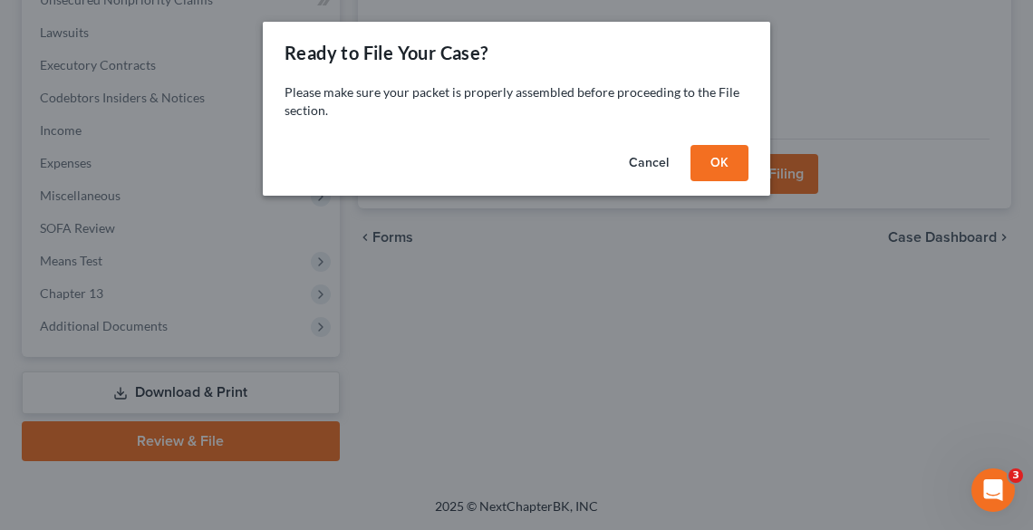
scroll to position [497, 0]
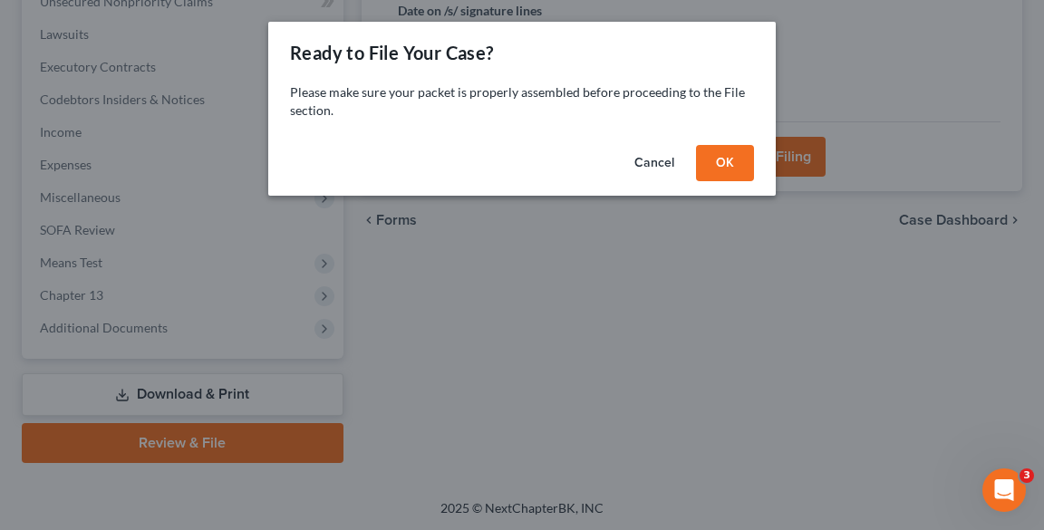
click at [722, 155] on button "OK" at bounding box center [725, 163] width 58 height 36
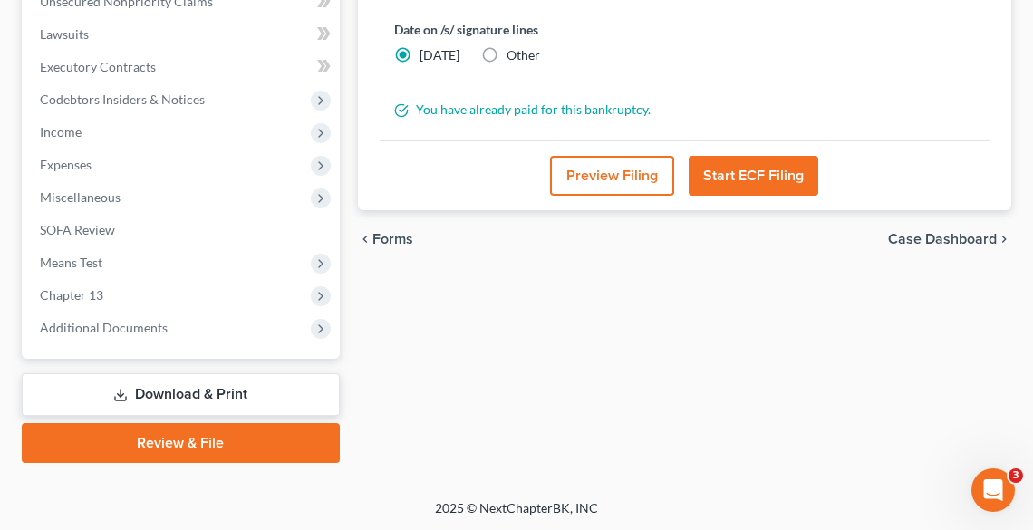
click at [745, 164] on button "Start ECF Filing" at bounding box center [754, 176] width 130 height 40
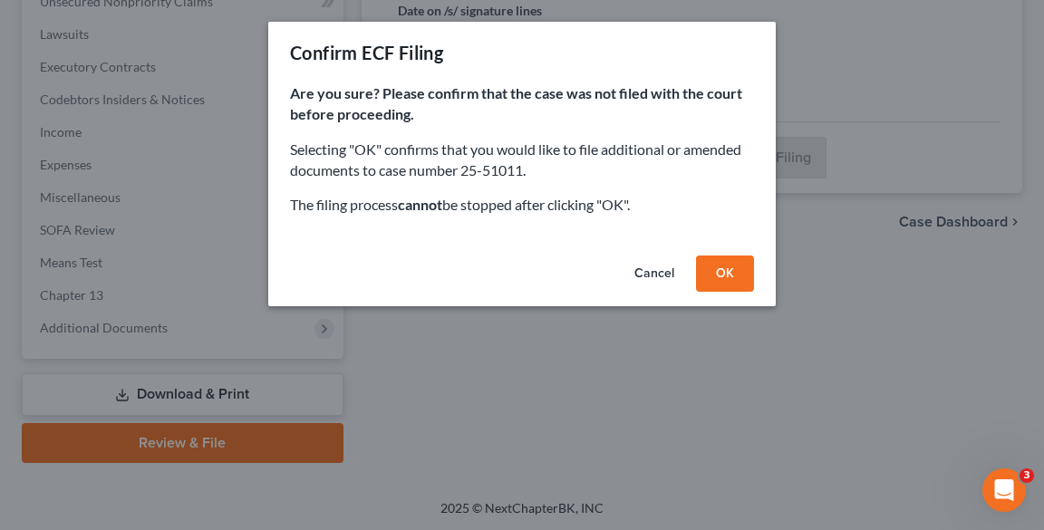
click at [727, 274] on button "OK" at bounding box center [725, 274] width 58 height 36
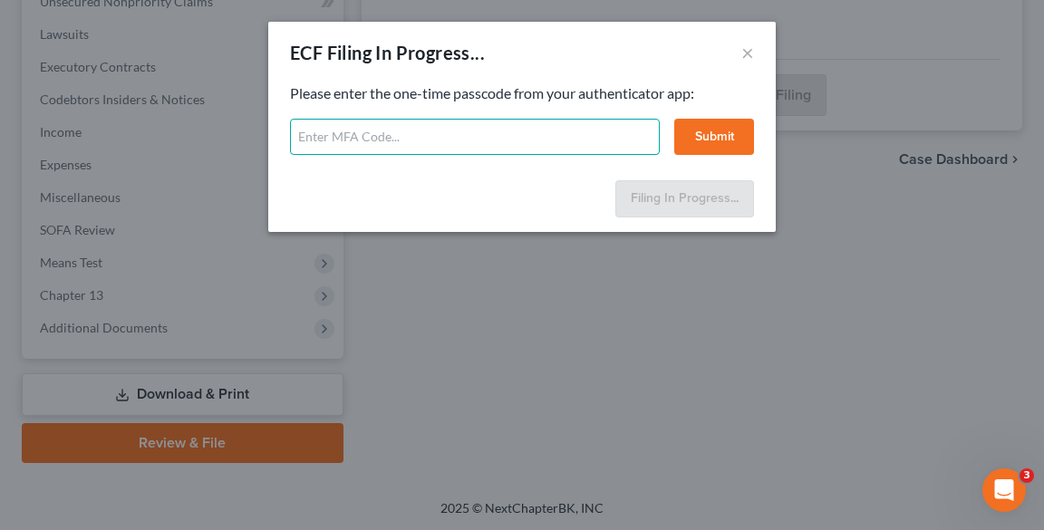
click at [464, 133] on input "text" at bounding box center [475, 137] width 370 height 36
type input "757757"
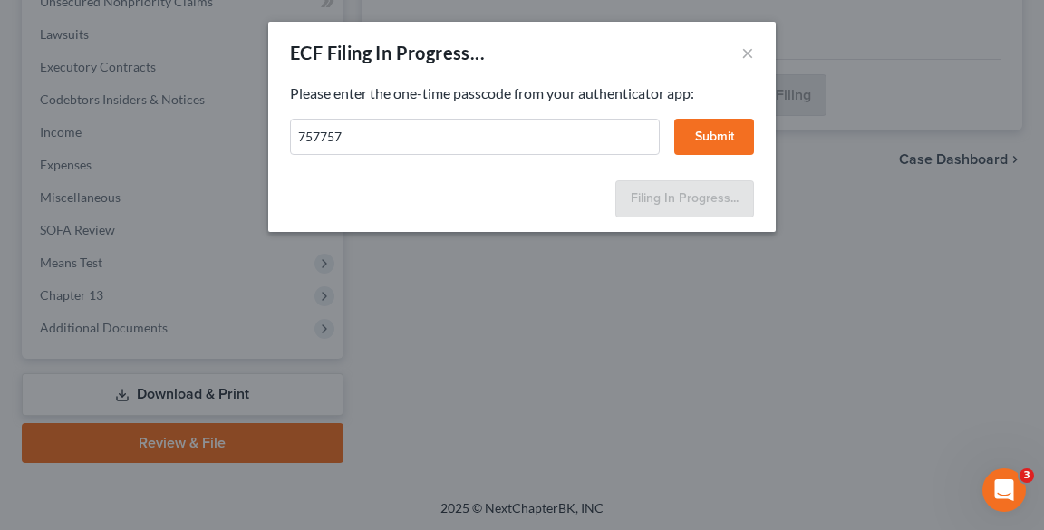
click at [713, 134] on button "Submit" at bounding box center [714, 137] width 80 height 36
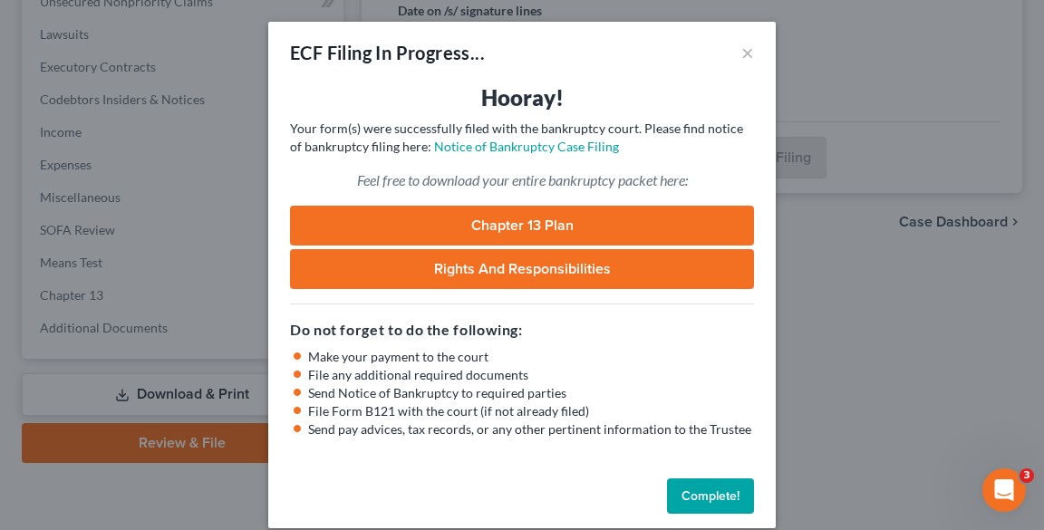
click at [717, 495] on button "Complete!" at bounding box center [710, 497] width 87 height 36
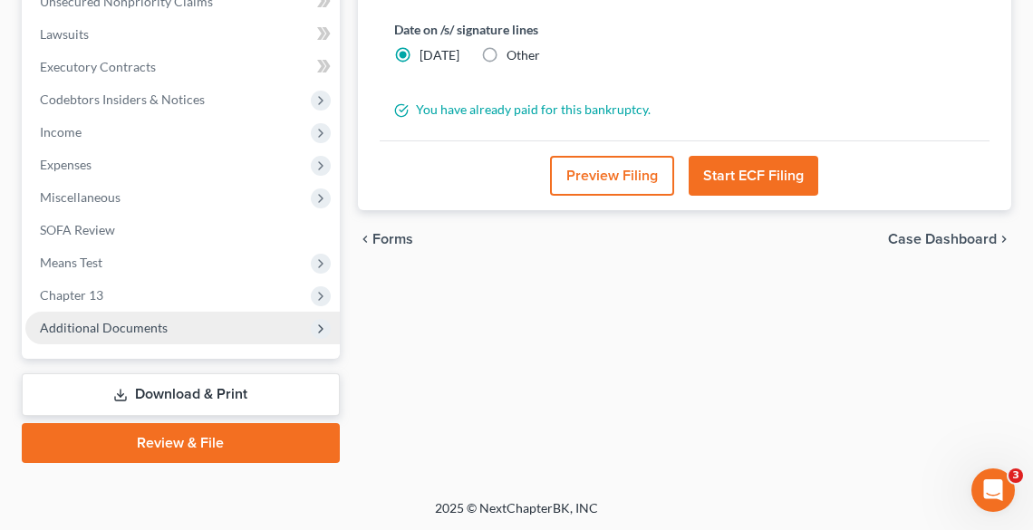
click at [188, 326] on span "Additional Documents" at bounding box center [182, 328] width 315 height 33
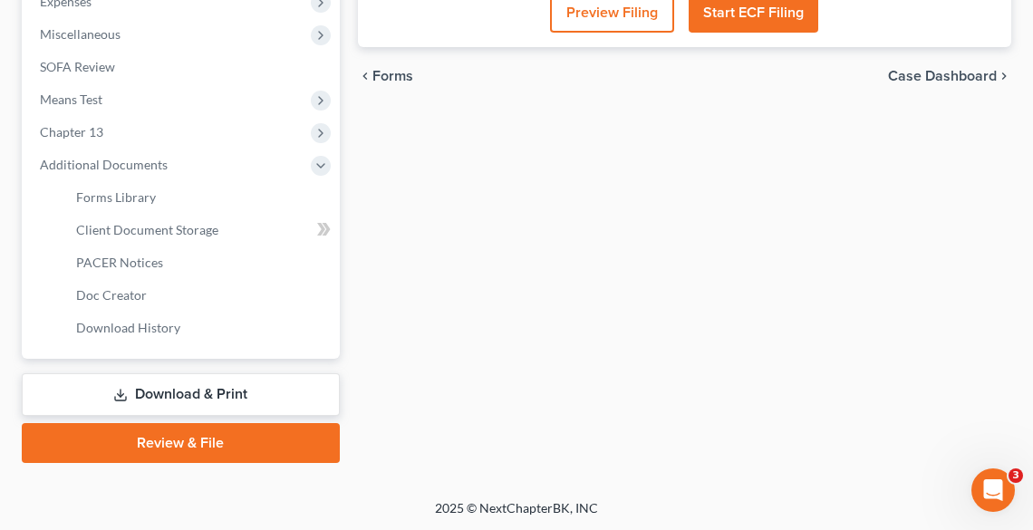
click at [254, 385] on link "Download & Print" at bounding box center [181, 394] width 318 height 43
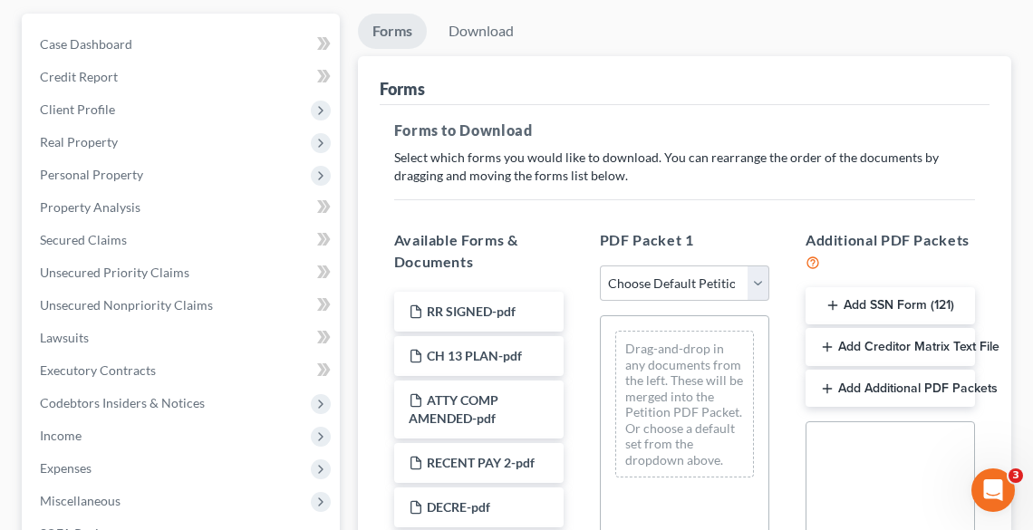
scroll to position [218, 0]
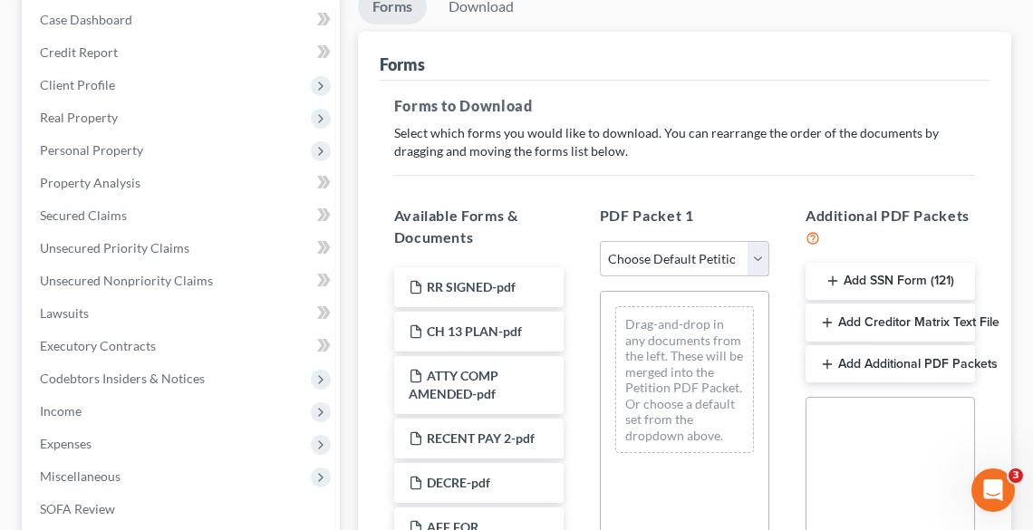
click at [657, 257] on select "Choose Default Petition PDF Packet Complete Bankruptcy Petition (all forms and …" at bounding box center [685, 259] width 170 height 36
select select "2"
click at [600, 241] on select "Choose Default Petition PDF Packet Complete Bankruptcy Petition (all forms and …" at bounding box center [685, 259] width 170 height 36
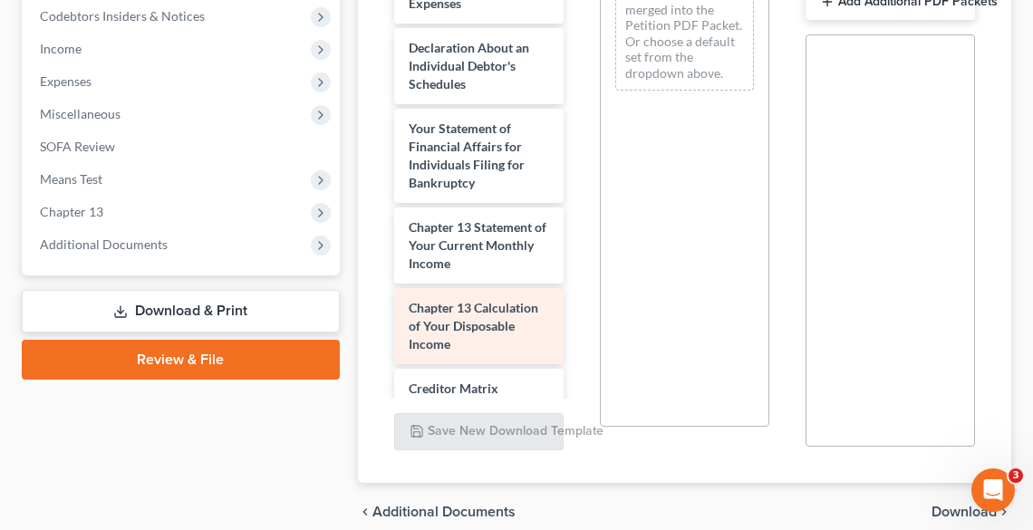
scroll to position [540, 0]
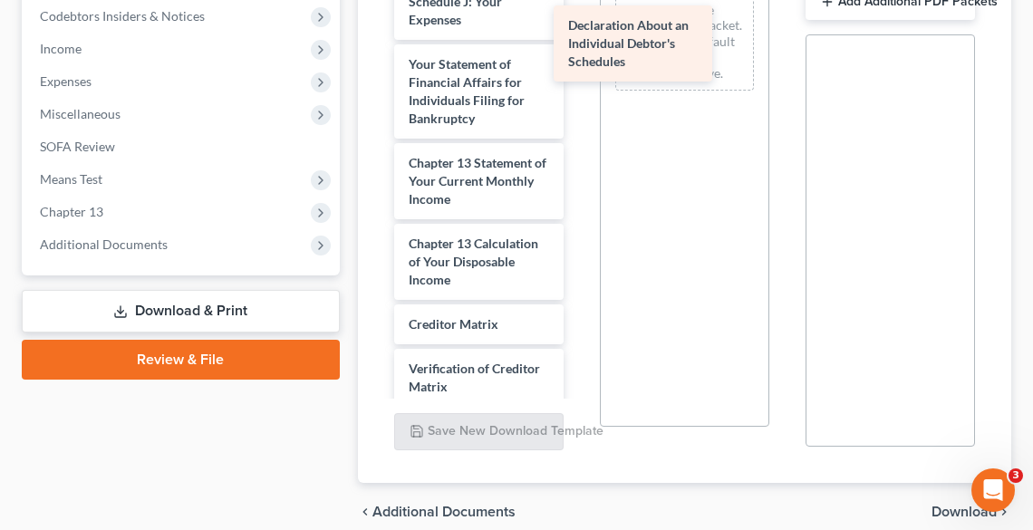
drag, startPoint x: 462, startPoint y: 125, endPoint x: 621, endPoint y: 53, distance: 174.4
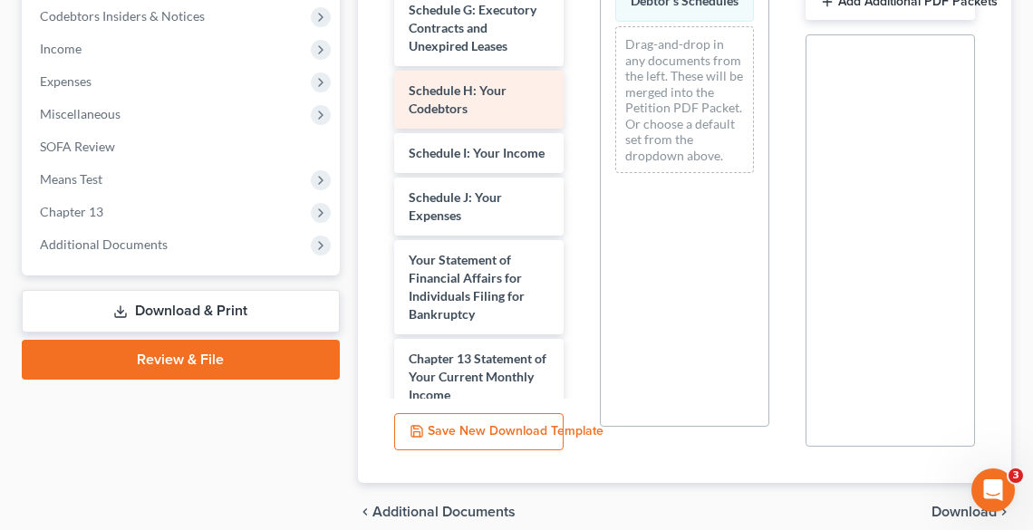
scroll to position [323, 0]
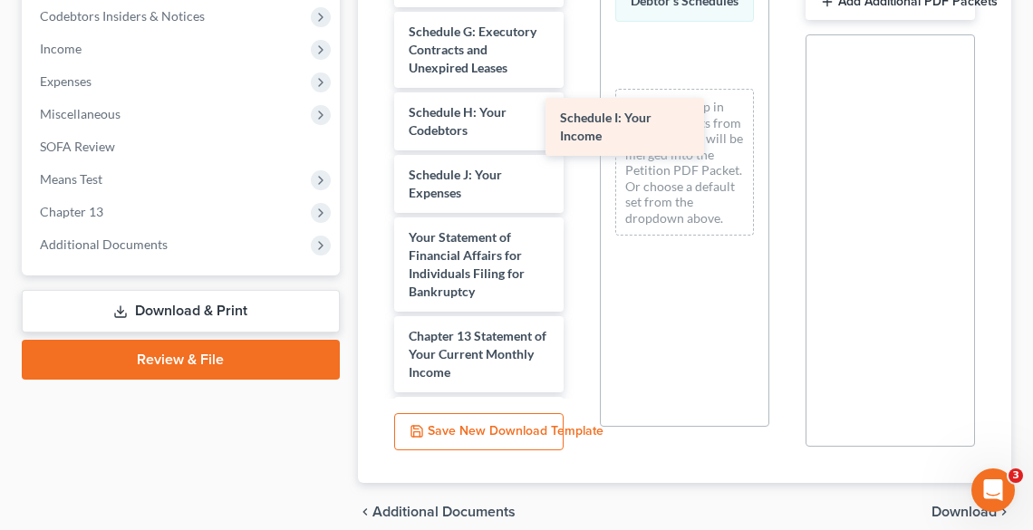
drag, startPoint x: 491, startPoint y: 196, endPoint x: 643, endPoint y: 123, distance: 167.9
click at [578, 123] on div "Schedule I: Your Income Voluntary Petition for Individuals Filing for Bankruptc…" at bounding box center [479, 161] width 199 height 1159
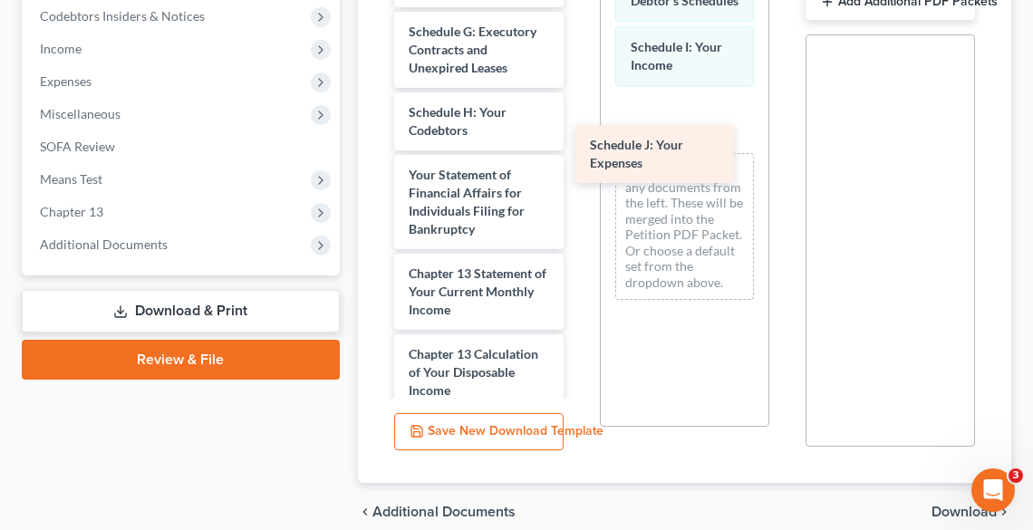
drag, startPoint x: 499, startPoint y: 198, endPoint x: 680, endPoint y: 152, distance: 186.9
click at [578, 152] on div "Schedule J: Your Expenses Voluntary Petition for Individuals Filing for Bankrup…" at bounding box center [479, 130] width 199 height 1097
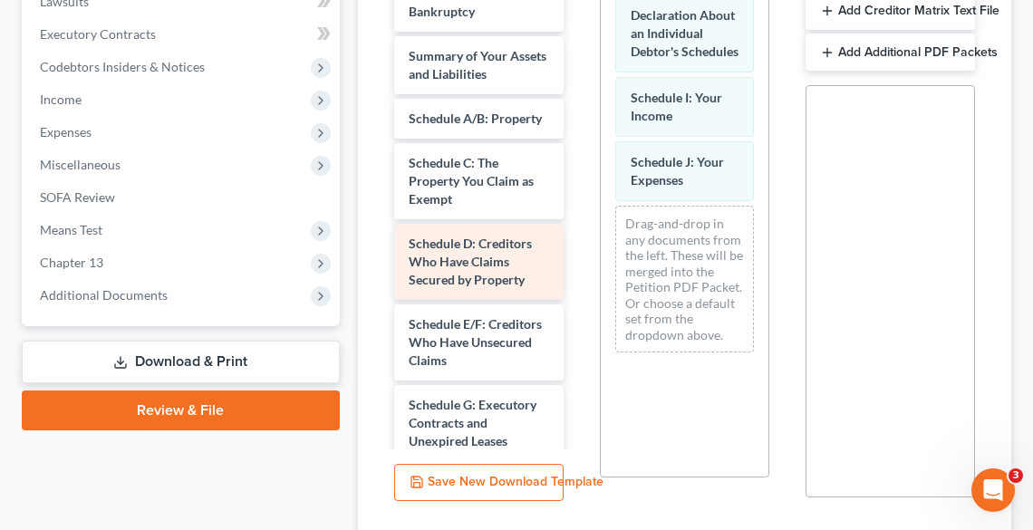
scroll to position [508, 0]
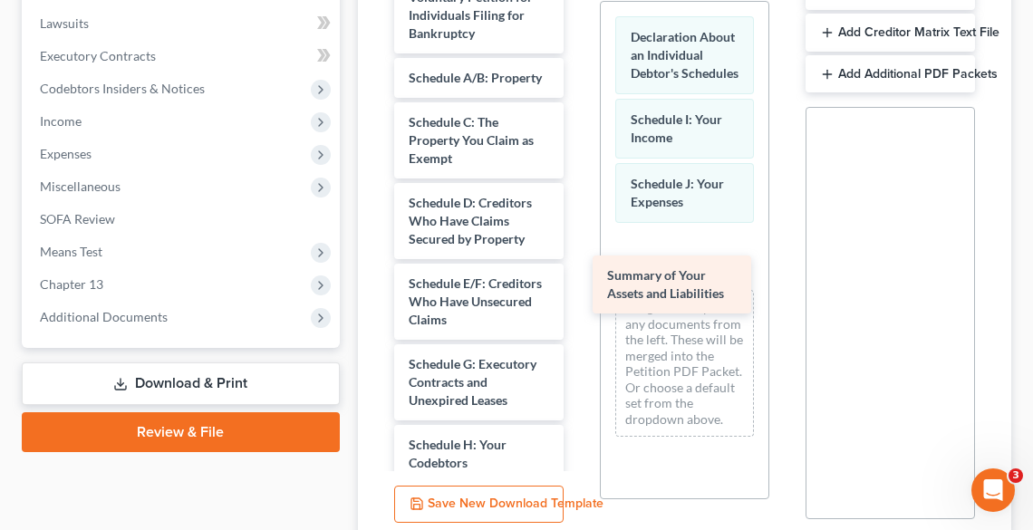
drag, startPoint x: 457, startPoint y: 88, endPoint x: 655, endPoint y: 286, distance: 280.8
click at [578, 286] on div "Summary of Your Assets and Liabilities Voluntary Petition for Individuals Filin…" at bounding box center [479, 494] width 199 height 1034
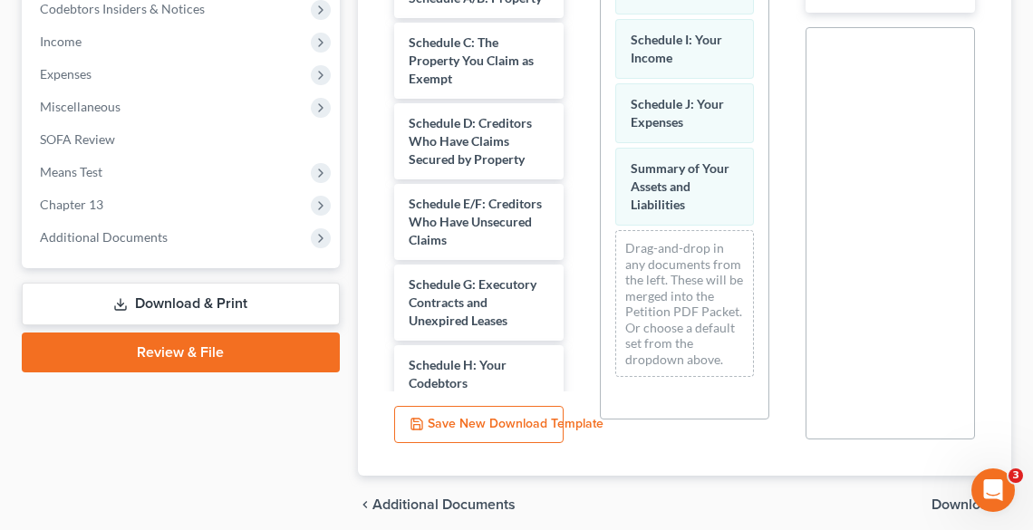
scroll to position [659, 0]
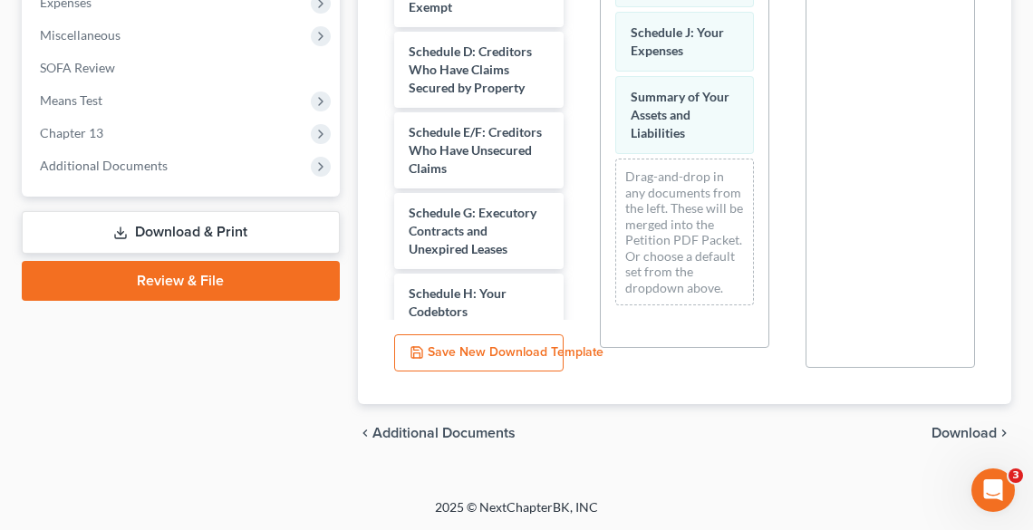
click at [974, 427] on span "Download" at bounding box center [964, 433] width 65 height 15
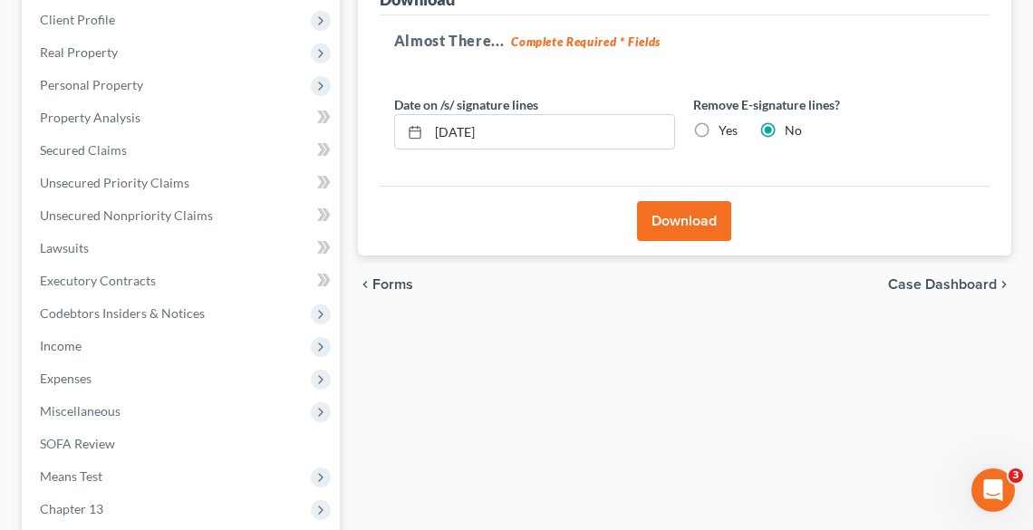
scroll to position [279, 0]
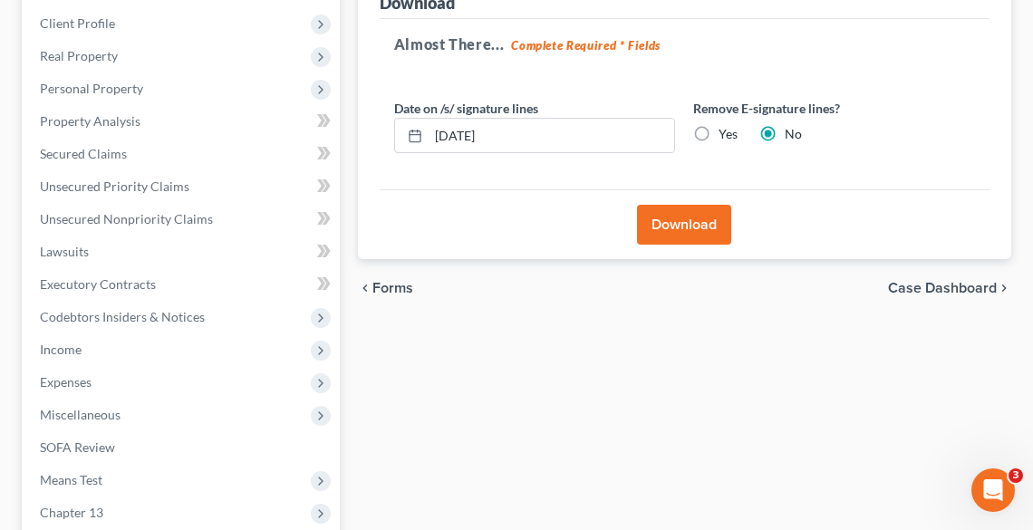
click at [664, 221] on button "Download" at bounding box center [684, 225] width 94 height 40
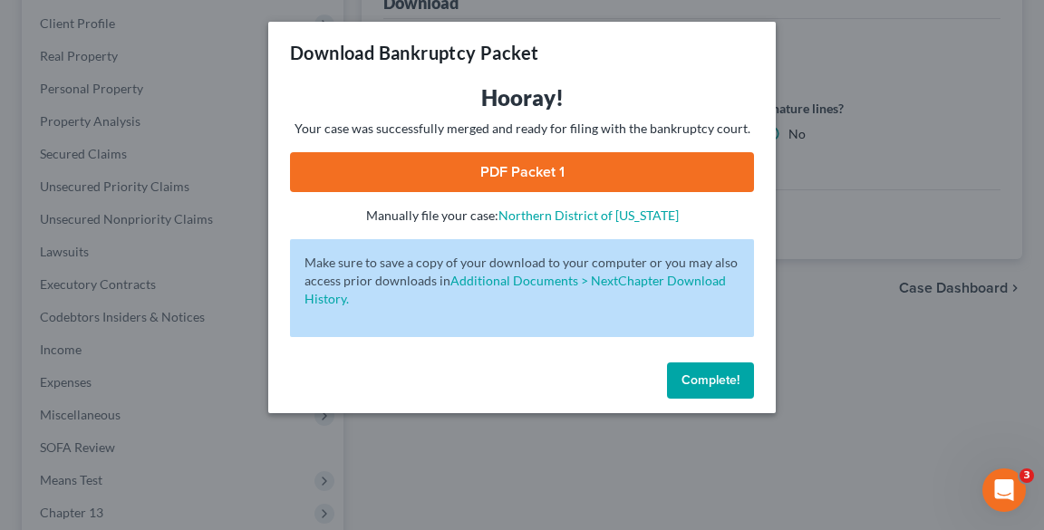
click at [537, 173] on link "PDF Packet 1" at bounding box center [522, 172] width 464 height 40
click at [729, 380] on span "Complete!" at bounding box center [711, 380] width 58 height 15
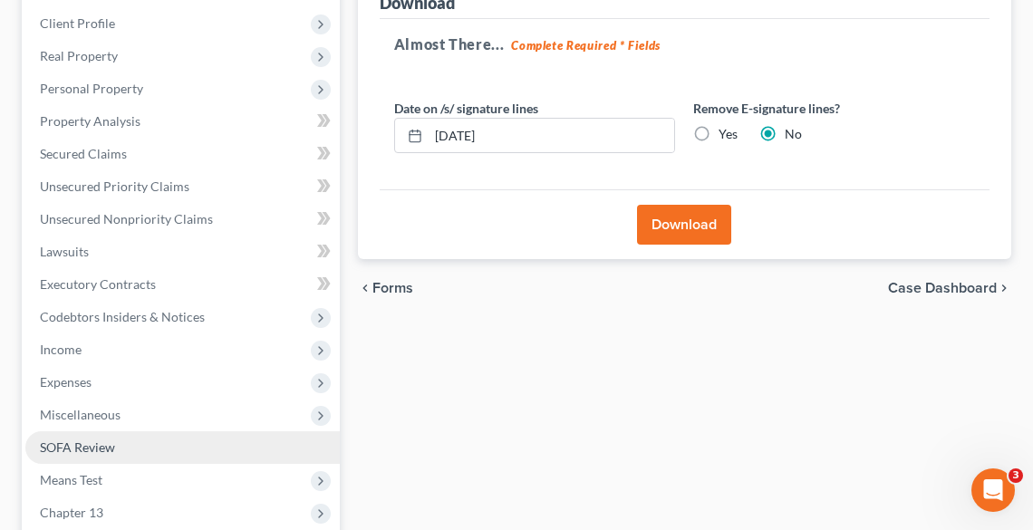
scroll to position [497, 0]
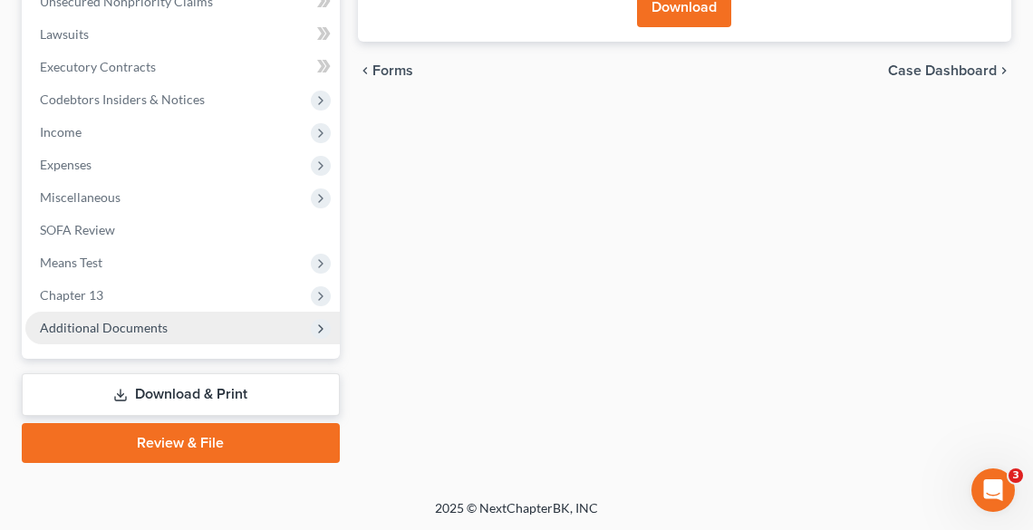
click at [86, 332] on span "Additional Documents" at bounding box center [104, 327] width 128 height 15
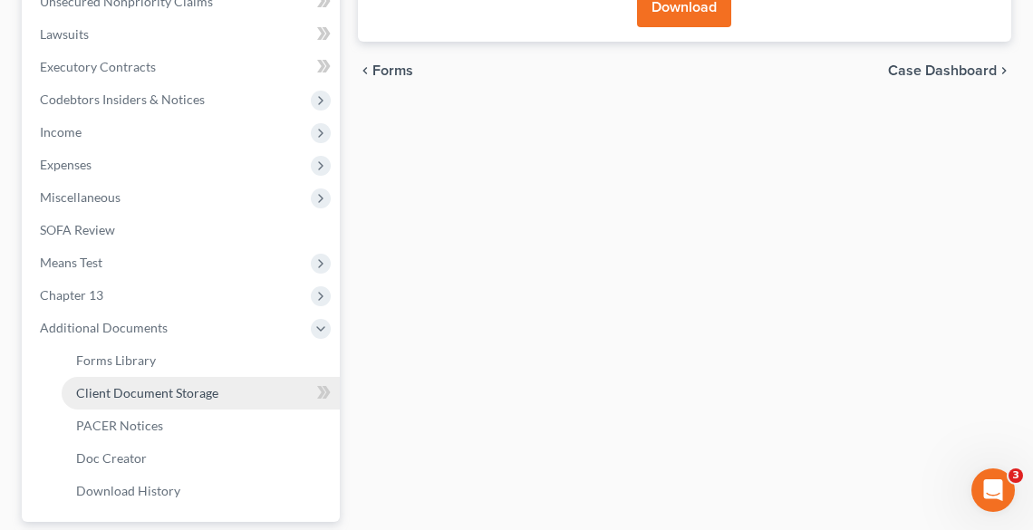
click at [179, 389] on span "Client Document Storage" at bounding box center [147, 392] width 142 height 15
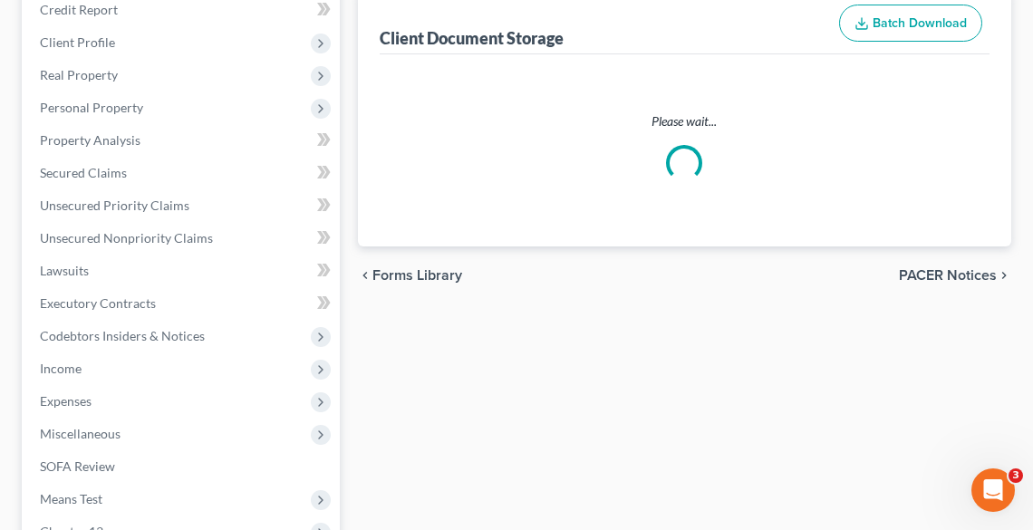
select select "5"
select select "20"
select select "16"
select select "20"
select select "18"
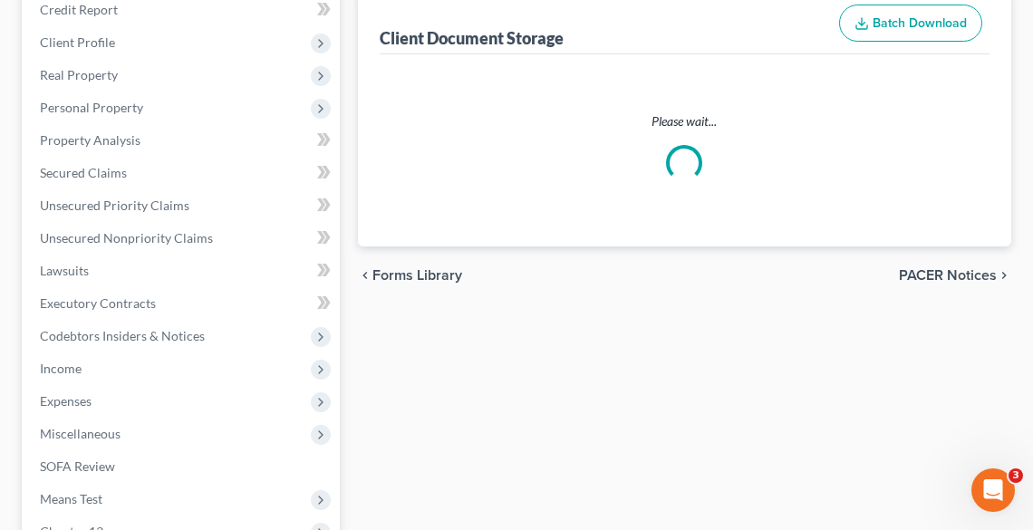
select select "11"
select select "26"
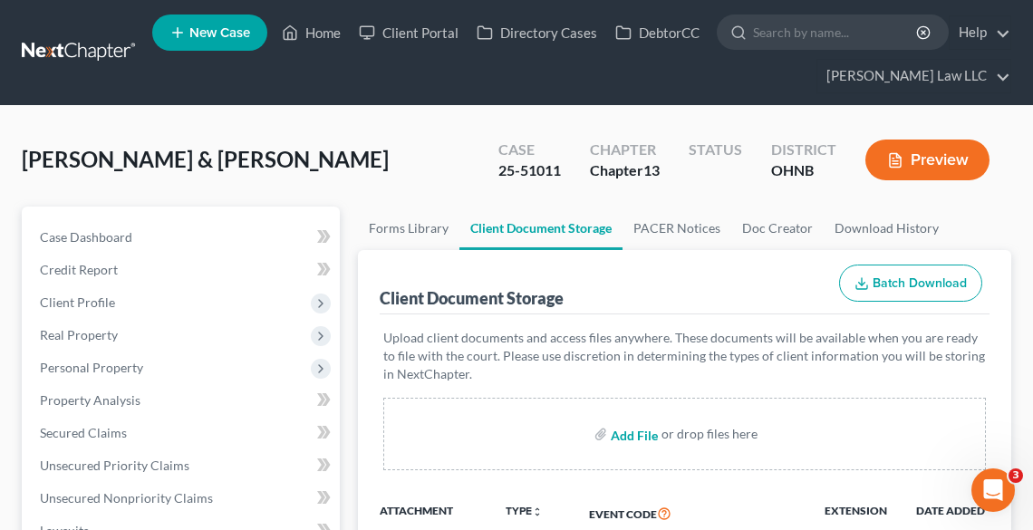
scroll to position [73, 0]
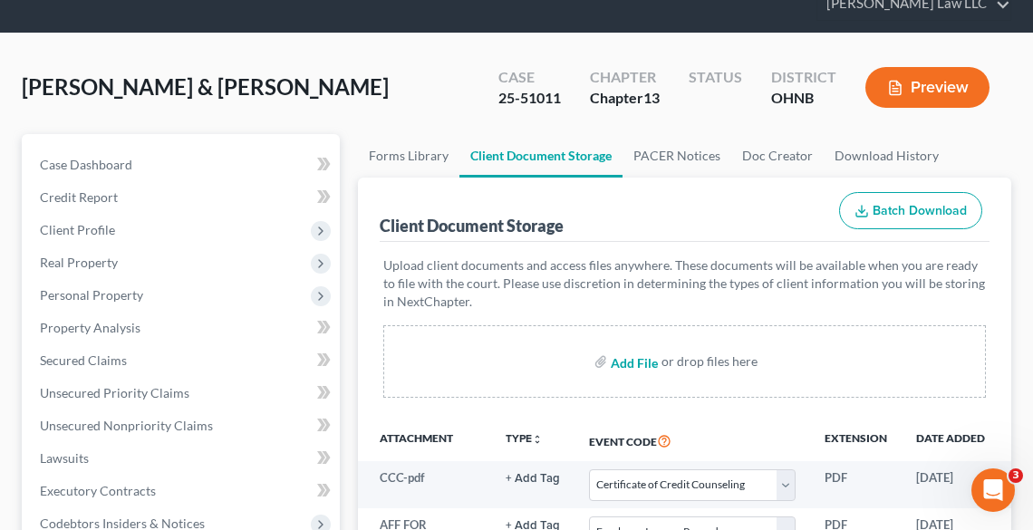
click at [634, 357] on input "file" at bounding box center [633, 361] width 44 height 33
type input "C:\fakepath\AMENDED I & J.pdf"
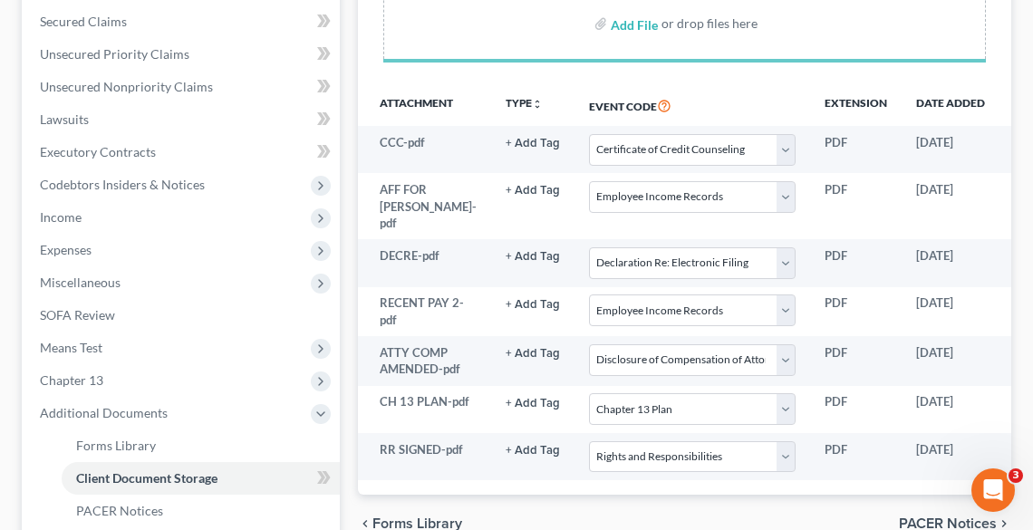
select select "5"
select select "20"
select select "16"
select select "20"
select select "18"
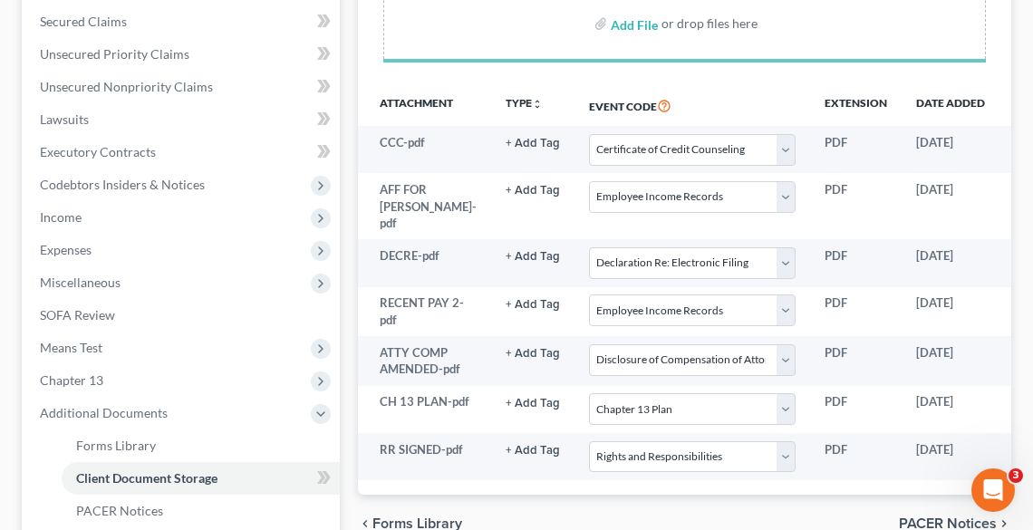
select select "11"
select select "26"
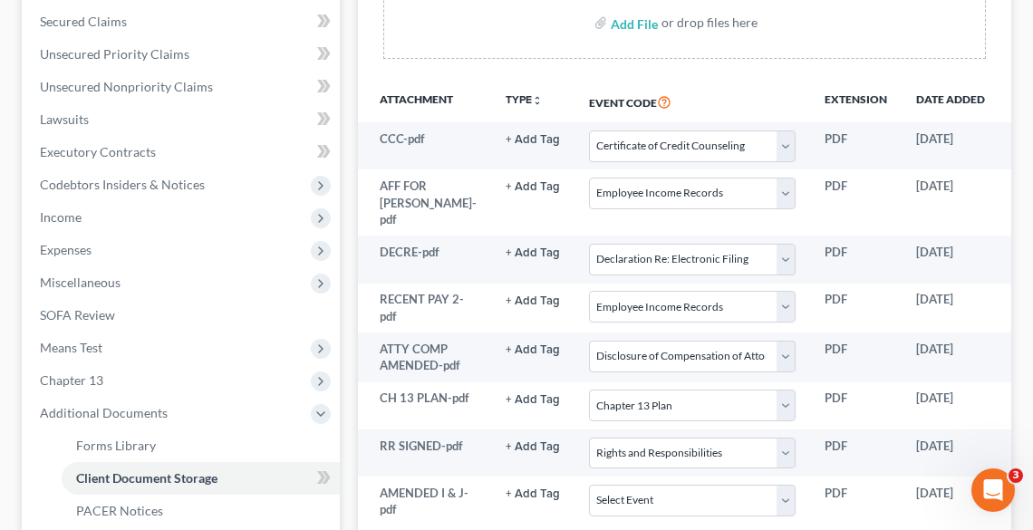
scroll to position [435, 0]
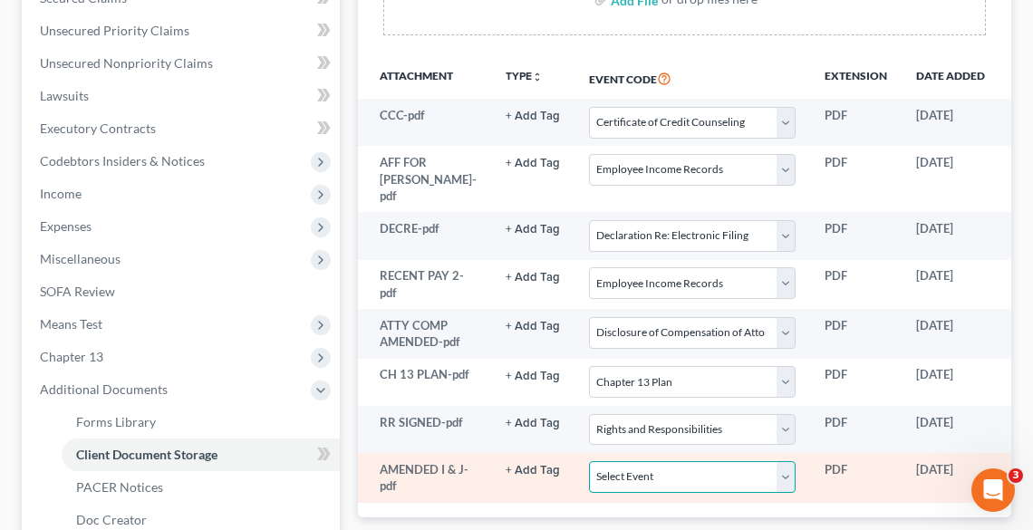
click at [659, 479] on select "Select Event 20 Largest Unsecured Creditors Amended List of Creditors (Fee) Ame…" at bounding box center [692, 477] width 207 height 32
select select "3"
click at [589, 463] on select "Select Event 20 Largest Unsecured Creditors Amended List of Creditors (Fee) Ame…" at bounding box center [692, 477] width 207 height 32
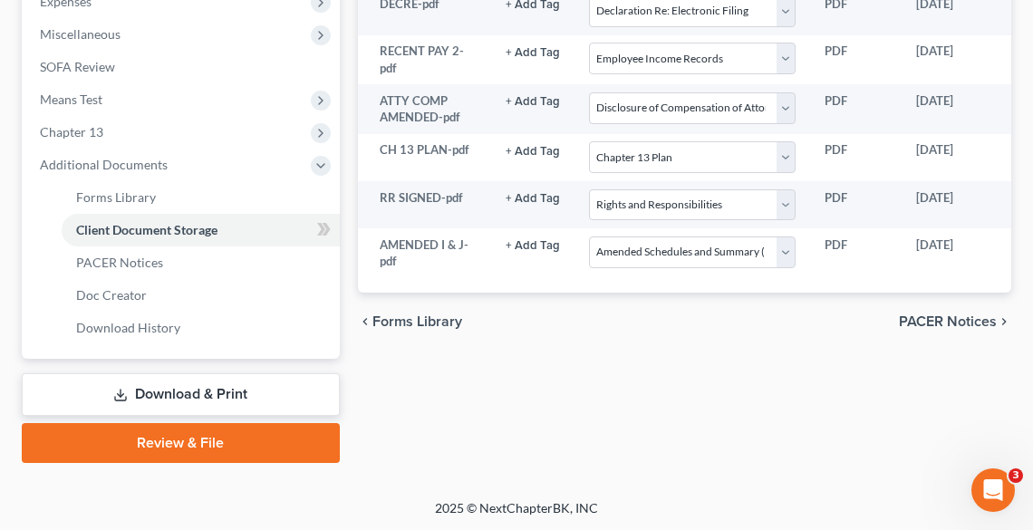
click at [175, 444] on link "Review & File" at bounding box center [181, 443] width 318 height 40
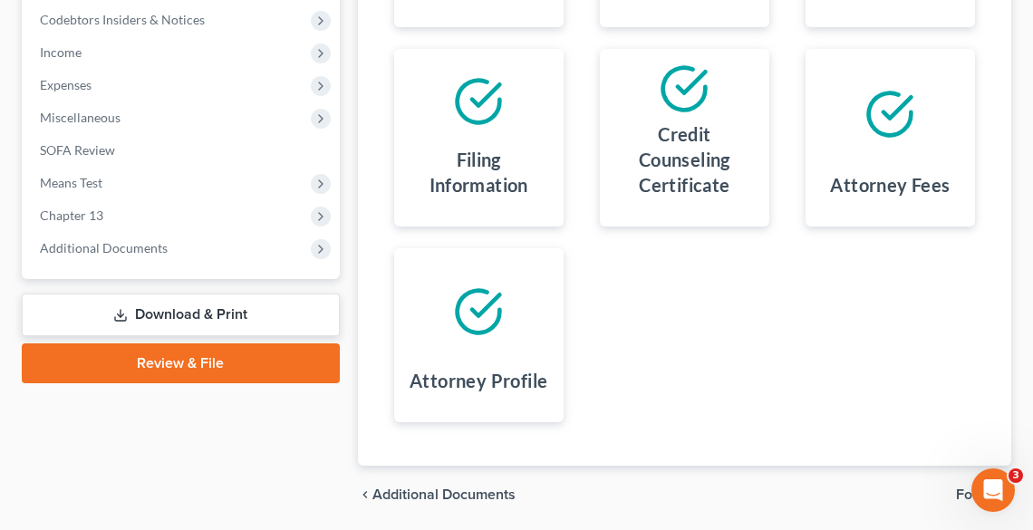
scroll to position [637, 0]
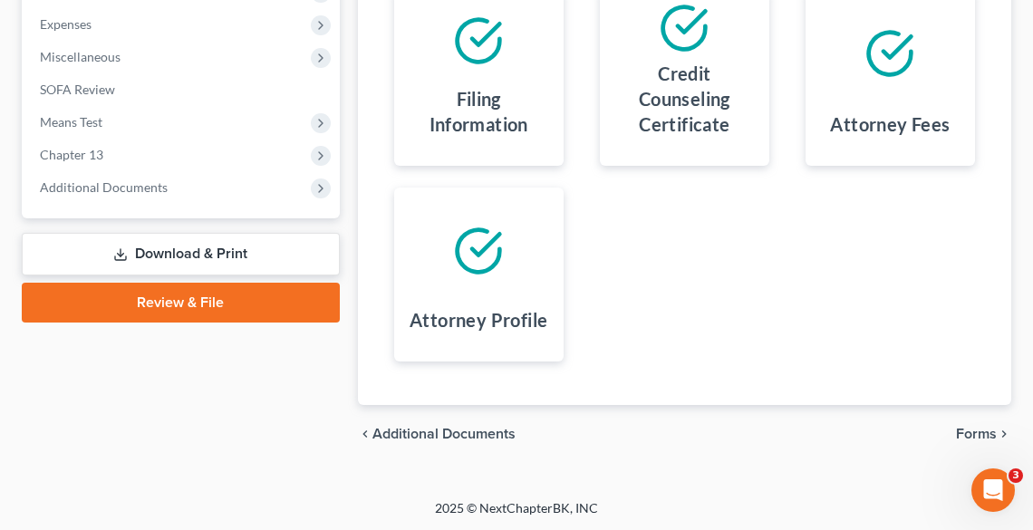
click at [989, 432] on span "Forms" at bounding box center [976, 434] width 41 height 15
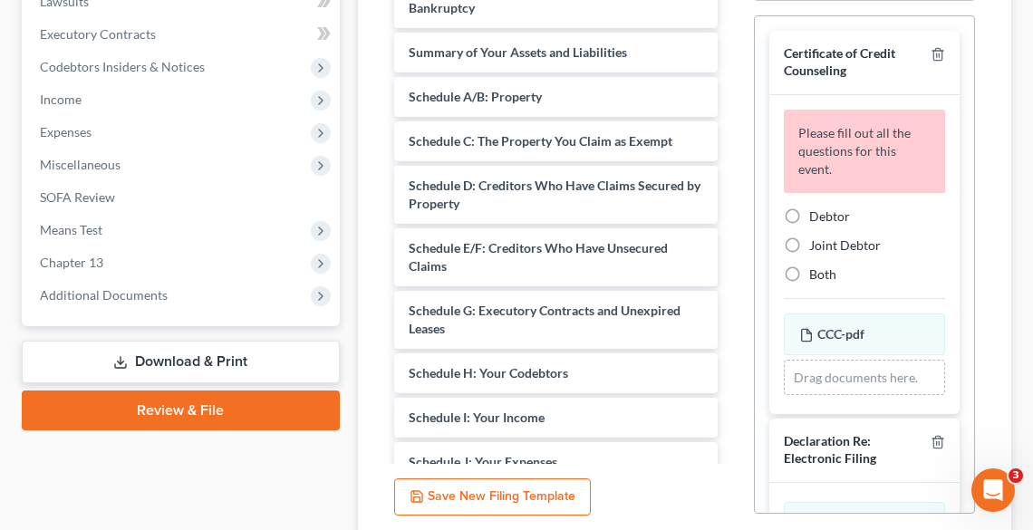
scroll to position [420, 0]
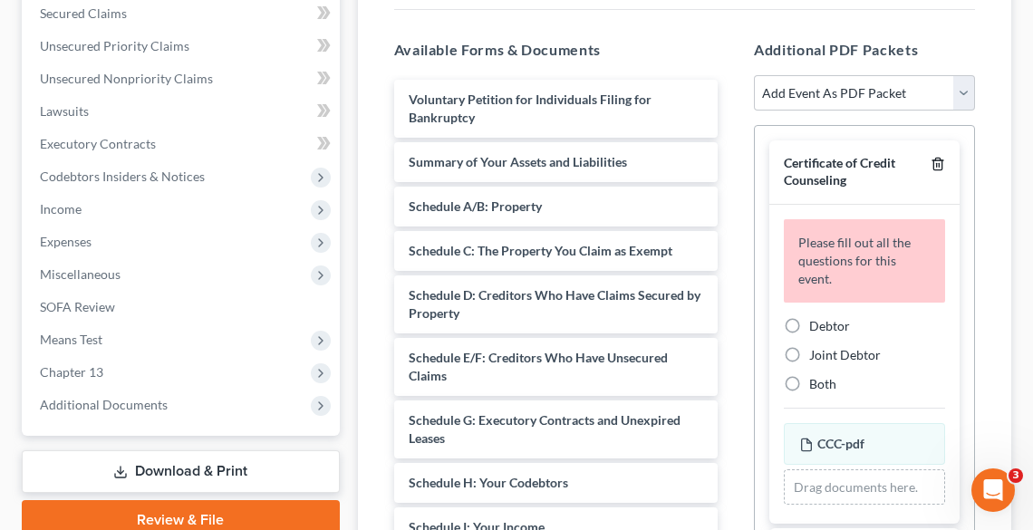
click at [931, 163] on icon "button" at bounding box center [938, 164] width 15 height 15
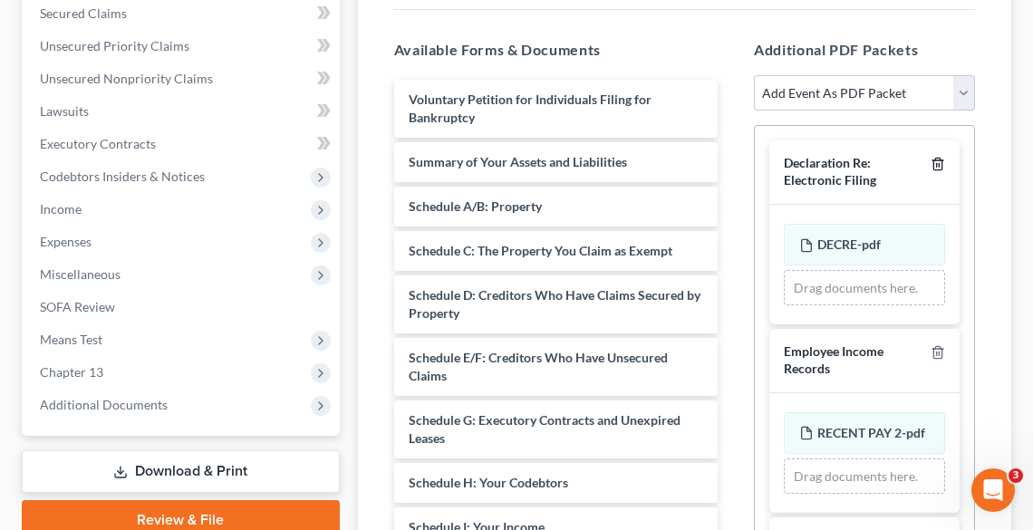
click at [937, 164] on line "button" at bounding box center [937, 166] width 0 height 4
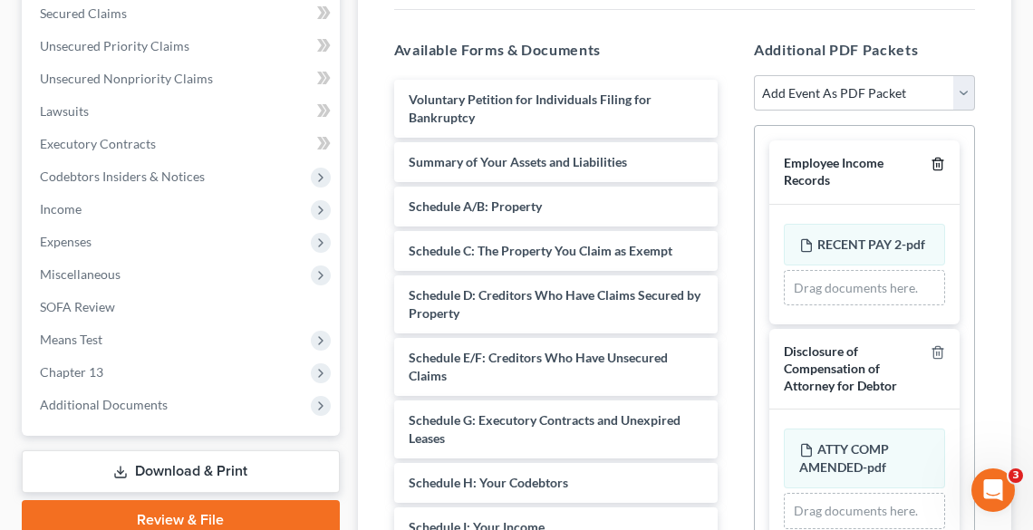
click at [937, 164] on line "button" at bounding box center [937, 166] width 0 height 4
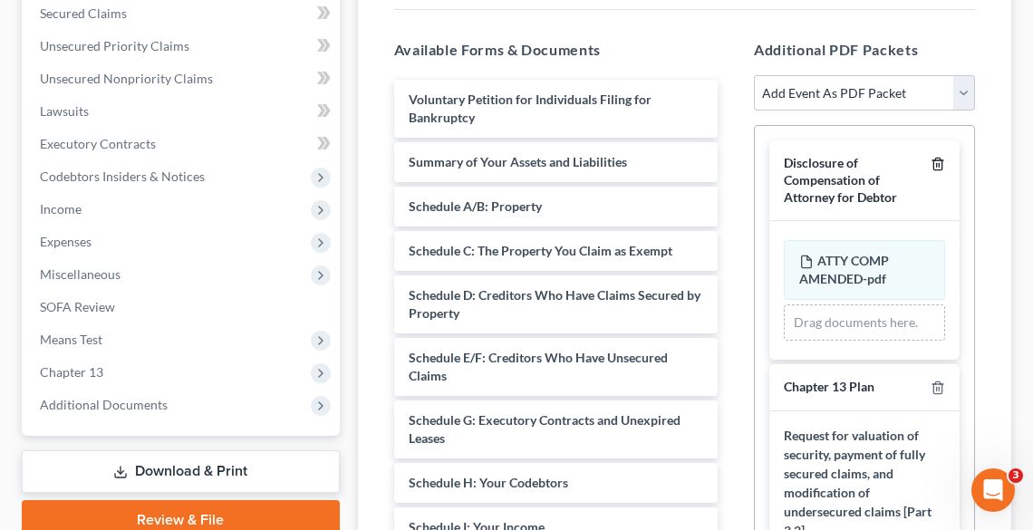
click at [937, 164] on line "button" at bounding box center [937, 166] width 0 height 4
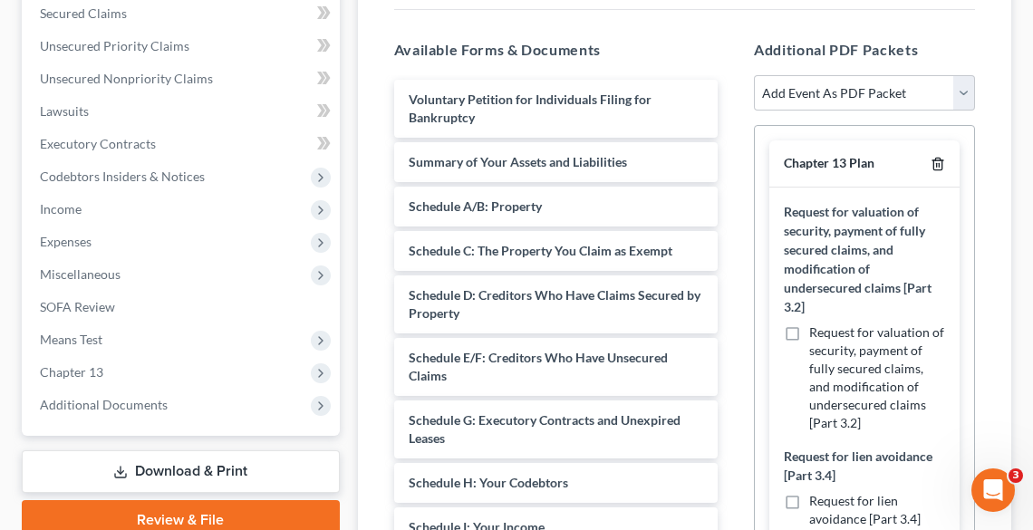
click at [937, 164] on line "button" at bounding box center [937, 166] width 0 height 4
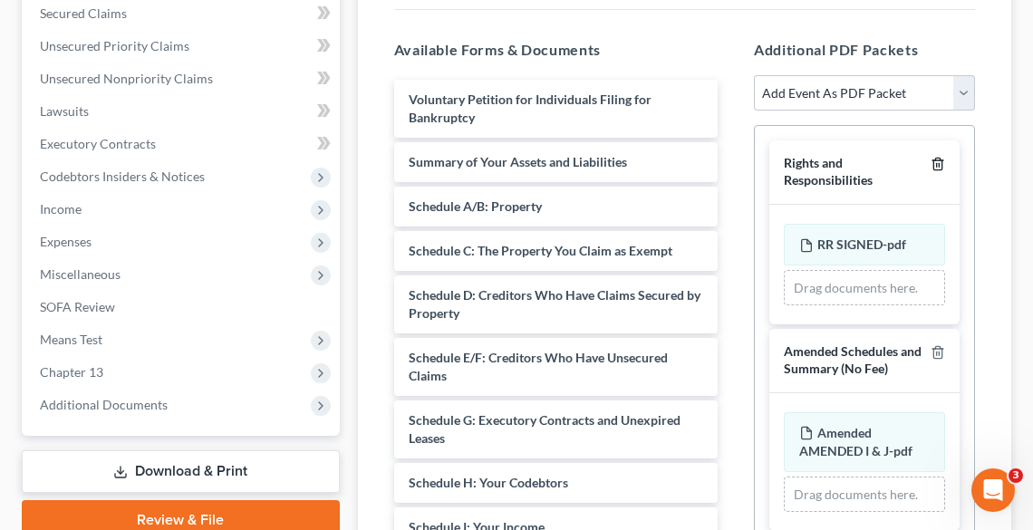
click at [936, 162] on icon "button" at bounding box center [938, 164] width 15 height 15
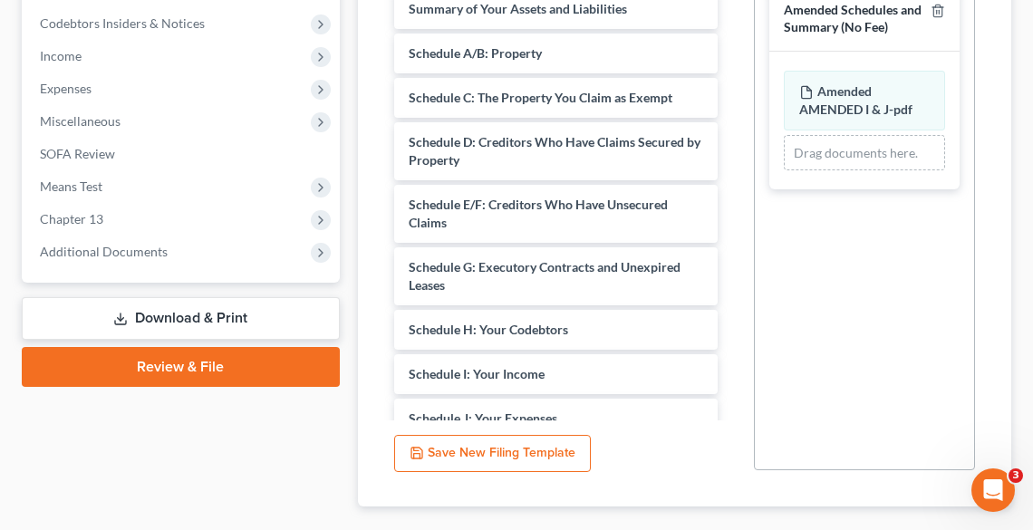
scroll to position [674, 0]
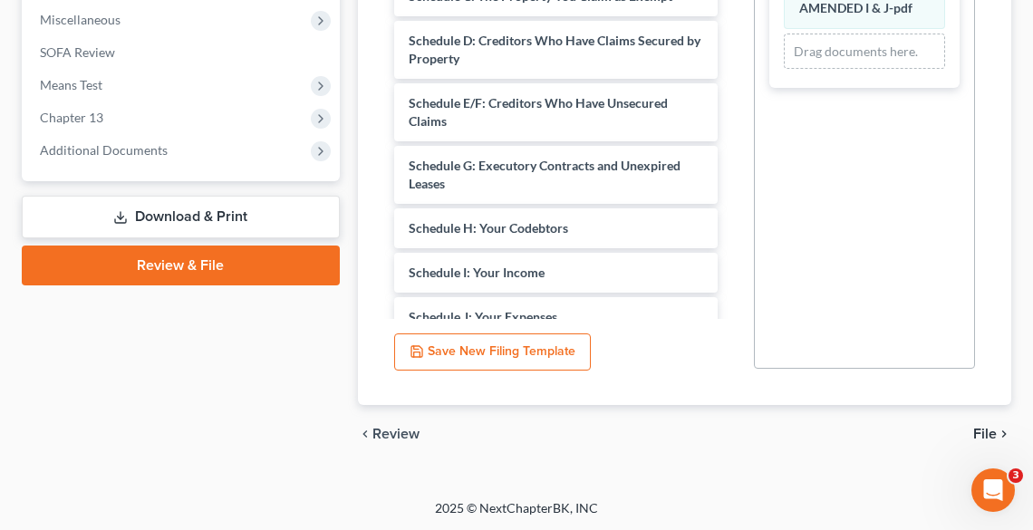
click at [984, 428] on span "File" at bounding box center [986, 434] width 24 height 15
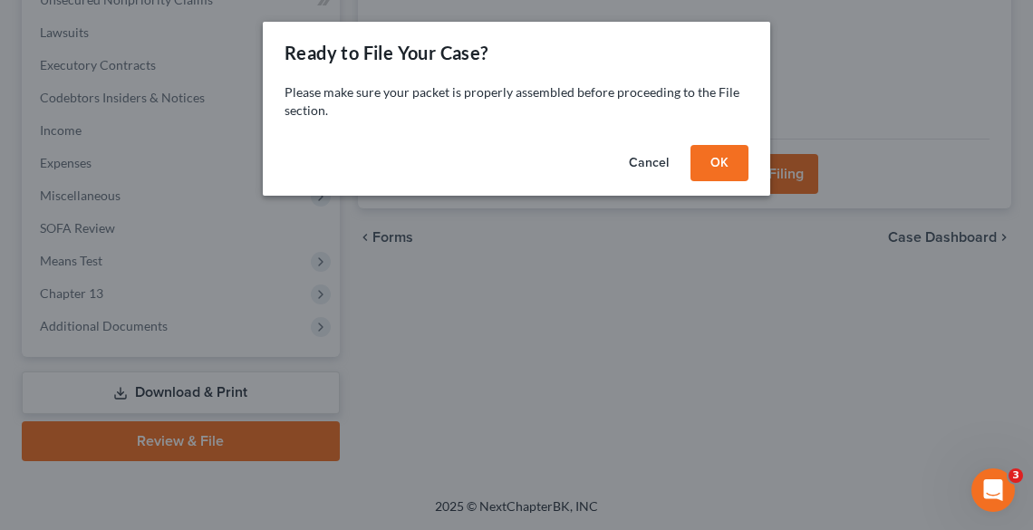
scroll to position [497, 0]
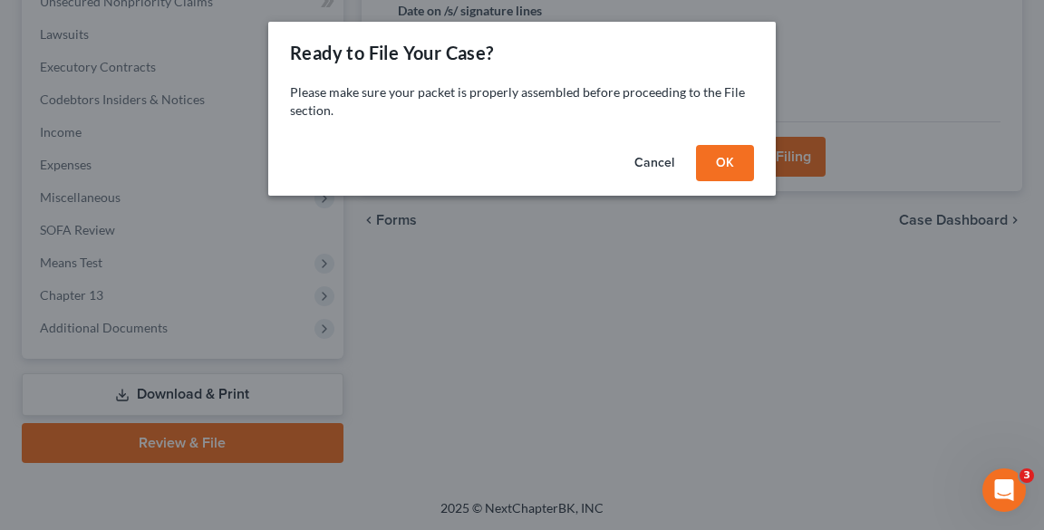
click at [732, 160] on button "OK" at bounding box center [725, 163] width 58 height 36
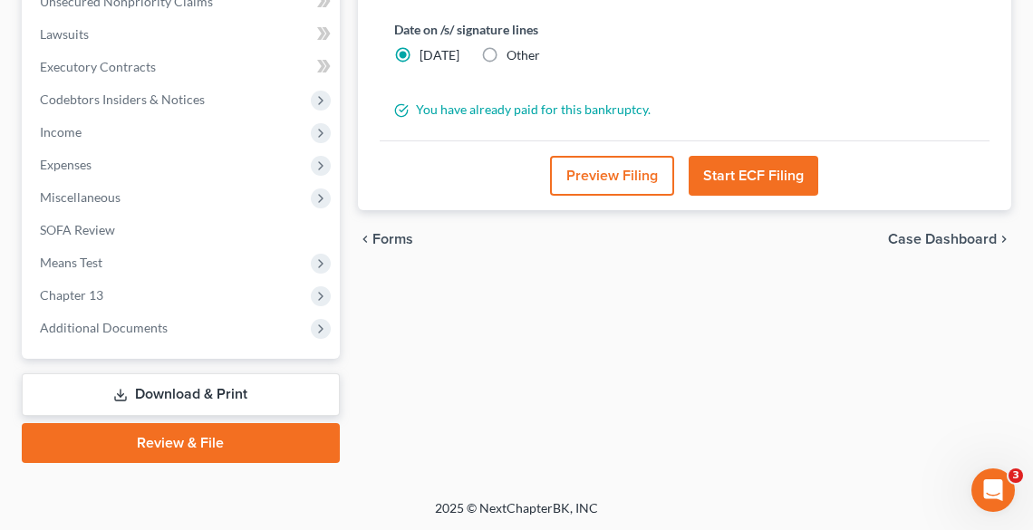
click at [733, 160] on button "Start ECF Filing" at bounding box center [754, 176] width 130 height 40
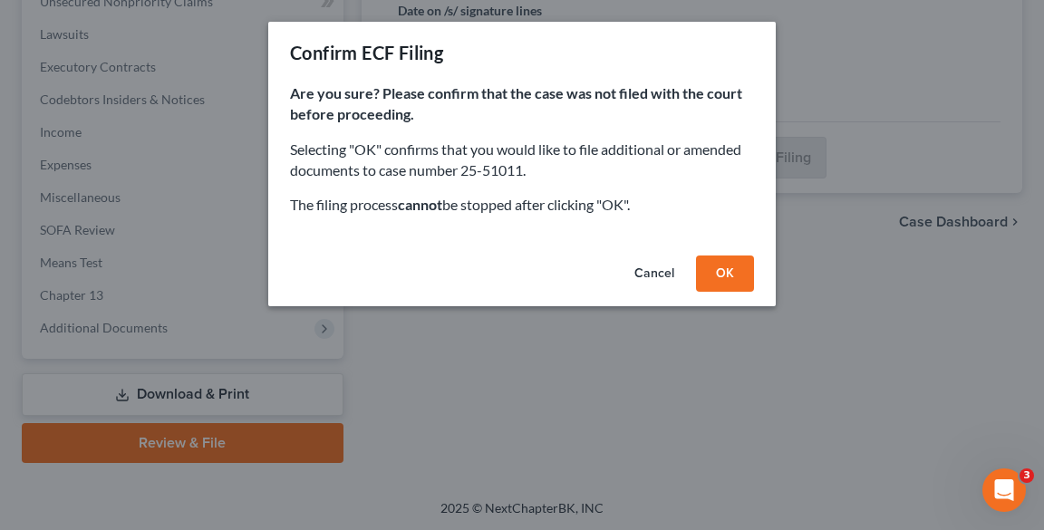
click at [738, 272] on button "OK" at bounding box center [725, 274] width 58 height 36
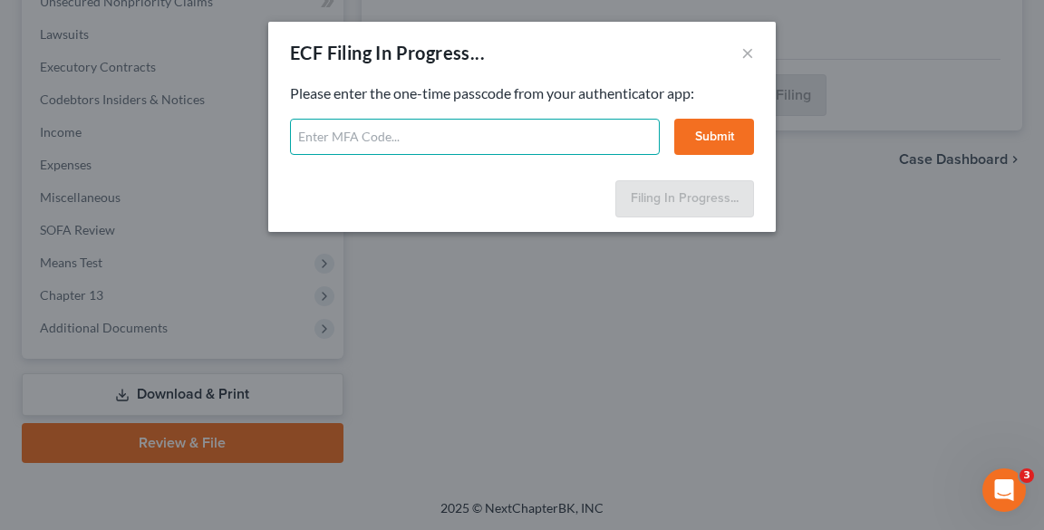
click at [626, 120] on input "text" at bounding box center [475, 137] width 370 height 36
click at [583, 138] on input "text" at bounding box center [475, 137] width 370 height 36
type input "205505"
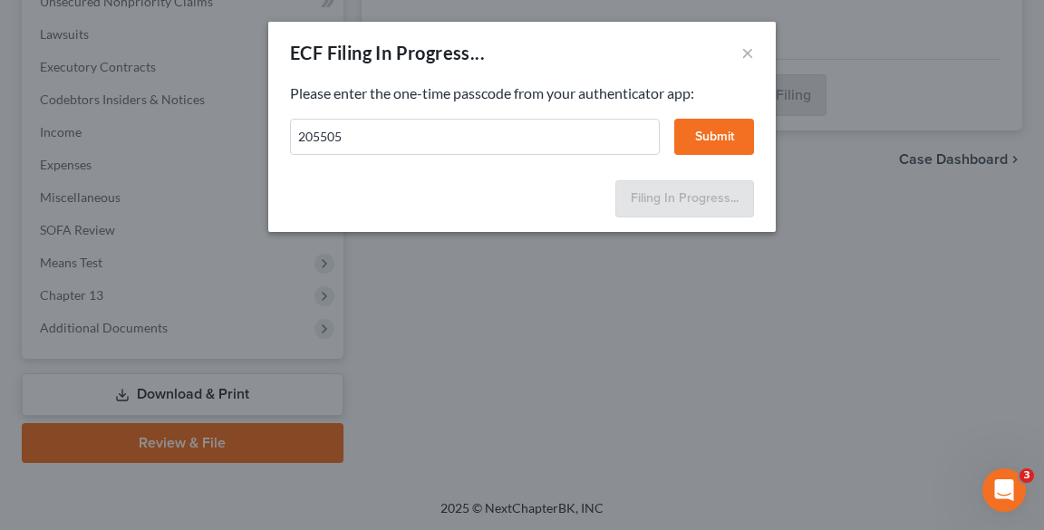
click at [717, 127] on button "Submit" at bounding box center [714, 137] width 80 height 36
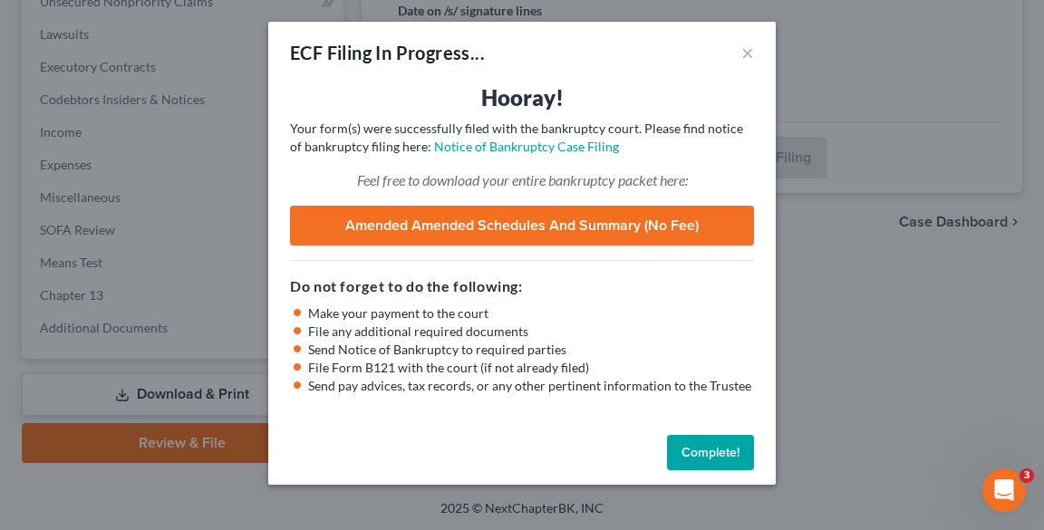
click at [710, 455] on button "Complete!" at bounding box center [710, 453] width 87 height 36
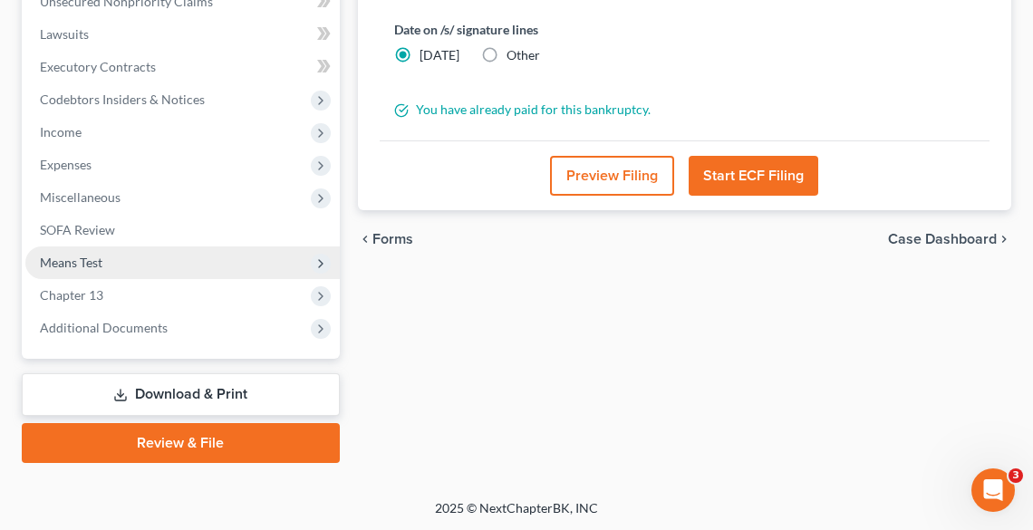
click at [184, 260] on span "Means Test" at bounding box center [182, 263] width 315 height 33
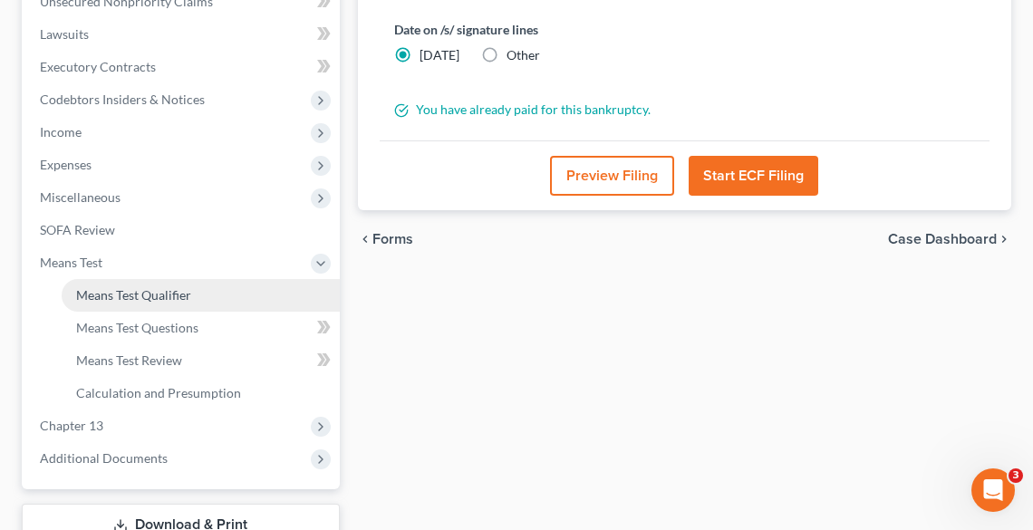
click at [199, 295] on link "Means Test Qualifier" at bounding box center [201, 295] width 278 height 33
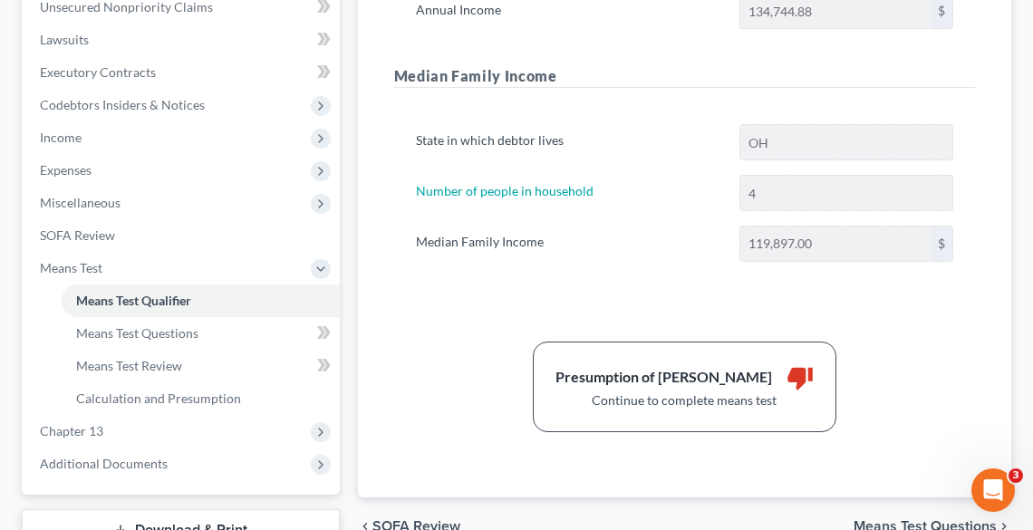
scroll to position [627, 0]
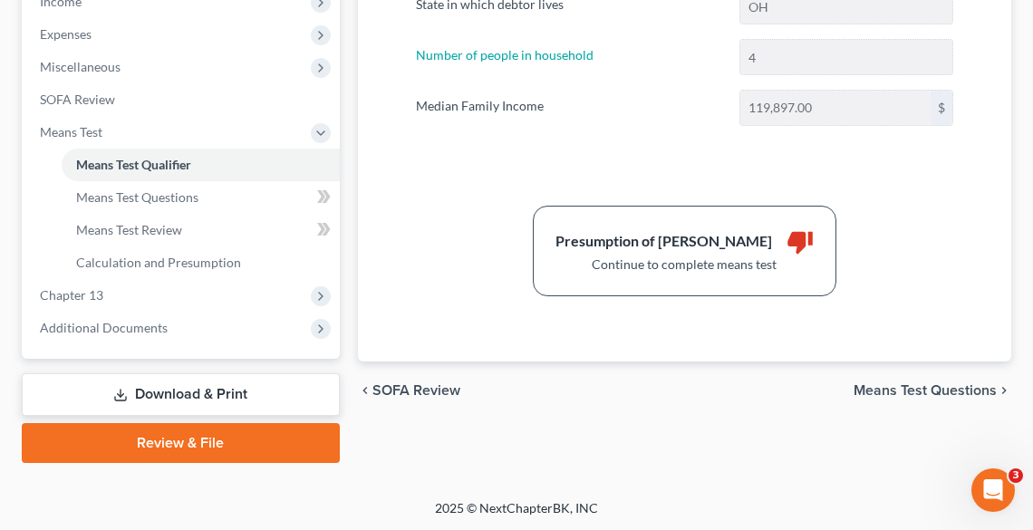
click at [896, 383] on span "Means Test Questions" at bounding box center [925, 390] width 143 height 15
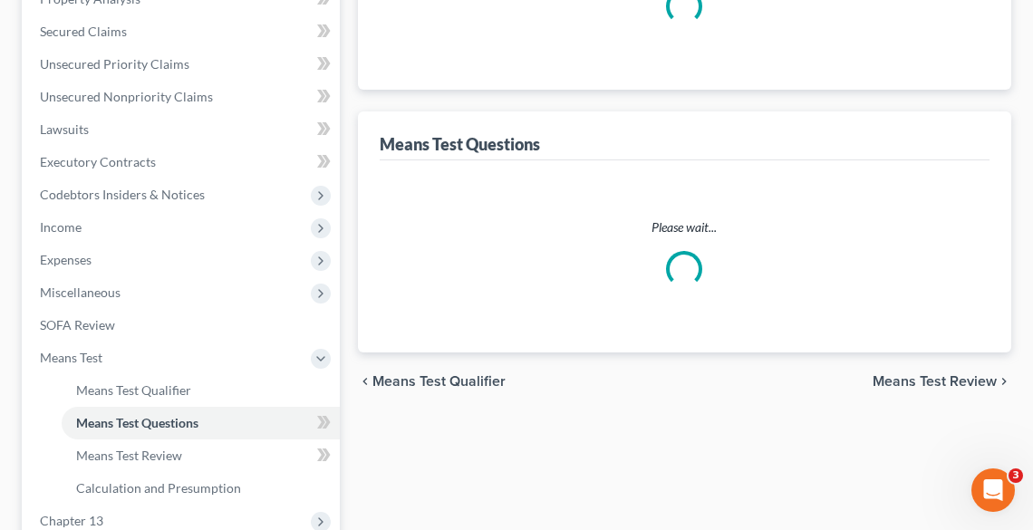
select select "1"
select select "60"
select select "0"
select select "60"
select select "1"
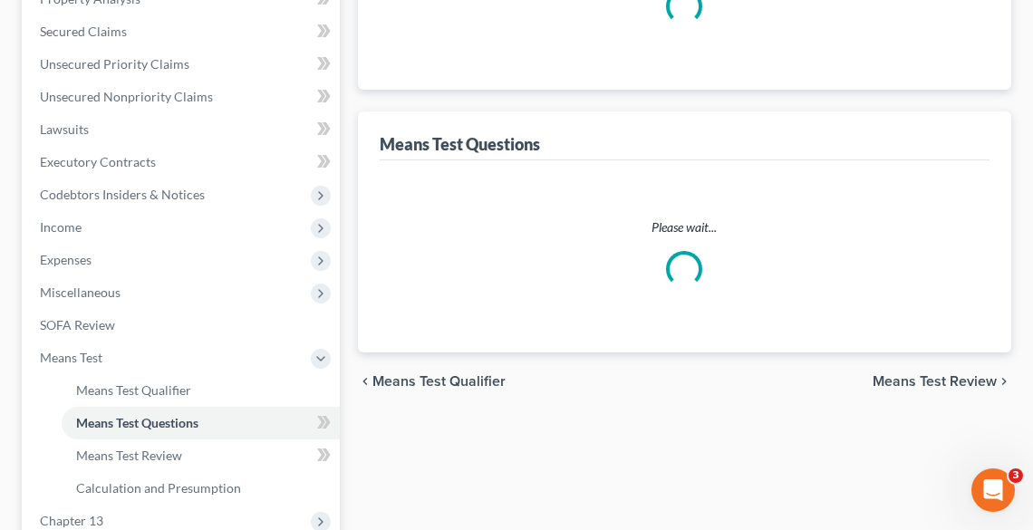
select select "60"
select select "1"
select select "60"
select select "1"
select select "60"
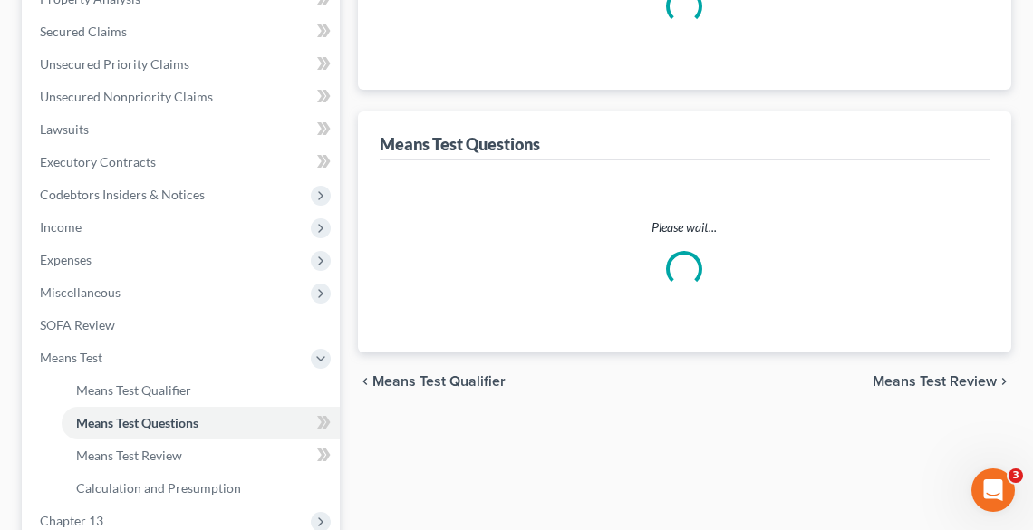
select select "0"
select select "60"
select select "0"
select select "60"
select select "0"
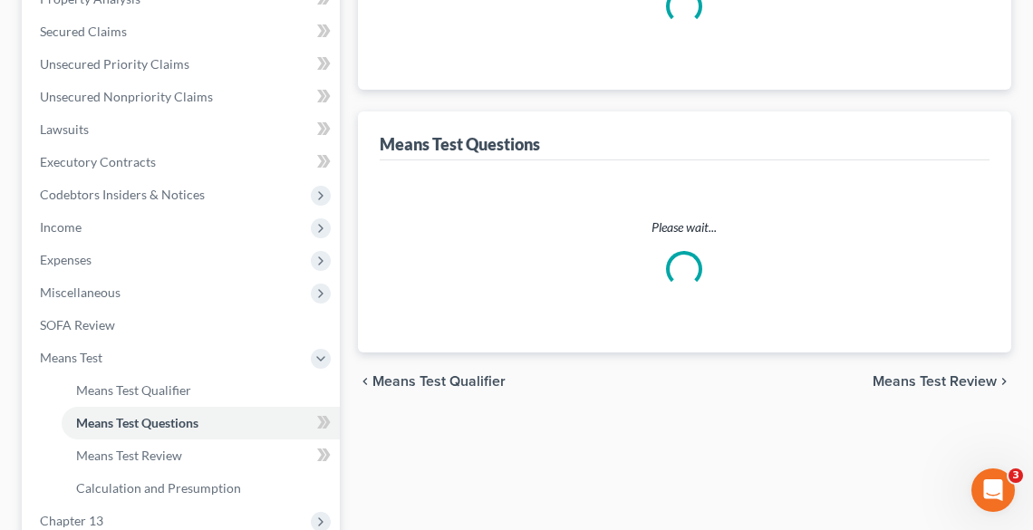
select select "60"
select select "4"
select select "0"
select select "2"
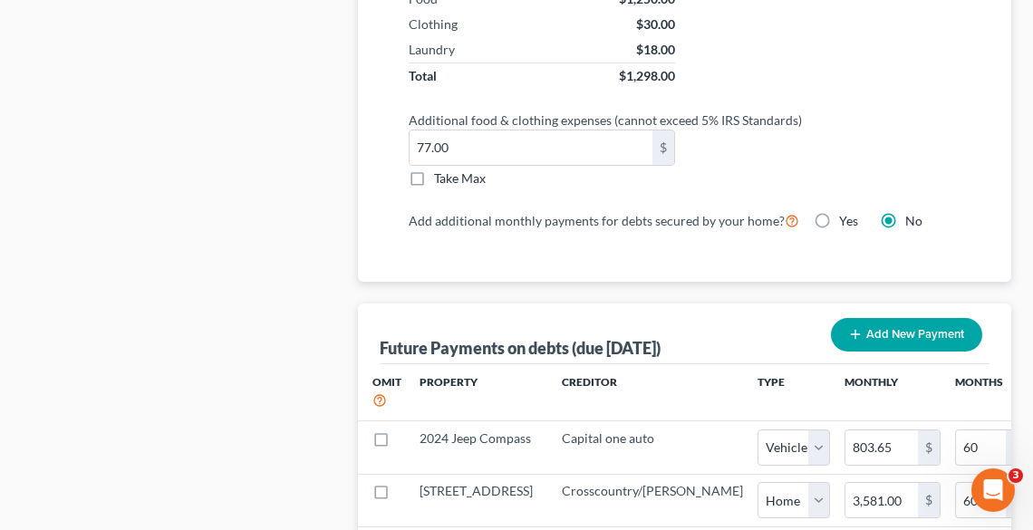
scroll to position [1886, 0]
click at [434, 174] on label "Take Max" at bounding box center [460, 178] width 52 height 18
click at [441, 174] on input "Take Max" at bounding box center [447, 175] width 12 height 12
checkbox input "true"
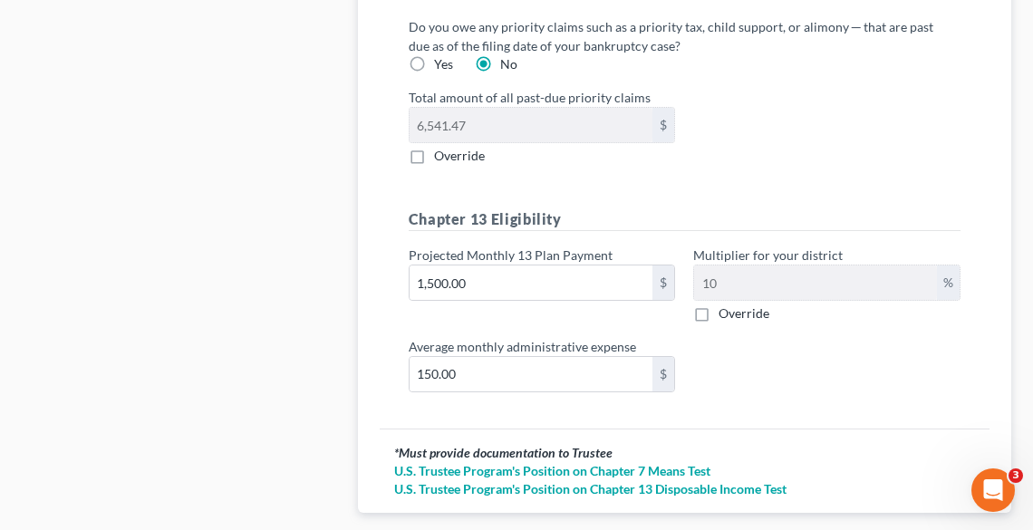
scroll to position [2707, 0]
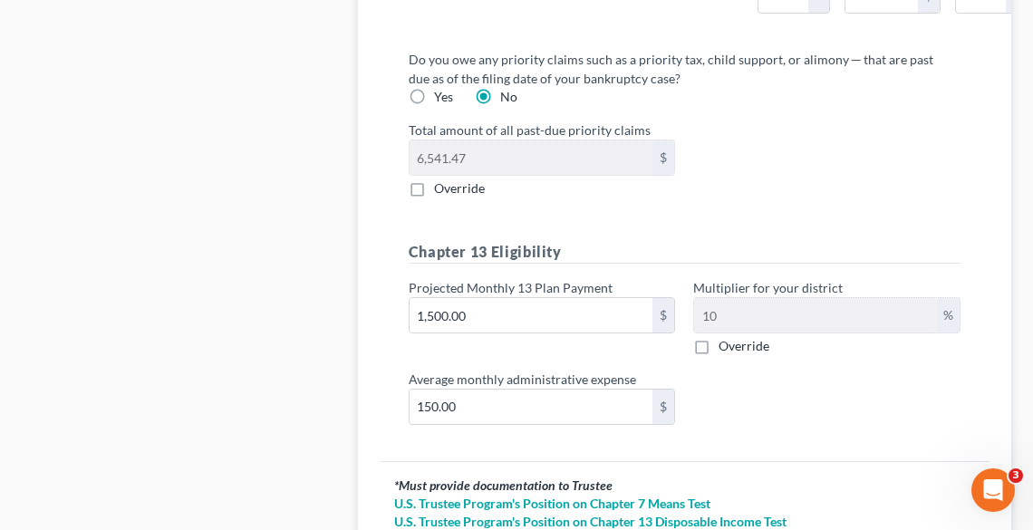
click at [434, 106] on label "Yes" at bounding box center [443, 97] width 19 height 18
click at [441, 100] on input "Yes" at bounding box center [447, 94] width 12 height 12
radio input "true"
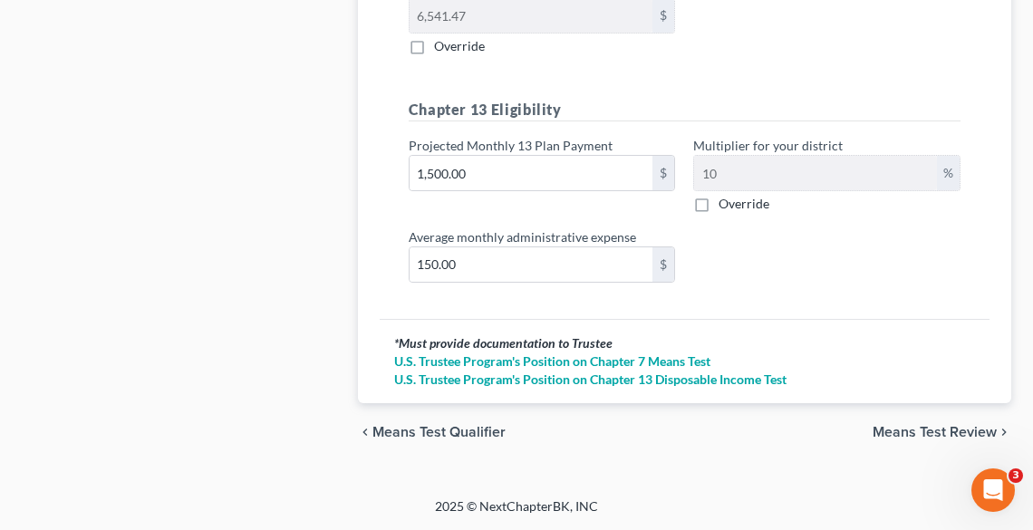
scroll to position [2924, 0]
click at [513, 190] on input "1,500.00" at bounding box center [532, 173] width 244 height 34
type input "7"
type input "0.70"
type input "78"
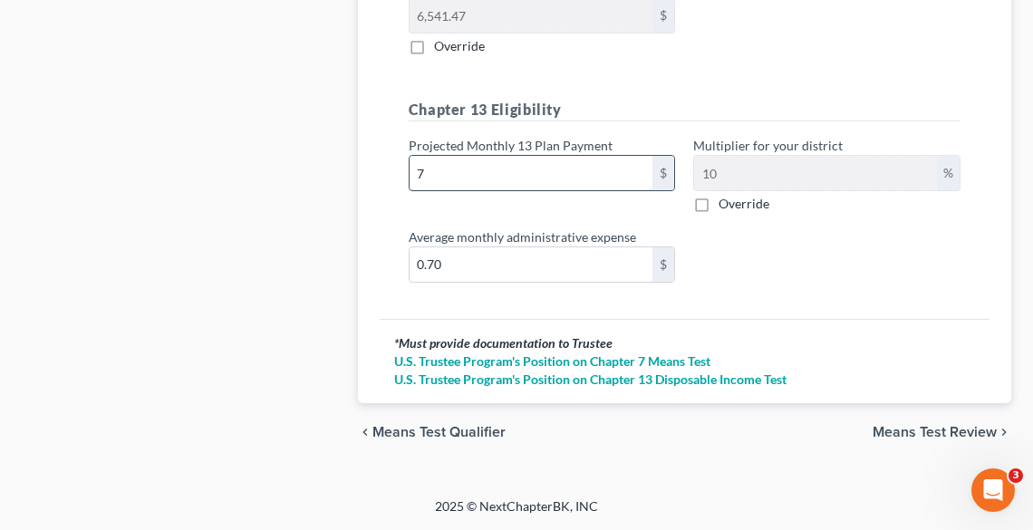
type input "7.80"
type input "782"
type input "78.20"
type input "7824"
type input "782.40"
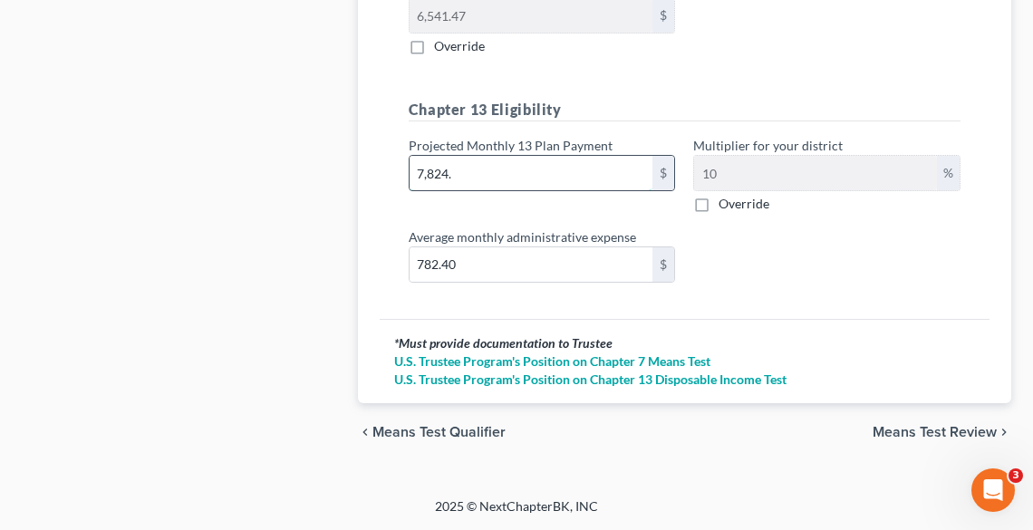
type input "7,824.1"
type input "782.41"
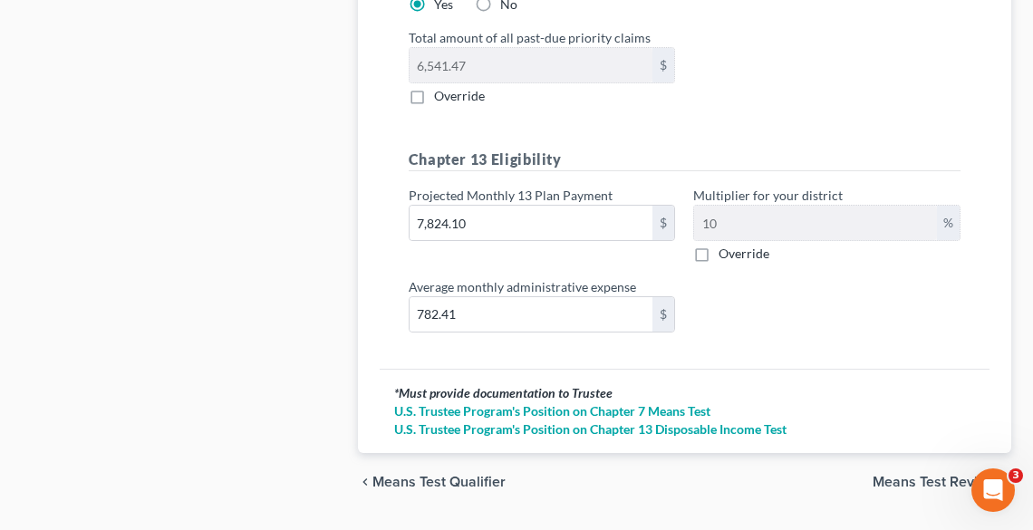
scroll to position [2997, 0]
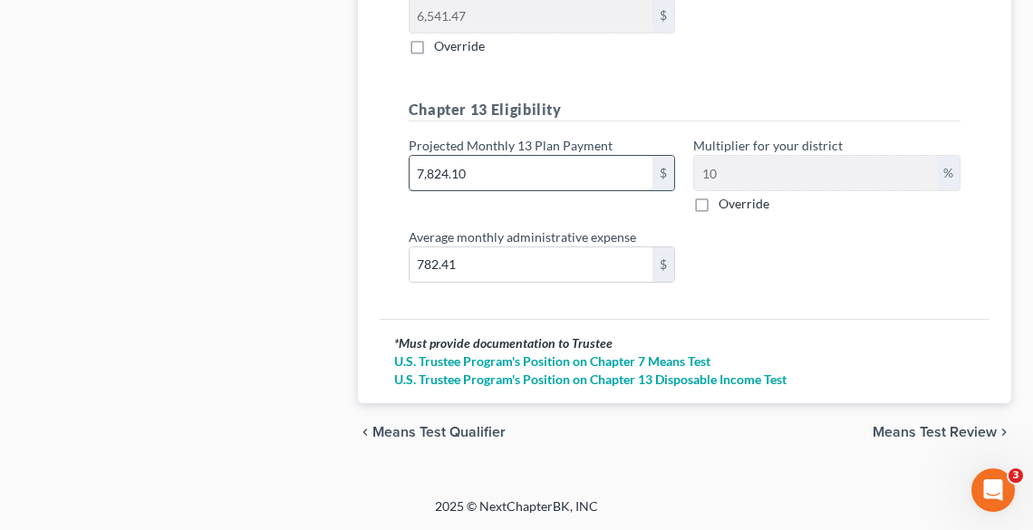
click at [486, 181] on input "7,824.10" at bounding box center [532, 173] width 244 height 34
type input "1"
type input "0.10"
type input "11"
type input "1.10"
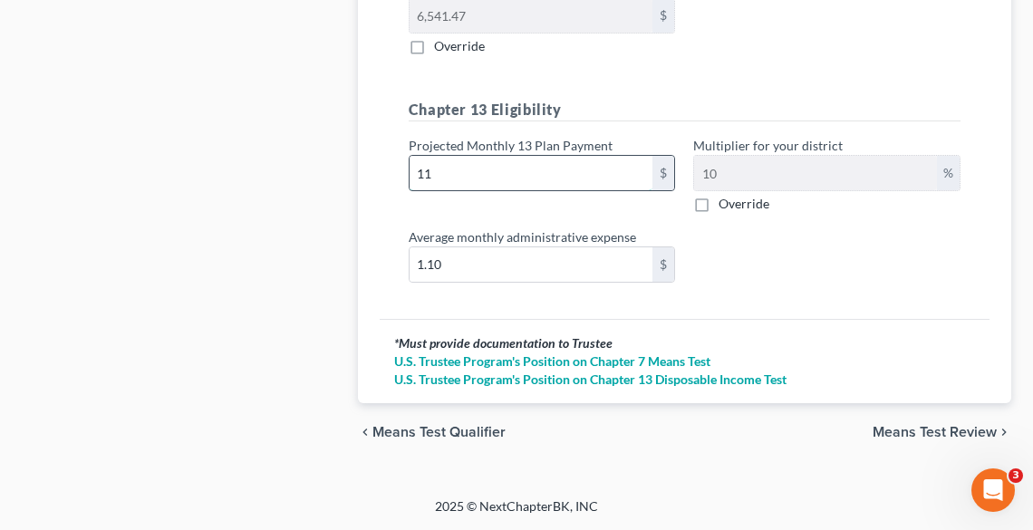
type input "117"
type input "11.70"
type input "1173"
type input "117.30"
type input "1,173.4"
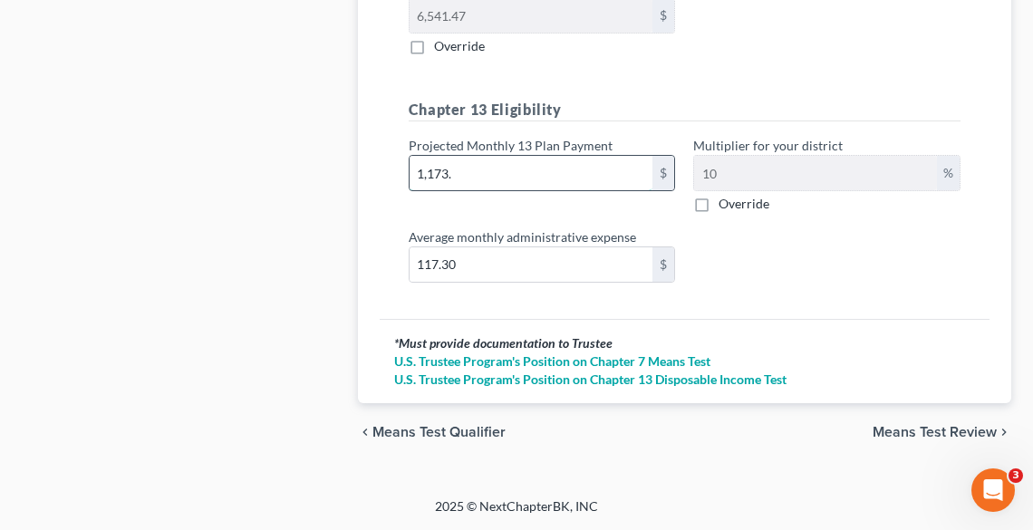
type input "117.34"
type input "1,173.45"
click at [914, 430] on span "Means Test Review" at bounding box center [935, 432] width 124 height 15
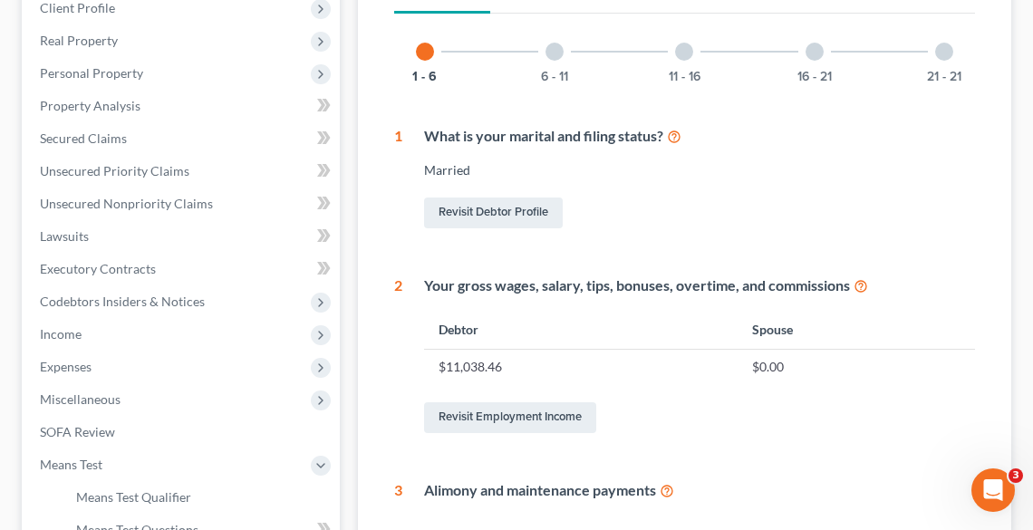
scroll to position [373, 0]
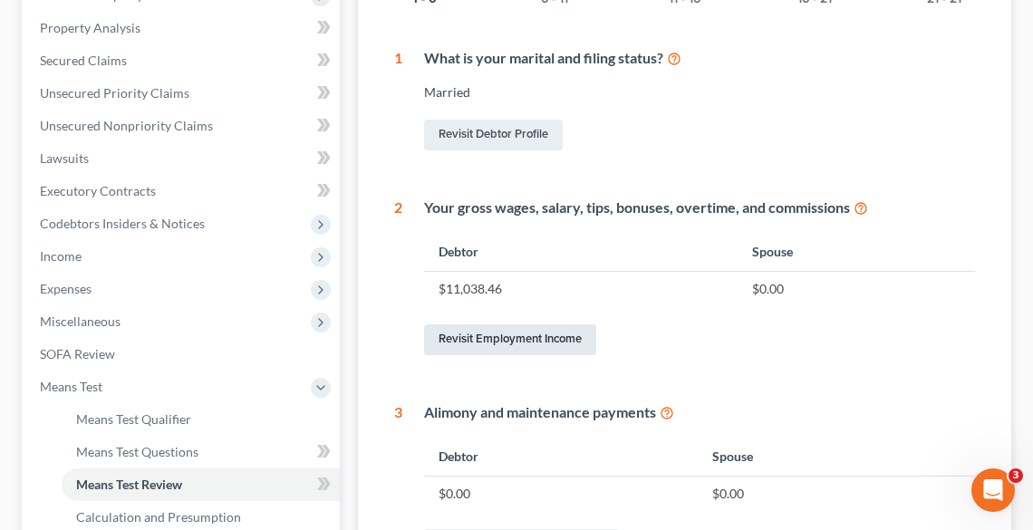
click at [560, 339] on link "Revisit Employment Income" at bounding box center [510, 340] width 172 height 31
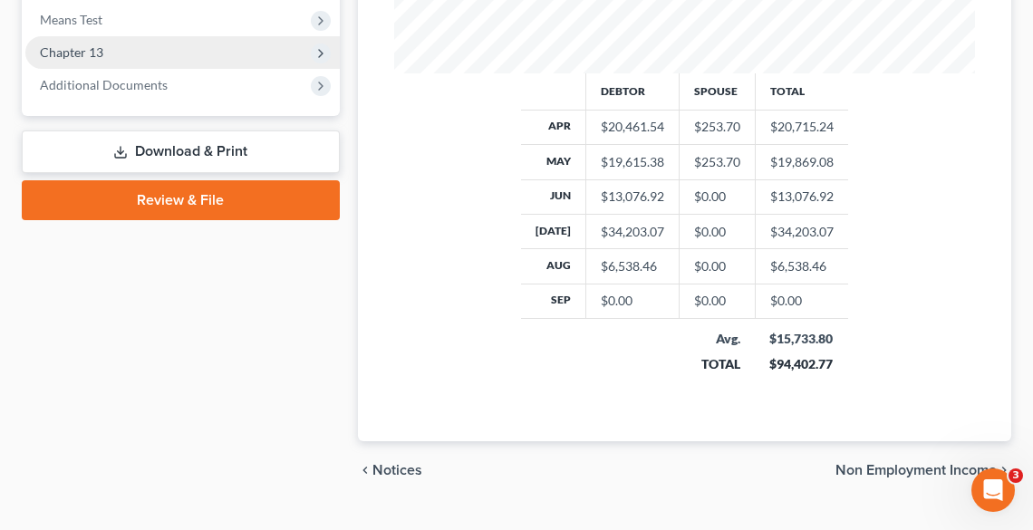
scroll to position [798, 0]
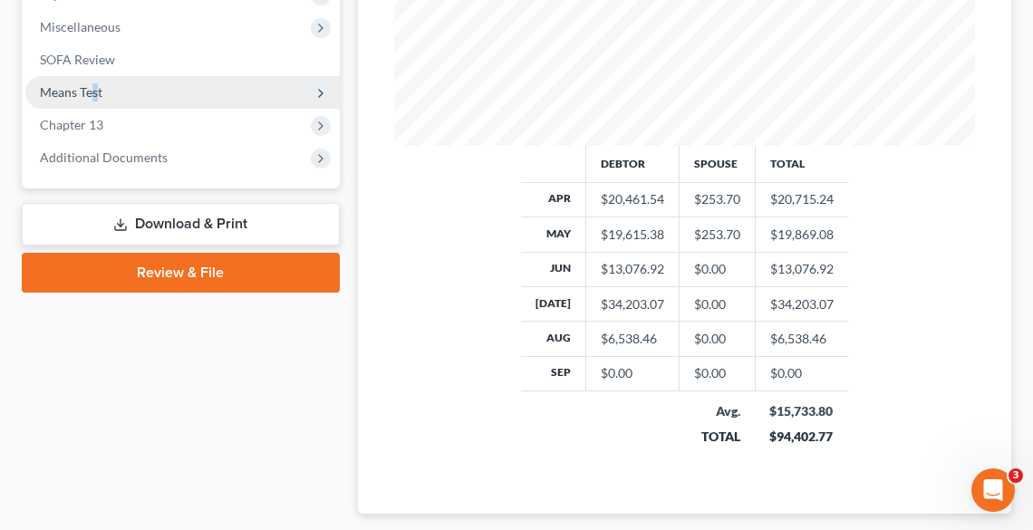
click at [98, 98] on span "Means Test" at bounding box center [71, 91] width 63 height 15
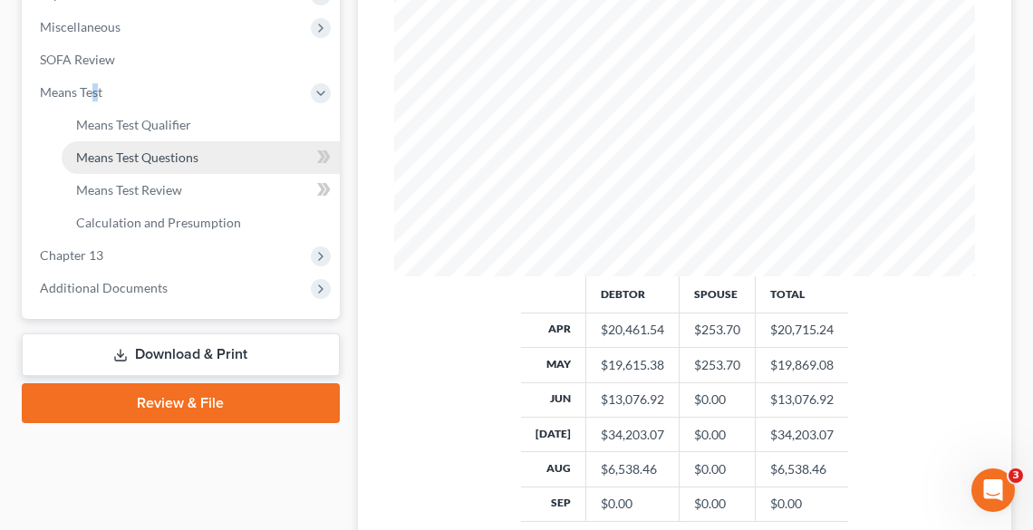
click at [178, 150] on span "Means Test Questions" at bounding box center [137, 157] width 122 height 15
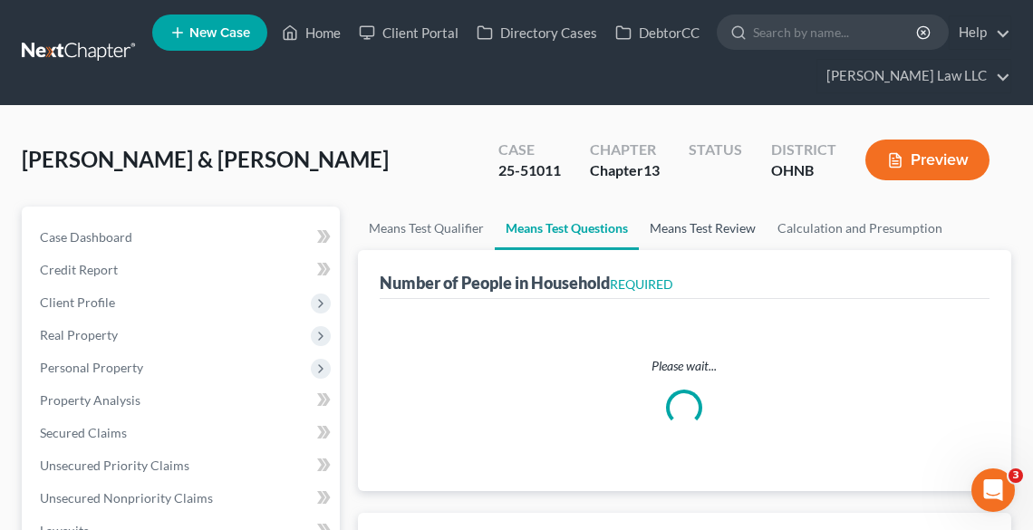
select select "1"
select select "60"
select select "0"
select select "60"
select select "1"
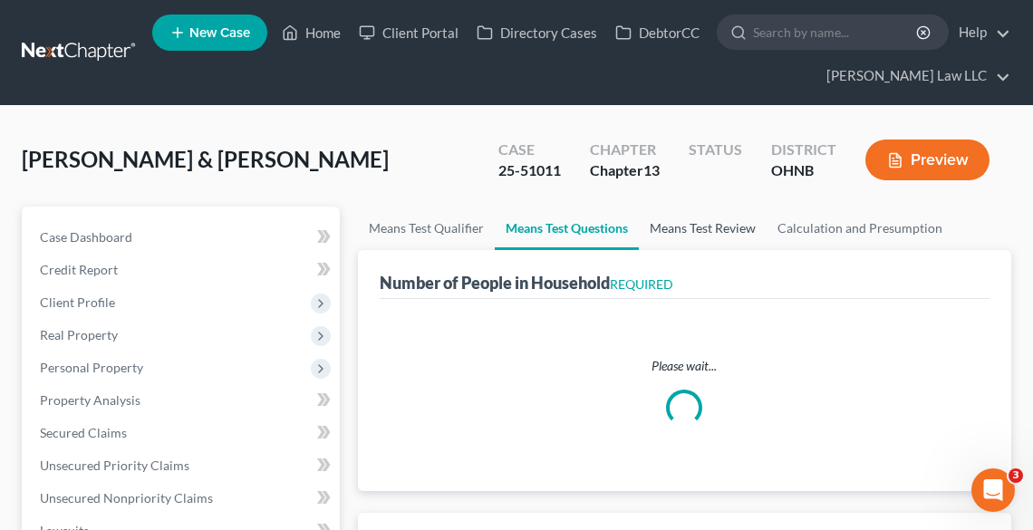
select select "60"
select select "1"
select select "60"
select select "1"
select select "60"
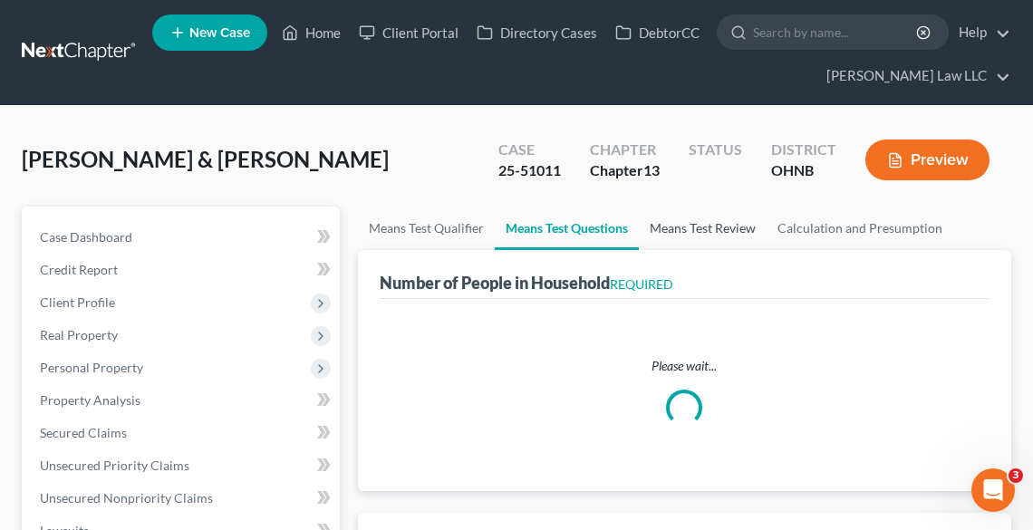
select select "0"
select select "60"
select select "0"
select select "60"
select select "0"
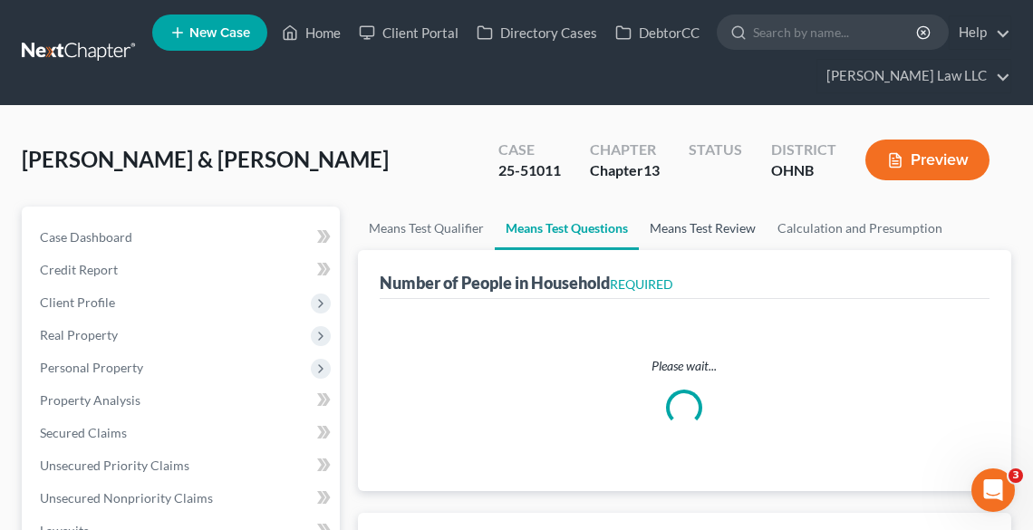
select select "60"
select select "2"
select select "4"
select select "0"
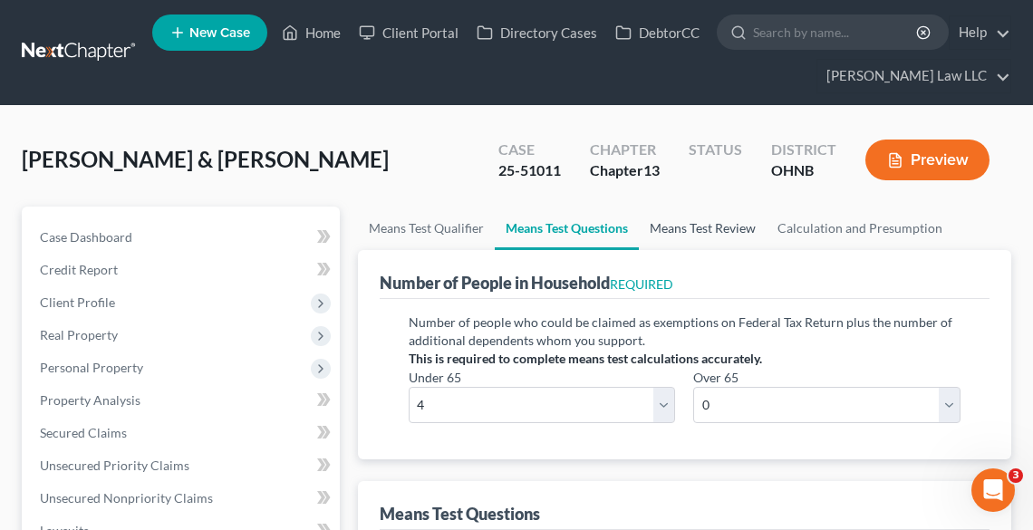
click at [683, 231] on link "Means Test Review" at bounding box center [703, 229] width 128 height 44
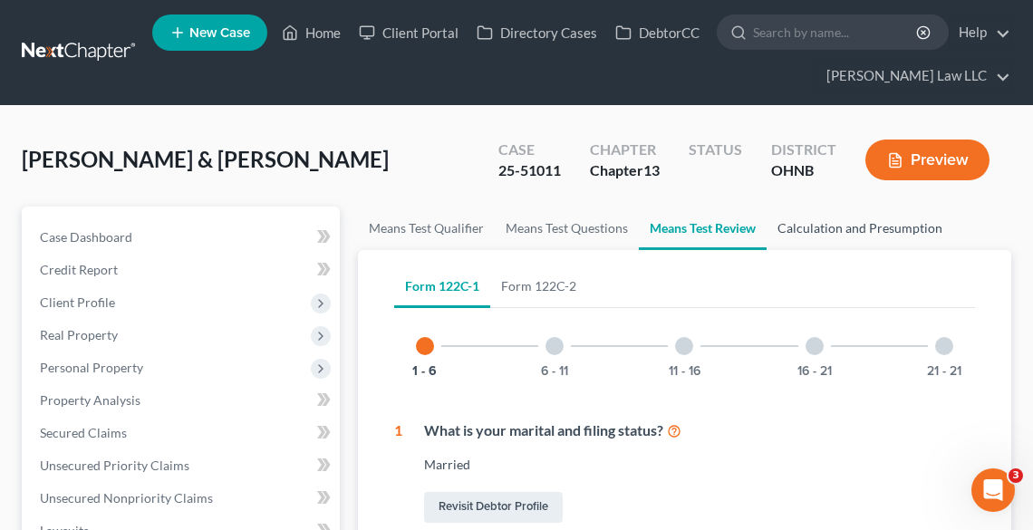
click at [848, 219] on link "Calculation and Presumption" at bounding box center [860, 229] width 187 height 44
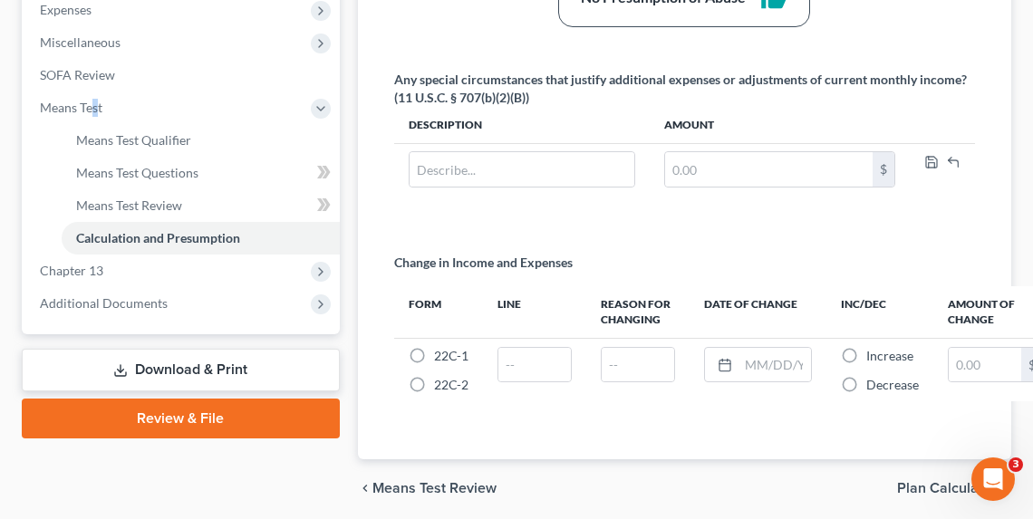
scroll to position [714, 0]
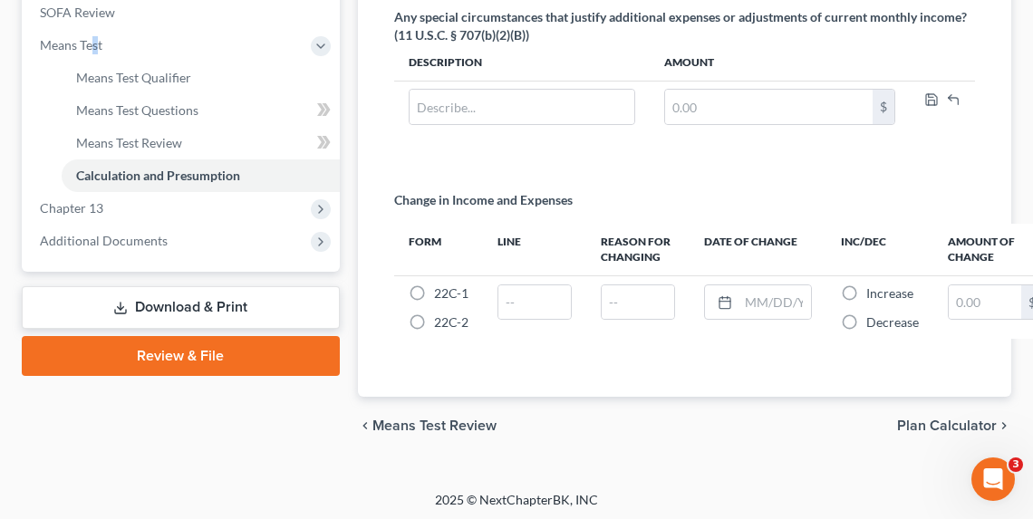
click at [250, 304] on link "Download & Print" at bounding box center [181, 307] width 318 height 43
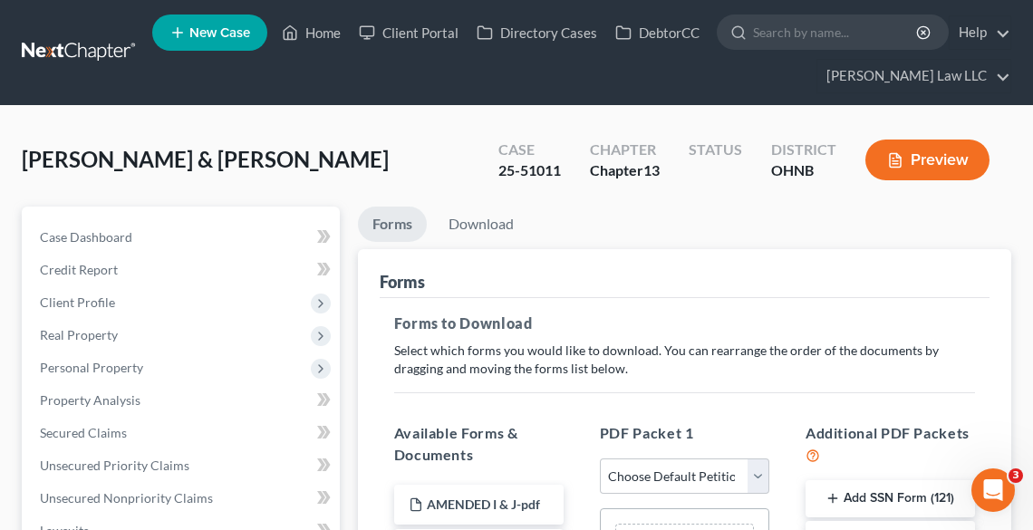
scroll to position [363, 0]
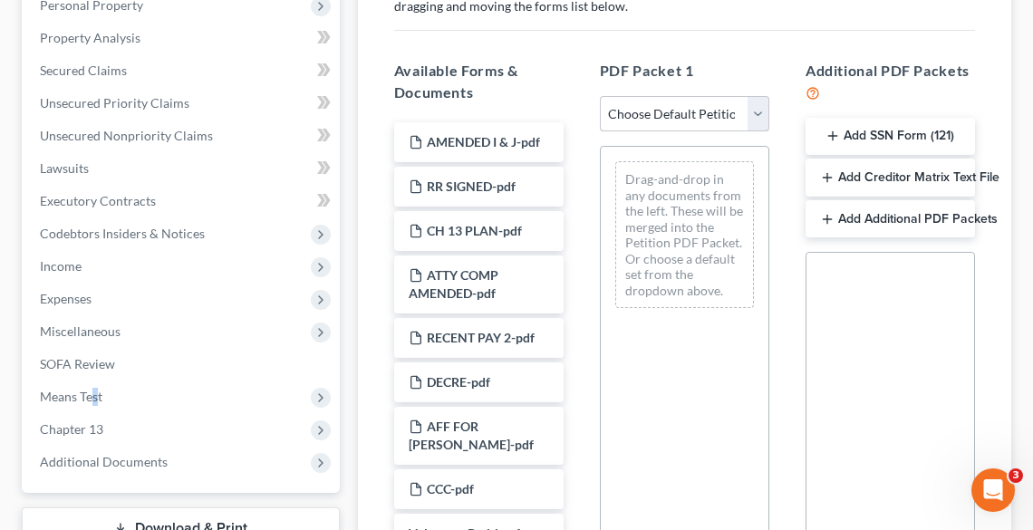
click at [630, 107] on select "Choose Default Petition PDF Packet Complete Bankruptcy Petition (all forms and …" at bounding box center [685, 114] width 170 height 36
select select "2"
click at [600, 96] on select "Choose Default Petition PDF Packet Complete Bankruptcy Petition (all forms and …" at bounding box center [685, 114] width 170 height 36
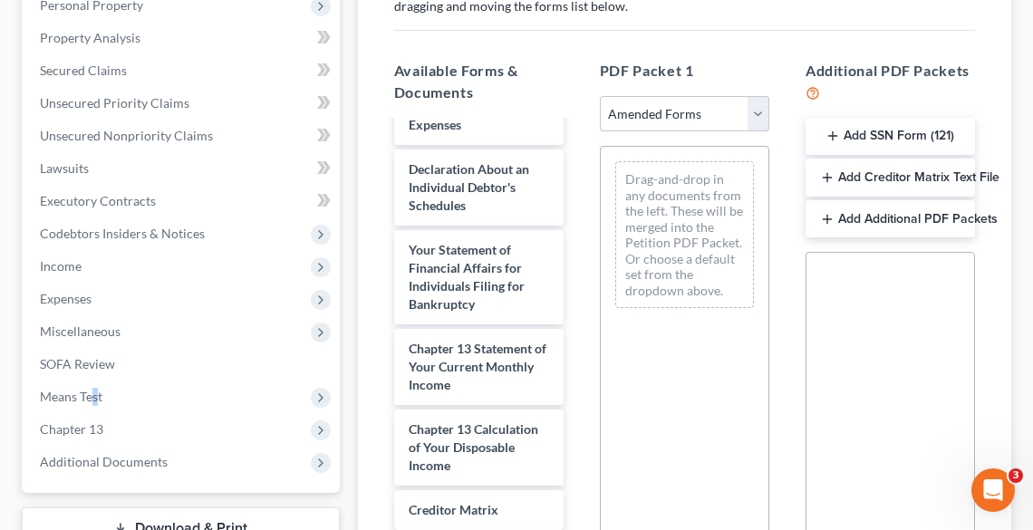
scroll to position [725, 0]
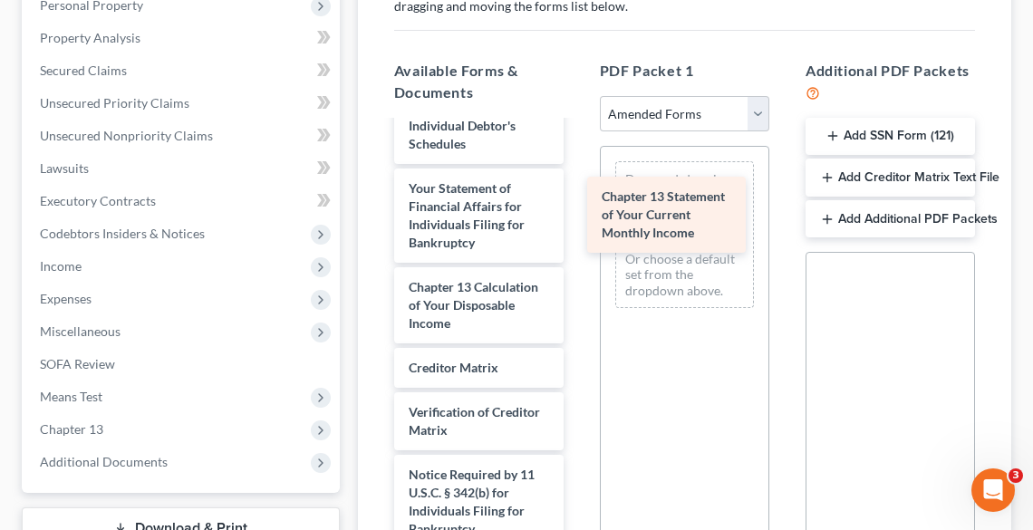
drag, startPoint x: 502, startPoint y: 326, endPoint x: 699, endPoint y: 232, distance: 218.1
click at [578, 211] on div "Chapter 13 Statement of Your Current Monthly Income Voluntary Petition for Indi…" at bounding box center [479, 10] width 199 height 1204
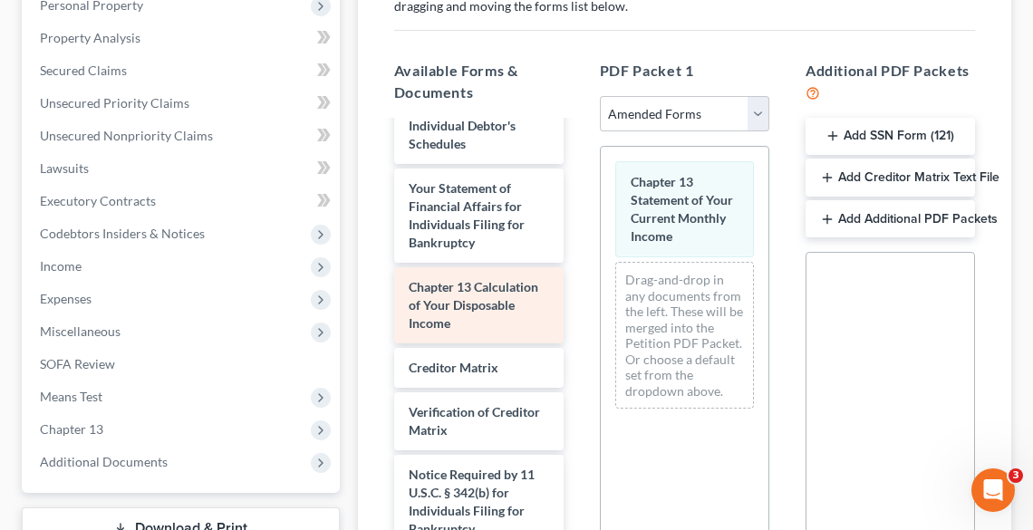
scroll to position [669, 0]
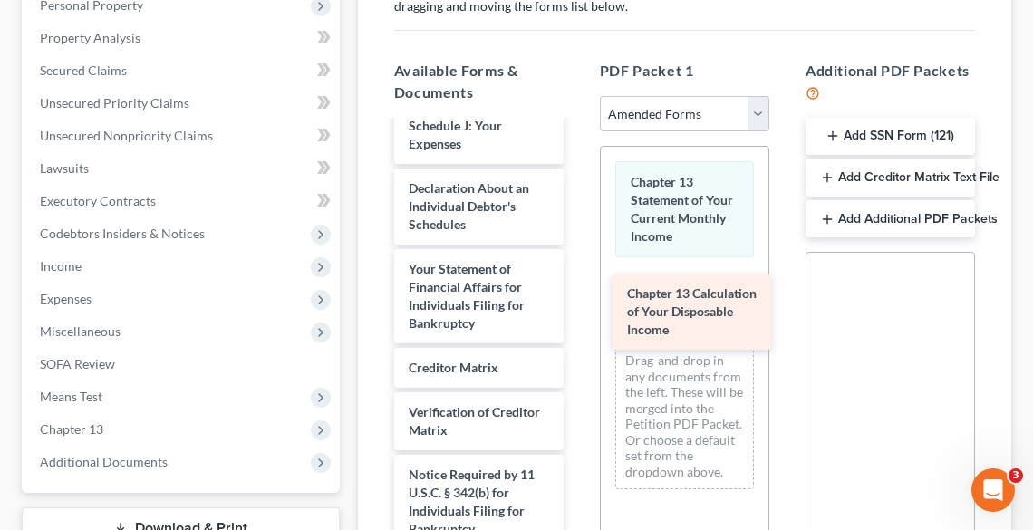
drag, startPoint x: 480, startPoint y: 337, endPoint x: 704, endPoint y: 322, distance: 224.4
click at [578, 320] on div "Chapter 13 Calculation of Your Disposable Income Voluntary Petition for Individ…" at bounding box center [479, 50] width 199 height 1123
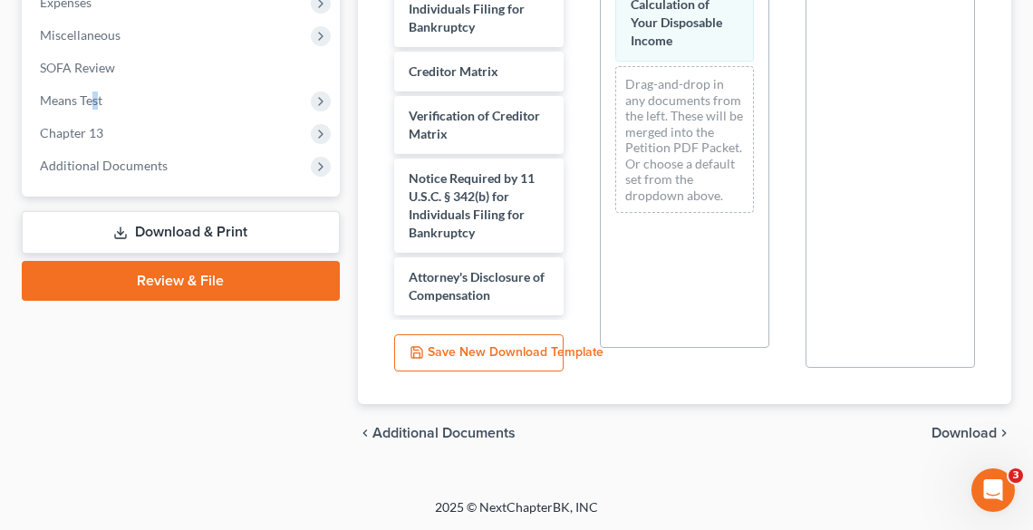
click at [975, 433] on span "Download" at bounding box center [964, 433] width 65 height 15
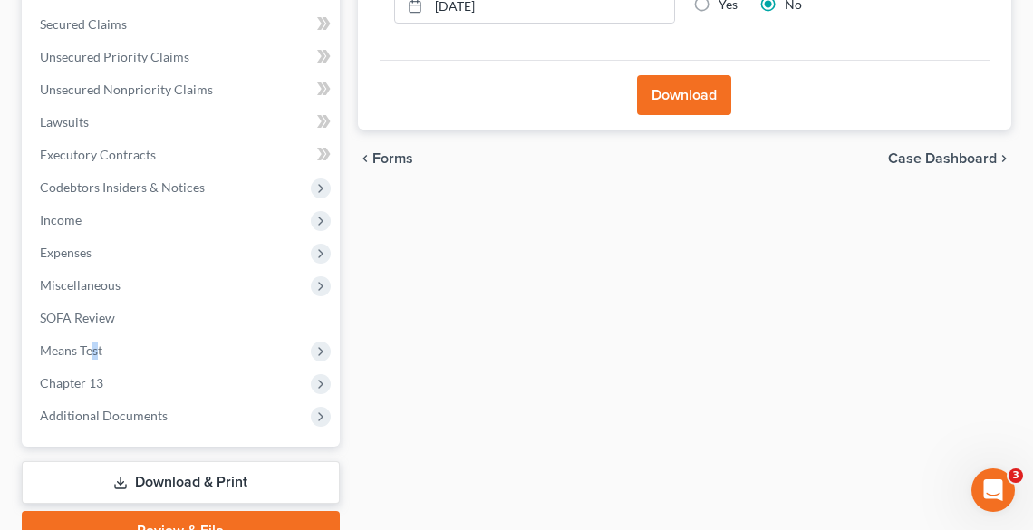
scroll to position [279, 0]
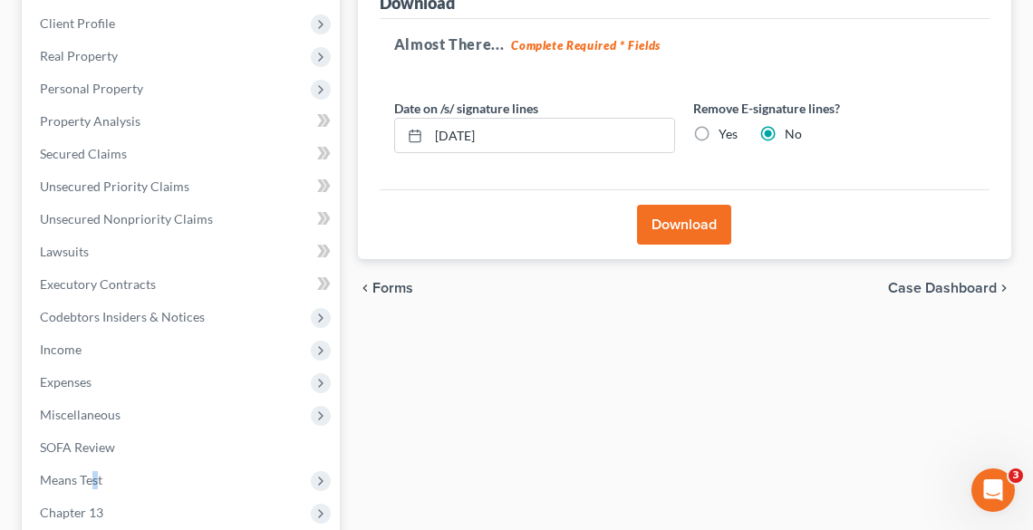
click at [685, 223] on button "Download" at bounding box center [684, 225] width 94 height 40
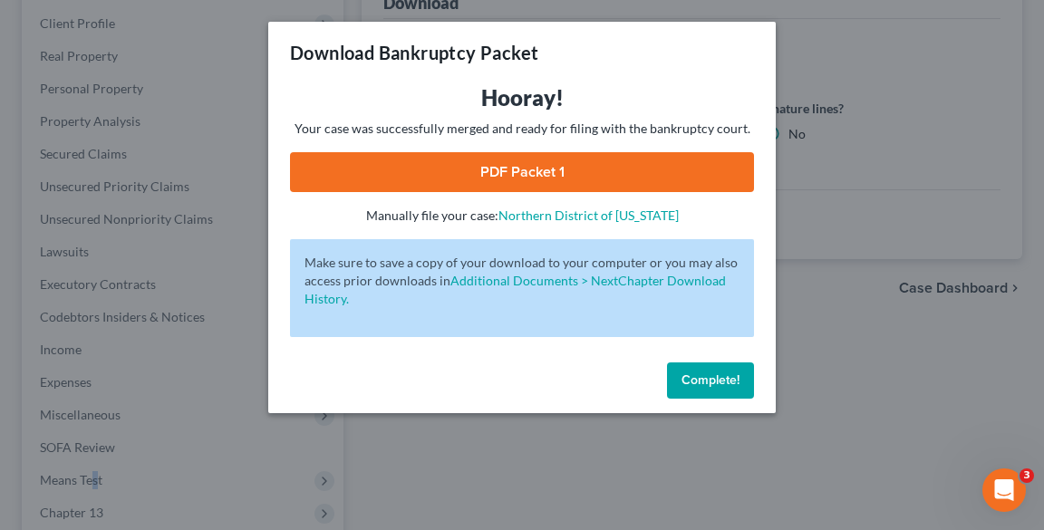
click at [587, 169] on link "PDF Packet 1" at bounding box center [522, 172] width 464 height 40
click at [721, 388] on button "Complete!" at bounding box center [710, 381] width 87 height 36
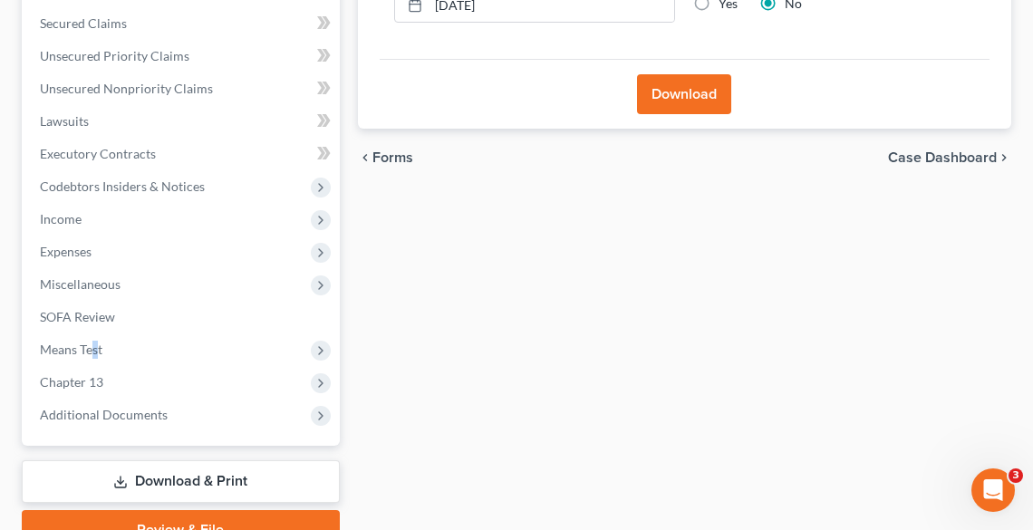
scroll to position [497, 0]
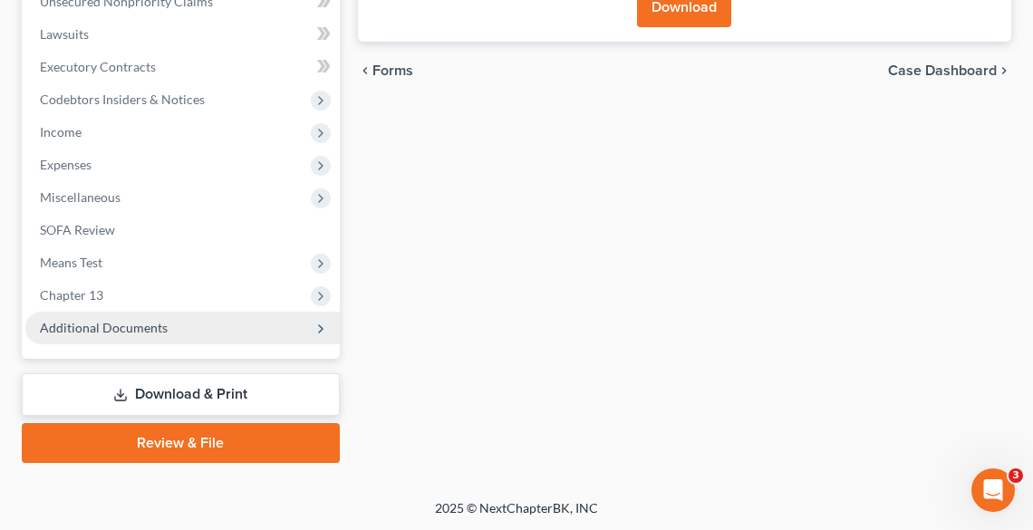
click at [72, 337] on span "Additional Documents" at bounding box center [182, 328] width 315 height 33
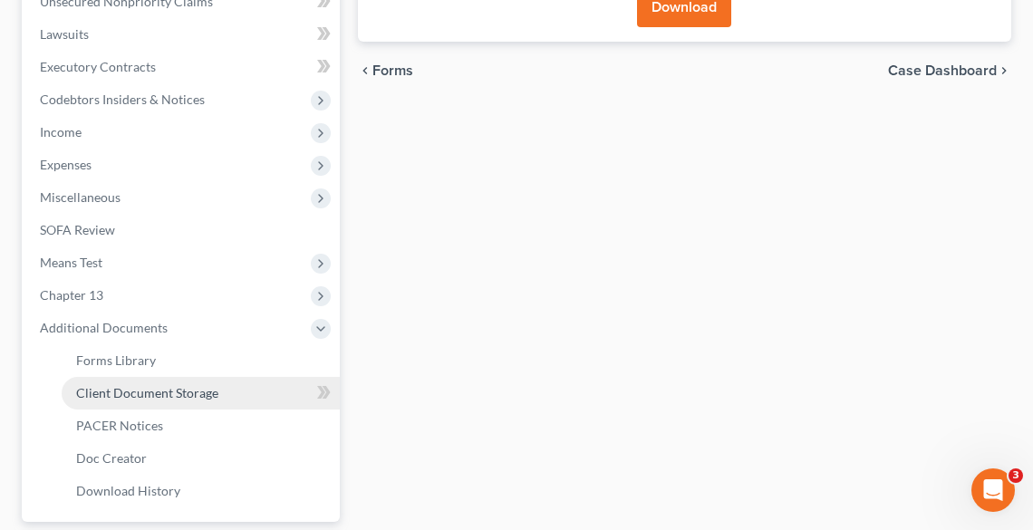
click at [133, 388] on span "Client Document Storage" at bounding box center [147, 392] width 142 height 15
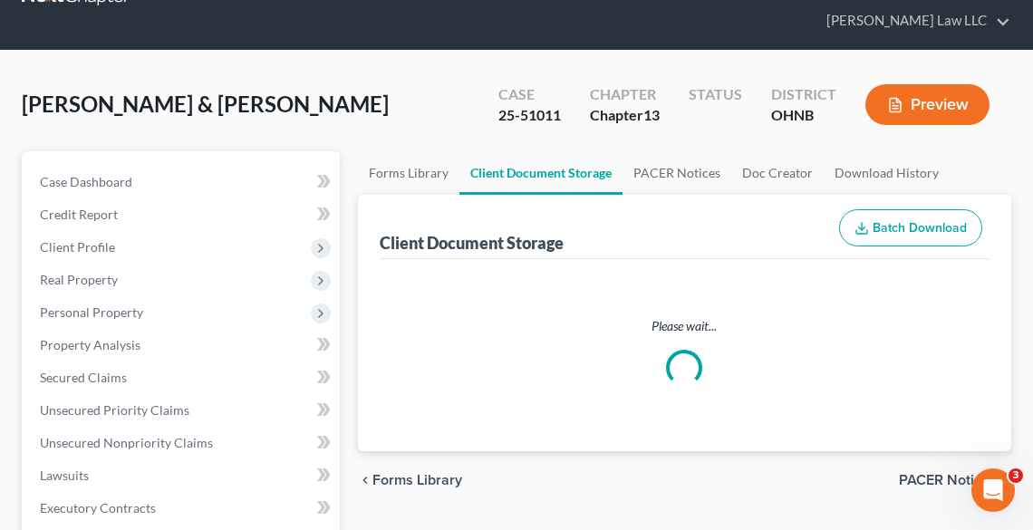
scroll to position [7, 0]
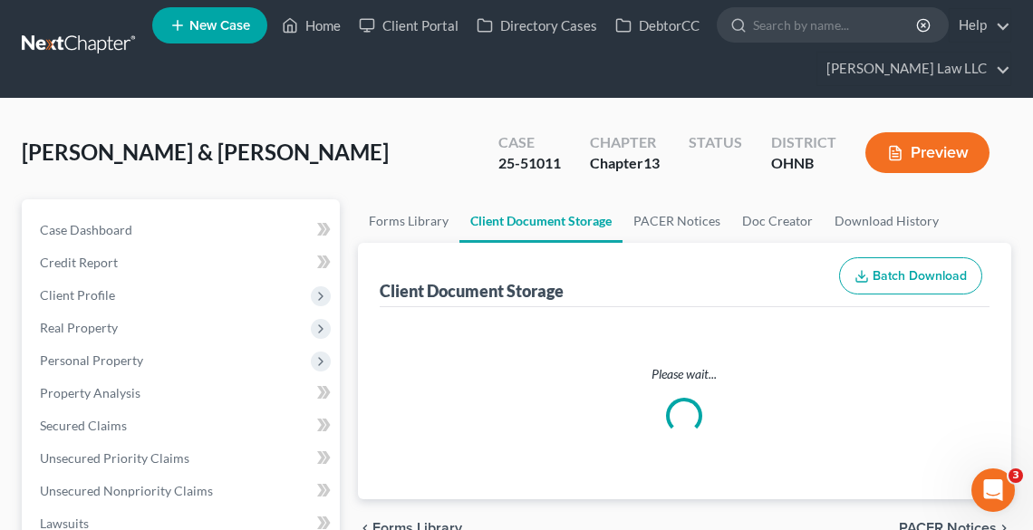
select select "5"
select select "20"
select select "16"
select select "20"
select select "18"
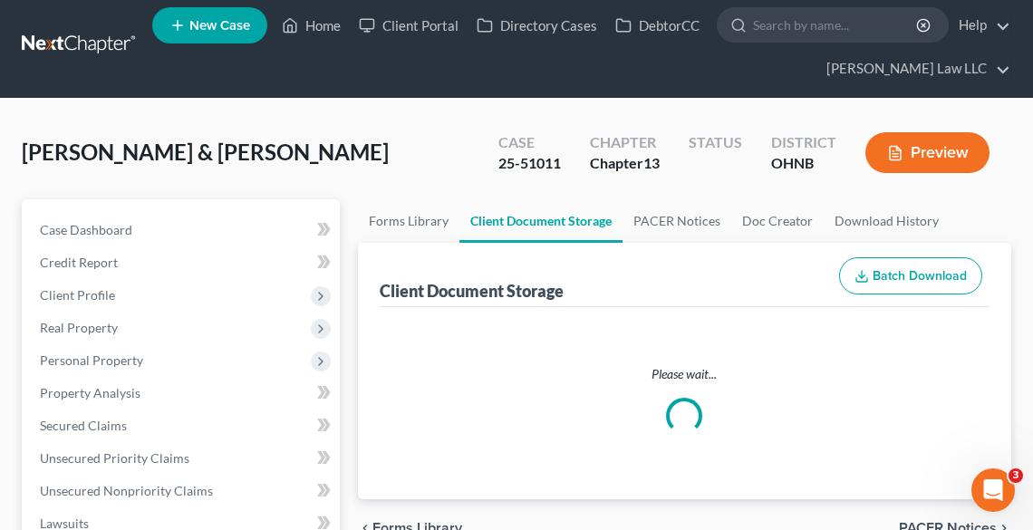
select select "11"
select select "26"
select select "3"
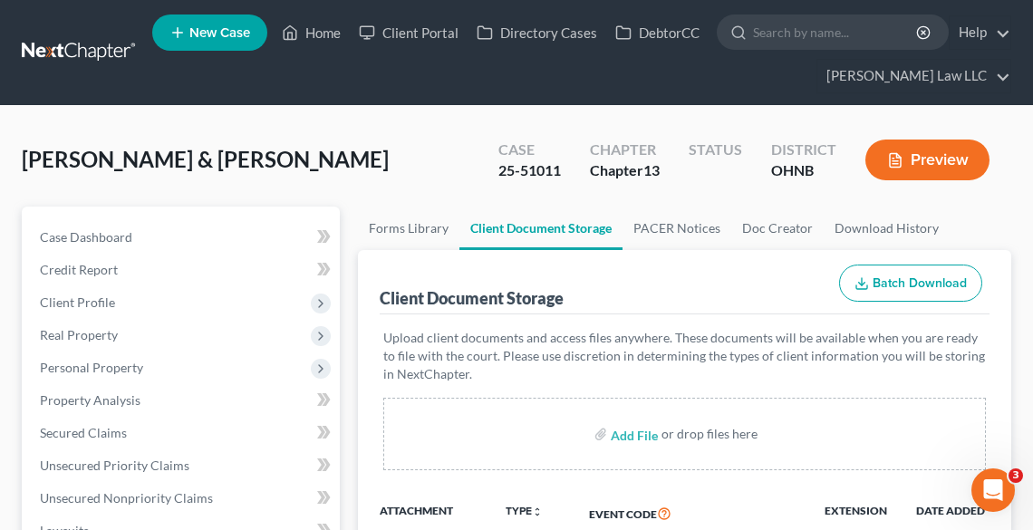
scroll to position [218, 0]
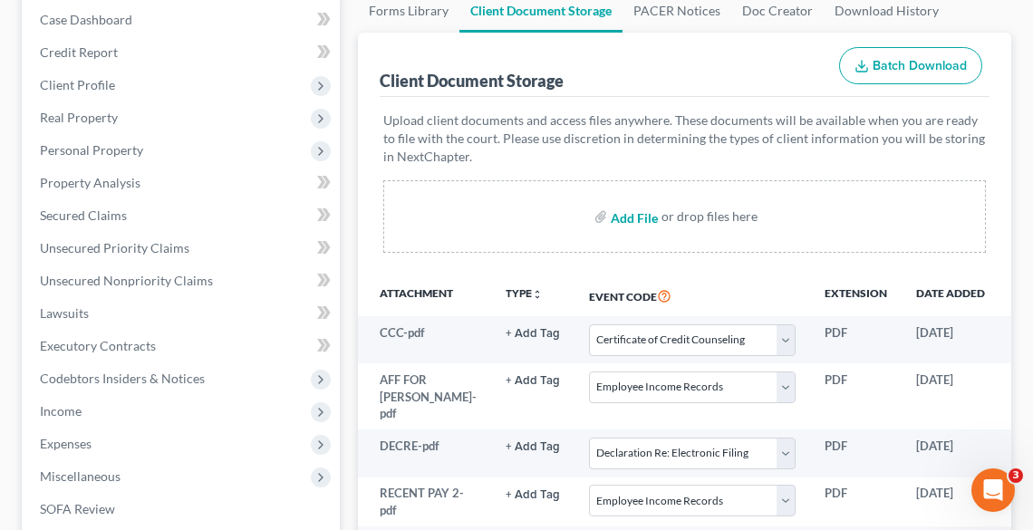
click at [627, 218] on input "file" at bounding box center [633, 216] width 44 height 33
type input "C:\fakepath\122c2.pdf"
select select "5"
select select "20"
select select "16"
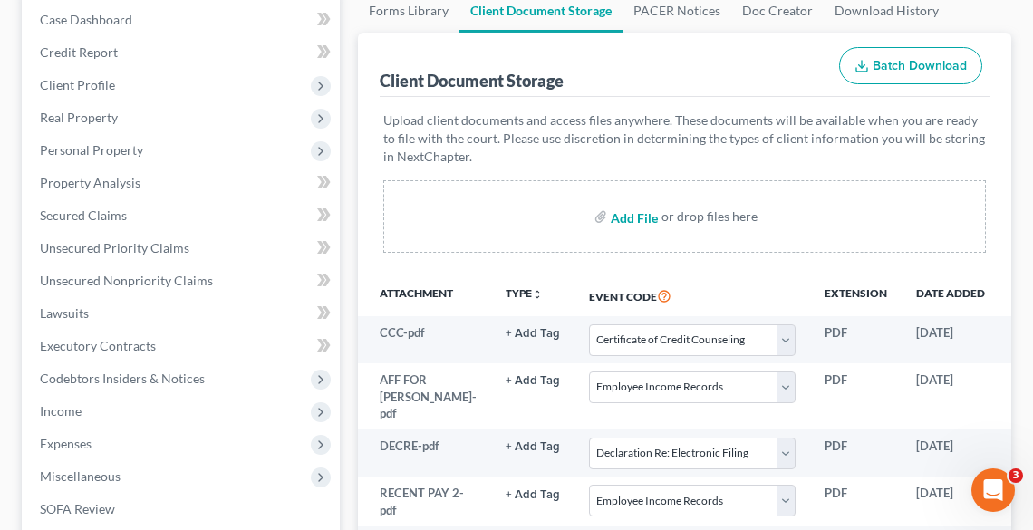
select select "20"
select select "18"
select select "11"
select select "26"
select select "3"
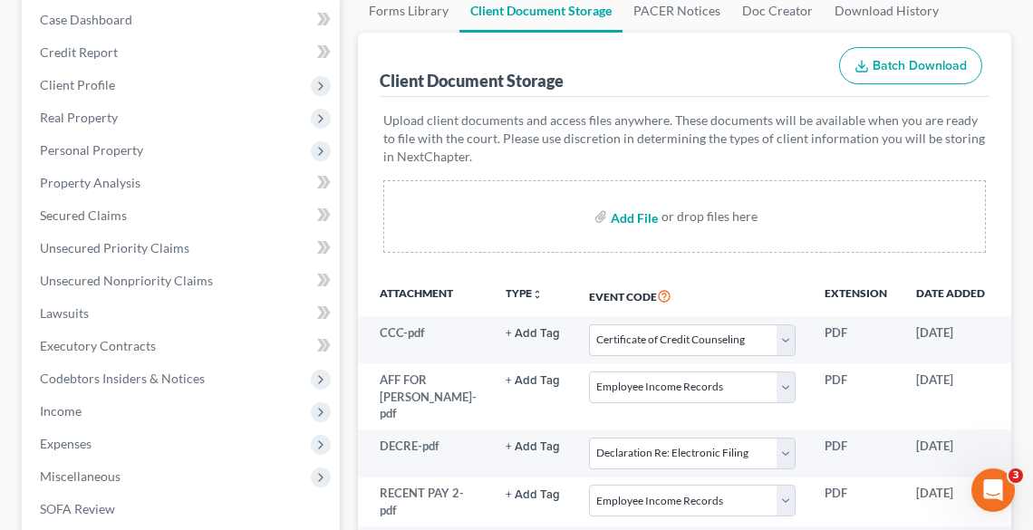
click at [629, 217] on input "file" at bounding box center [633, 216] width 44 height 33
type input "C:\fakepath\122c1.pdf"
select select "5"
select select "20"
select select "16"
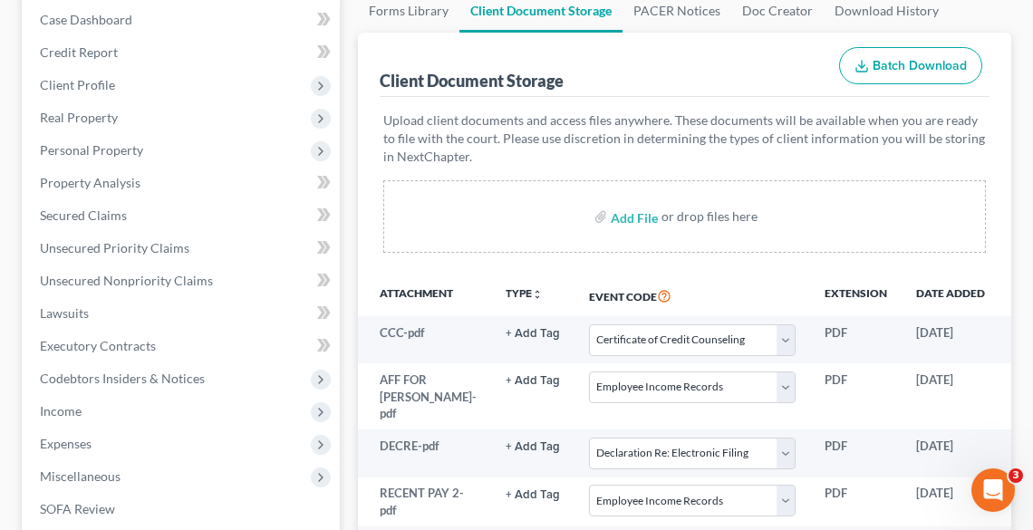
select select "20"
select select "18"
select select "11"
select select "26"
select select "3"
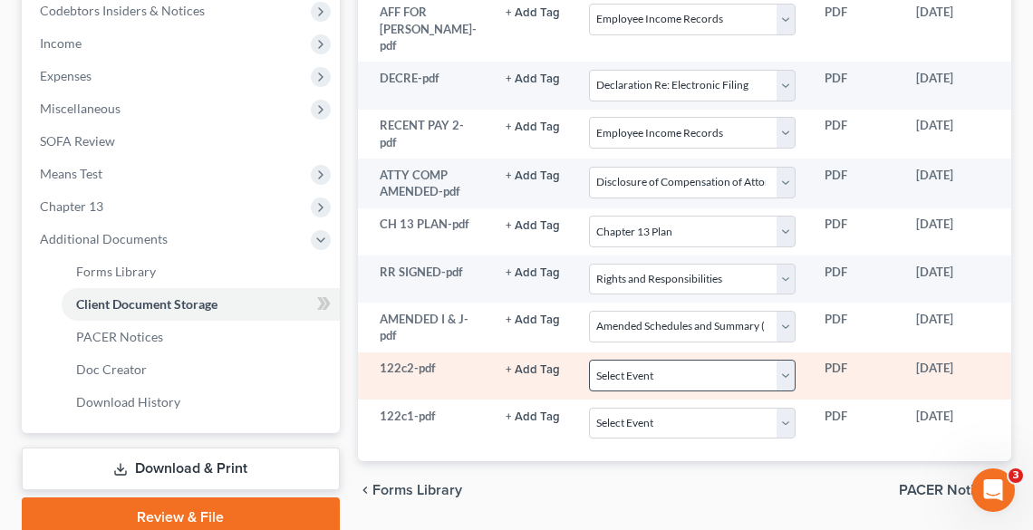
scroll to position [660, 0]
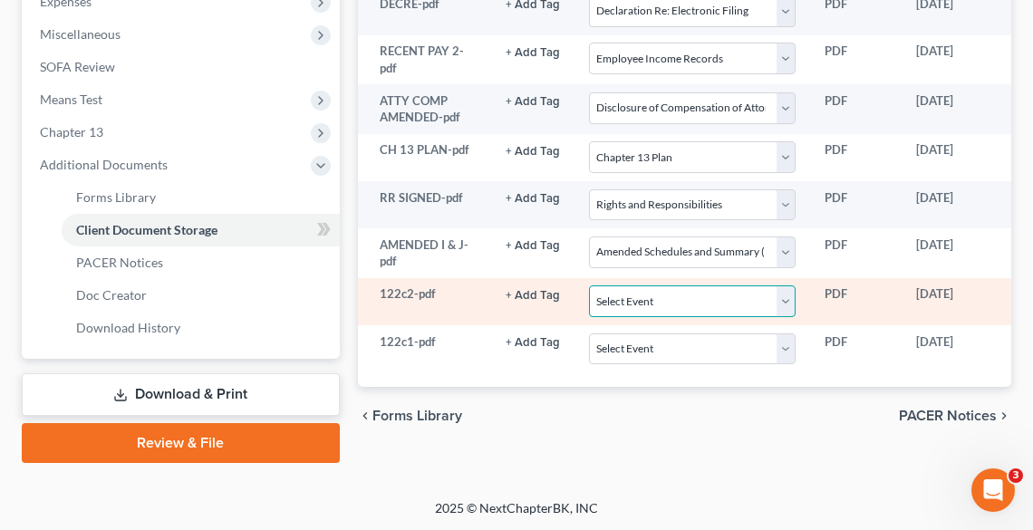
click at [646, 307] on select "Select Event 20 Largest Unsecured Creditors Amended List of Creditors (Fee) Ame…" at bounding box center [692, 302] width 207 height 32
select select "10"
click at [589, 287] on select "Select Event 20 Largest Unsecured Creditors Amended List of Creditors (Fee) Ame…" at bounding box center [692, 302] width 207 height 32
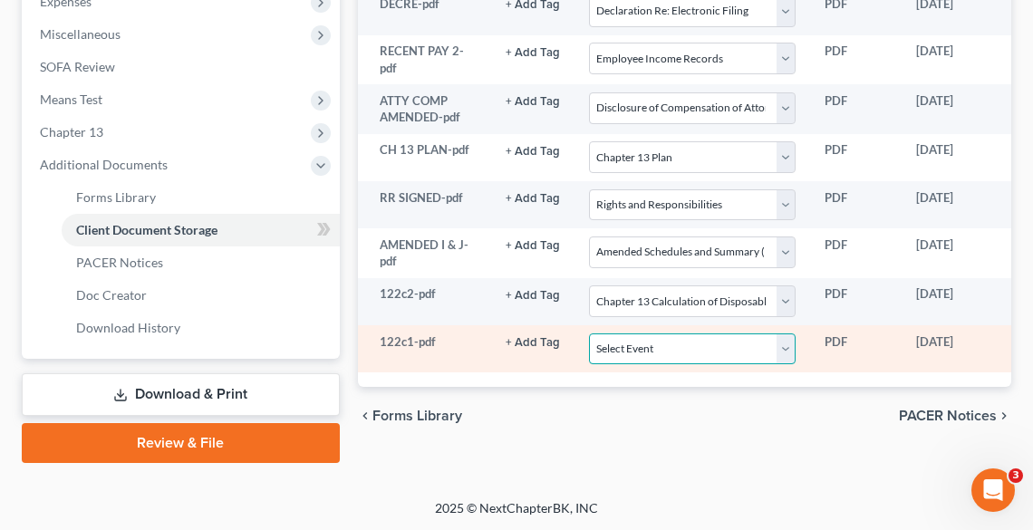
click at [623, 359] on select "Select Event 20 Largest Unsecured Creditors Amended List of Creditors (Fee) Ame…" at bounding box center [692, 350] width 207 height 32
select select "12"
click at [589, 335] on select "Select Event 20 Largest Unsecured Creditors Amended List of Creditors (Fee) Ame…" at bounding box center [692, 350] width 207 height 32
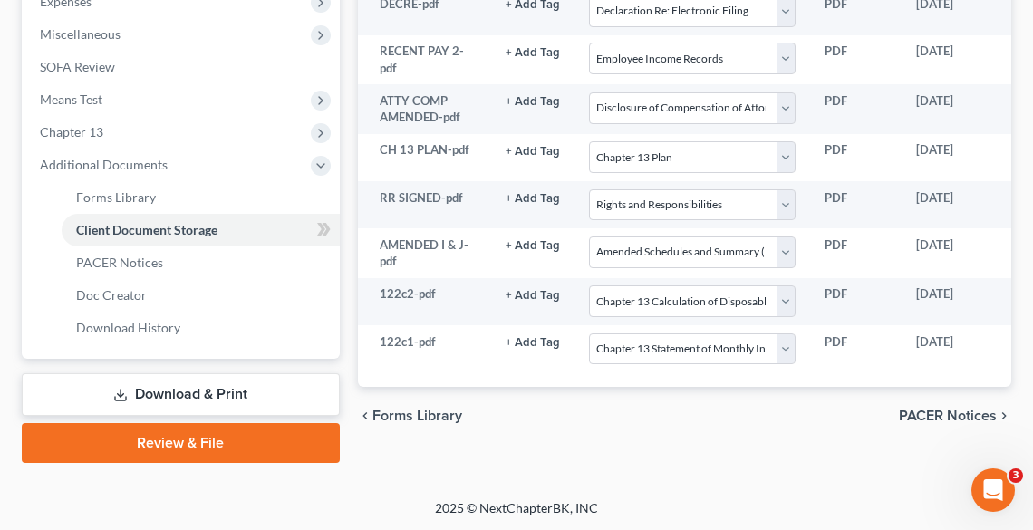
click at [270, 435] on link "Review & File" at bounding box center [181, 443] width 318 height 40
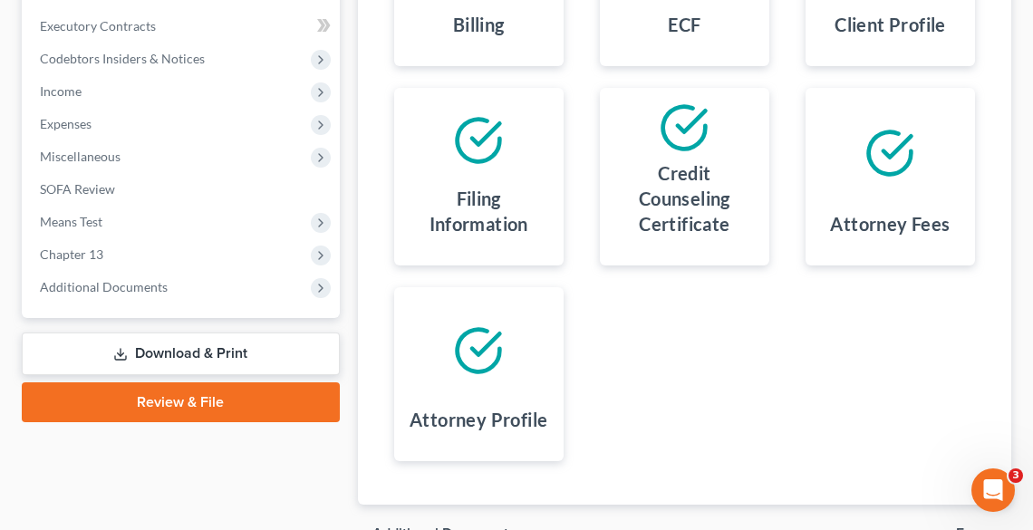
scroll to position [637, 0]
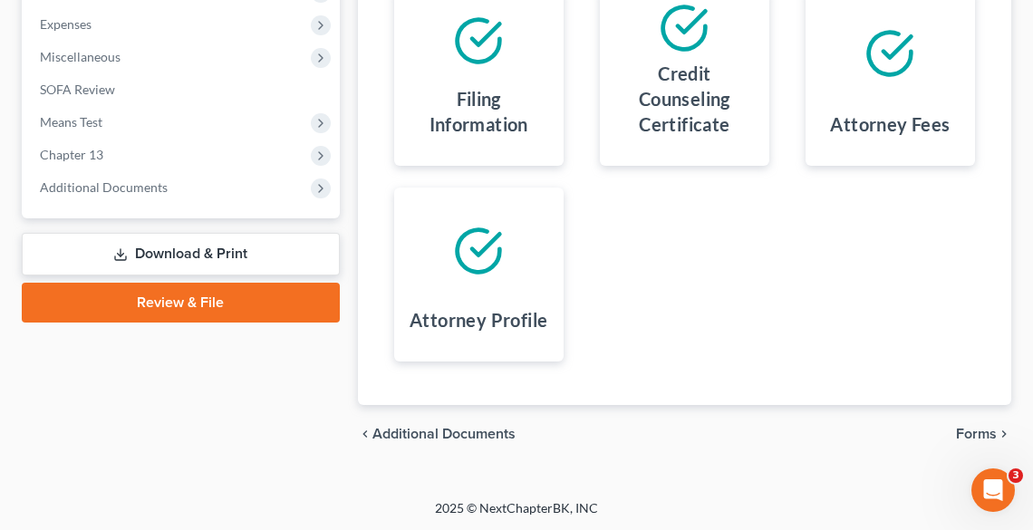
click at [972, 432] on span "Forms" at bounding box center [976, 434] width 41 height 15
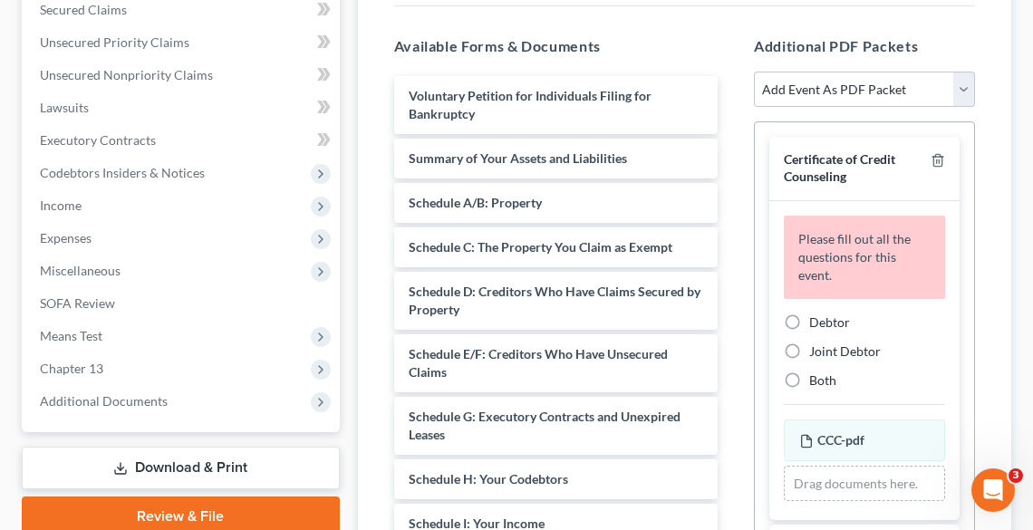
scroll to position [420, 0]
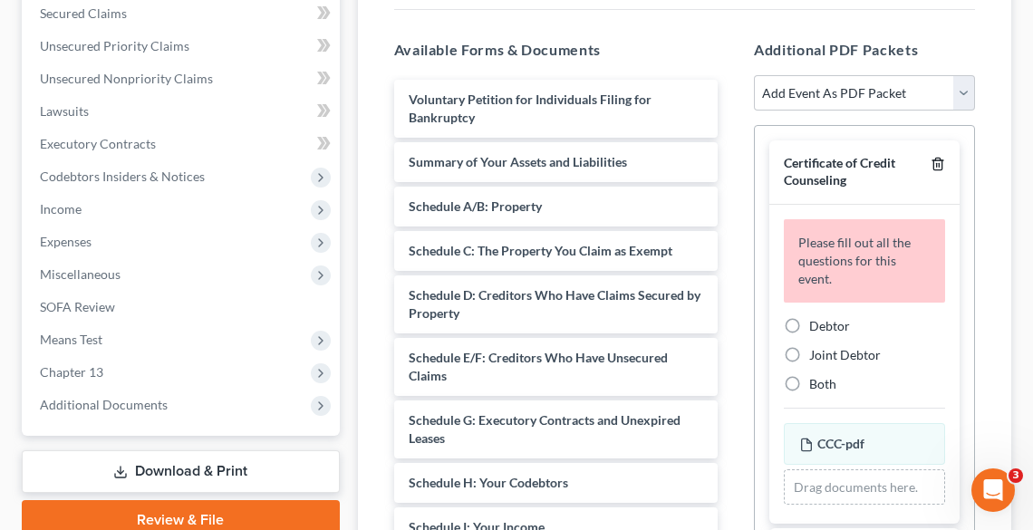
click at [931, 160] on icon "button" at bounding box center [938, 164] width 15 height 15
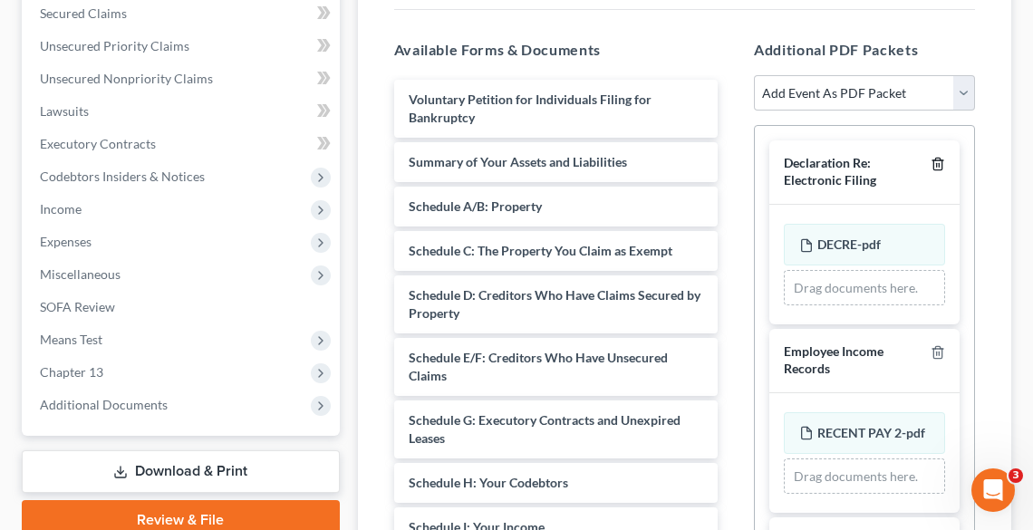
click at [931, 160] on icon "button" at bounding box center [938, 164] width 15 height 15
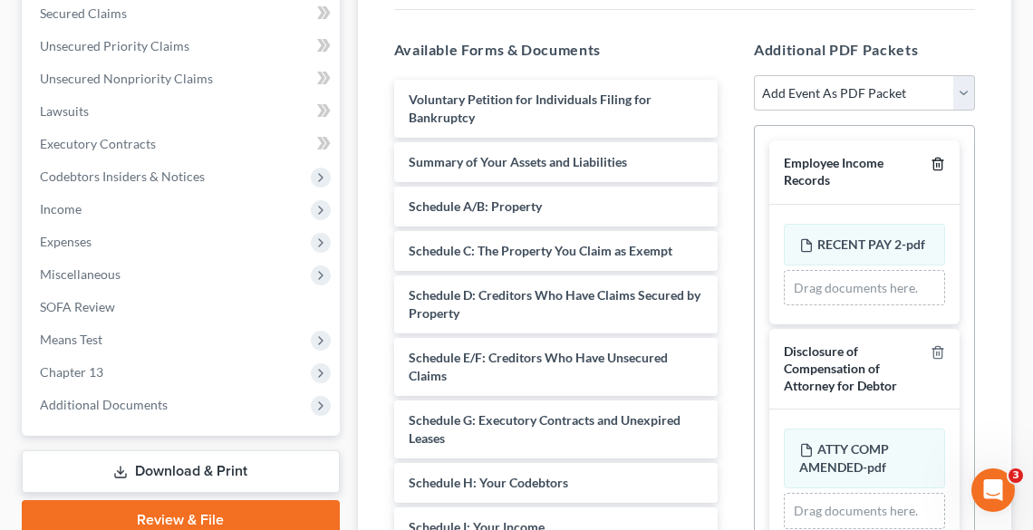
click at [931, 160] on icon "button" at bounding box center [938, 164] width 15 height 15
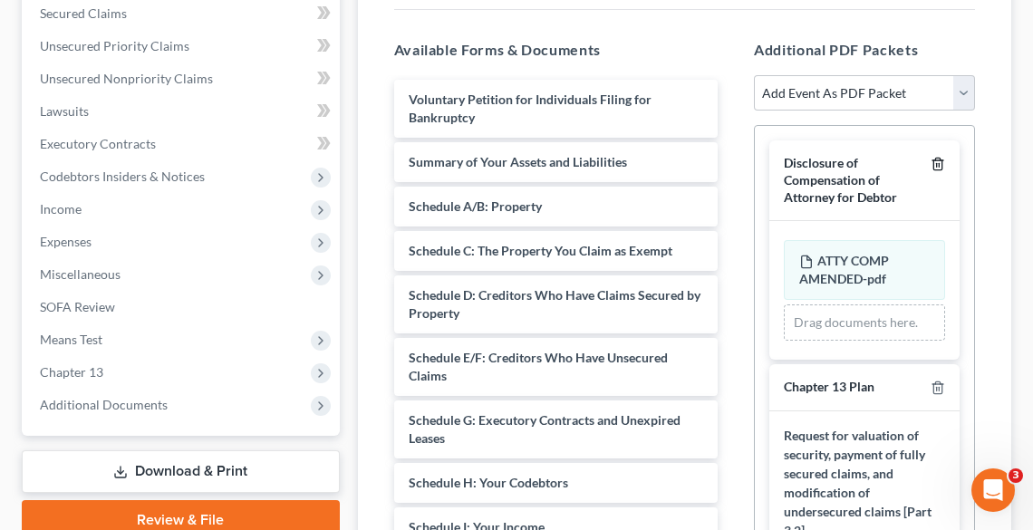
click at [931, 160] on icon "button" at bounding box center [938, 164] width 15 height 15
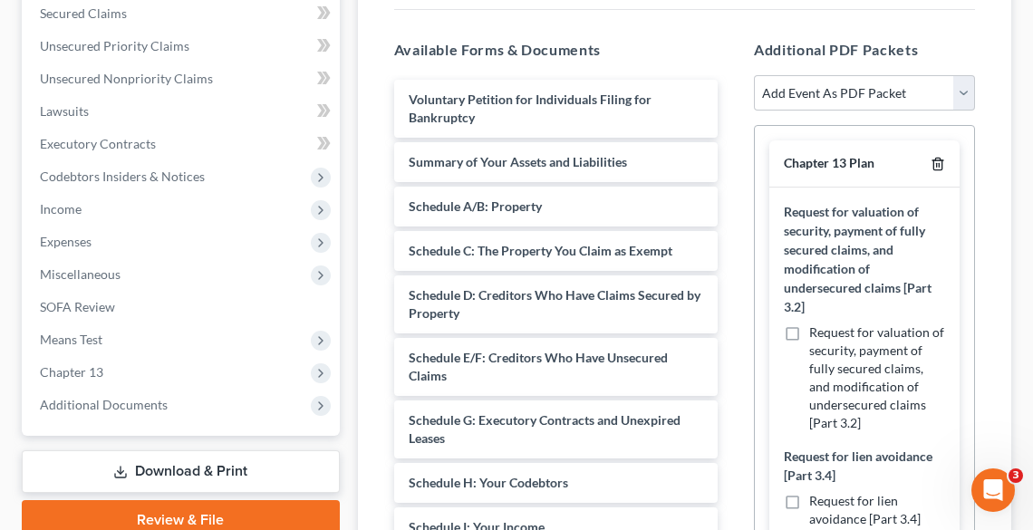
click at [931, 160] on icon "button" at bounding box center [938, 164] width 15 height 15
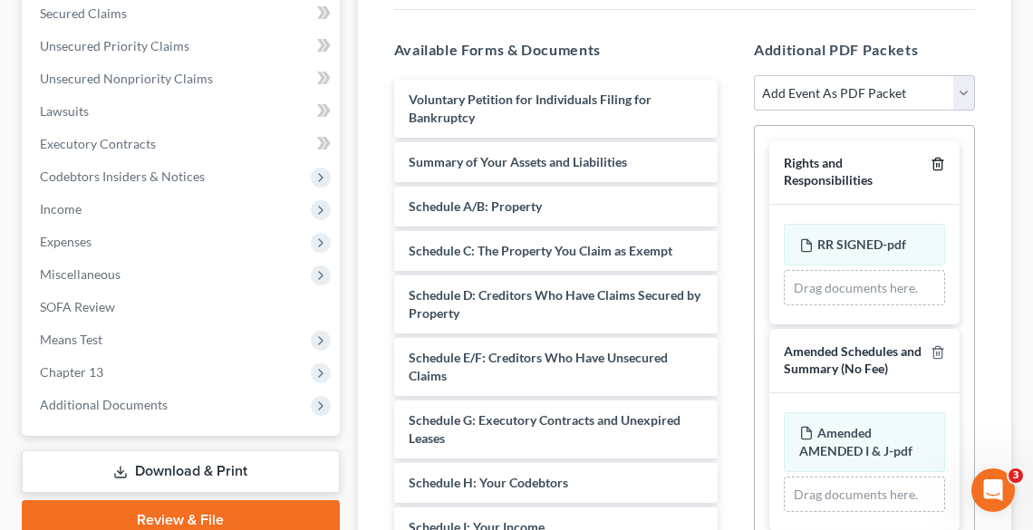
click at [931, 160] on icon "button" at bounding box center [938, 164] width 15 height 15
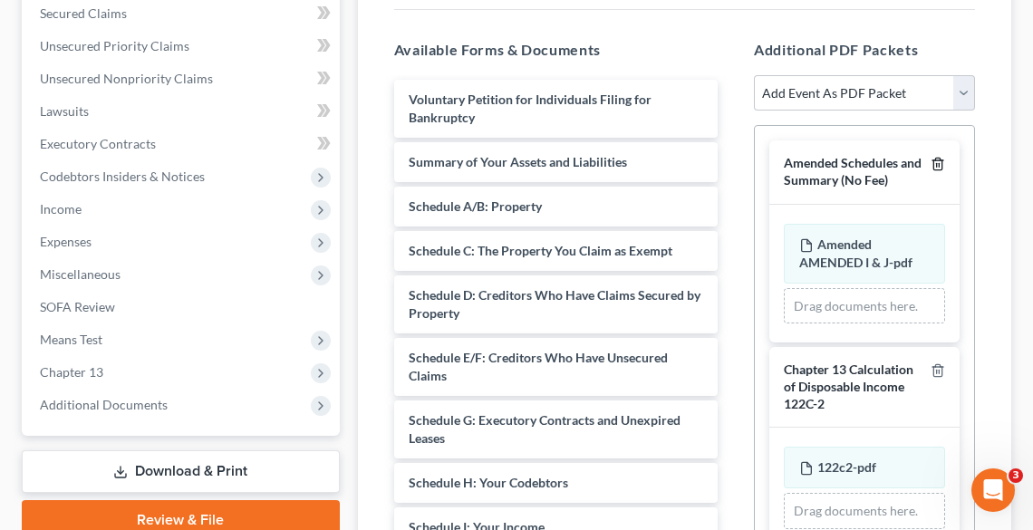
click at [931, 160] on icon "button" at bounding box center [938, 164] width 15 height 15
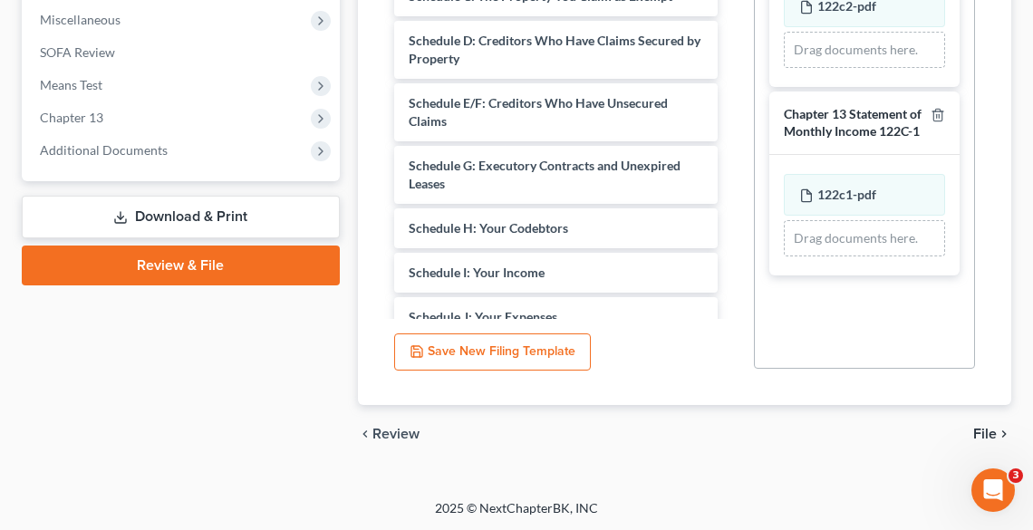
click at [994, 432] on span "File" at bounding box center [986, 434] width 24 height 15
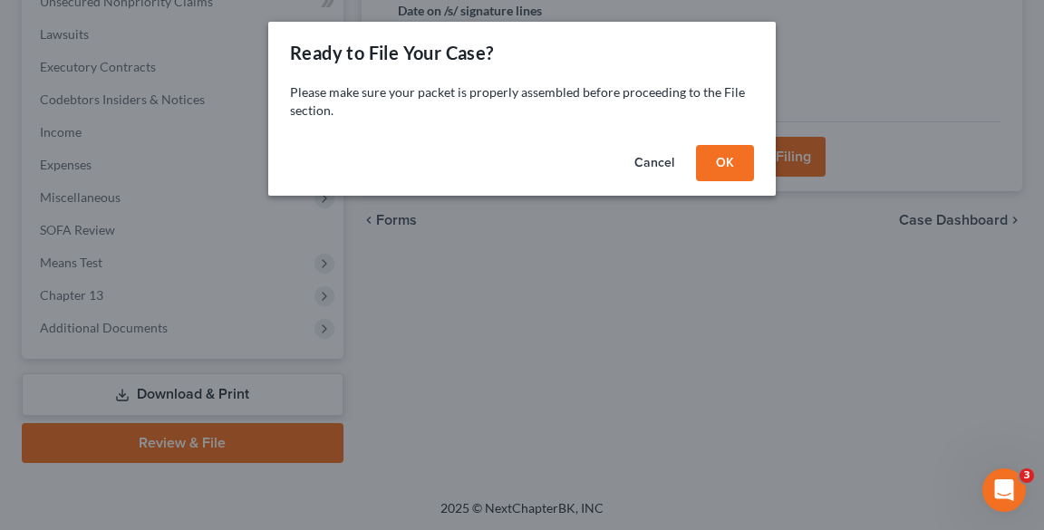
click at [714, 162] on button "OK" at bounding box center [725, 163] width 58 height 36
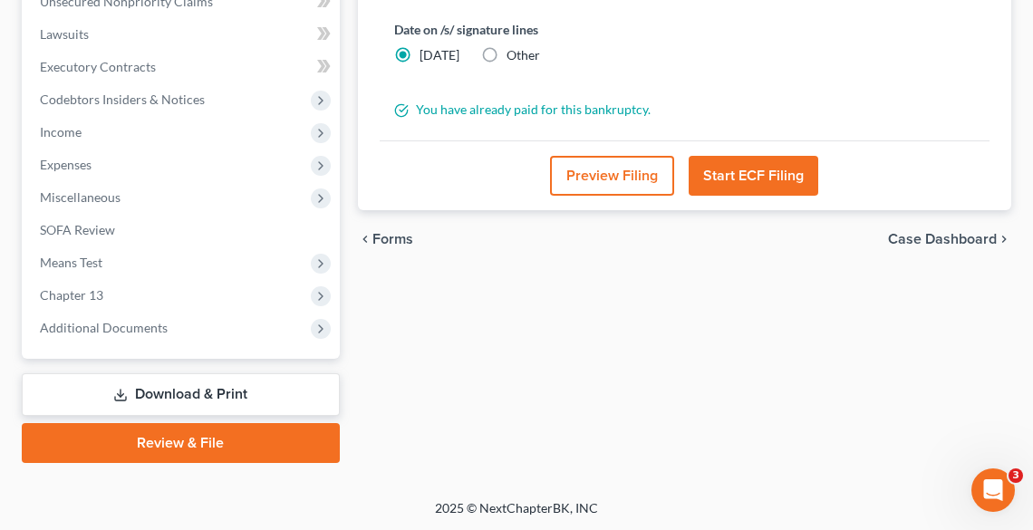
click at [714, 156] on button "Start ECF Filing" at bounding box center [754, 176] width 130 height 40
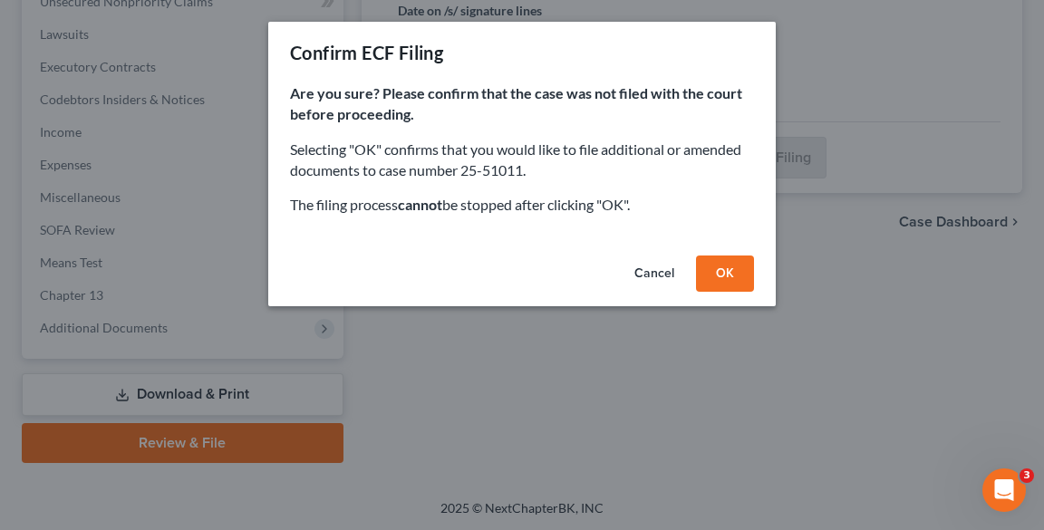
click at [720, 267] on button "OK" at bounding box center [725, 274] width 58 height 36
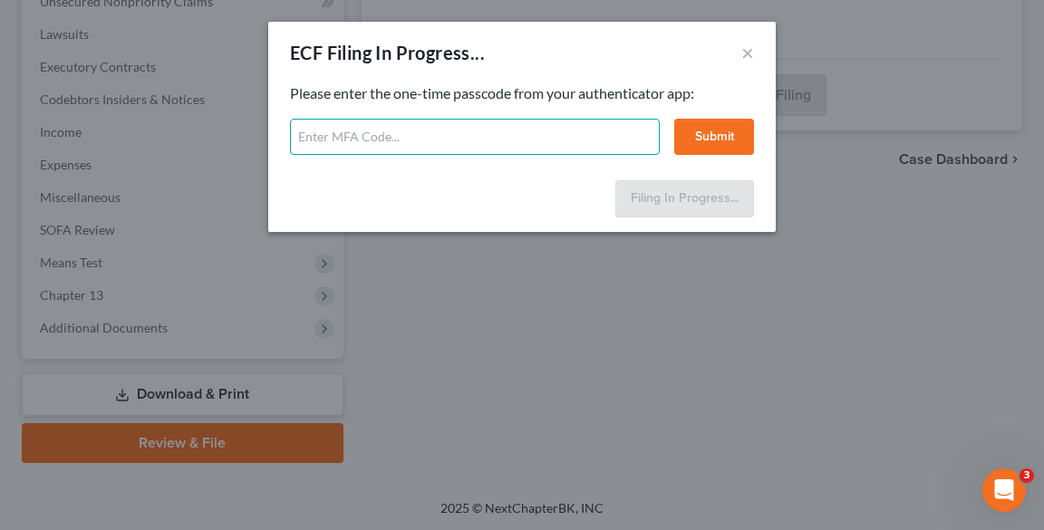
click at [598, 135] on input "text" at bounding box center [475, 137] width 370 height 36
type input "0"
type input "662482"
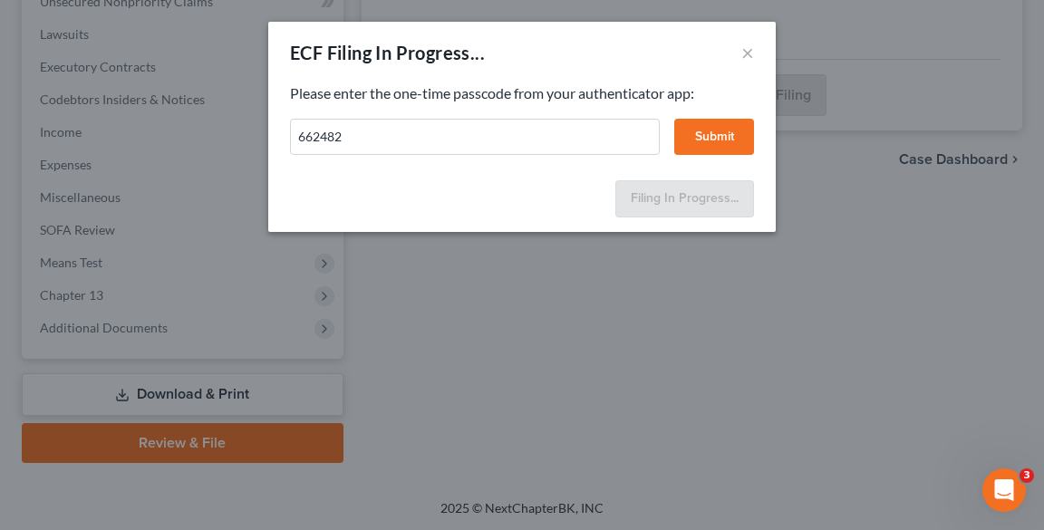
click at [705, 130] on button "Submit" at bounding box center [714, 137] width 80 height 36
